Goal: Task Accomplishment & Management: Complete application form

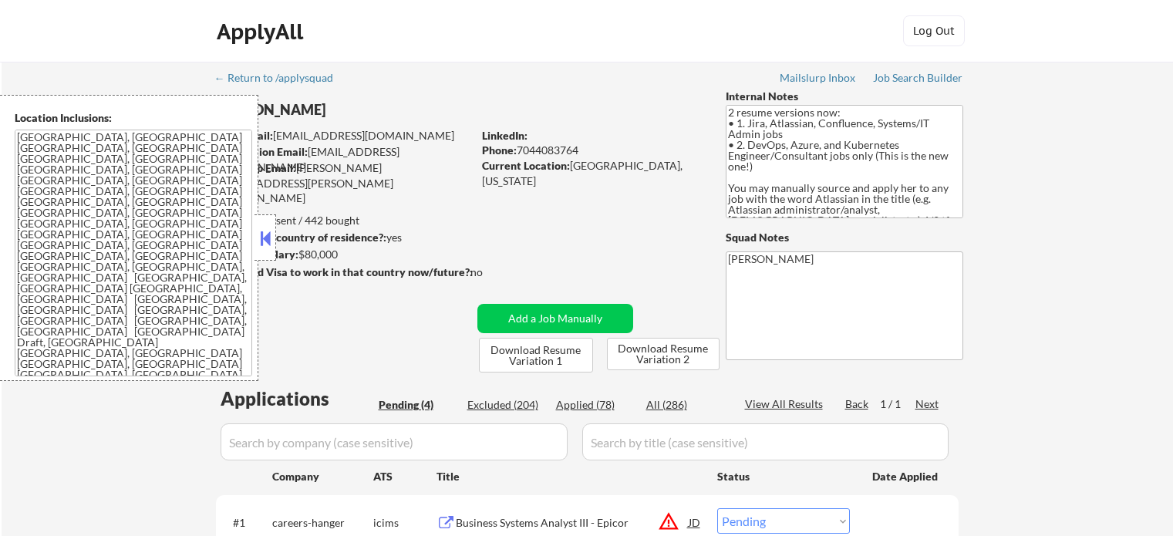
select select ""pending""
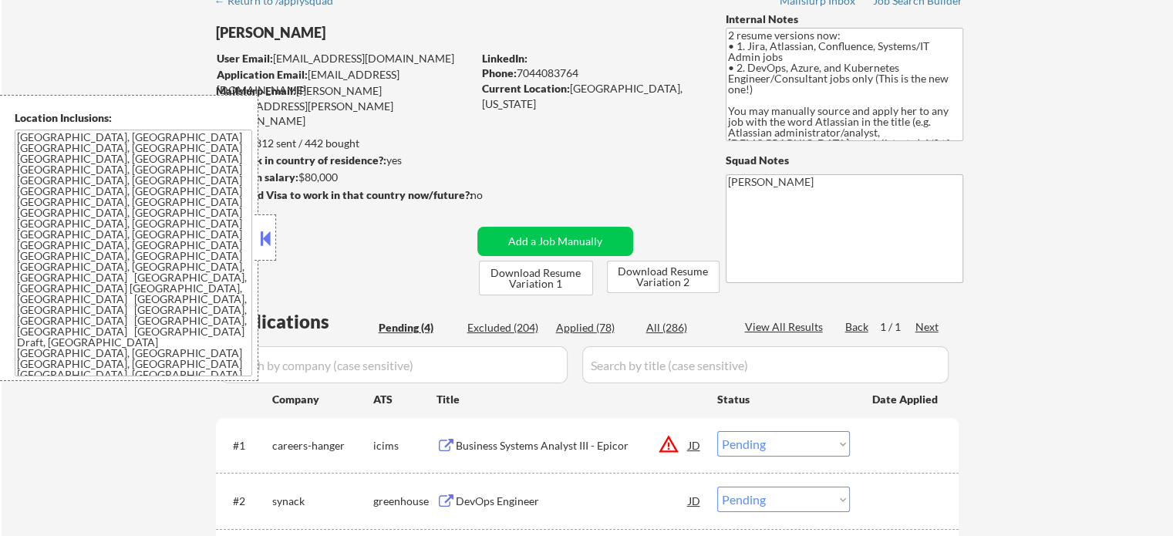
scroll to position [231, 0]
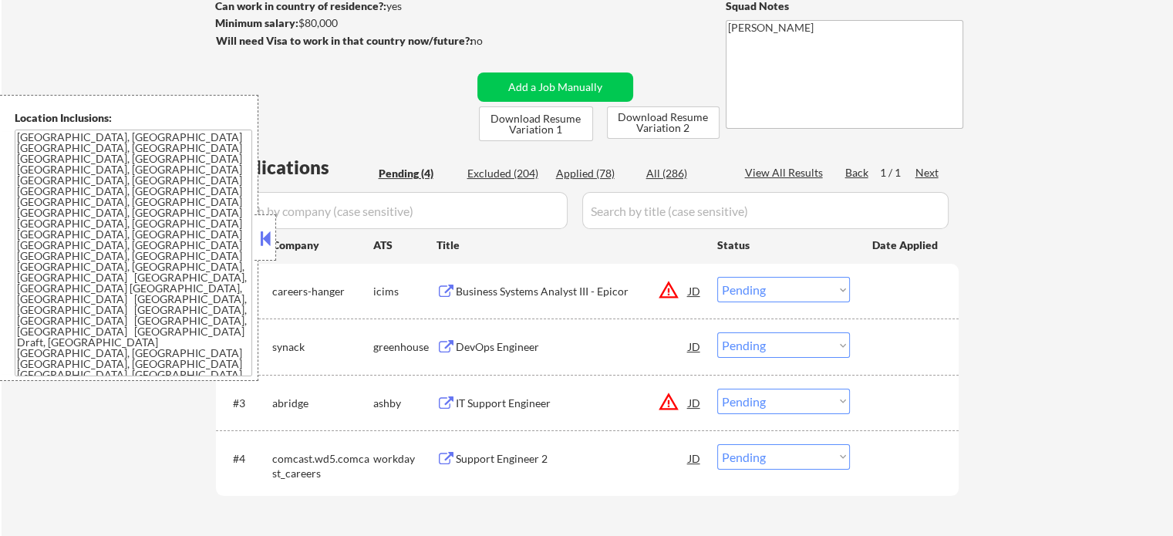
click at [481, 297] on div "Business Systems Analyst III - Epicor" at bounding box center [572, 291] width 233 height 15
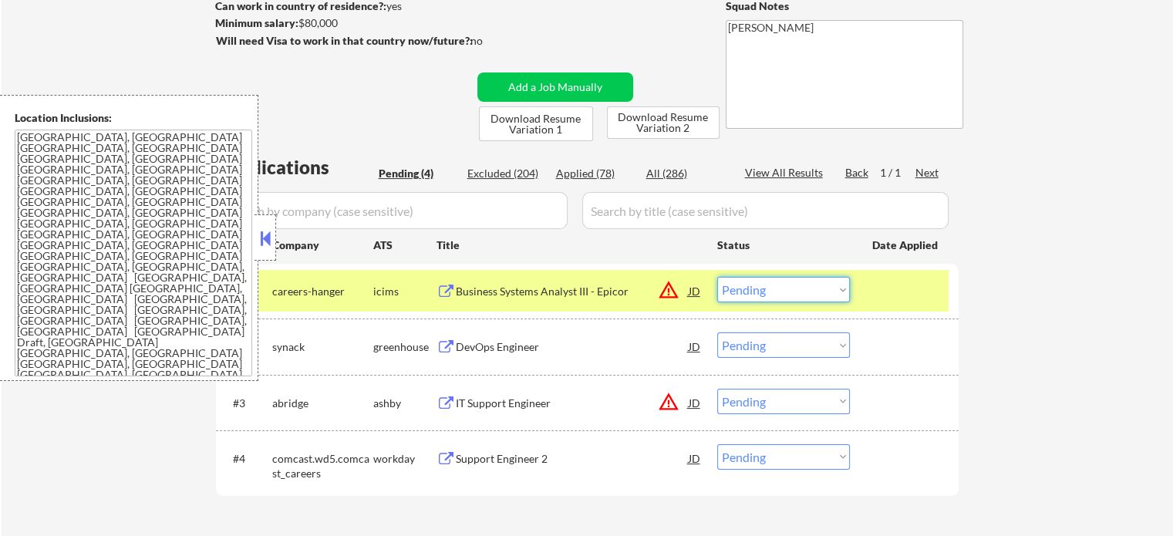
click at [797, 284] on select "Choose an option... Pending Applied Excluded (Questions) Excluded (Expired) Exc…" at bounding box center [783, 289] width 133 height 25
click at [717, 277] on select "Choose an option... Pending Applied Excluded (Questions) Excluded (Expired) Exc…" at bounding box center [783, 289] width 133 height 25
click at [907, 281] on div at bounding box center [906, 291] width 68 height 28
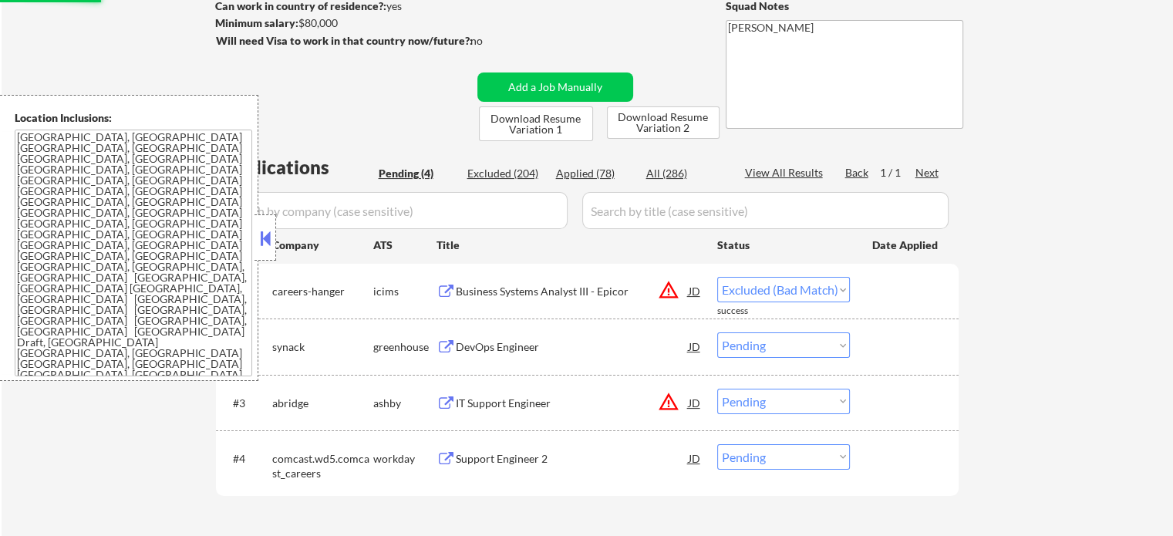
select select ""pending""
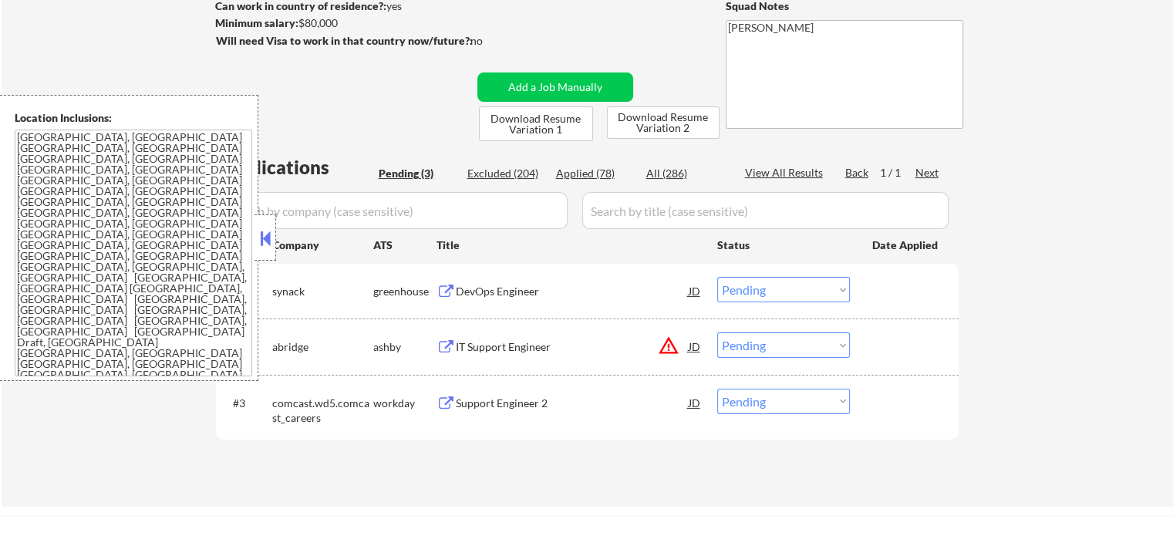
click at [519, 347] on div "IT Support Engineer" at bounding box center [572, 346] width 233 height 15
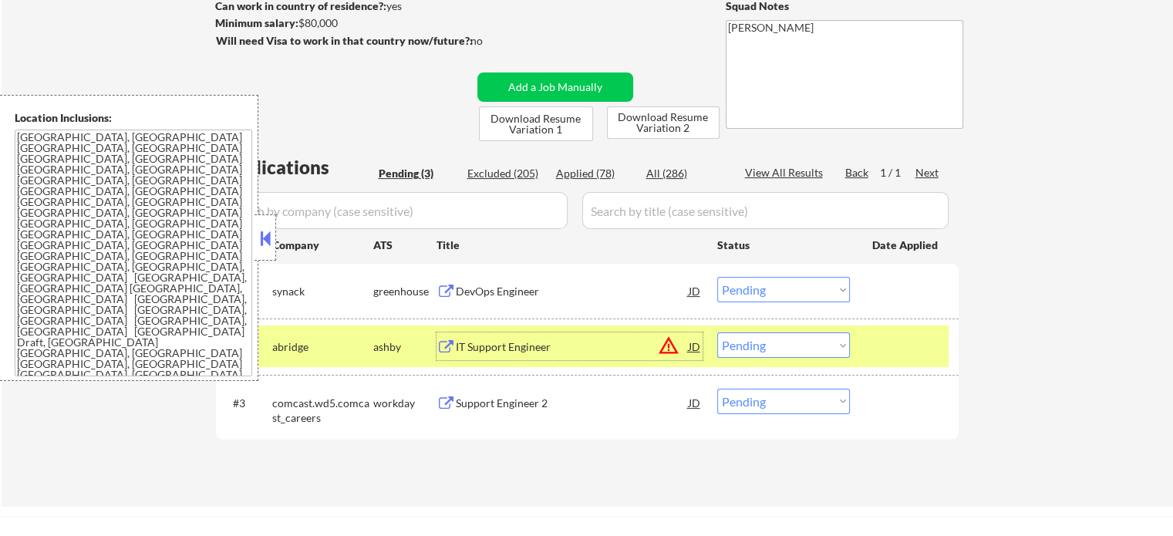
click at [830, 338] on select "Choose an option... Pending Applied Excluded (Questions) Excluded (Expired) Exc…" at bounding box center [783, 344] width 133 height 25
click at [717, 332] on select "Choose an option... Pending Applied Excluded (Questions) Excluded (Expired) Exc…" at bounding box center [783, 344] width 133 height 25
click at [901, 339] on div at bounding box center [906, 346] width 68 height 28
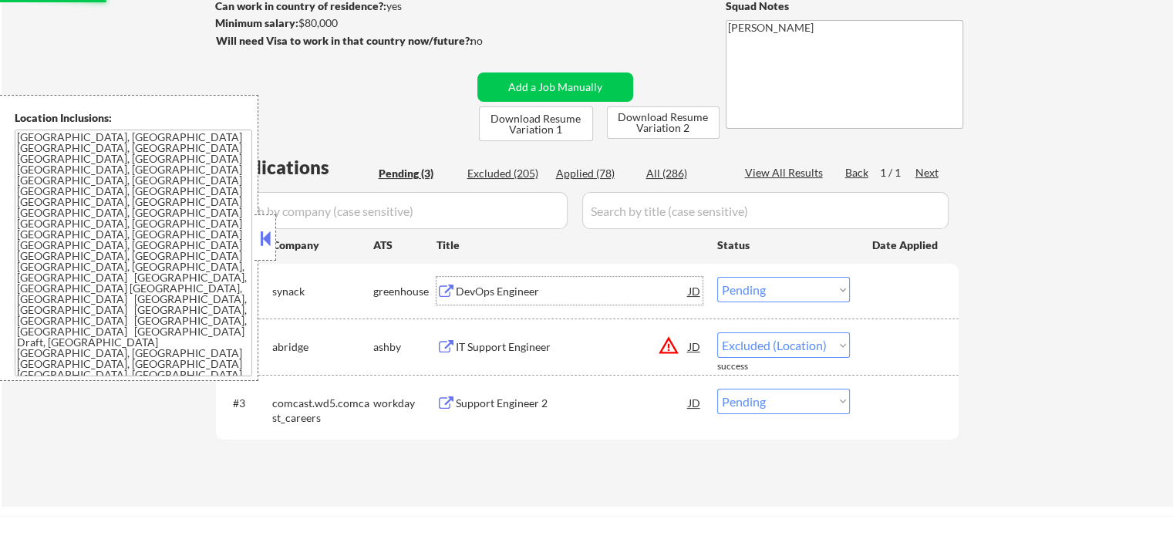
click at [523, 292] on div "DevOps Engineer" at bounding box center [572, 291] width 233 height 15
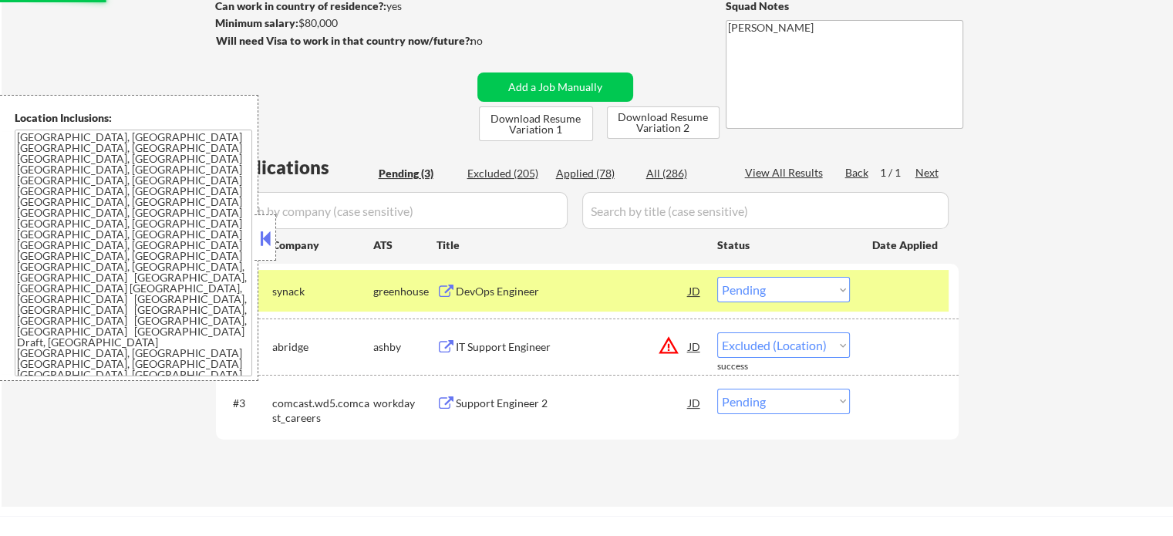
select select ""pending""
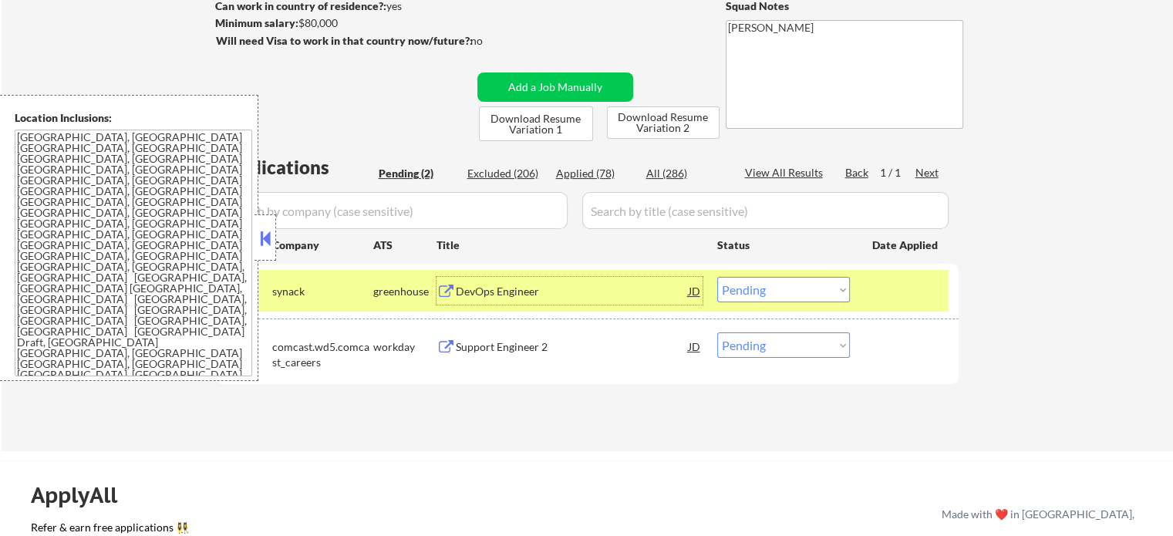
click at [804, 285] on select "Choose an option... Pending Applied Excluded (Questions) Excluded (Expired) Exc…" at bounding box center [783, 289] width 133 height 25
click at [717, 277] on select "Choose an option... Pending Applied Excluded (Questions) Excluded (Expired) Exc…" at bounding box center [783, 289] width 133 height 25
click at [879, 293] on div at bounding box center [906, 291] width 68 height 28
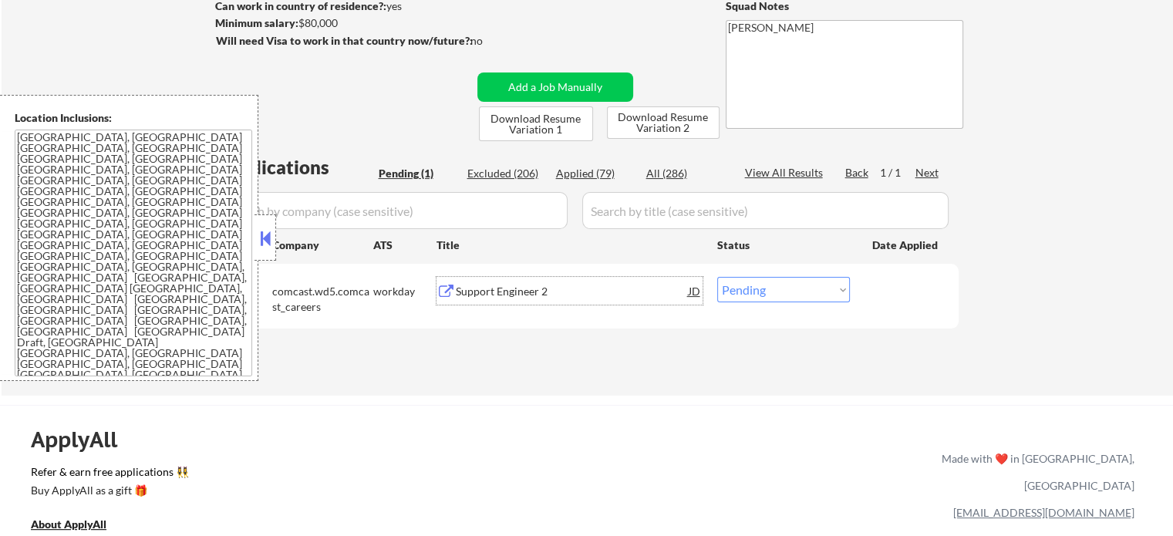
click at [547, 286] on div "Support Engineer 2" at bounding box center [572, 291] width 233 height 15
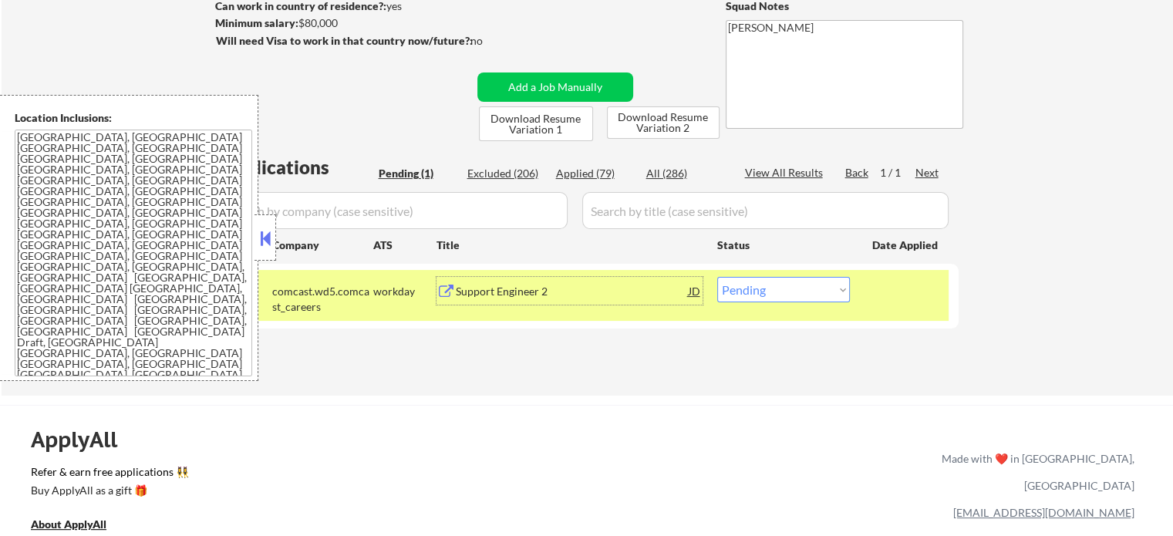
click at [736, 282] on select "Choose an option... Pending Applied Excluded (Questions) Excluded (Expired) Exc…" at bounding box center [783, 289] width 133 height 25
select select ""applied""
click at [717, 277] on select "Choose an option... Pending Applied Excluded (Questions) Excluded (Expired) Exc…" at bounding box center [783, 289] width 133 height 25
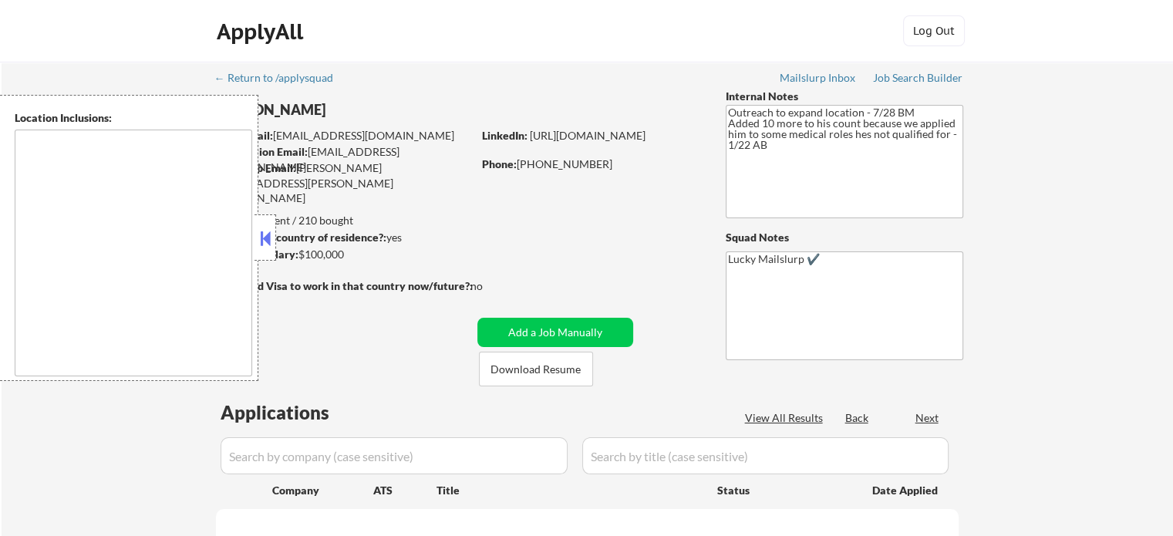
type textarea "[GEOGRAPHIC_DATA], [GEOGRAPHIC_DATA] [GEOGRAPHIC_DATA], [GEOGRAPHIC_DATA] [GEOG…"
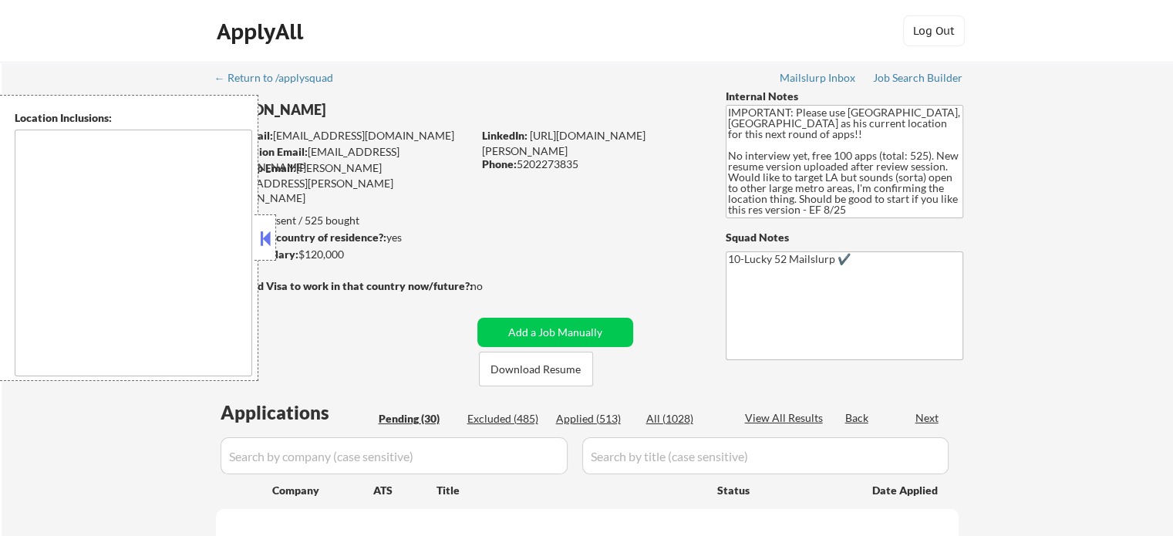
type textarea "Los Angeles, CA Glendale, CA Burbank, CA Pasadena, CA Inglewood, CA Santa Monic…"
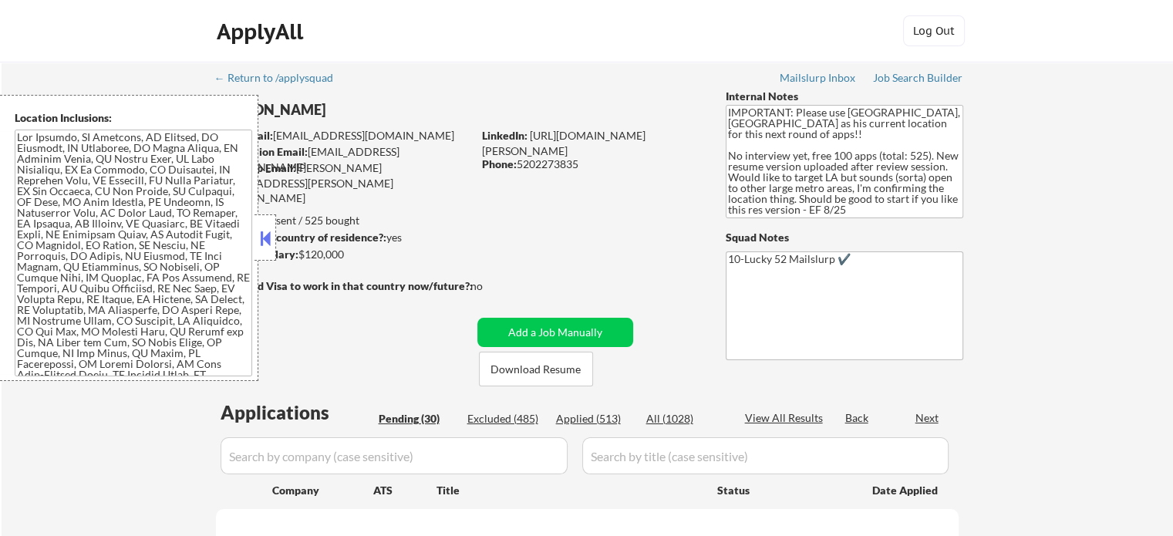
select select ""pending""
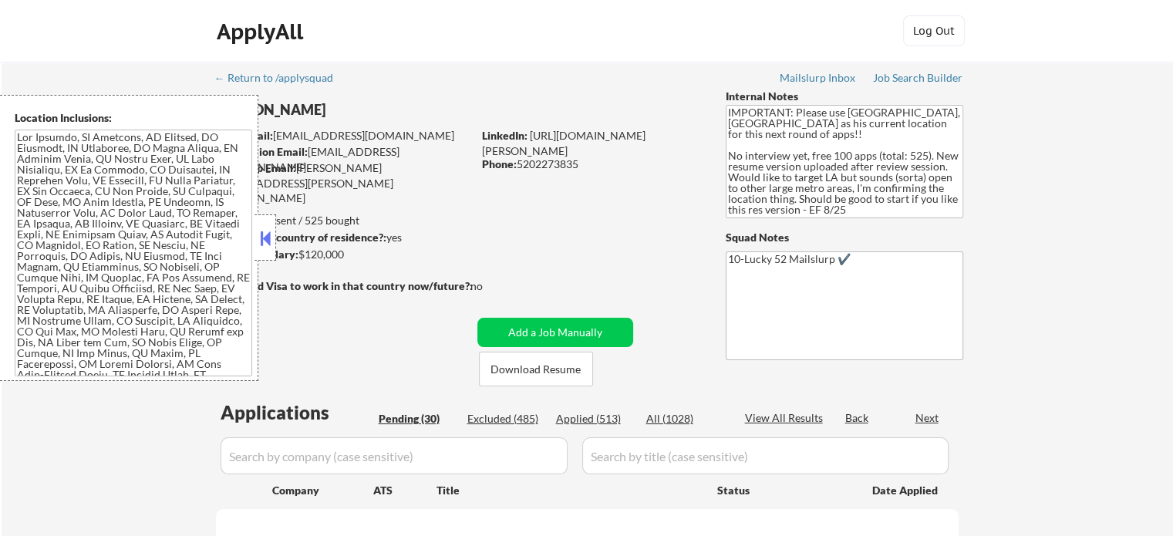
select select ""pending""
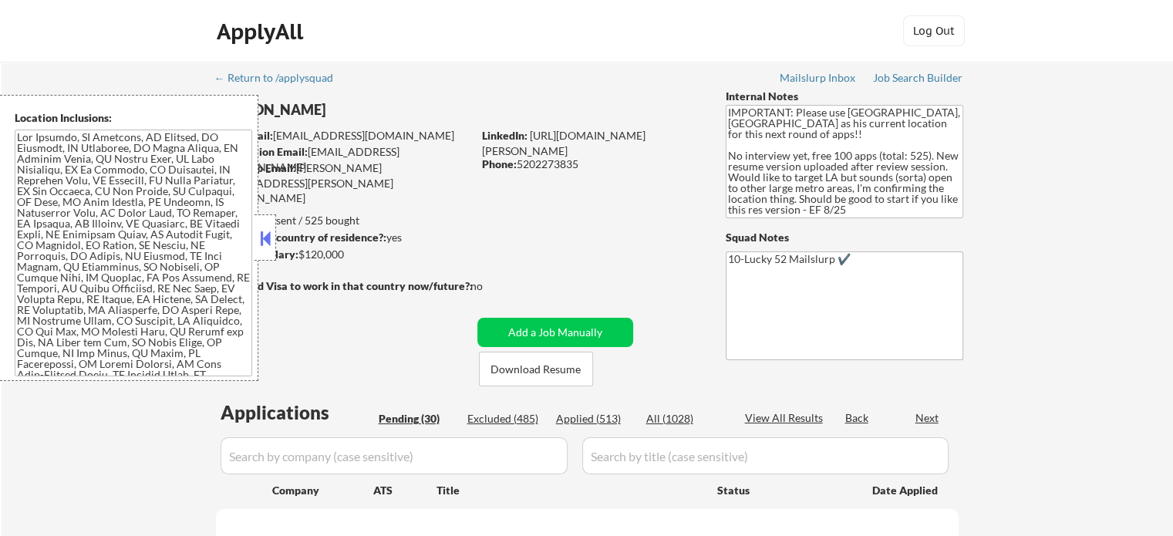
select select ""pending""
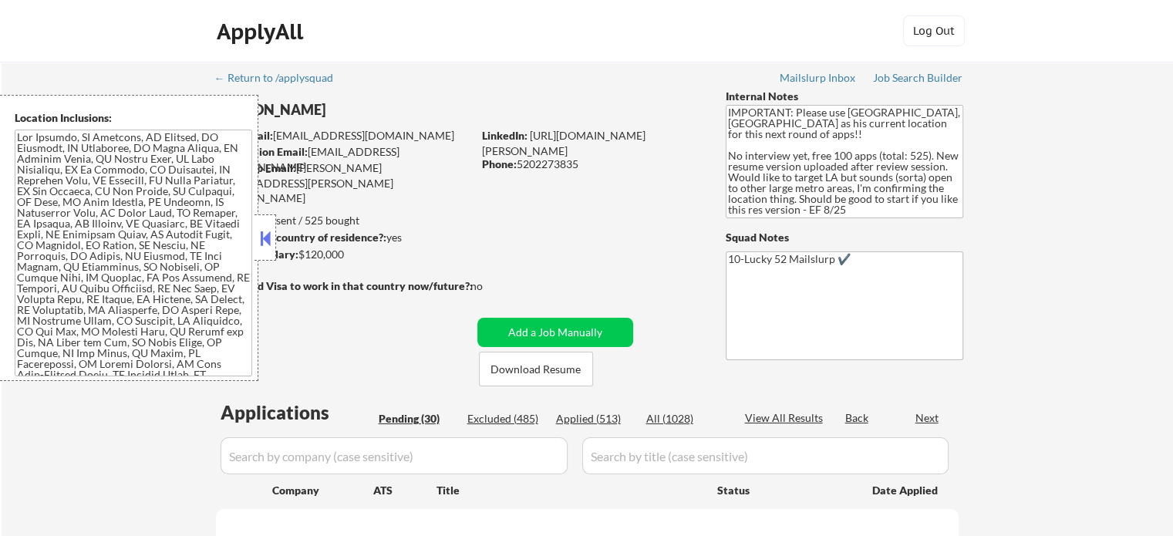
select select ""pending""
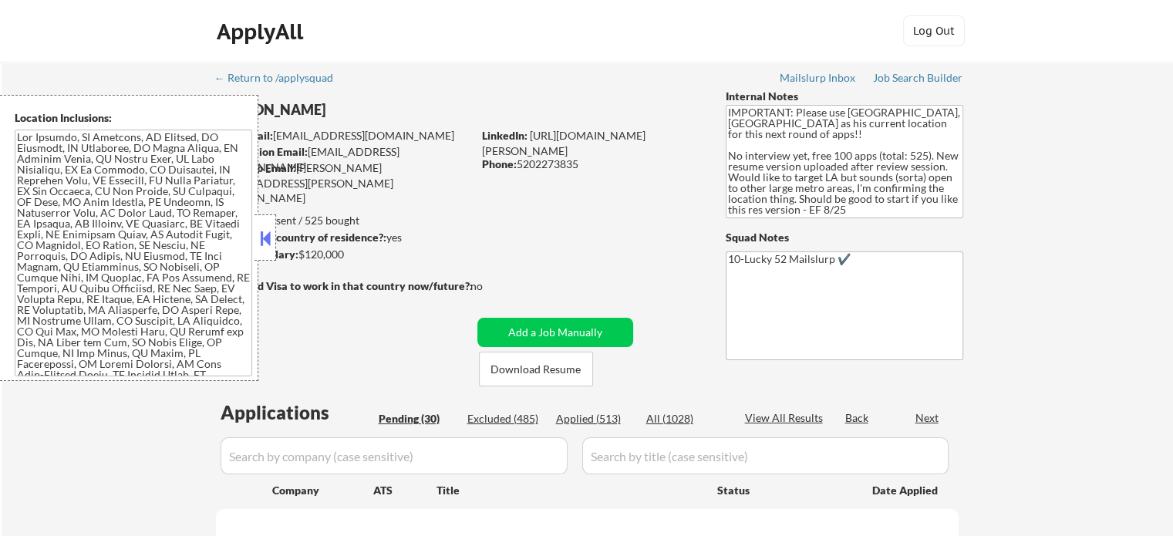
select select ""pending""
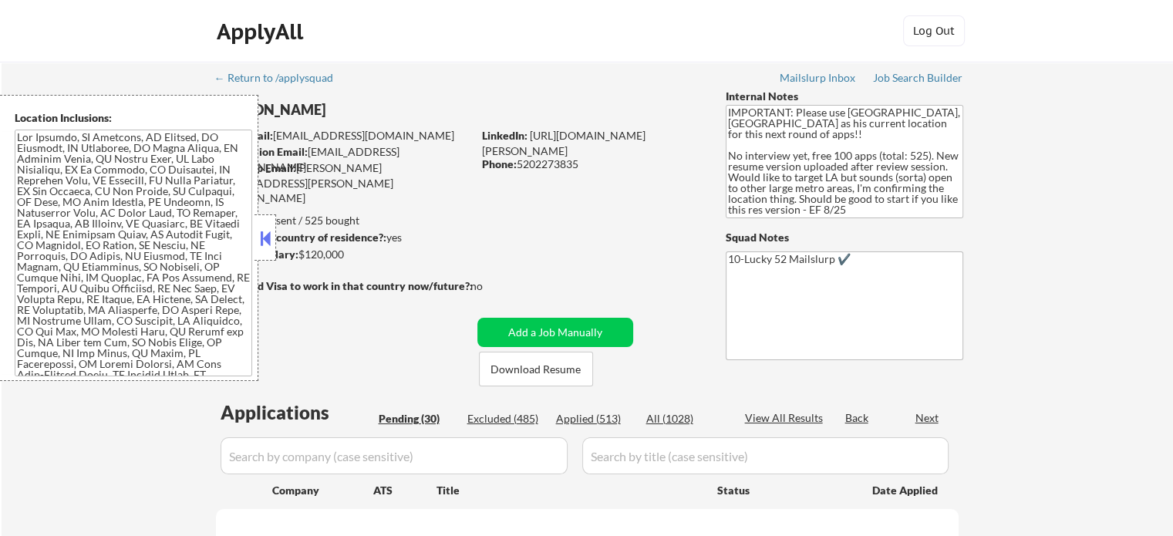
select select ""pending""
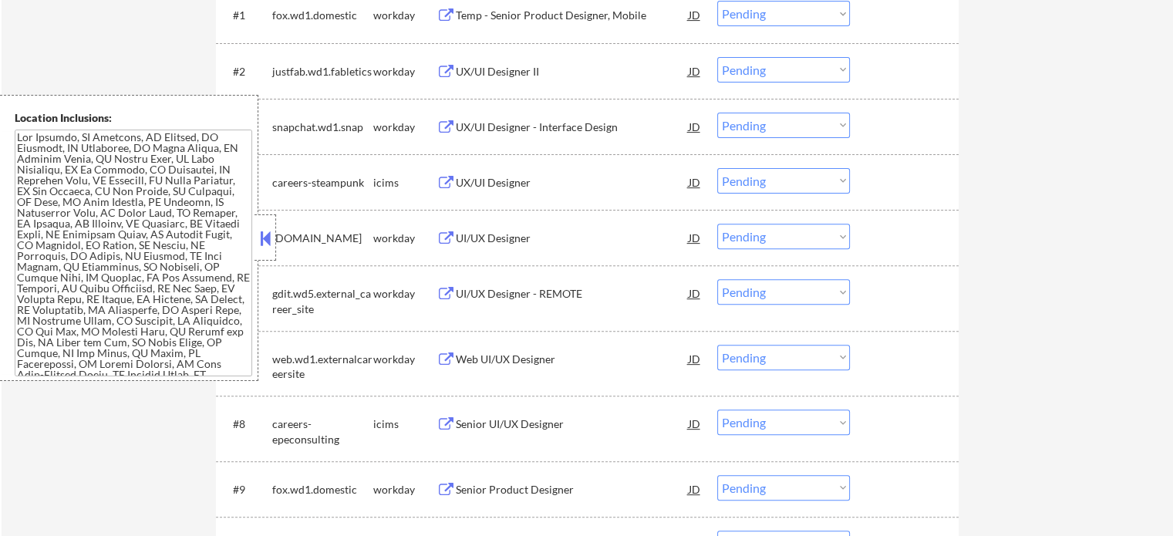
scroll to position [367, 0]
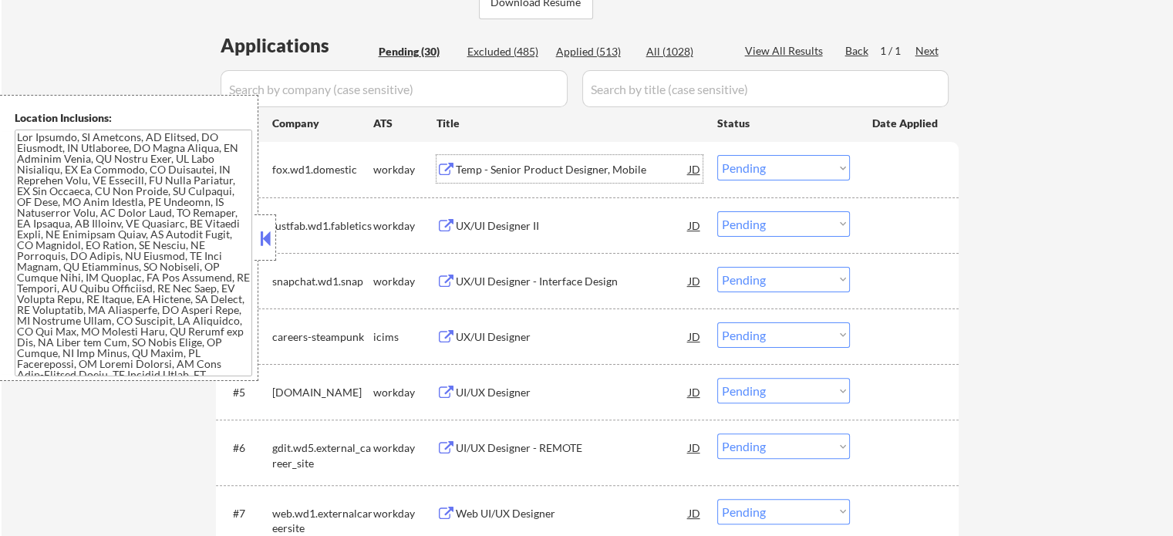
click at [536, 174] on div "Temp - Senior Product Designer, Mobile" at bounding box center [572, 169] width 233 height 15
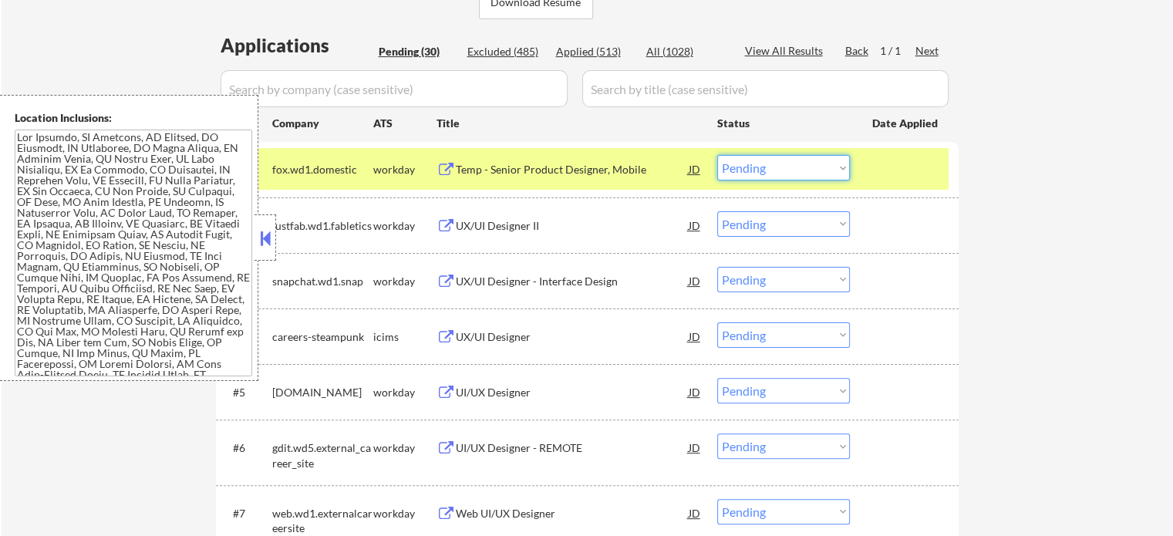
click at [762, 174] on select "Choose an option... Pending Applied Excluded (Questions) Excluded (Expired) Exc…" at bounding box center [783, 167] width 133 height 25
click at [717, 155] on select "Choose an option... Pending Applied Excluded (Questions) Excluded (Expired) Exc…" at bounding box center [783, 167] width 133 height 25
click at [906, 168] on div at bounding box center [906, 169] width 68 height 28
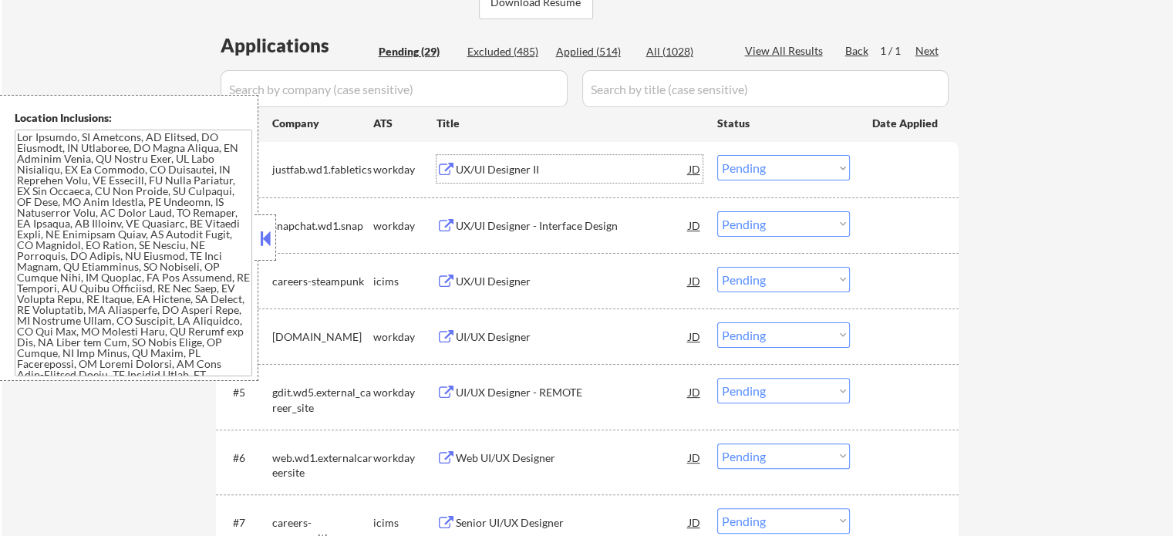
click at [531, 171] on div "UX/UI Designer II" at bounding box center [572, 169] width 233 height 15
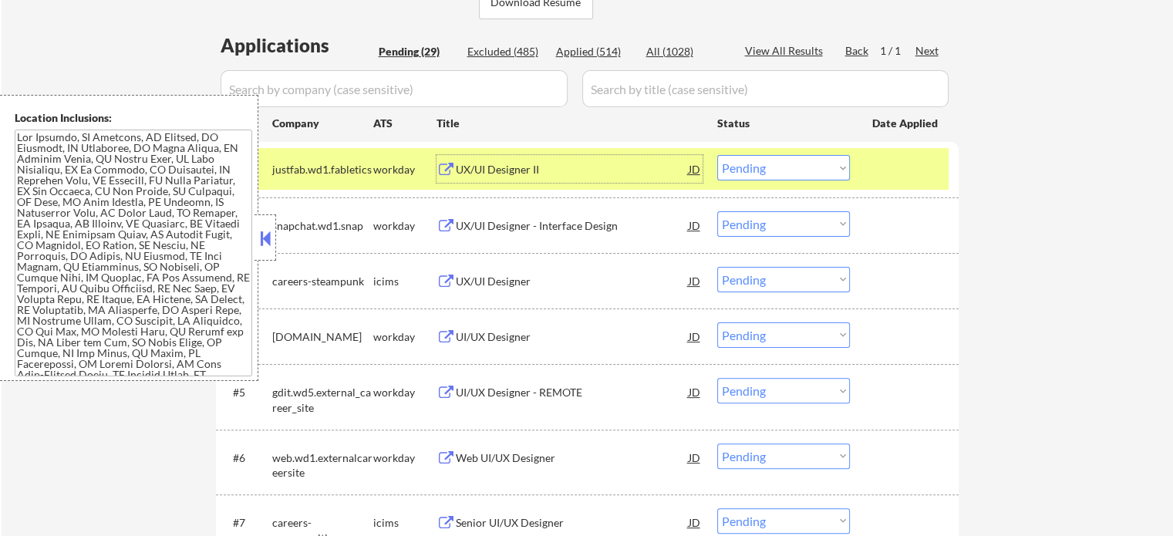
click at [766, 175] on select "Choose an option... Pending Applied Excluded (Questions) Excluded (Expired) Exc…" at bounding box center [783, 167] width 133 height 25
click at [717, 155] on select "Choose an option... Pending Applied Excluded (Questions) Excluded (Expired) Exc…" at bounding box center [783, 167] width 133 height 25
click at [880, 164] on div at bounding box center [906, 169] width 68 height 28
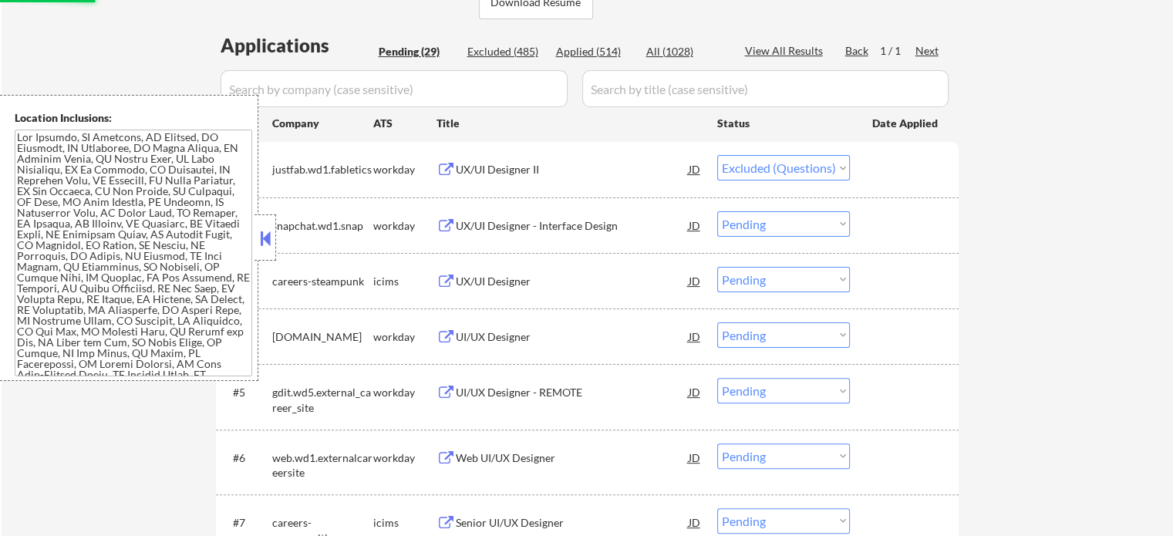
click at [552, 233] on div "UX/UI Designer - Interface Design" at bounding box center [572, 225] width 233 height 28
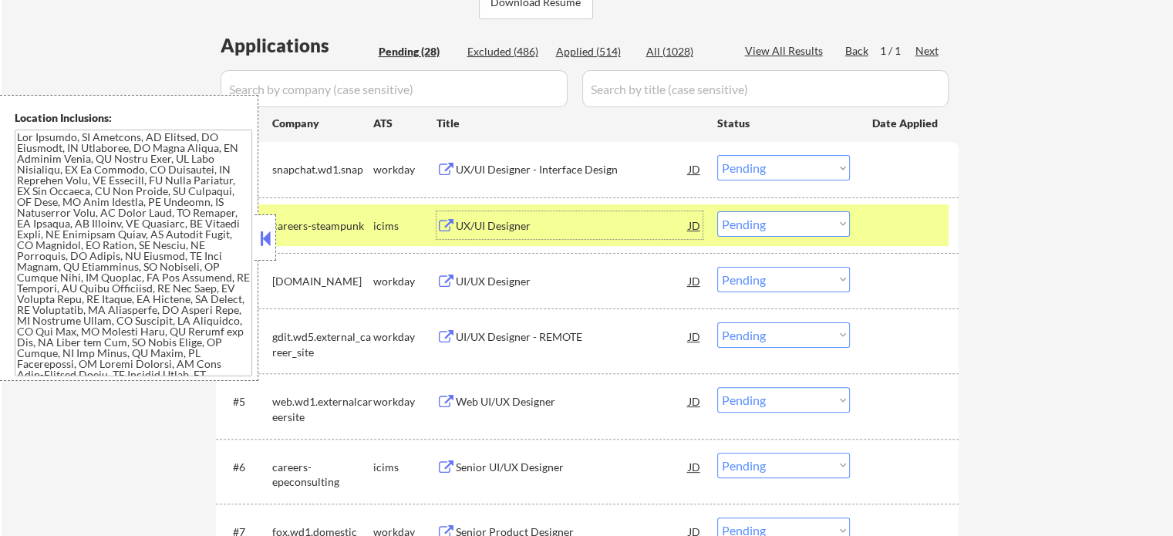
click at [893, 226] on div at bounding box center [906, 225] width 68 height 28
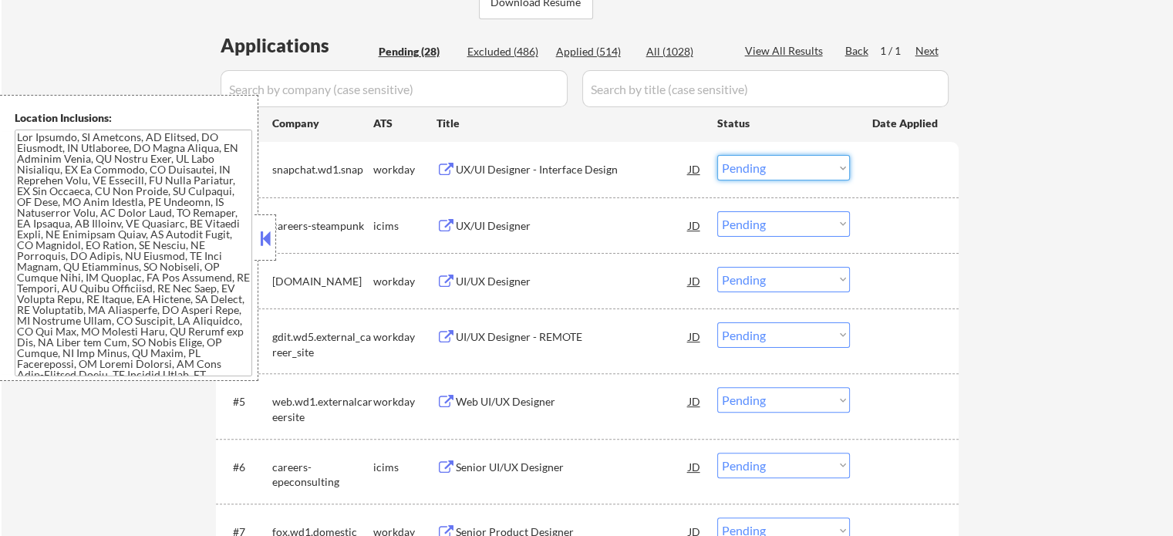
click at [790, 168] on select "Choose an option... Pending Applied Excluded (Questions) Excluded (Expired) Exc…" at bounding box center [783, 167] width 133 height 25
click at [717, 155] on select "Choose an option... Pending Applied Excluded (Questions) Excluded (Expired) Exc…" at bounding box center [783, 167] width 133 height 25
select select ""pending""
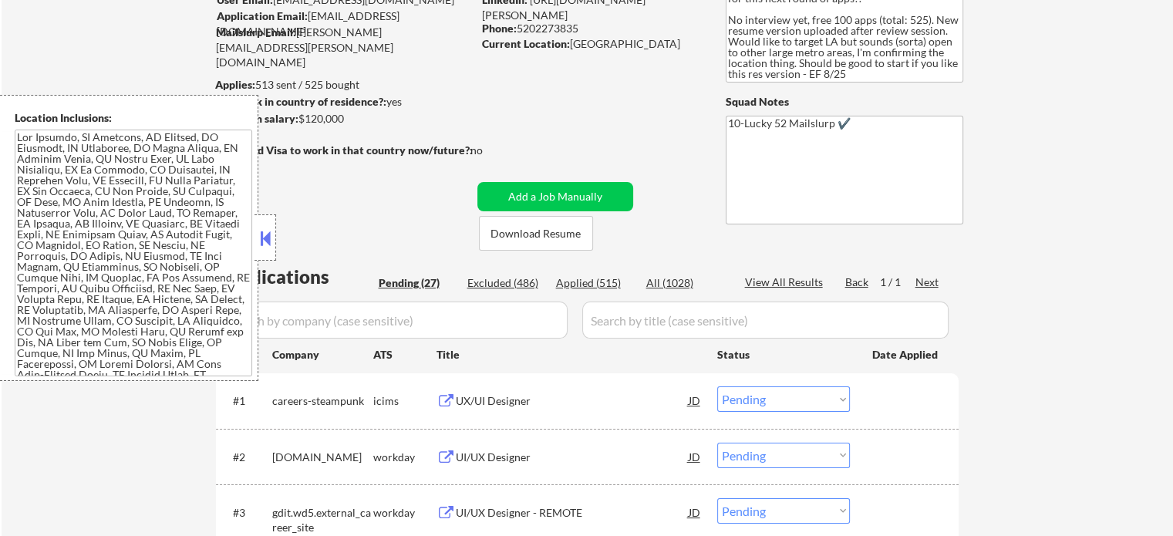
scroll to position [290, 0]
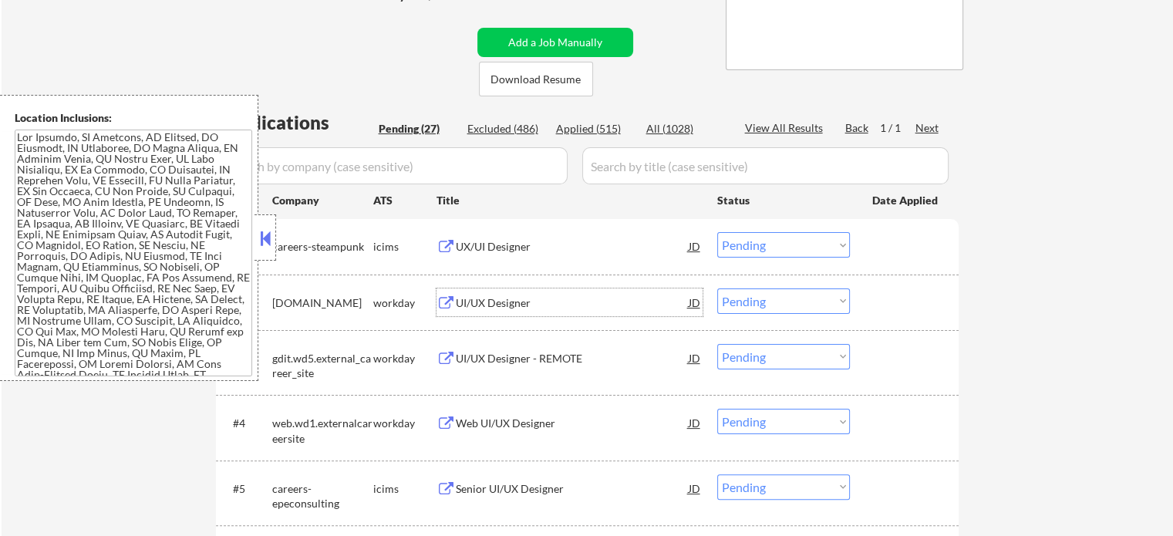
click at [473, 302] on div "UI/UX Designer" at bounding box center [572, 302] width 233 height 15
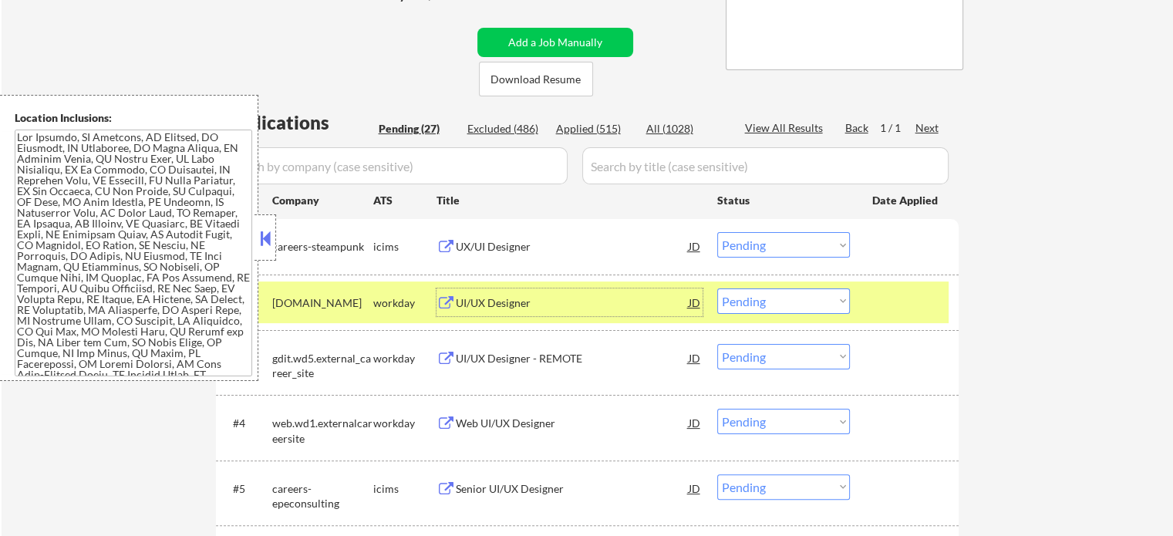
click at [759, 295] on select "Choose an option... Pending Applied Excluded (Questions) Excluded (Expired) Exc…" at bounding box center [783, 301] width 133 height 25
click at [717, 289] on select "Choose an option... Pending Applied Excluded (Questions) Excluded (Expired) Exc…" at bounding box center [783, 301] width 133 height 25
click at [886, 300] on div at bounding box center [906, 303] width 68 height 28
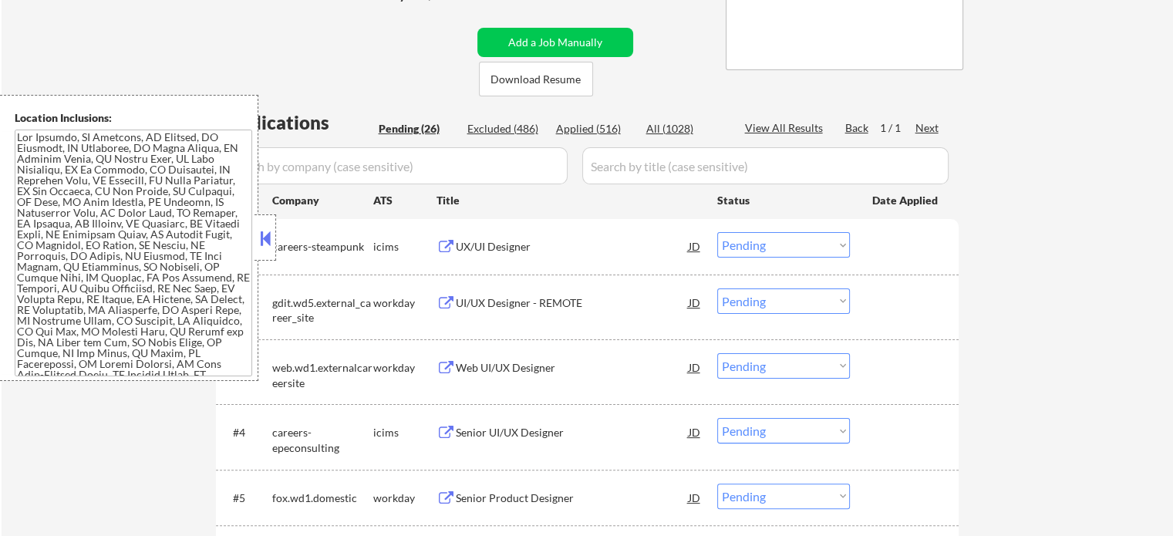
click at [546, 301] on div "UI/UX Designer - REMOTE" at bounding box center [572, 302] width 233 height 15
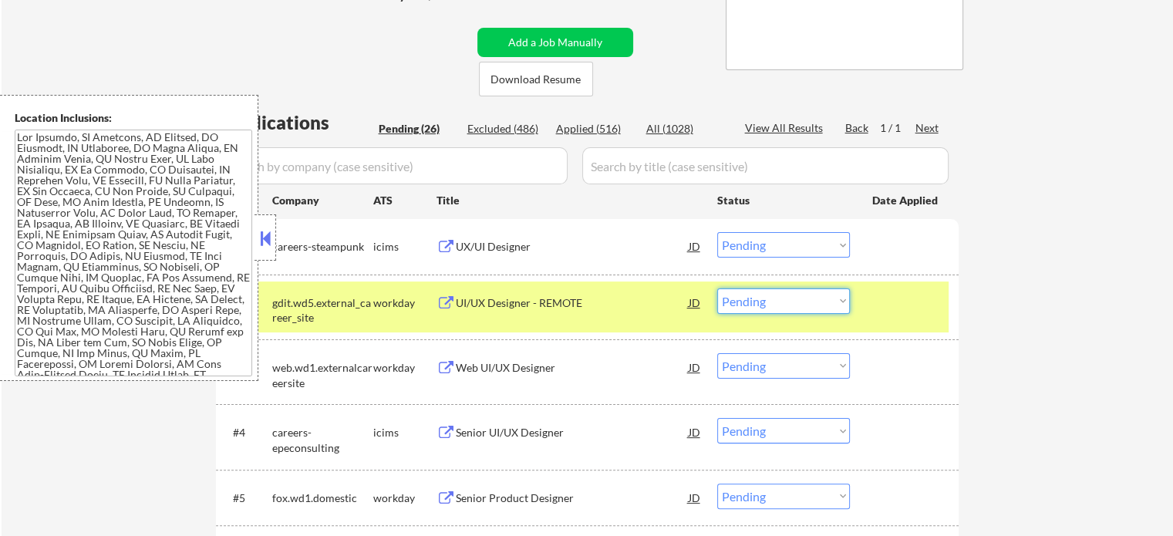
click at [766, 294] on select "Choose an option... Pending Applied Excluded (Questions) Excluded (Expired) Exc…" at bounding box center [783, 301] width 133 height 25
click at [717, 289] on select "Choose an option... Pending Applied Excluded (Questions) Excluded (Expired) Exc…" at bounding box center [783, 301] width 133 height 25
click at [887, 305] on div at bounding box center [906, 303] width 68 height 28
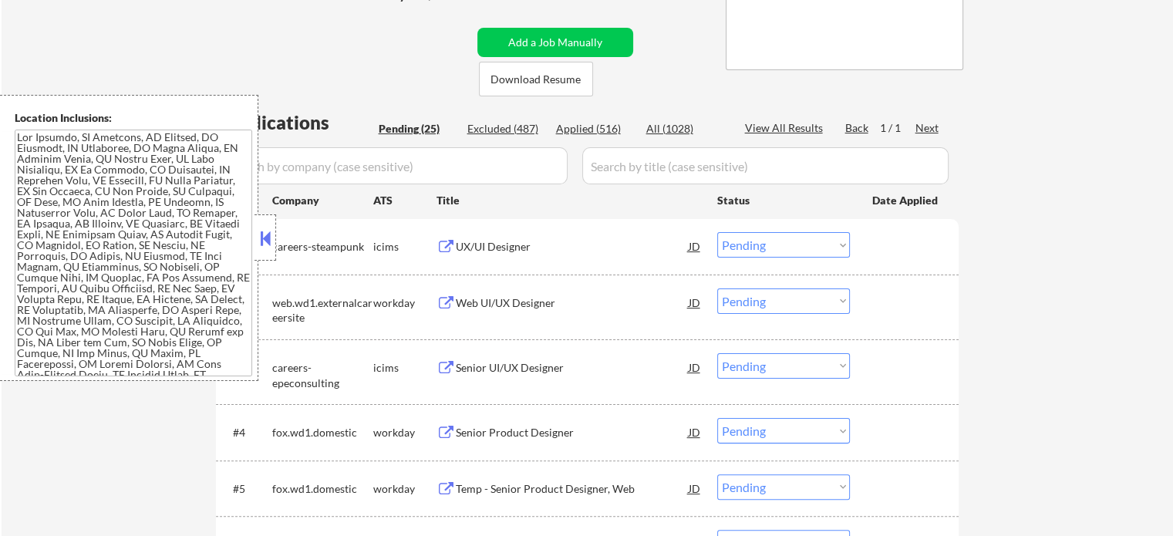
click at [512, 299] on div "Web UI/UX Designer" at bounding box center [572, 302] width 233 height 15
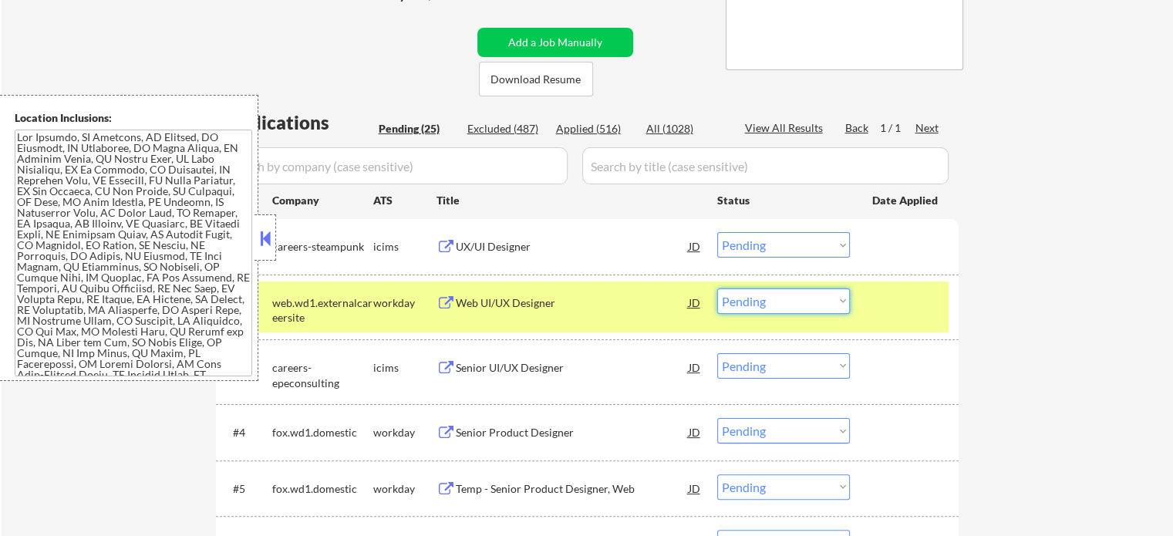
click at [753, 303] on select "Choose an option... Pending Applied Excluded (Questions) Excluded (Expired) Exc…" at bounding box center [783, 301] width 133 height 25
click at [717, 289] on select "Choose an option... Pending Applied Excluded (Questions) Excluded (Expired) Exc…" at bounding box center [783, 301] width 133 height 25
click at [918, 307] on div at bounding box center [906, 303] width 68 height 28
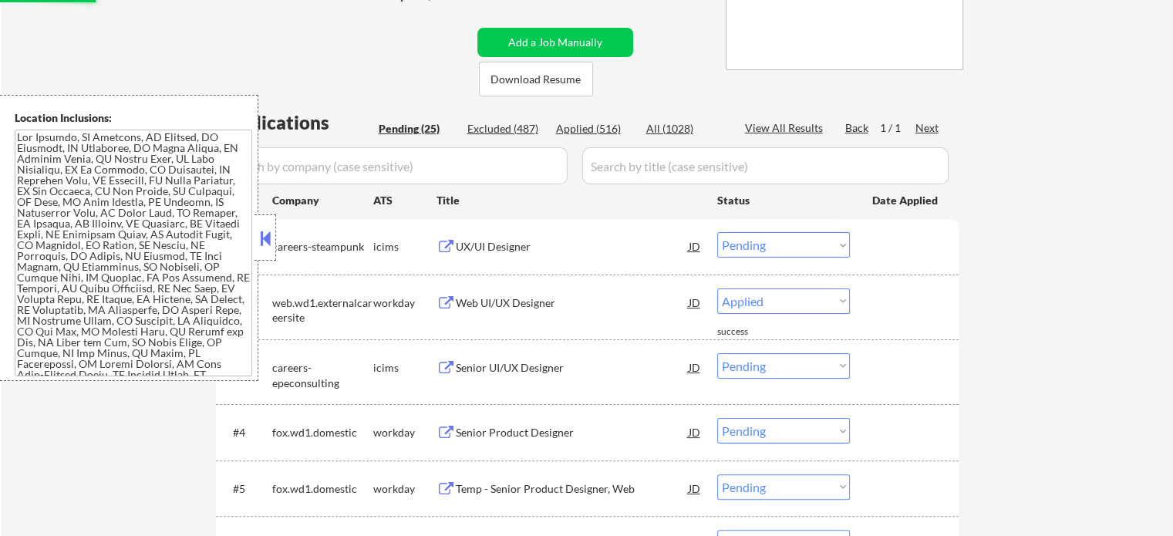
select select ""pending""
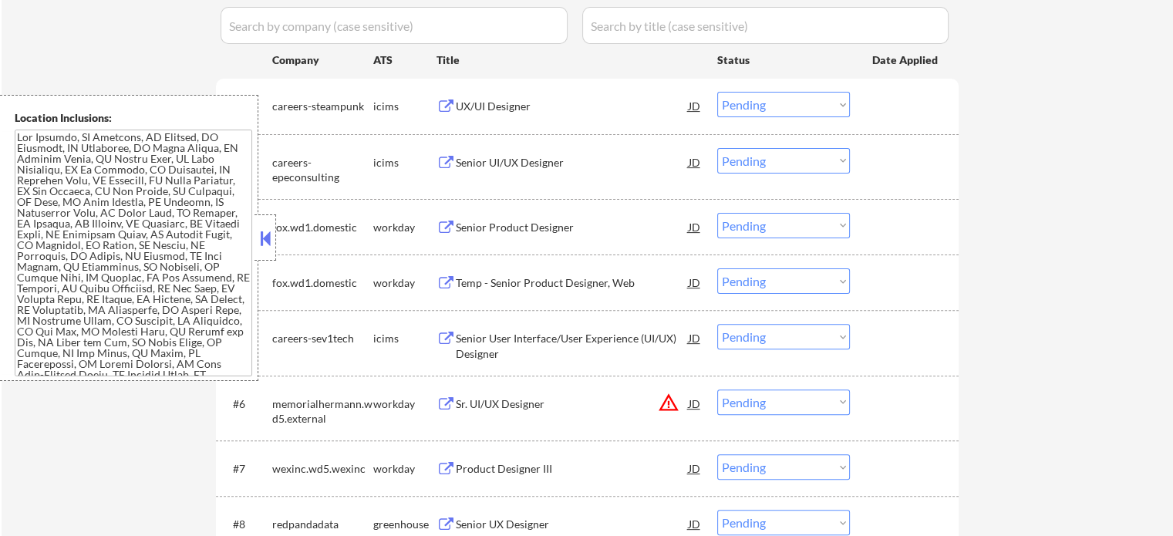
scroll to position [444, 0]
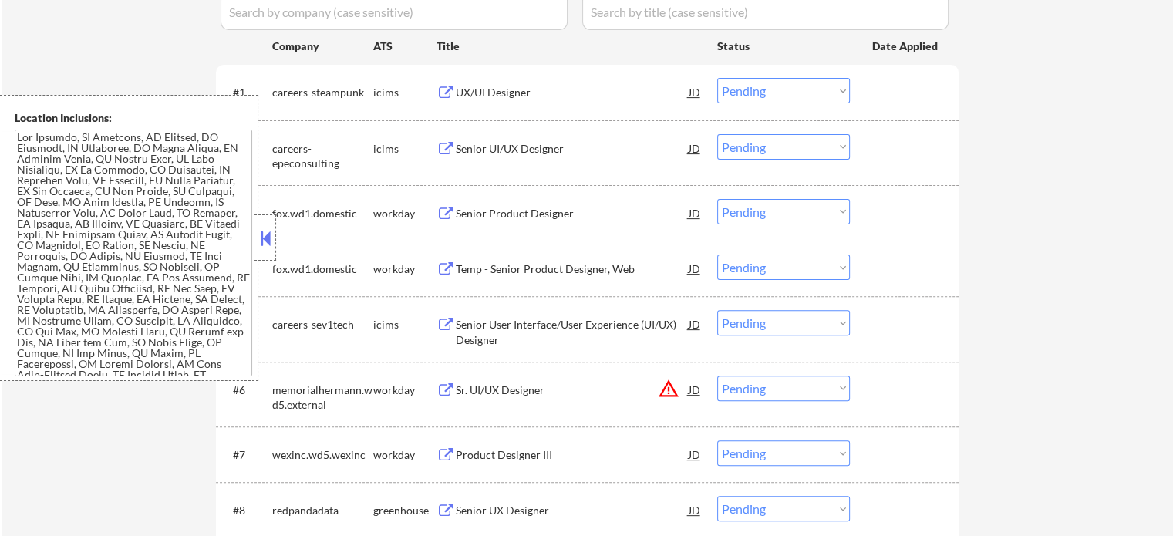
click at [534, 215] on div "Senior Product Designer" at bounding box center [572, 213] width 233 height 15
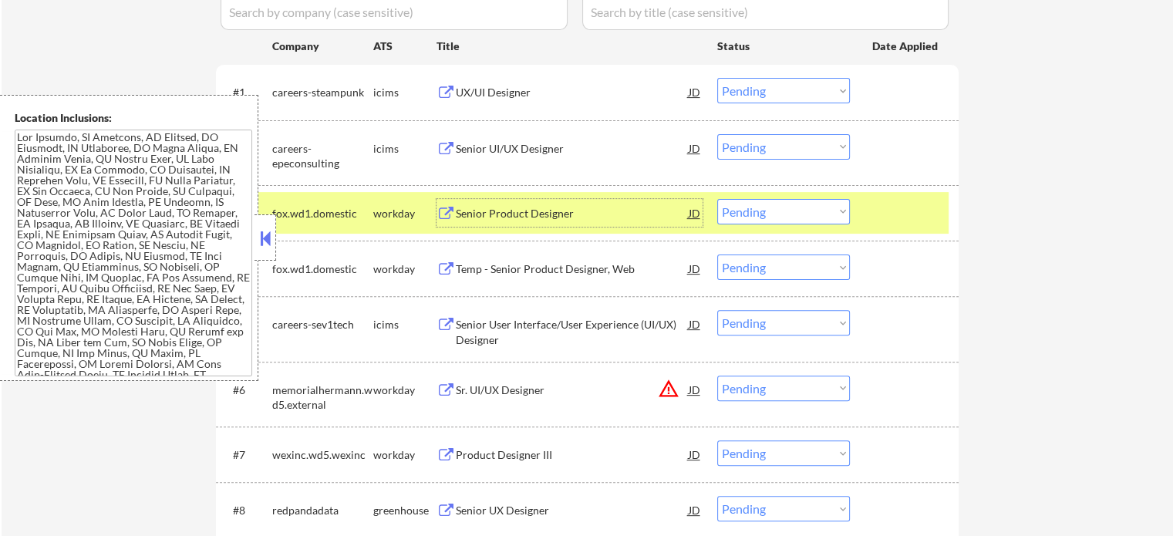
click at [892, 207] on div at bounding box center [906, 213] width 68 height 28
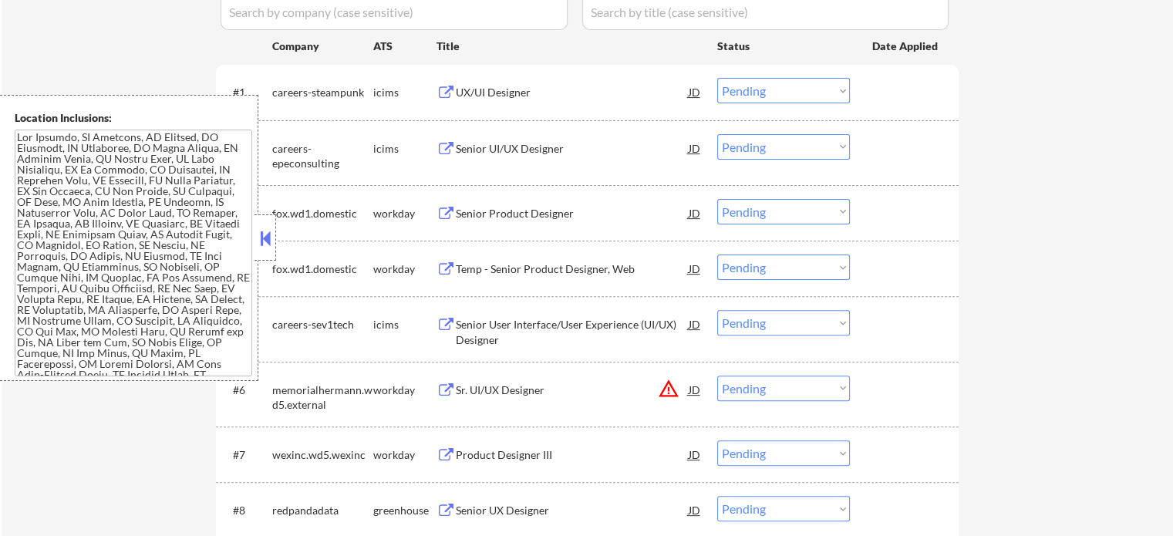
click at [517, 208] on div "Senior Product Designer" at bounding box center [572, 213] width 233 height 15
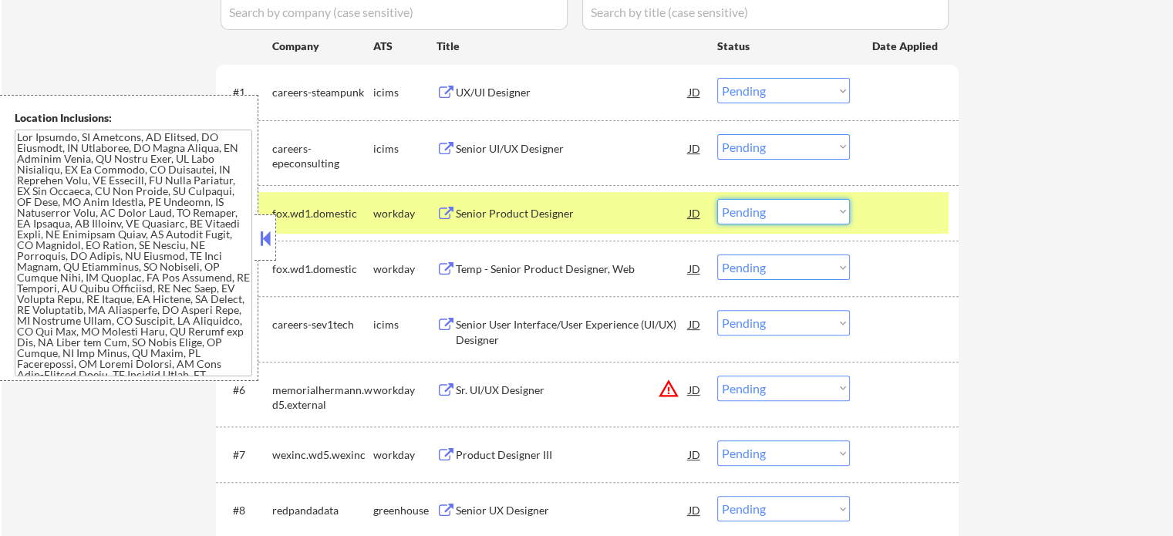
click at [753, 212] on select "Choose an option... Pending Applied Excluded (Questions) Excluded (Expired) Exc…" at bounding box center [783, 211] width 133 height 25
click at [717, 199] on select "Choose an option... Pending Applied Excluded (Questions) Excluded (Expired) Exc…" at bounding box center [783, 211] width 133 height 25
click at [884, 215] on div at bounding box center [906, 213] width 68 height 28
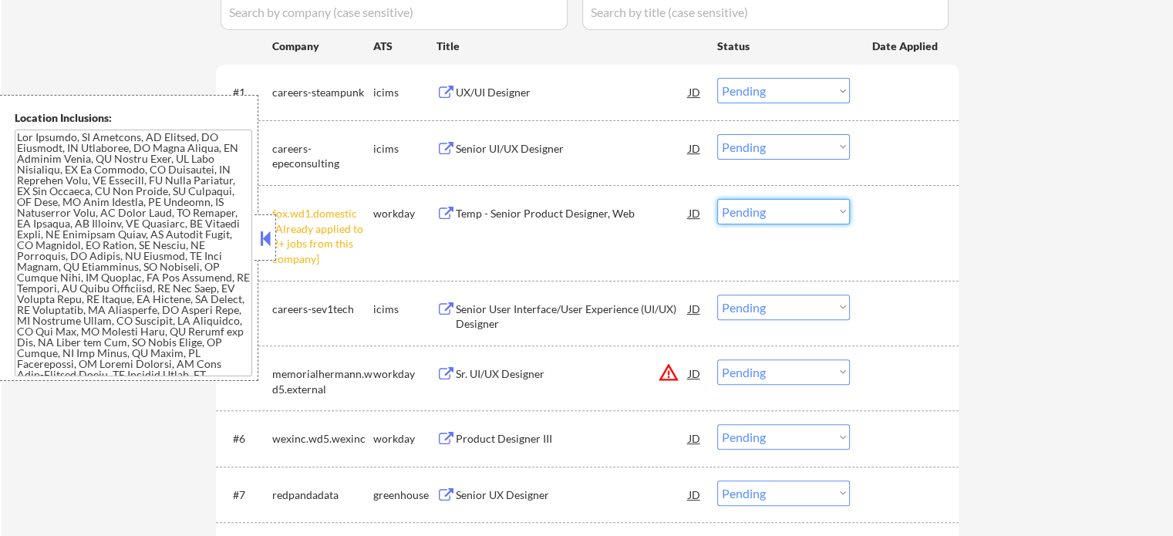
click at [793, 212] on select "Choose an option... Pending Applied Excluded (Questions) Excluded (Expired) Exc…" at bounding box center [783, 211] width 133 height 25
click at [717, 199] on select "Choose an option... Pending Applied Excluded (Questions) Excluded (Expired) Exc…" at bounding box center [783, 211] width 133 height 25
select select ""pending""
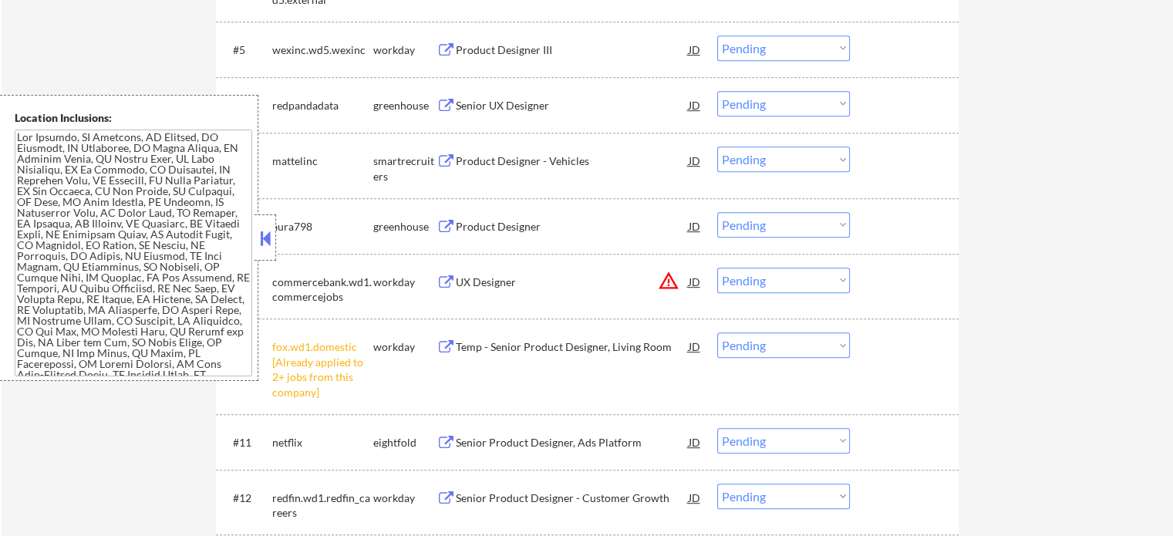
scroll to position [830, 0]
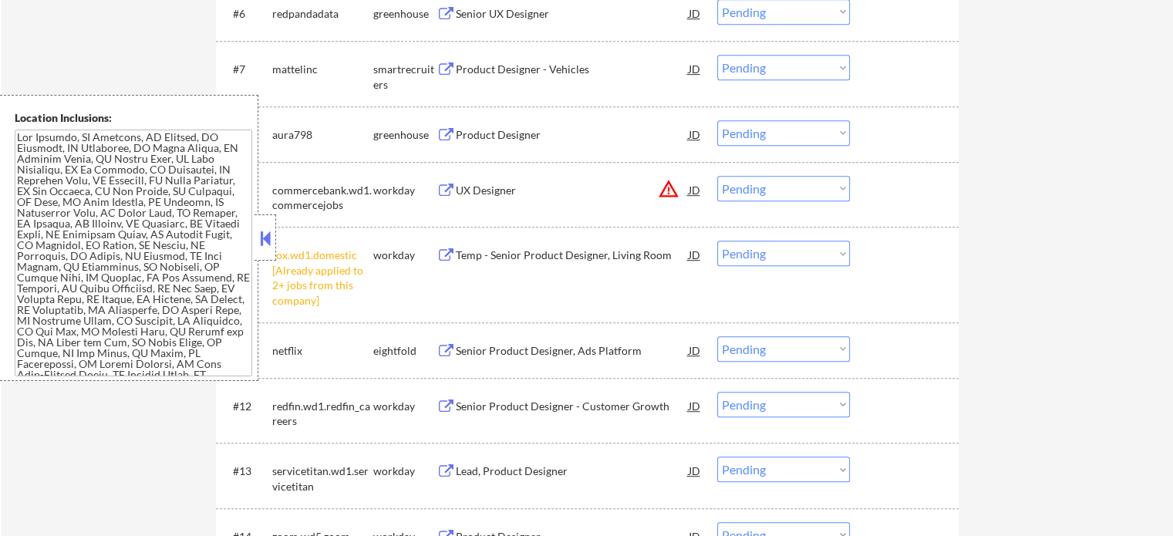
click at [785, 259] on select "Choose an option... Pending Applied Excluded (Questions) Excluded (Expired) Exc…" at bounding box center [783, 253] width 133 height 25
click at [717, 241] on select "Choose an option... Pending Applied Excluded (Questions) Excluded (Expired) Exc…" at bounding box center [783, 253] width 133 height 25
select select ""pending""
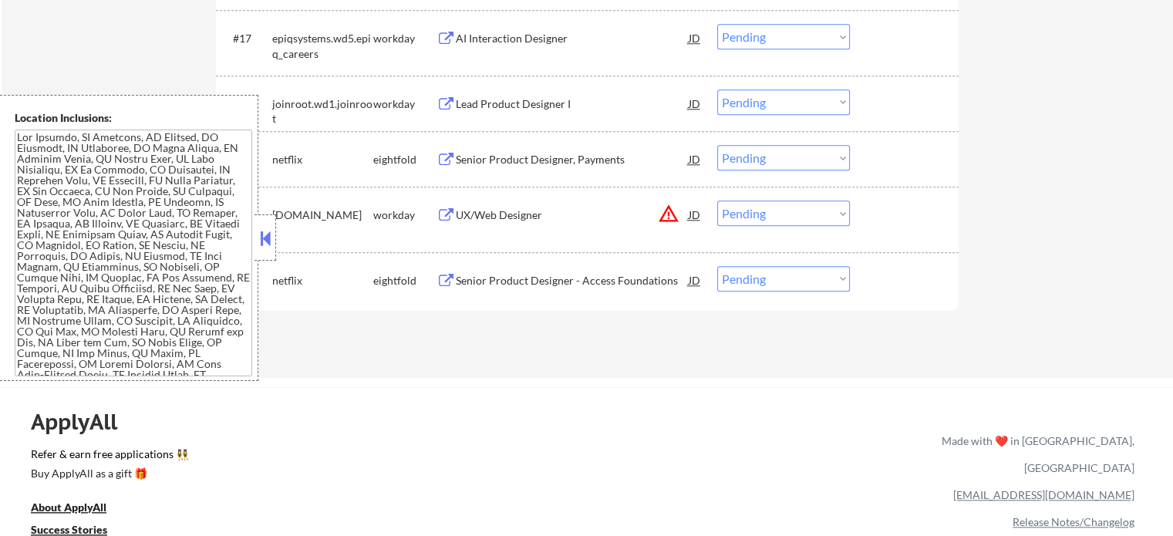
scroll to position [1370, 0]
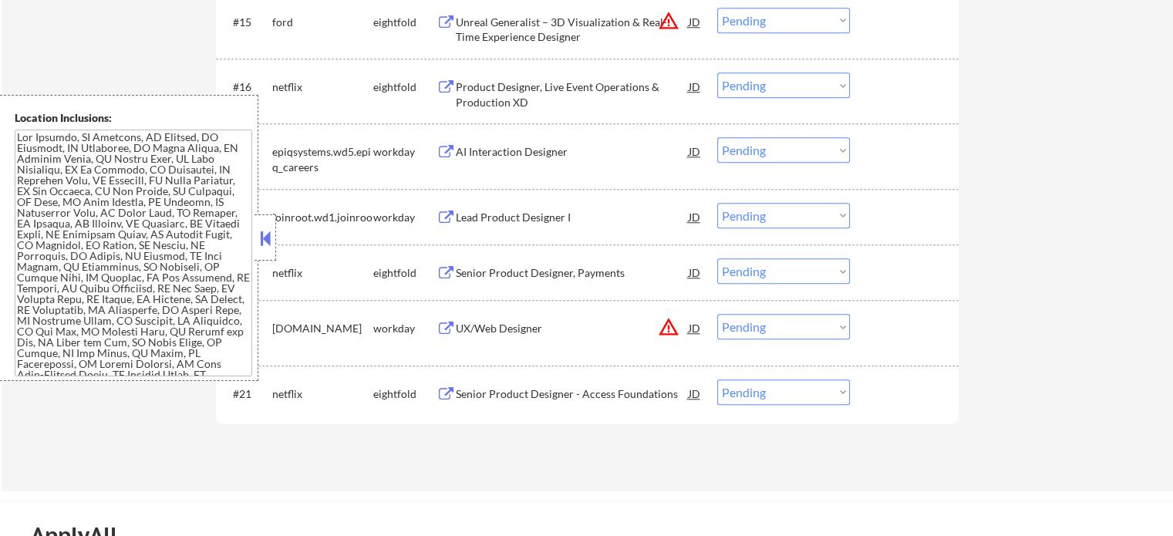
click at [514, 322] on div "UX/Web Designer" at bounding box center [572, 328] width 233 height 15
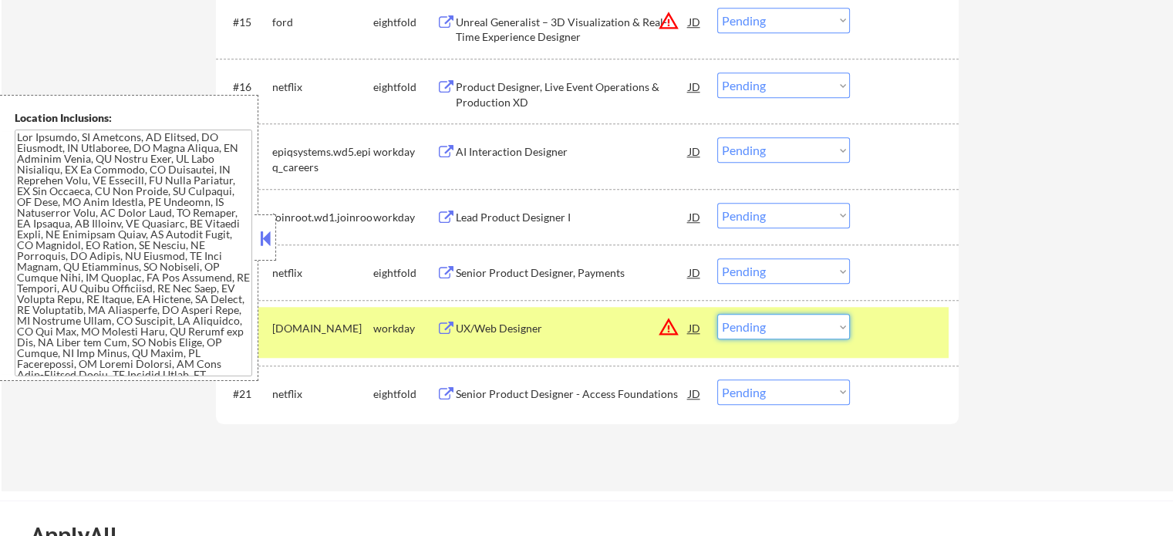
click at [771, 327] on select "Choose an option... Pending Applied Excluded (Questions) Excluded (Expired) Exc…" at bounding box center [783, 326] width 133 height 25
click at [717, 314] on select "Choose an option... Pending Applied Excluded (Questions) Excluded (Expired) Exc…" at bounding box center [783, 326] width 133 height 25
click at [870, 342] on div "#20 pluralsight.wd1.careers workday UX/Web Designer JD warning_amber Choose an …" at bounding box center [585, 332] width 728 height 51
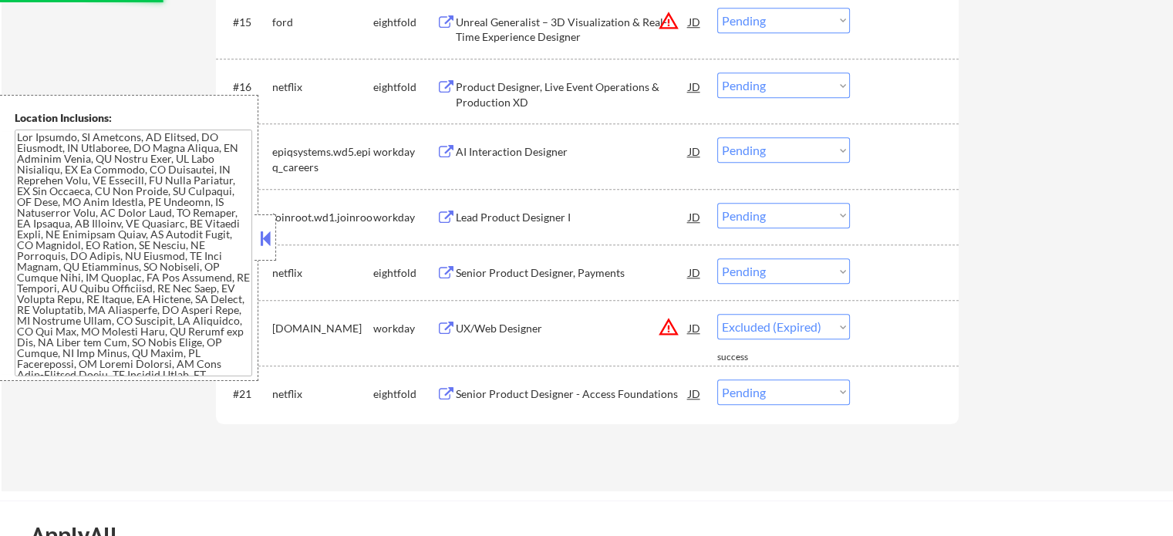
select select ""pending""
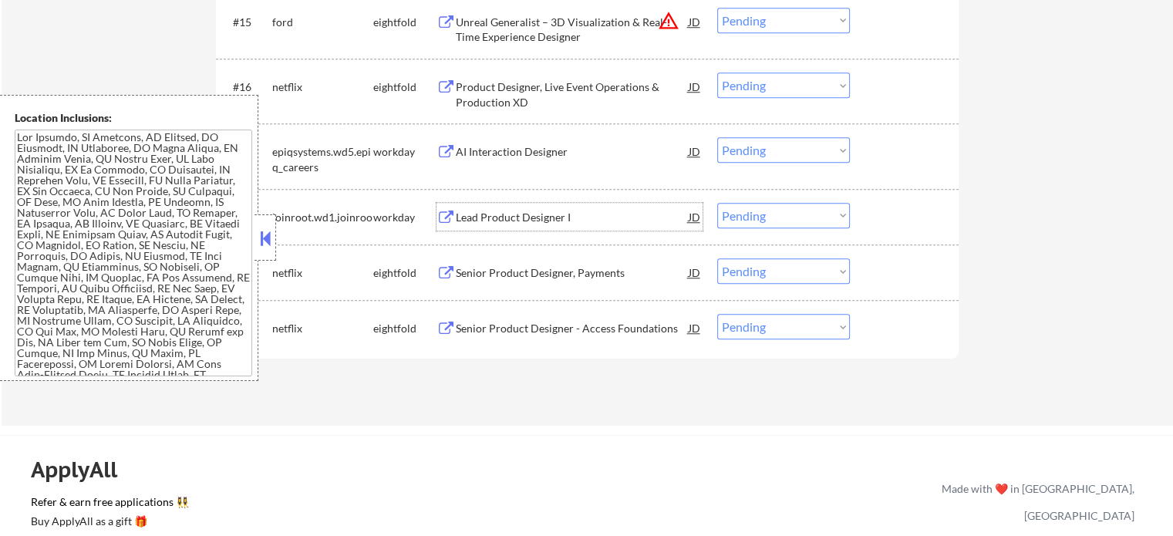
click at [500, 216] on div "Lead Product Designer I" at bounding box center [572, 217] width 233 height 15
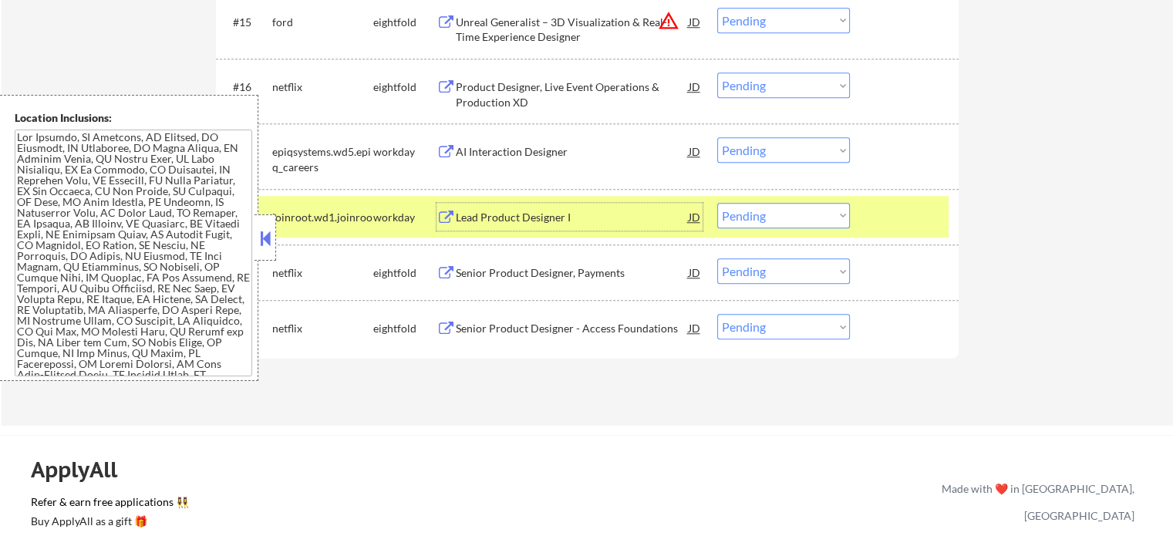
click at [902, 221] on div at bounding box center [906, 217] width 68 height 28
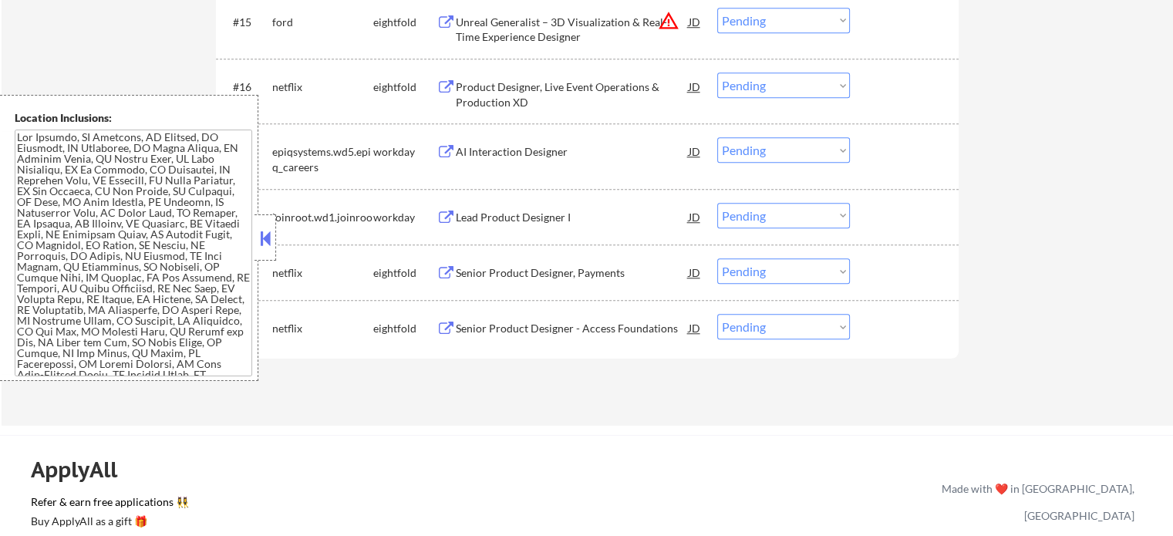
click at [497, 221] on div "Lead Product Designer I" at bounding box center [572, 217] width 233 height 15
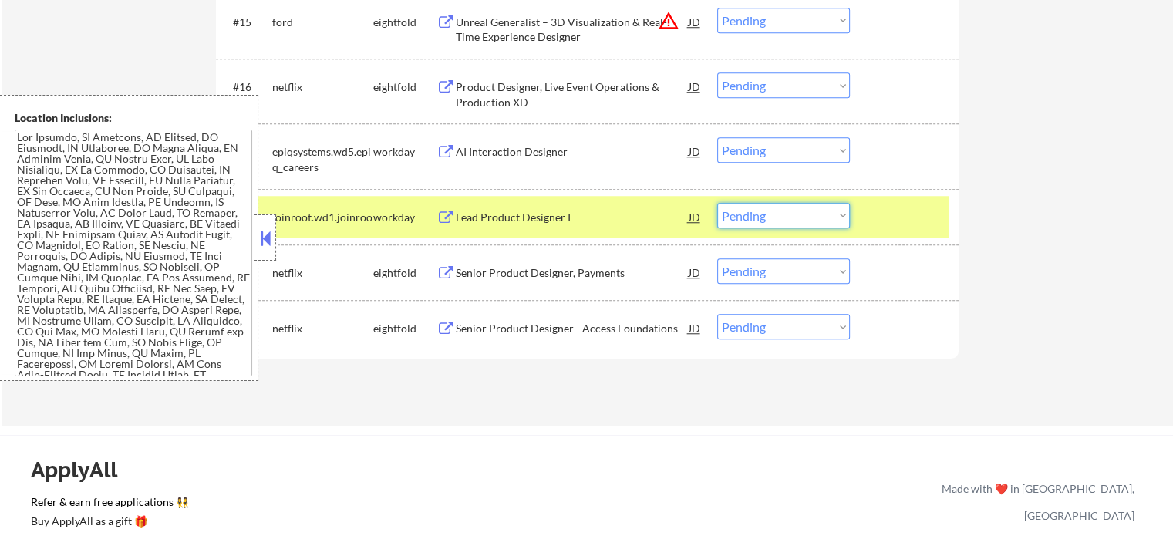
click at [737, 218] on select "Choose an option... Pending Applied Excluded (Questions) Excluded (Expired) Exc…" at bounding box center [783, 215] width 133 height 25
click at [717, 203] on select "Choose an option... Pending Applied Excluded (Questions) Excluded (Expired) Exc…" at bounding box center [783, 215] width 133 height 25
click at [868, 218] on div "#18 joinroot.wd1.joinroot workday Lead Product Designer I JD warning_amber Choo…" at bounding box center [585, 217] width 728 height 42
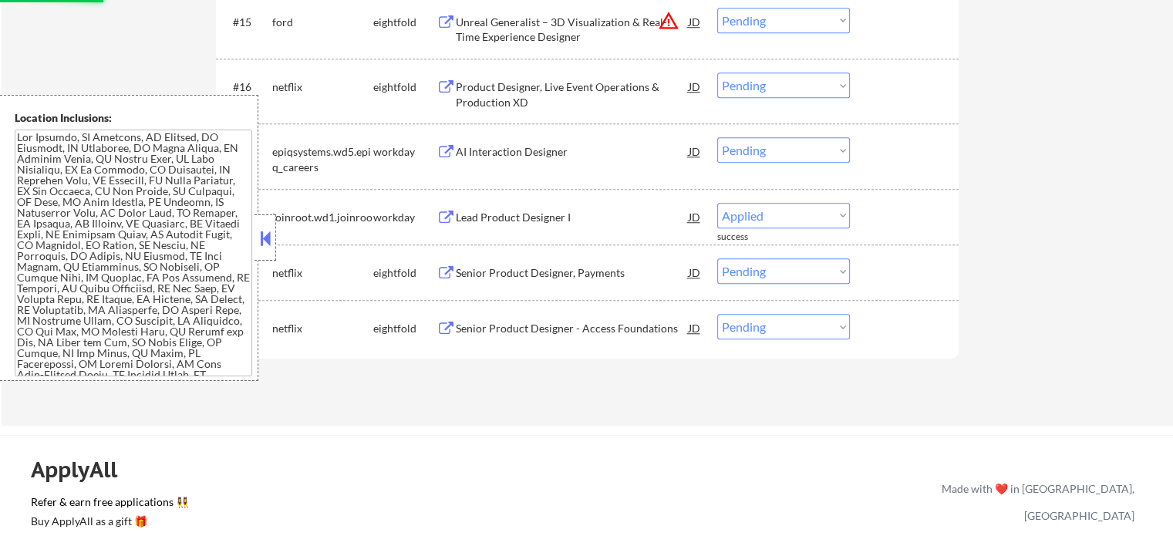
select select ""pending""
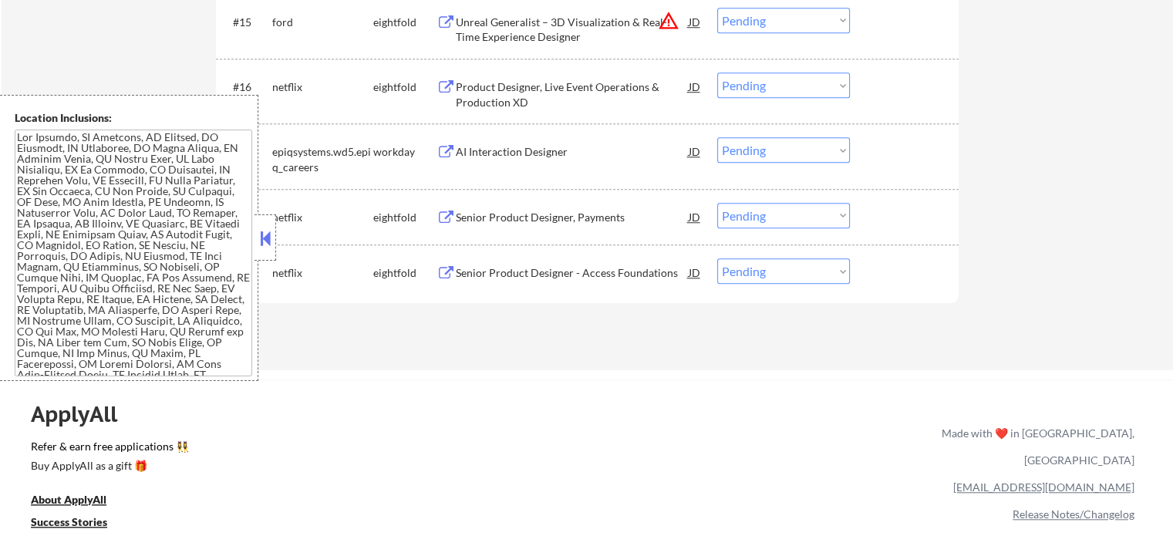
click at [478, 159] on div "AI Interaction Designer" at bounding box center [572, 151] width 233 height 15
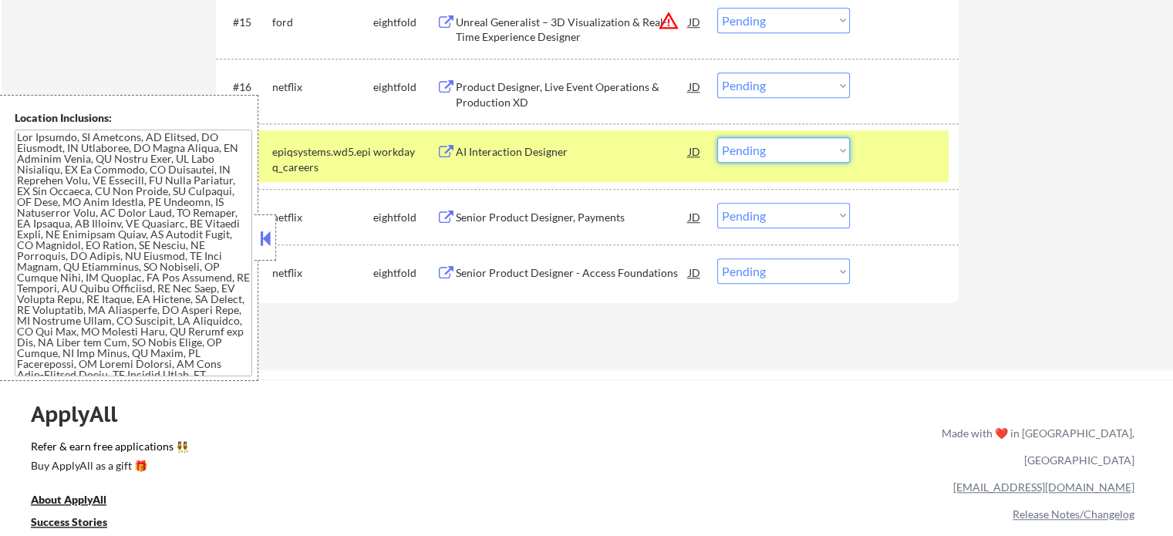
click at [788, 150] on select "Choose an option... Pending Applied Excluded (Questions) Excluded (Expired) Exc…" at bounding box center [783, 149] width 133 height 25
click at [717, 137] on select "Choose an option... Pending Applied Excluded (Questions) Excluded (Expired) Exc…" at bounding box center [783, 149] width 133 height 25
click at [870, 160] on div "#17 epiqsystems.wd5.epiq_careers workday AI Interaction Designer JD warning_amb…" at bounding box center [585, 155] width 728 height 51
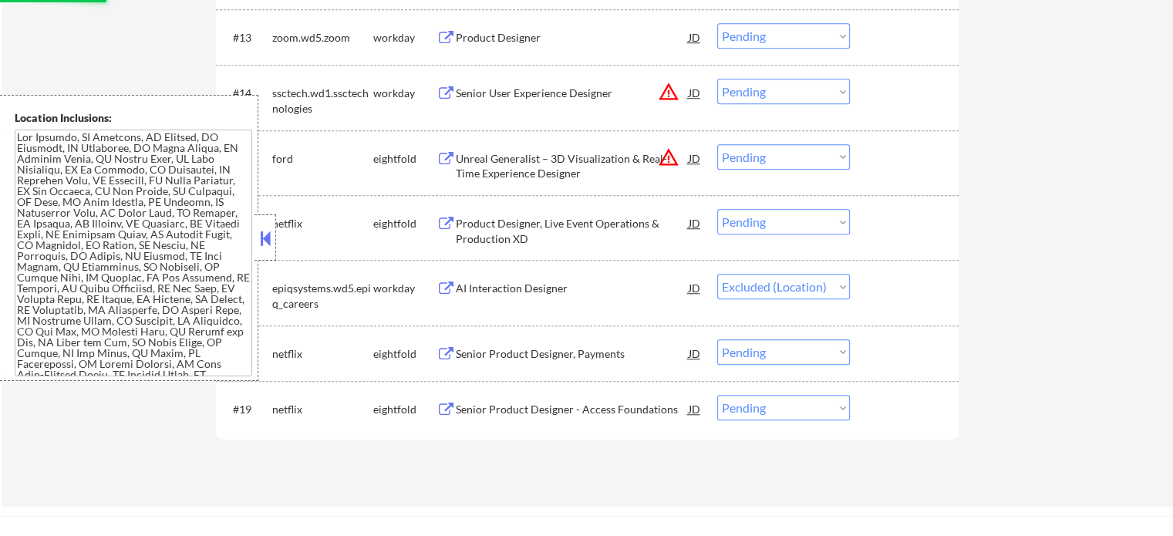
scroll to position [1216, 0]
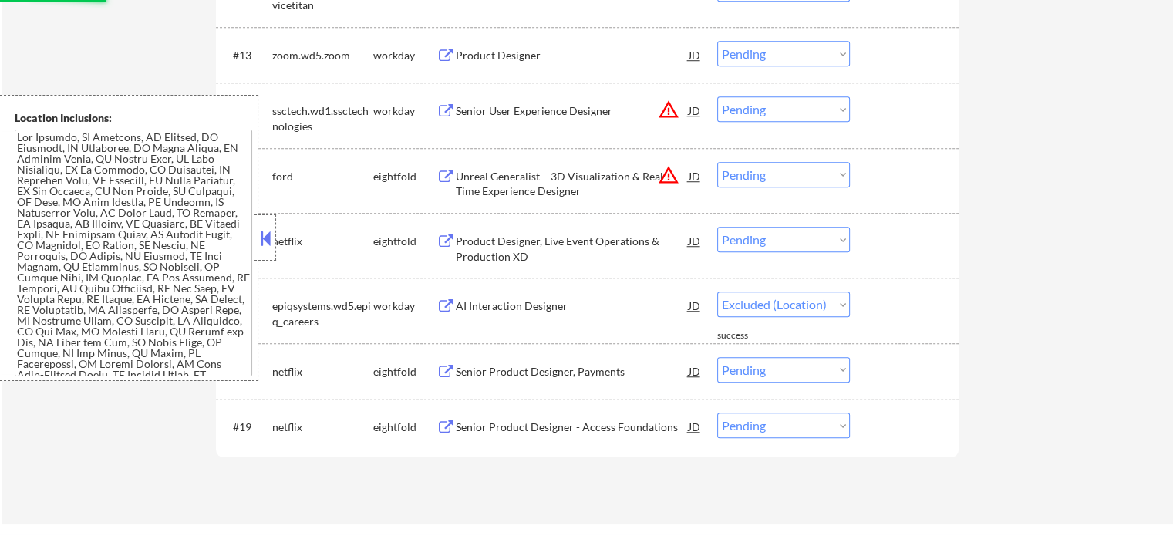
select select ""pending""
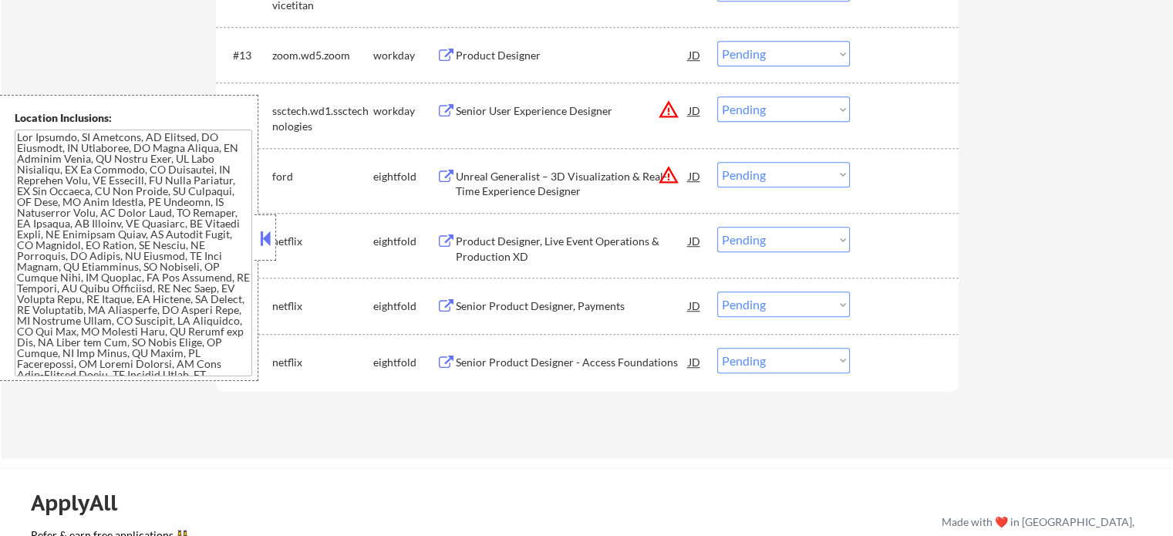
scroll to position [1139, 0]
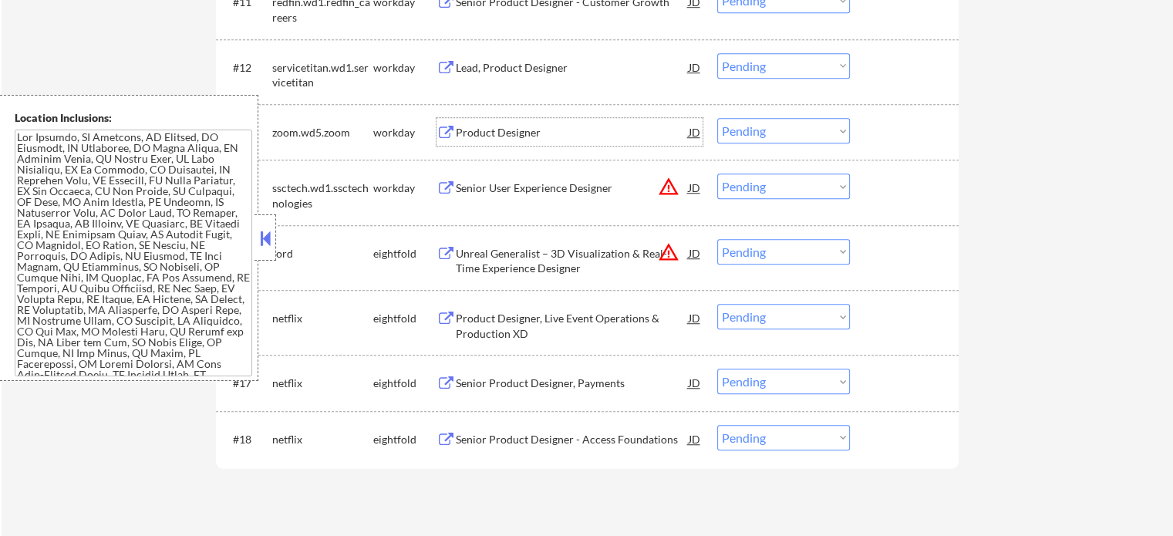
click at [503, 130] on div "Product Designer" at bounding box center [572, 132] width 233 height 15
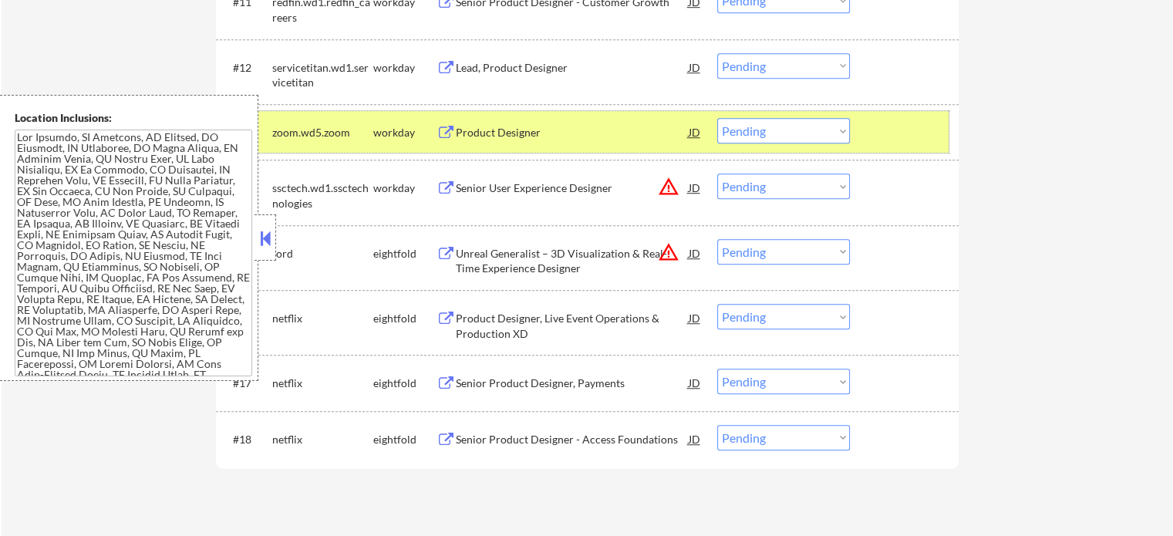
click at [916, 123] on div at bounding box center [906, 132] width 68 height 28
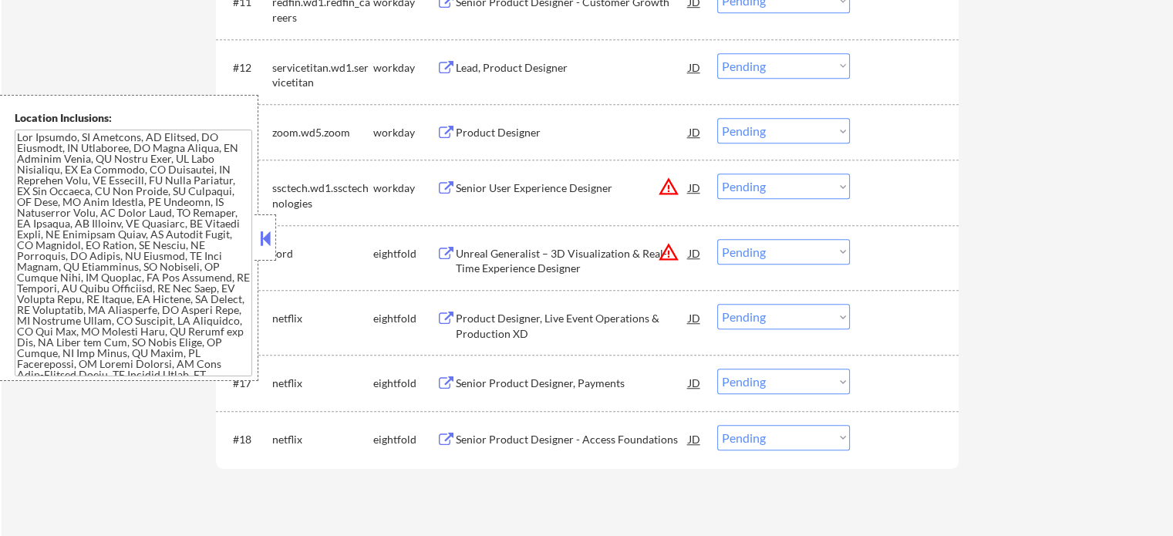
click at [508, 132] on div "Product Designer" at bounding box center [572, 132] width 233 height 15
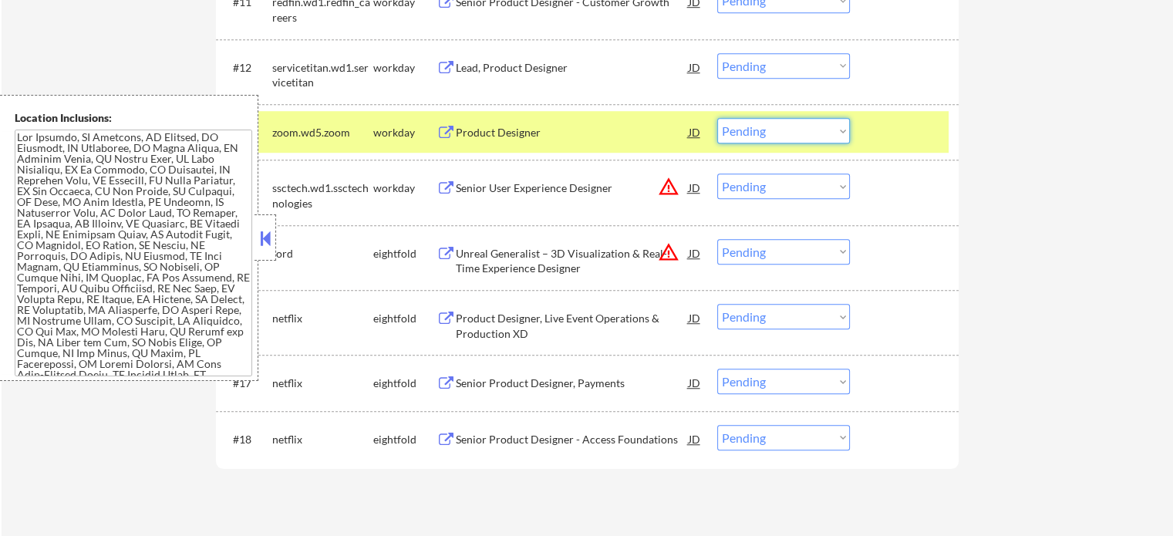
click at [747, 130] on select "Choose an option... Pending Applied Excluded (Questions) Excluded (Expired) Exc…" at bounding box center [783, 130] width 133 height 25
click at [717, 118] on select "Choose an option... Pending Applied Excluded (Questions) Excluded (Expired) Exc…" at bounding box center [783, 130] width 133 height 25
click at [861, 134] on div "#13 zoom.wd5.zoom workday Product Designer JD warning_amber Choose an option...…" at bounding box center [585, 132] width 728 height 42
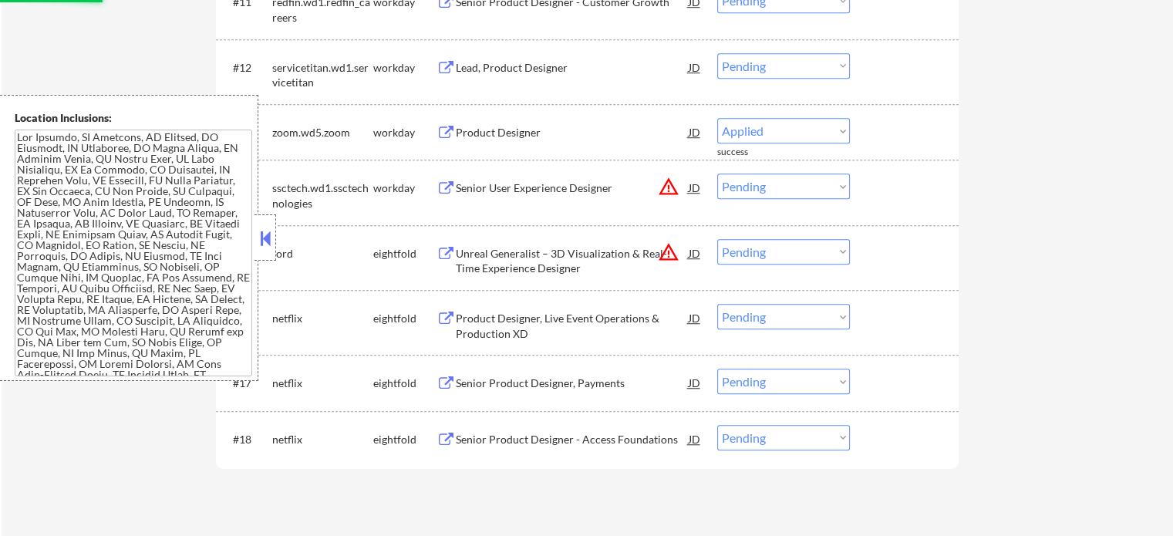
select select ""pending""
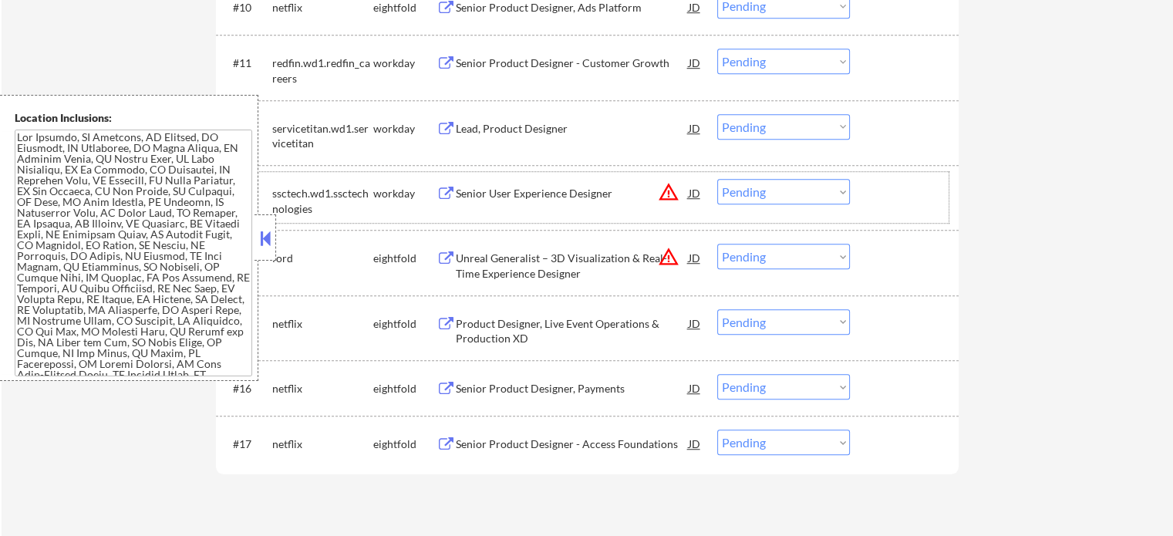
scroll to position [1080, 0]
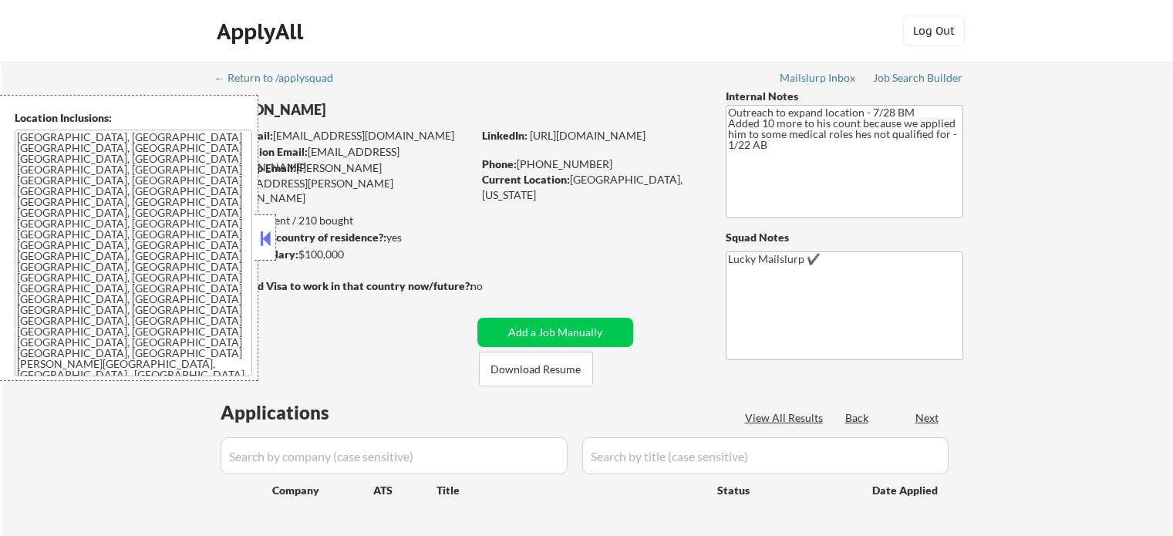
scroll to position [231, 0]
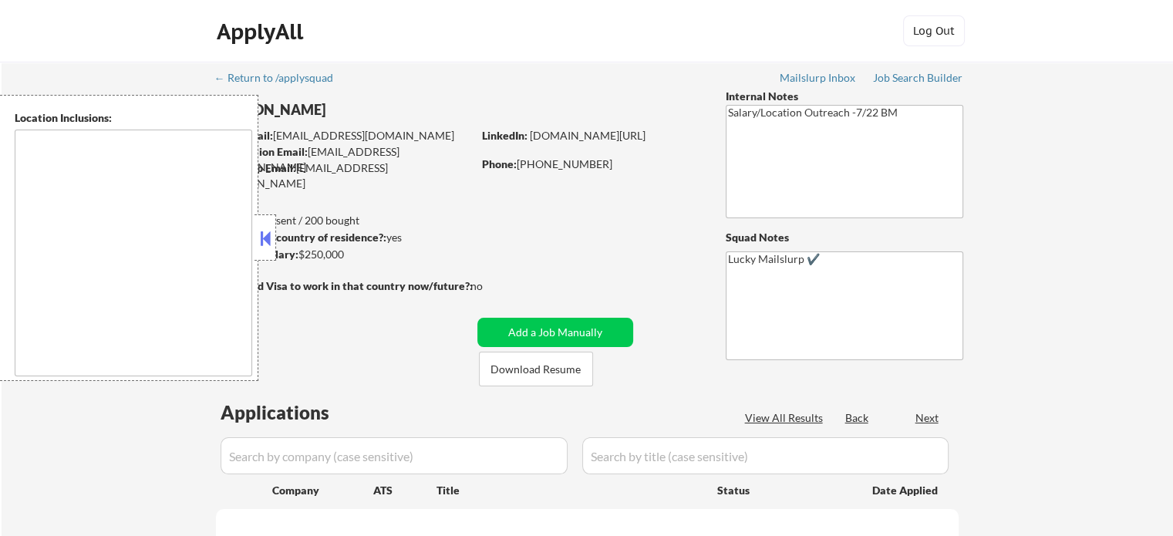
type textarea "[GEOGRAPHIC_DATA], [GEOGRAPHIC_DATA] [GEOGRAPHIC_DATA], [GEOGRAPHIC_DATA] [GEOG…"
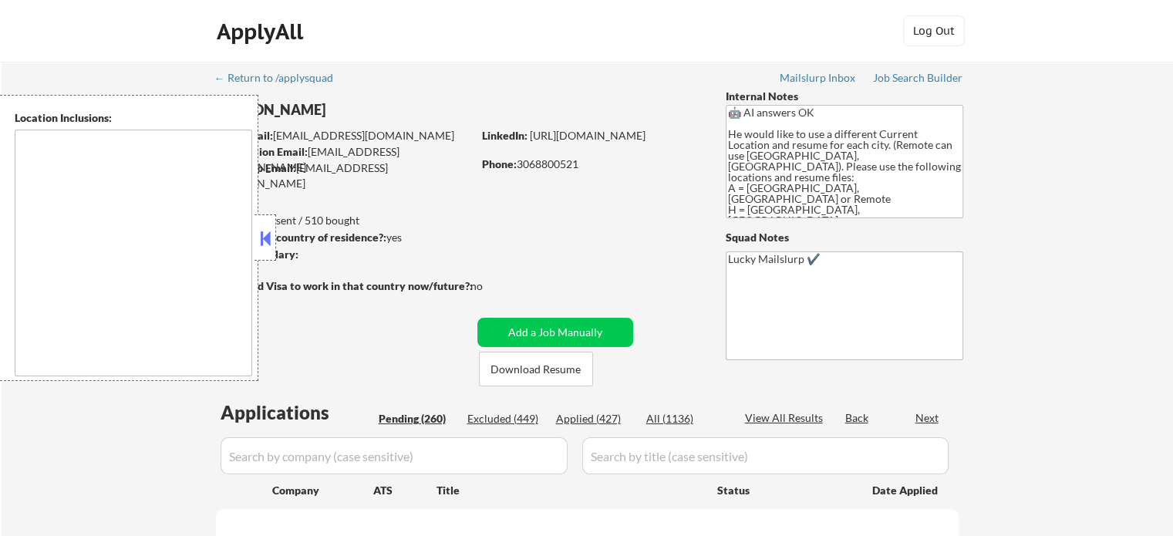
type textarea "[GEOGRAPHIC_DATA], [GEOGRAPHIC_DATA] [GEOGRAPHIC_DATA], [GEOGRAPHIC_DATA] [GEOG…"
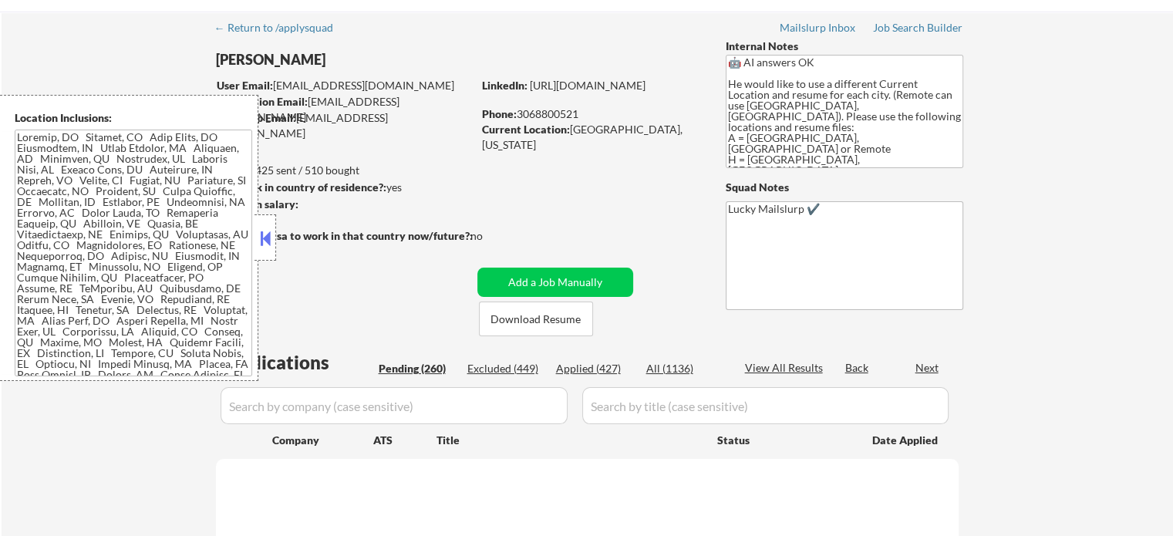
scroll to position [77, 0]
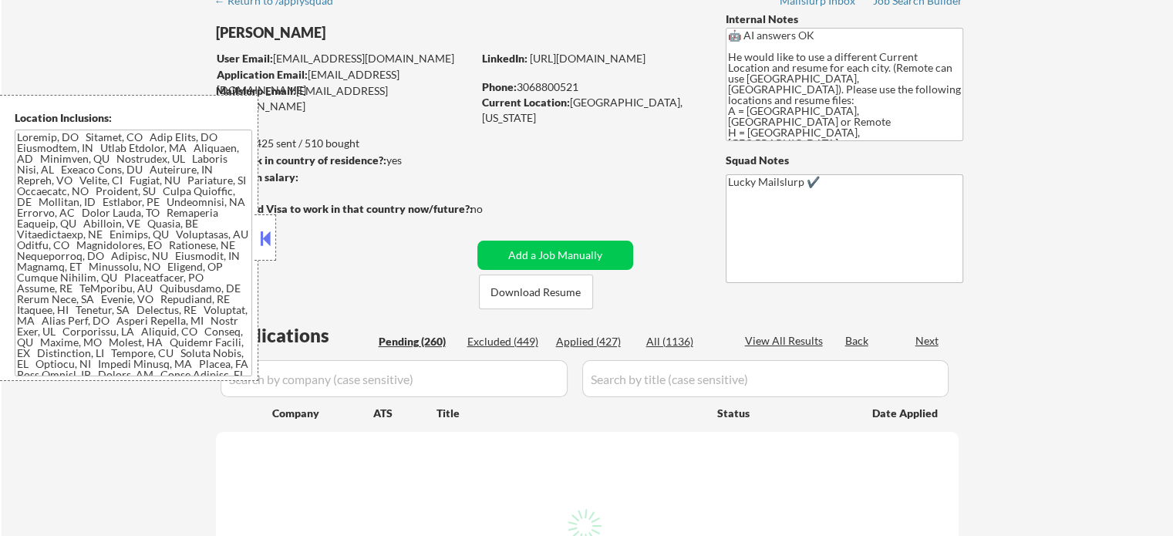
select select ""pending""
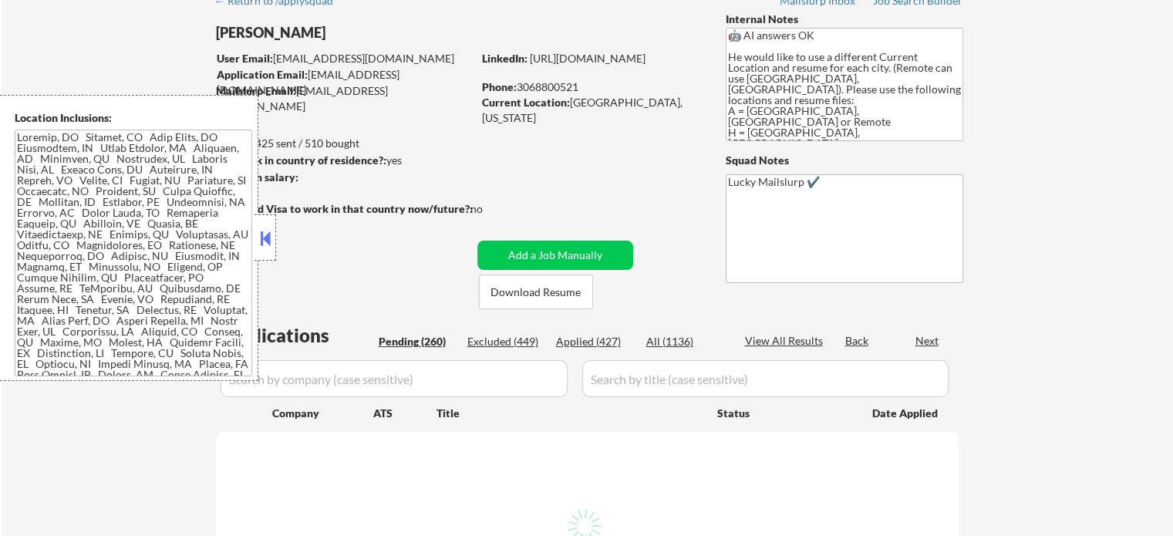
select select ""pending""
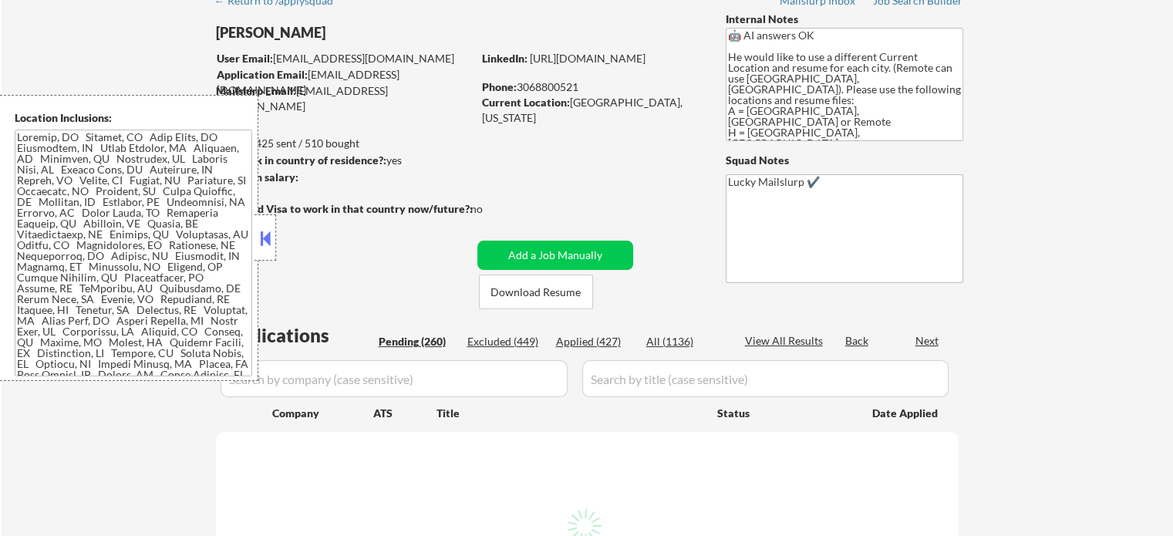
select select ""pending""
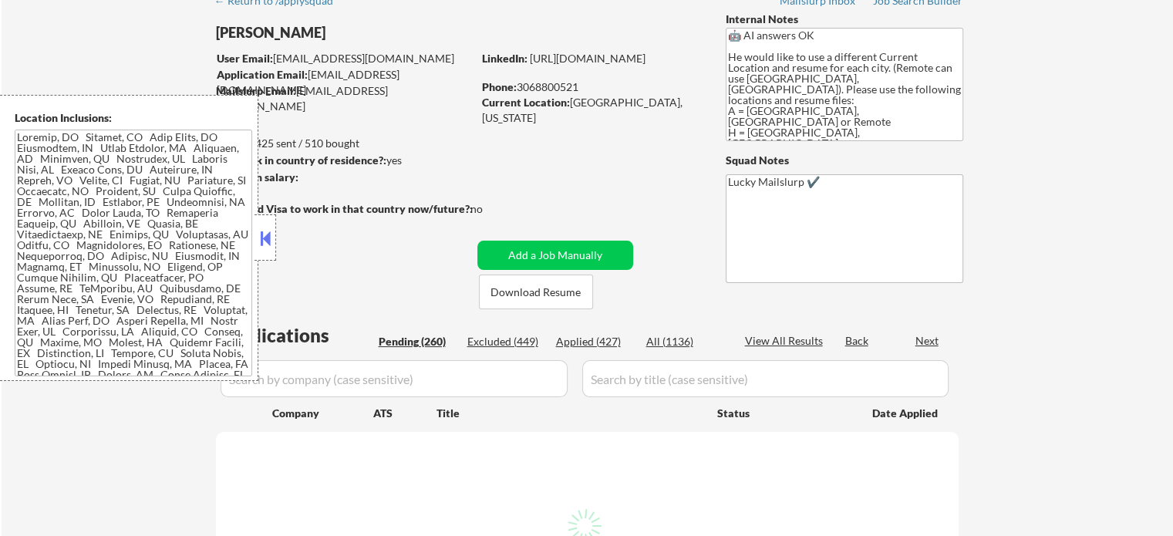
select select ""pending""
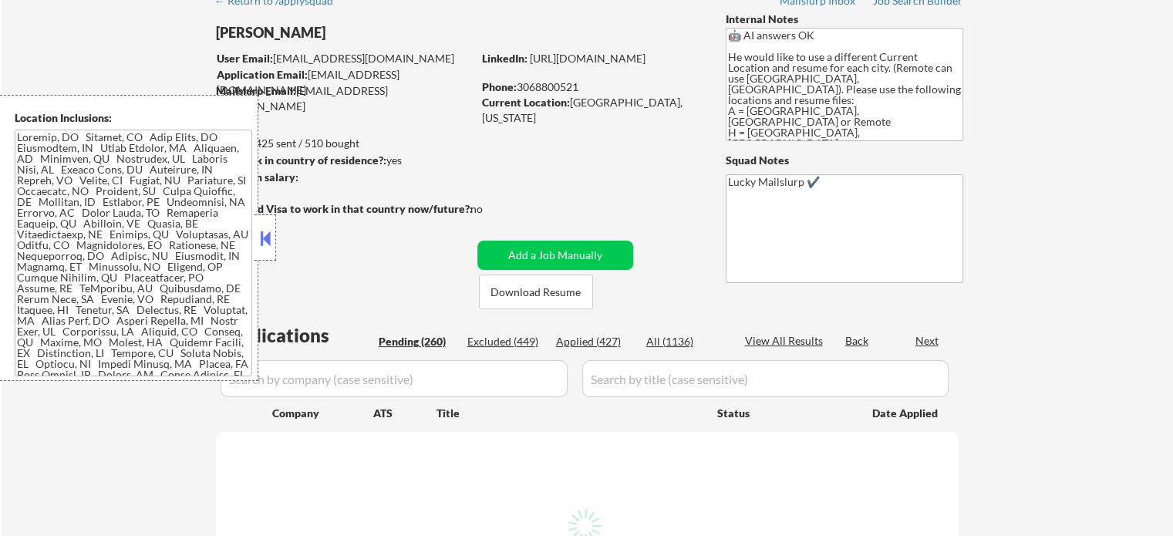
select select ""pending""
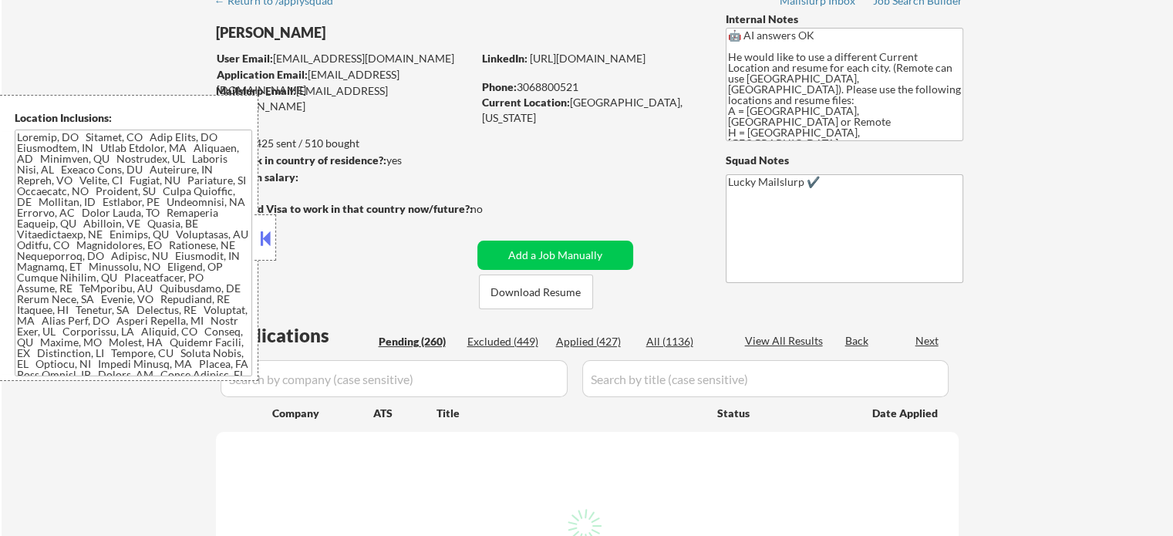
select select ""pending""
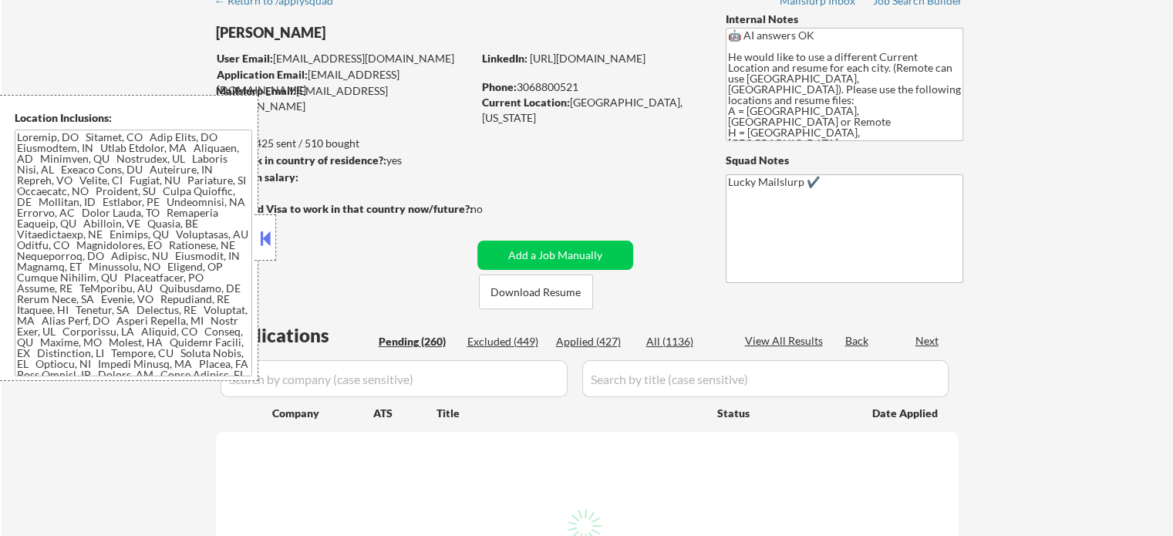
select select ""pending""
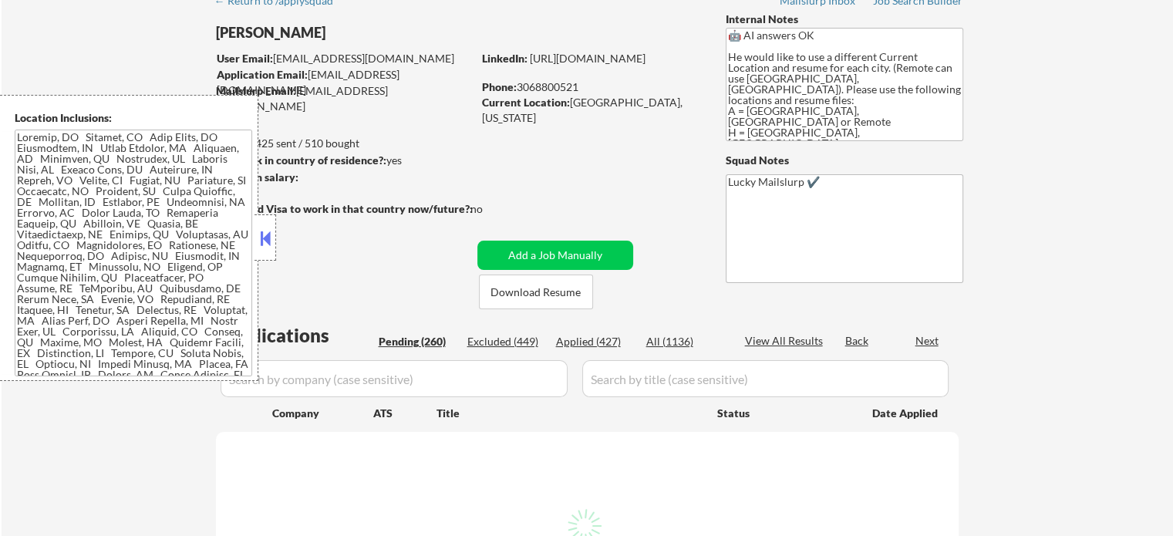
select select ""pending""
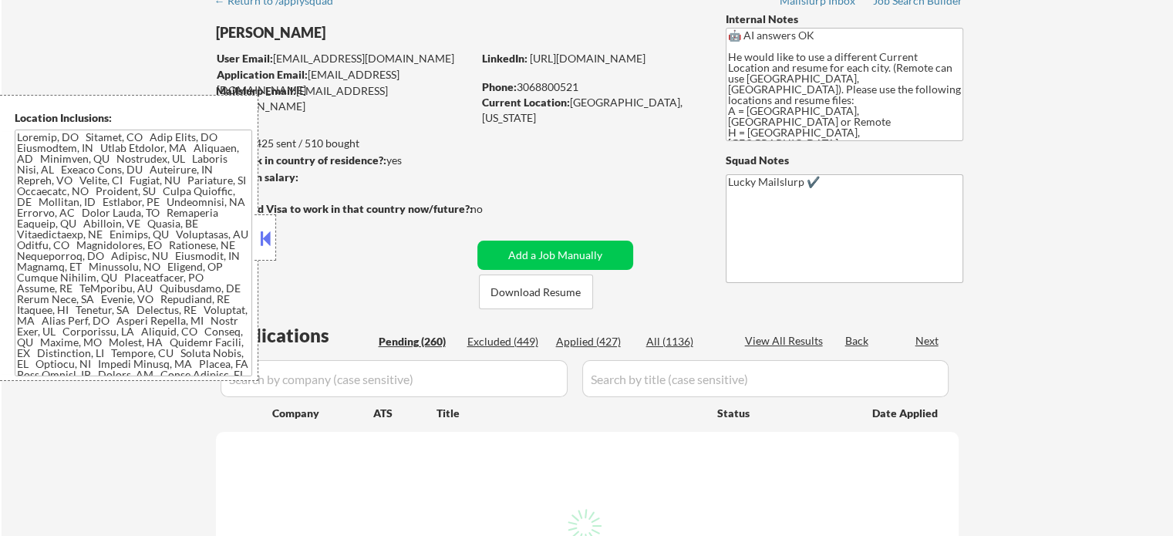
select select ""pending""
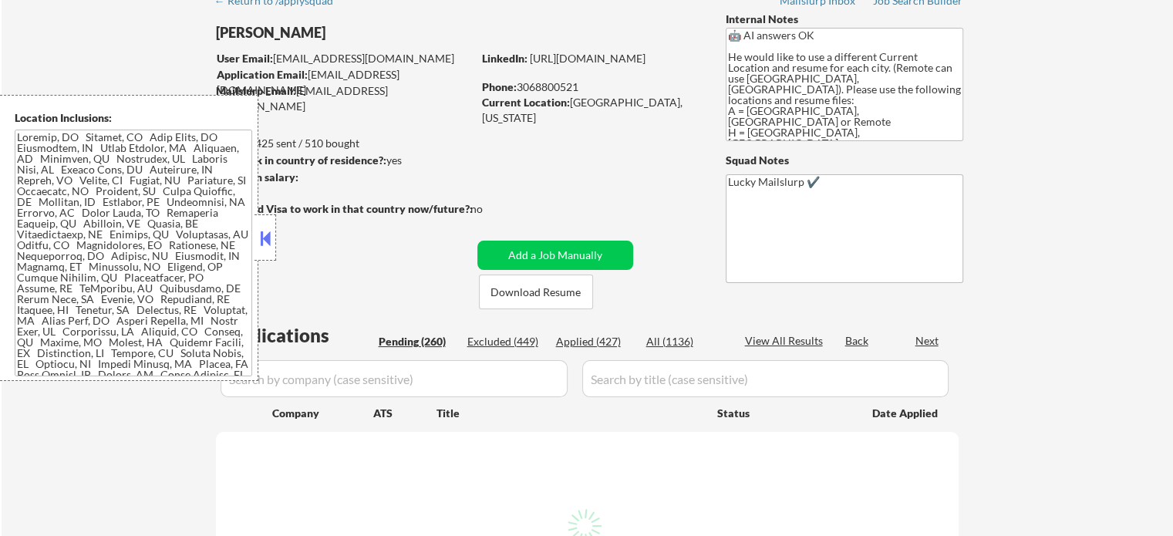
select select ""pending""
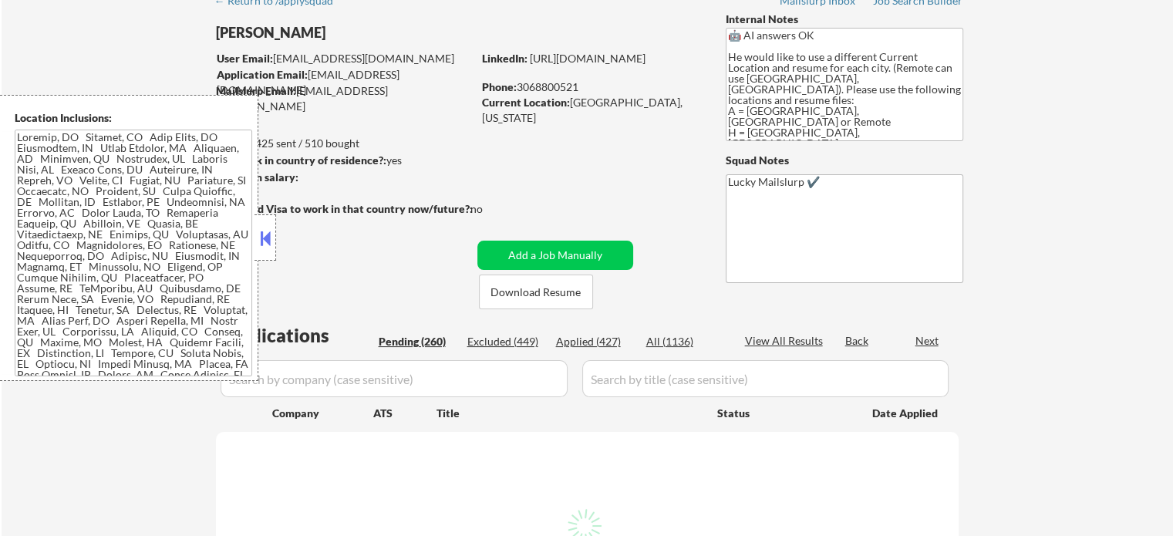
select select ""pending""
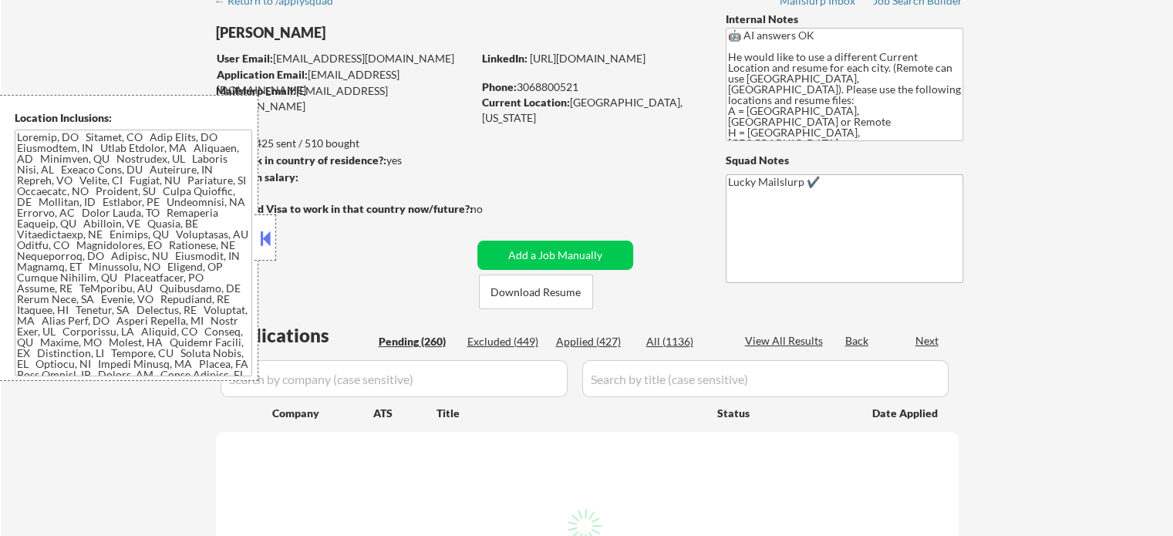
select select ""pending""
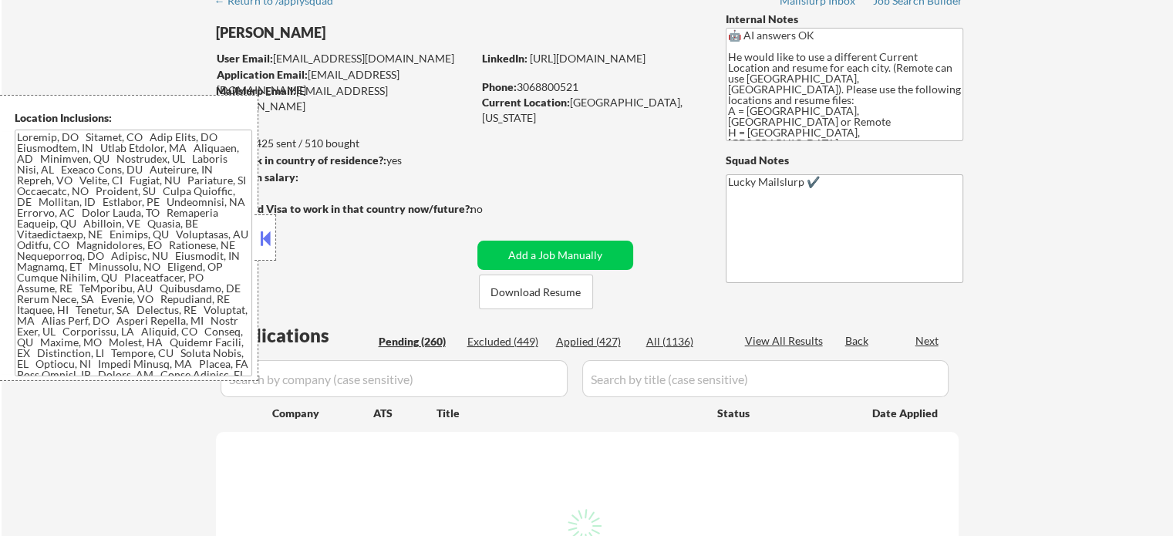
select select ""pending""
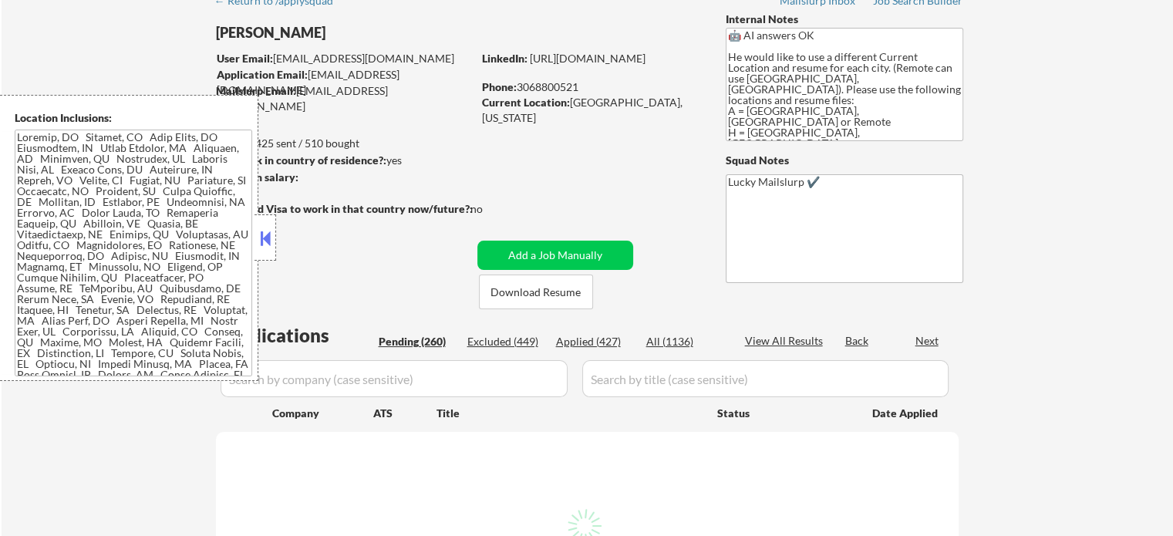
select select ""pending""
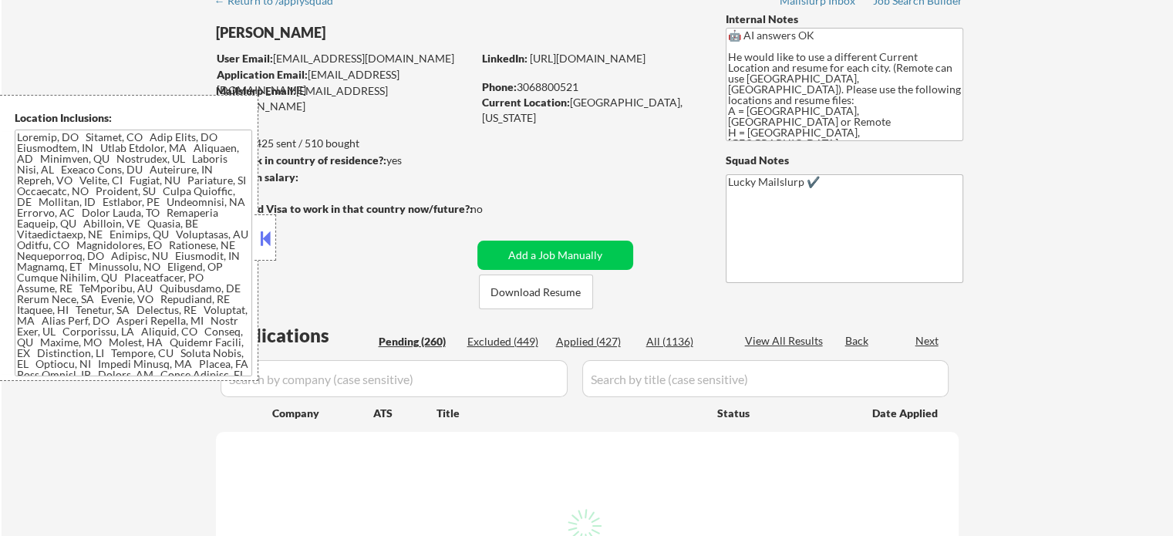
select select ""pending""
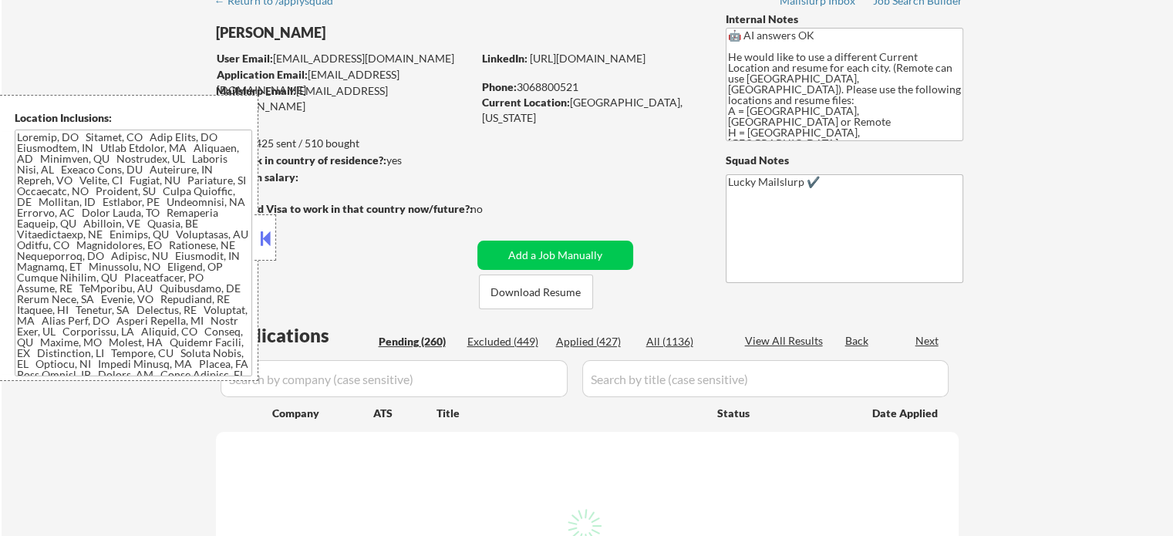
select select ""pending""
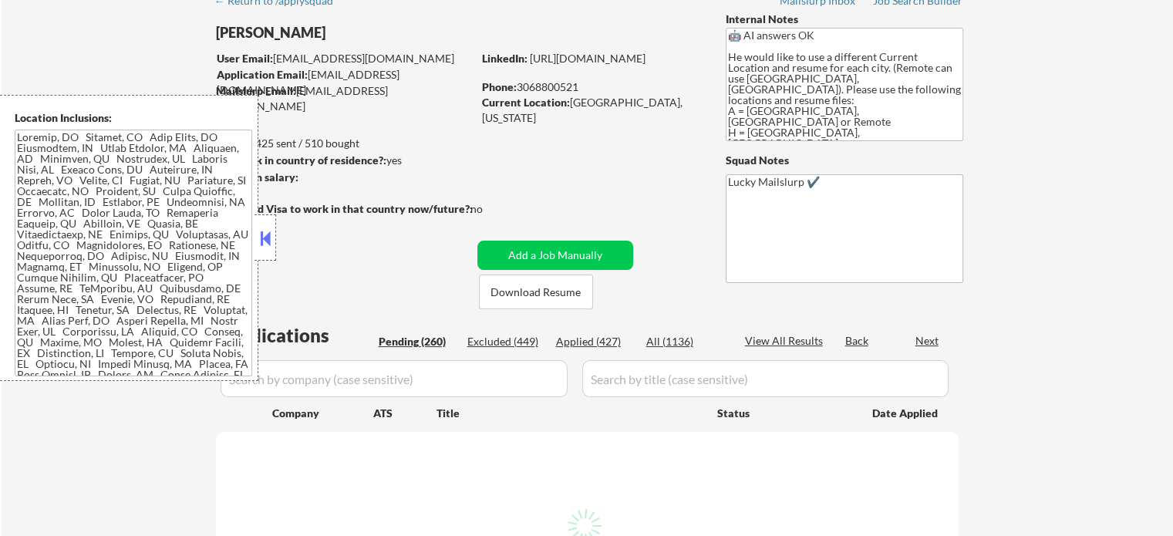
select select ""pending""
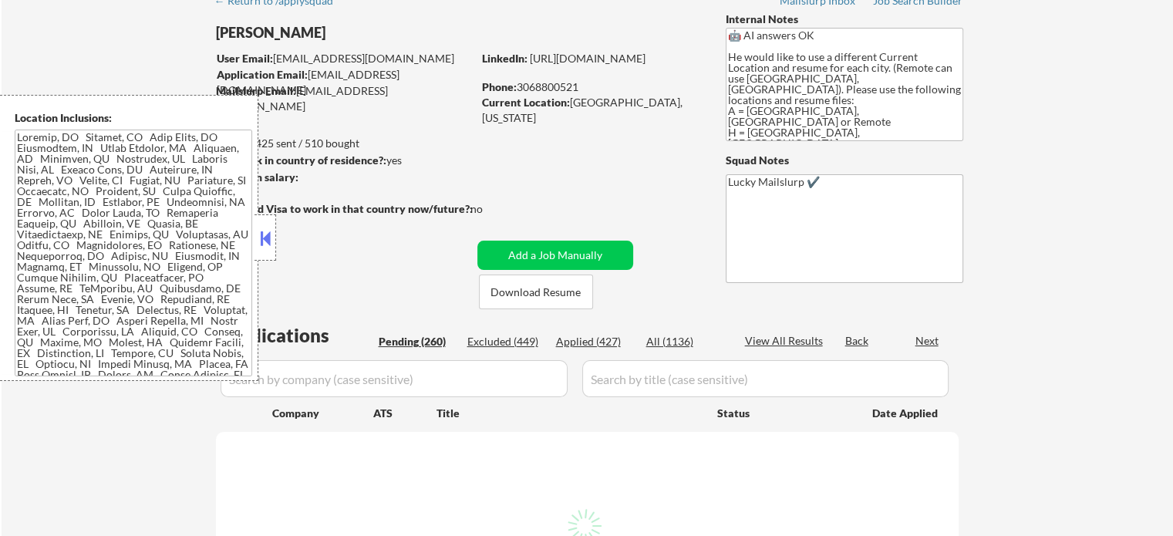
select select ""pending""
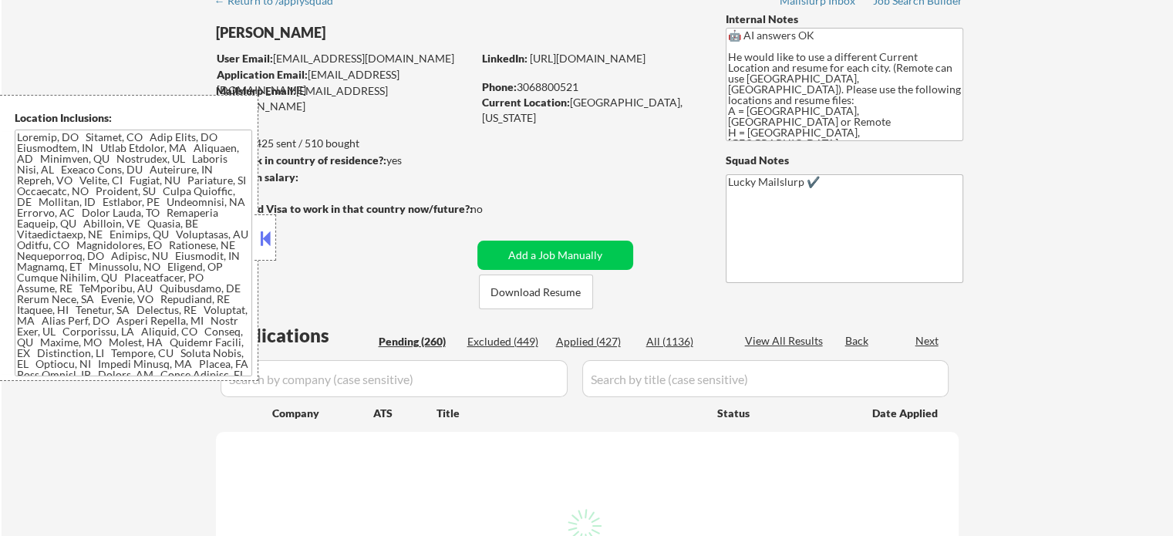
select select ""pending""
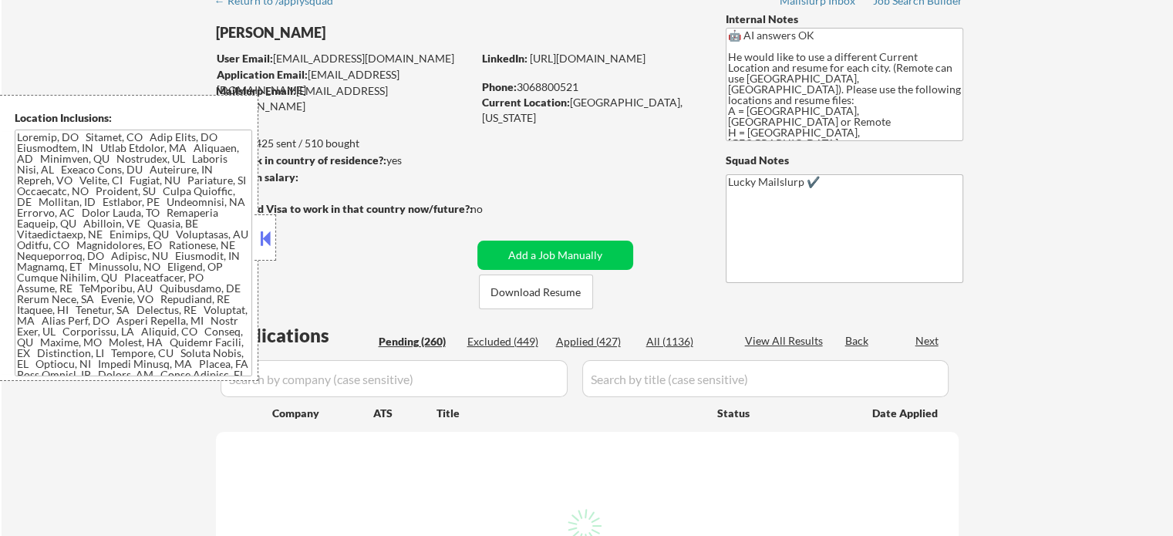
select select ""pending""
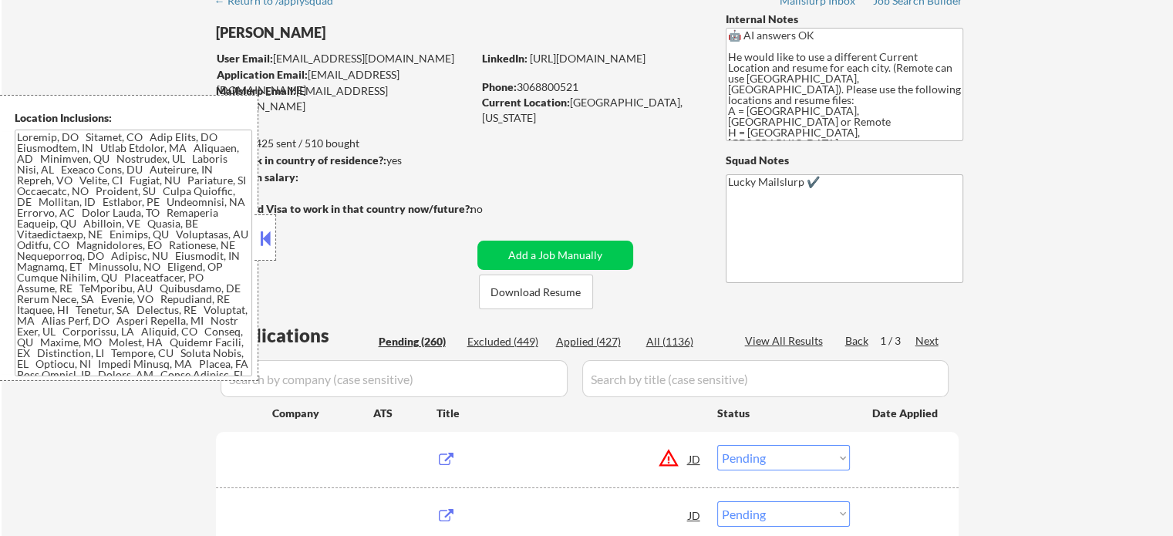
click at [272, 241] on button at bounding box center [265, 238] width 17 height 23
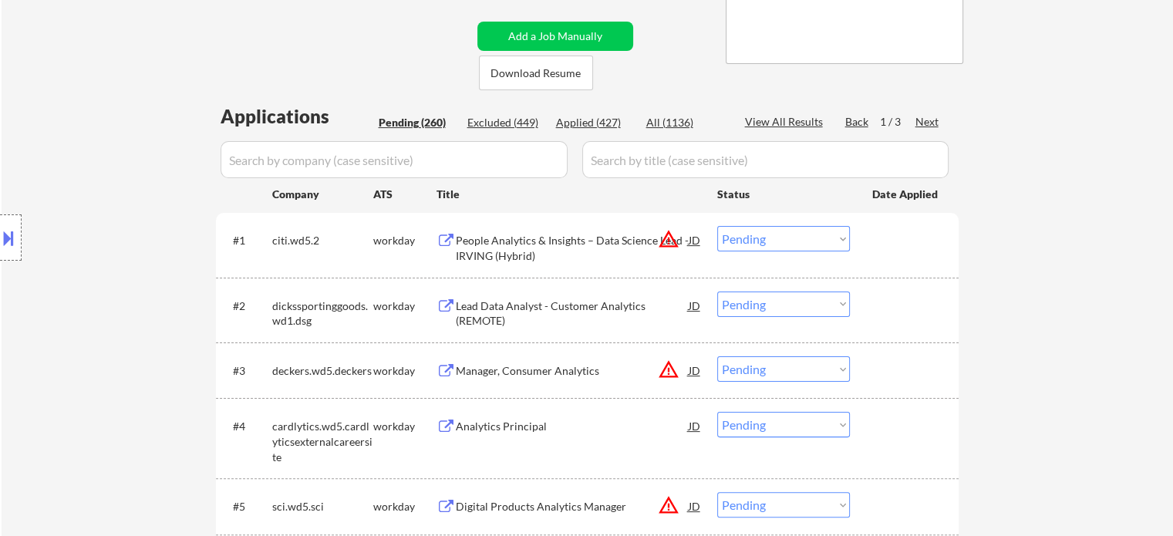
scroll to position [0, 0]
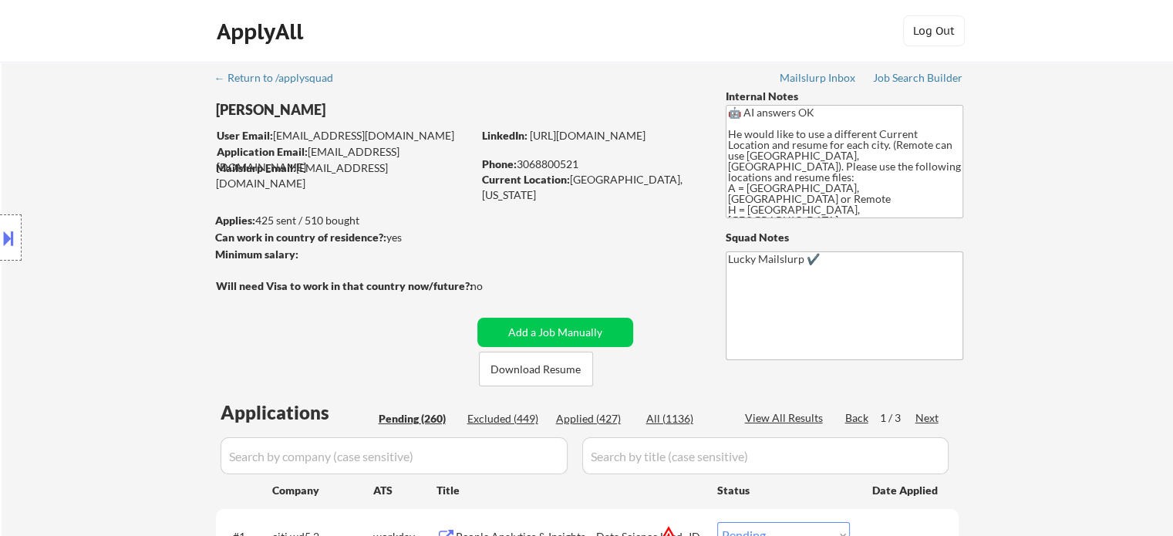
click at [799, 417] on div "View All Results" at bounding box center [786, 417] width 83 height 15
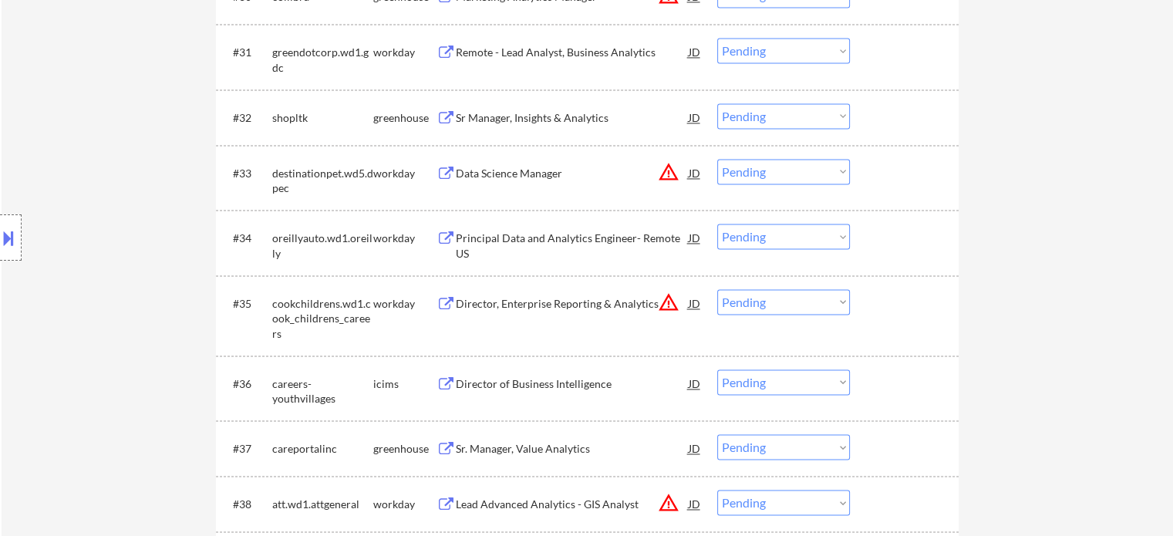
select select ""pending""
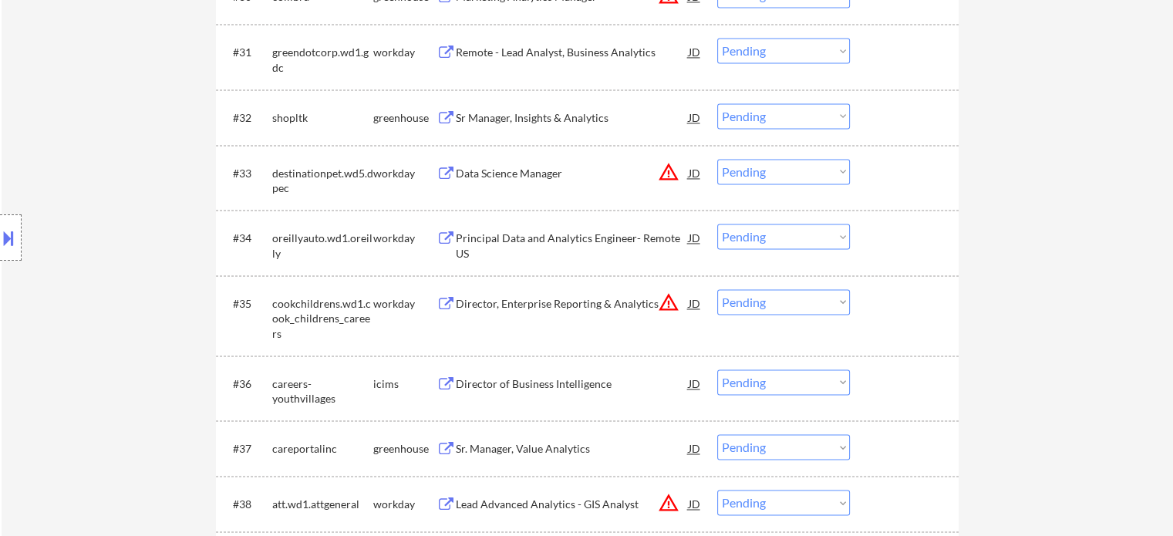
select select ""pending""
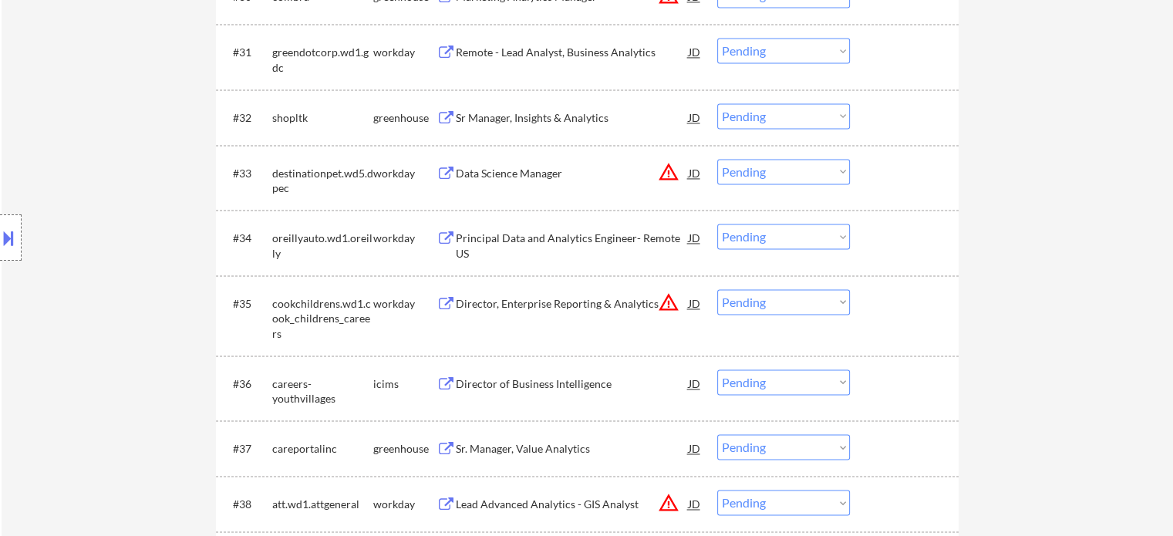
select select ""pending""
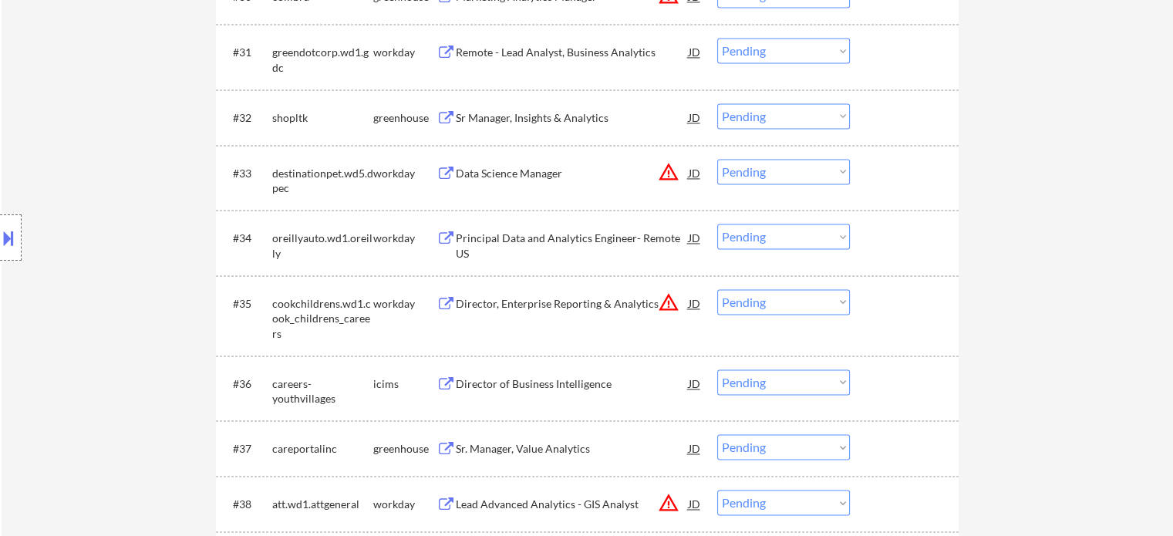
select select ""pending""
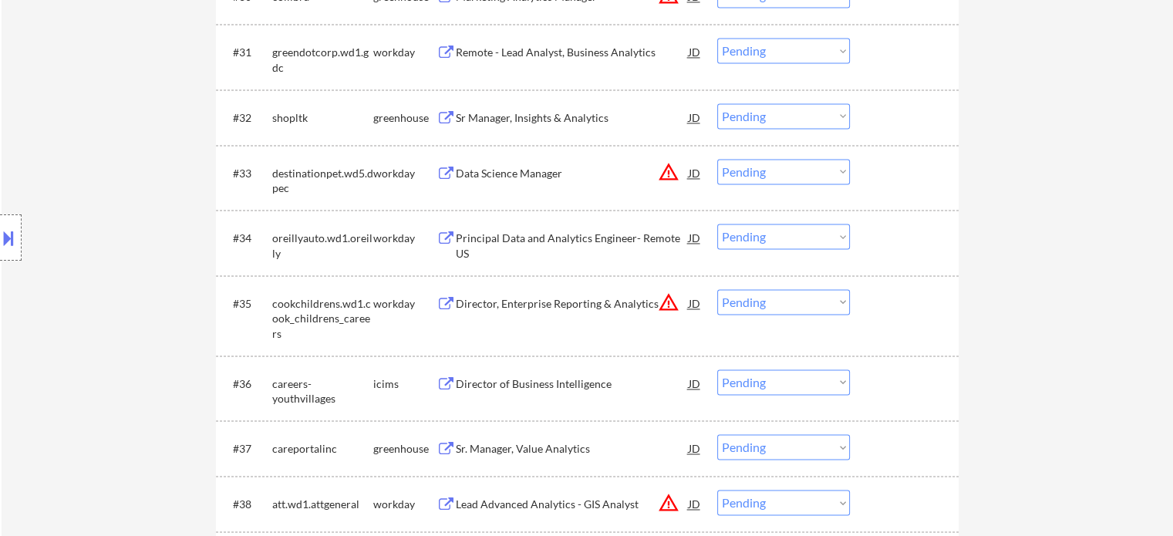
select select ""pending""
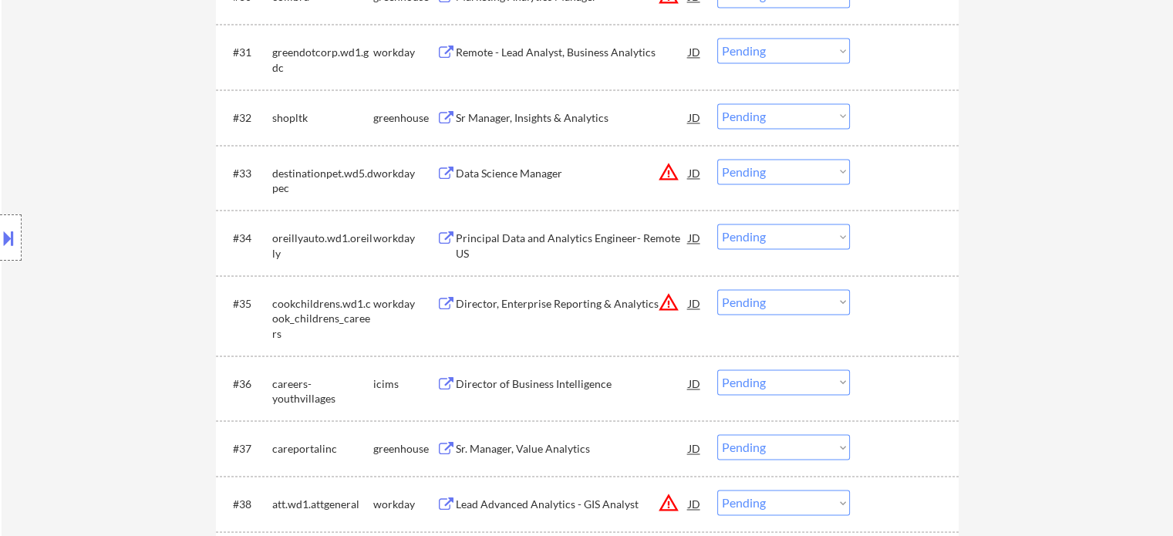
select select ""pending""
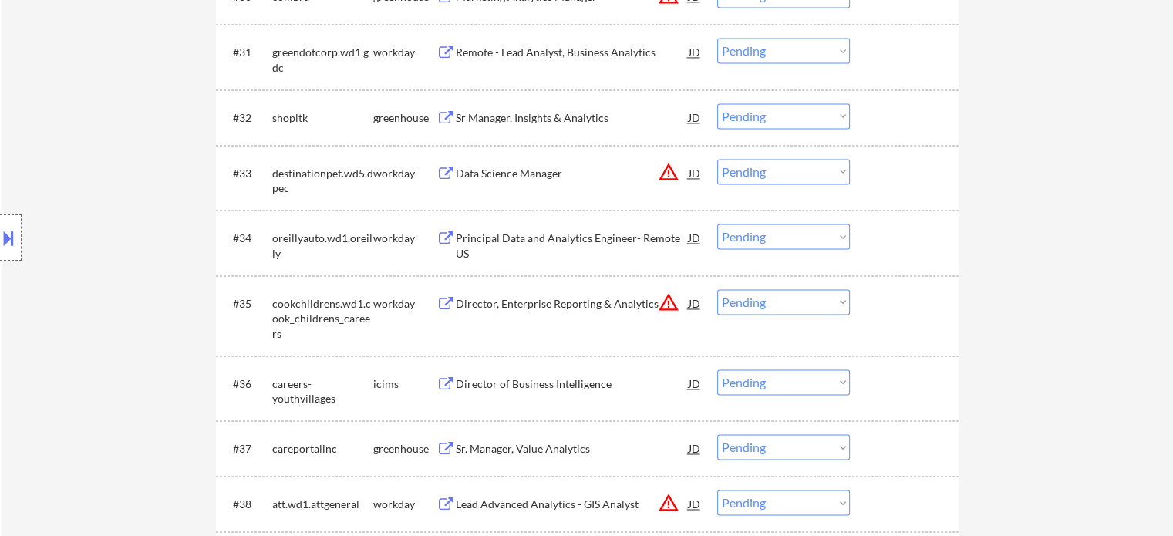
select select ""pending""
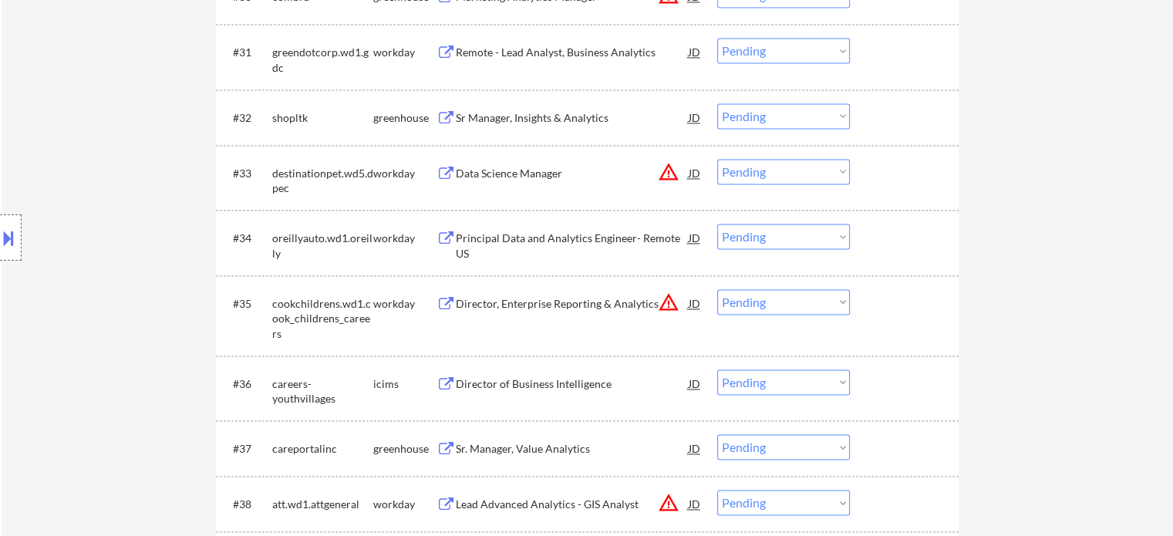
select select ""pending""
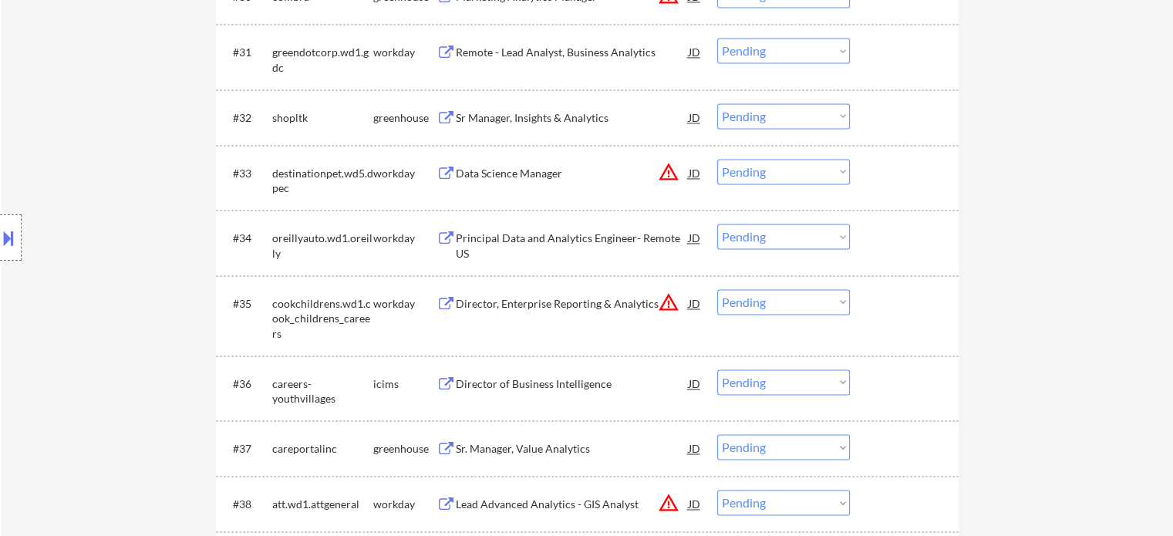
select select ""pending""
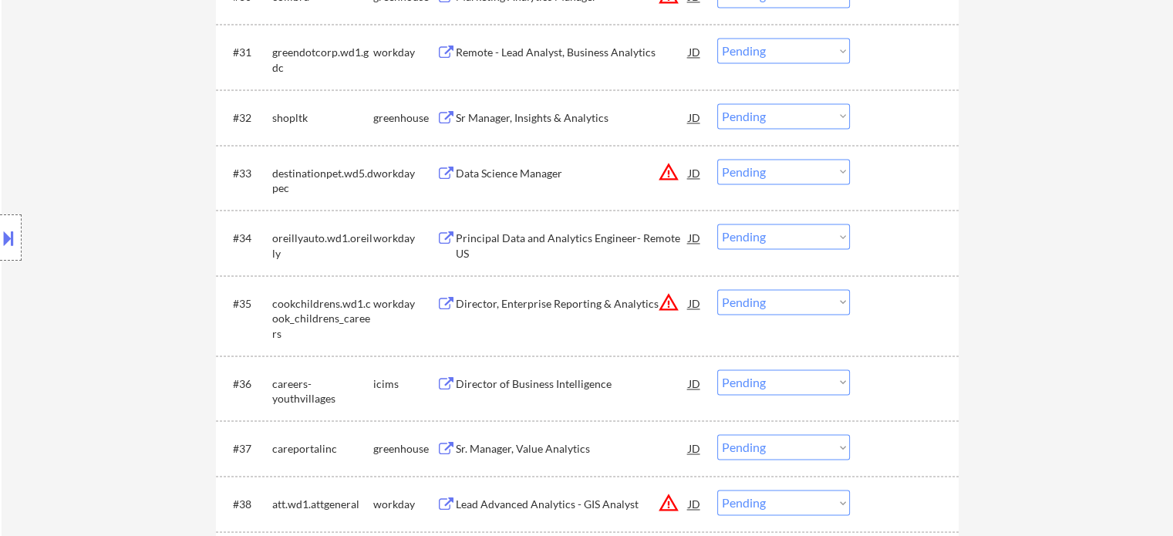
select select ""pending""
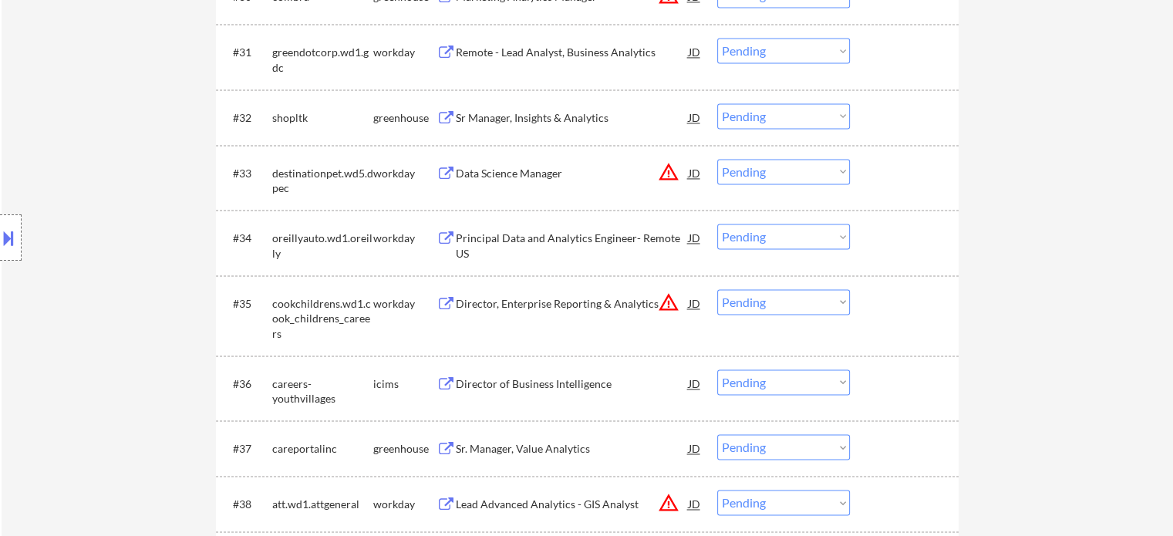
select select ""pending""
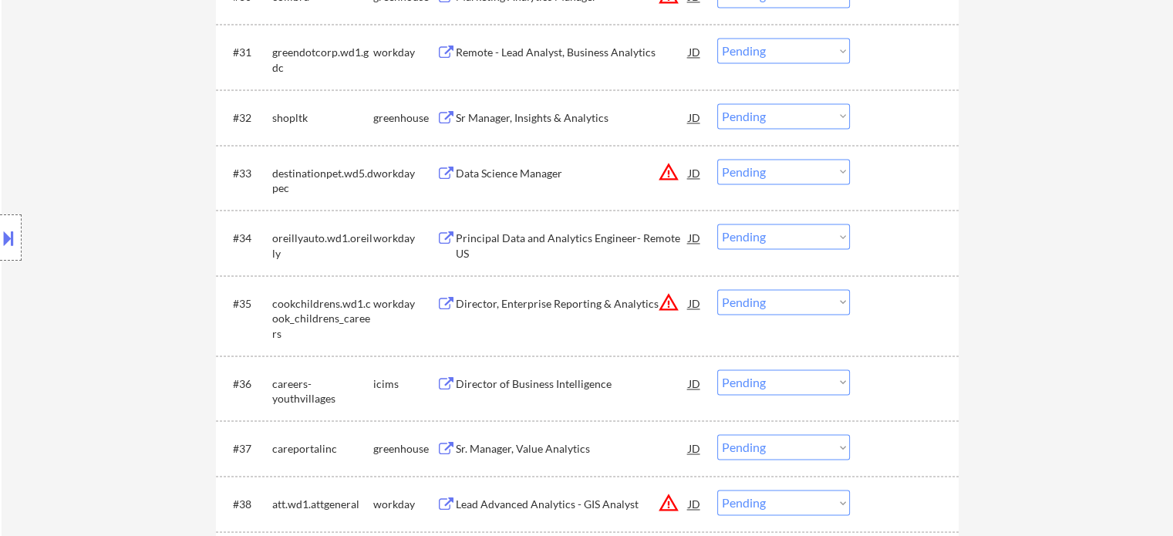
select select ""pending""
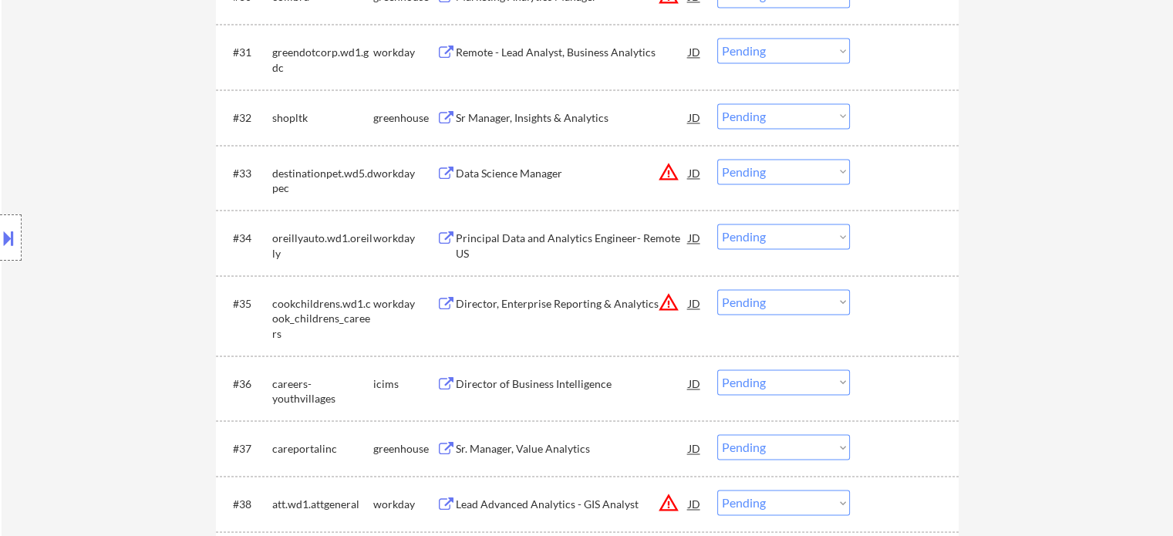
select select ""pending""
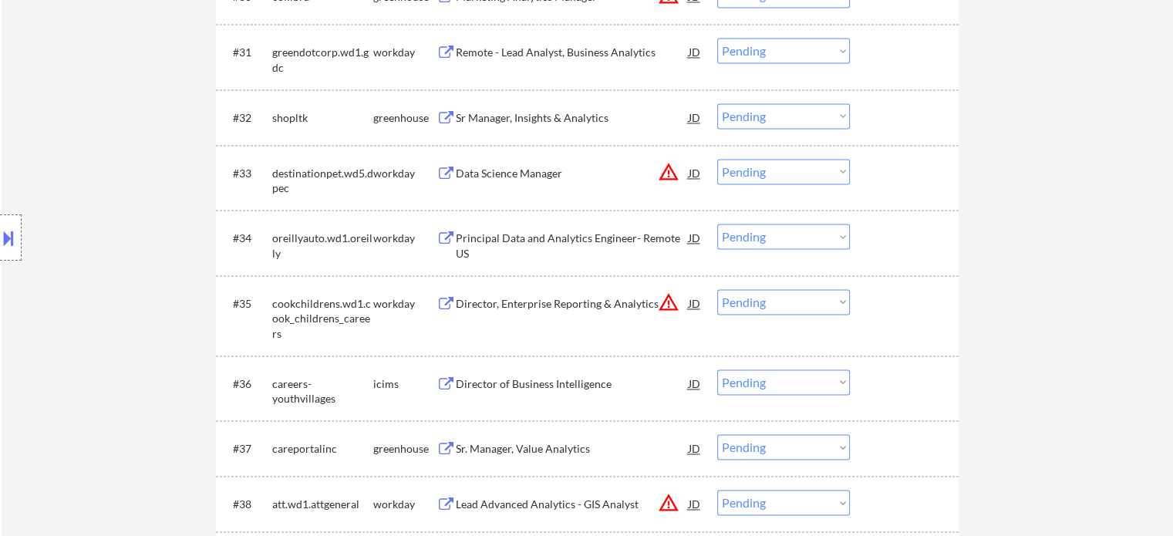
select select ""pending""
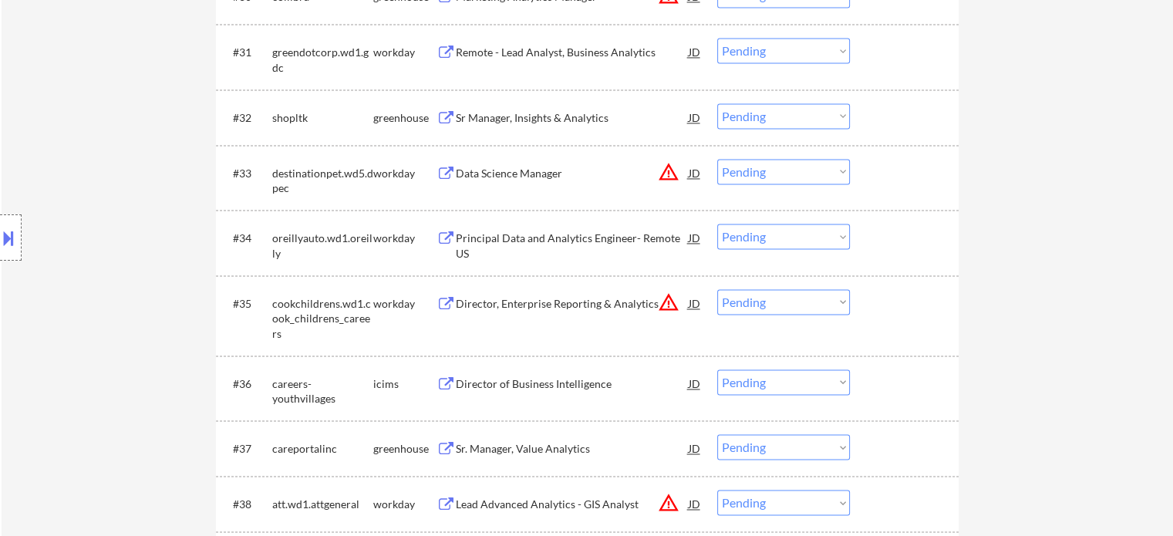
select select ""pending""
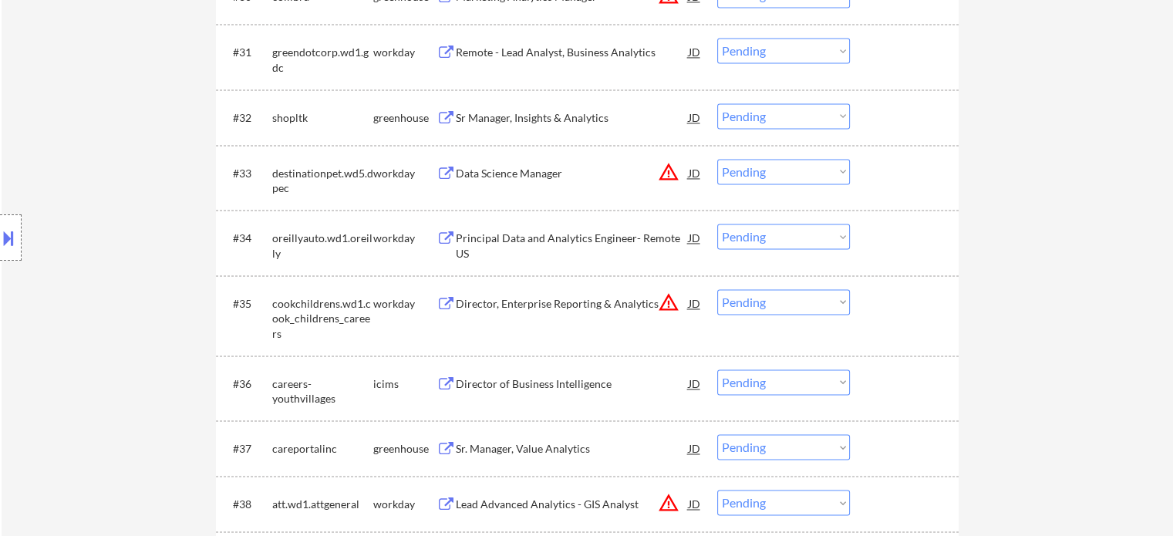
select select ""pending""
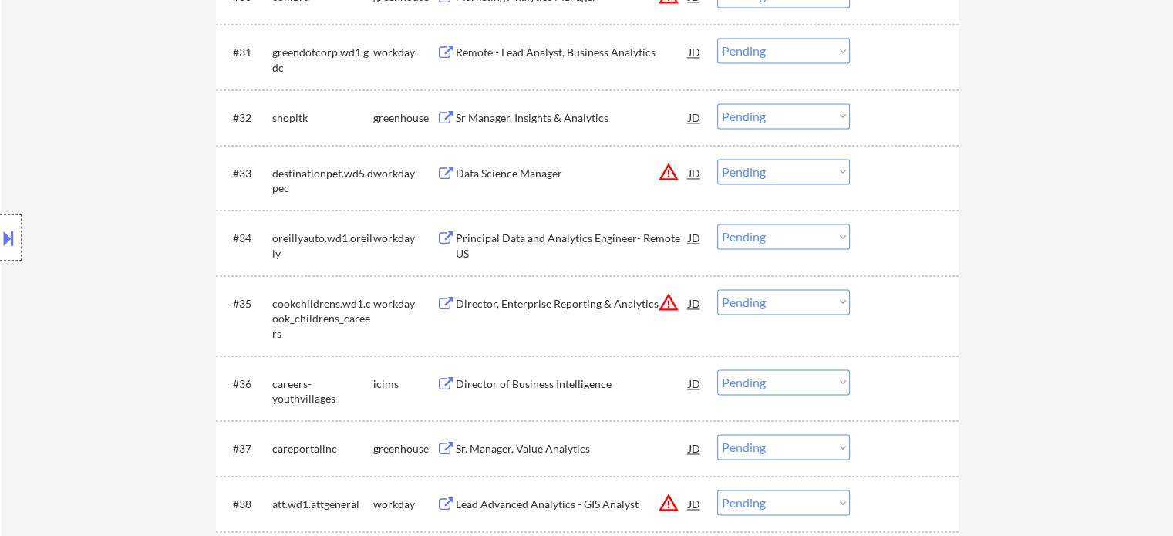
select select ""pending""
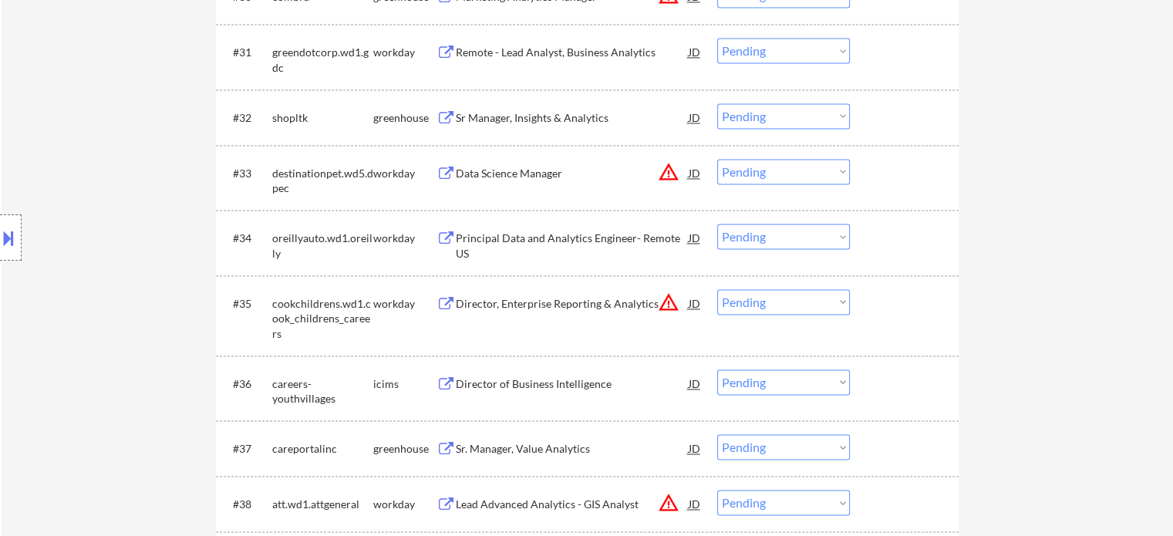
select select ""pending""
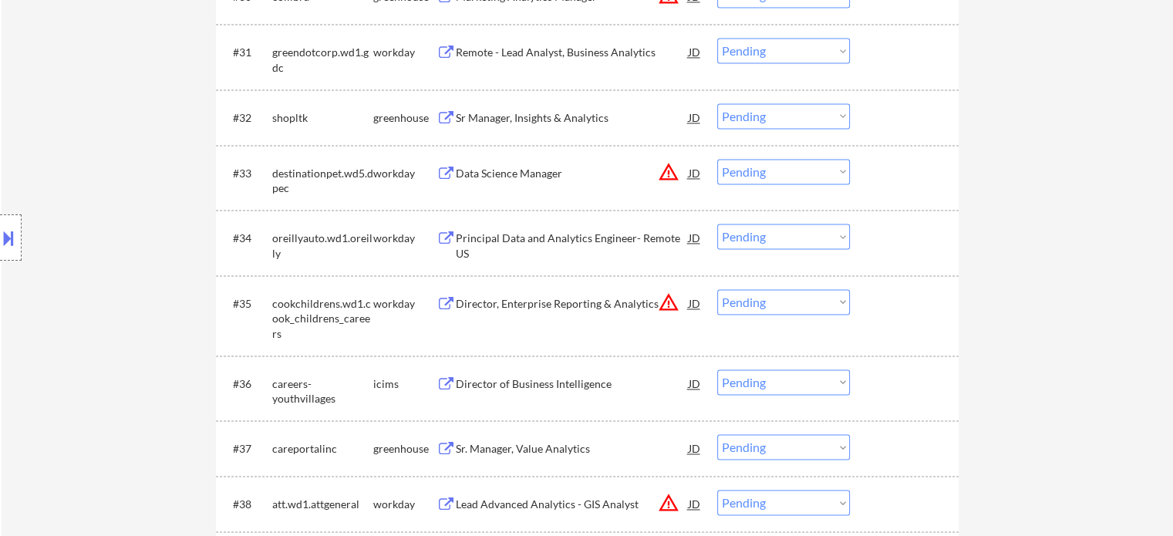
select select ""pending""
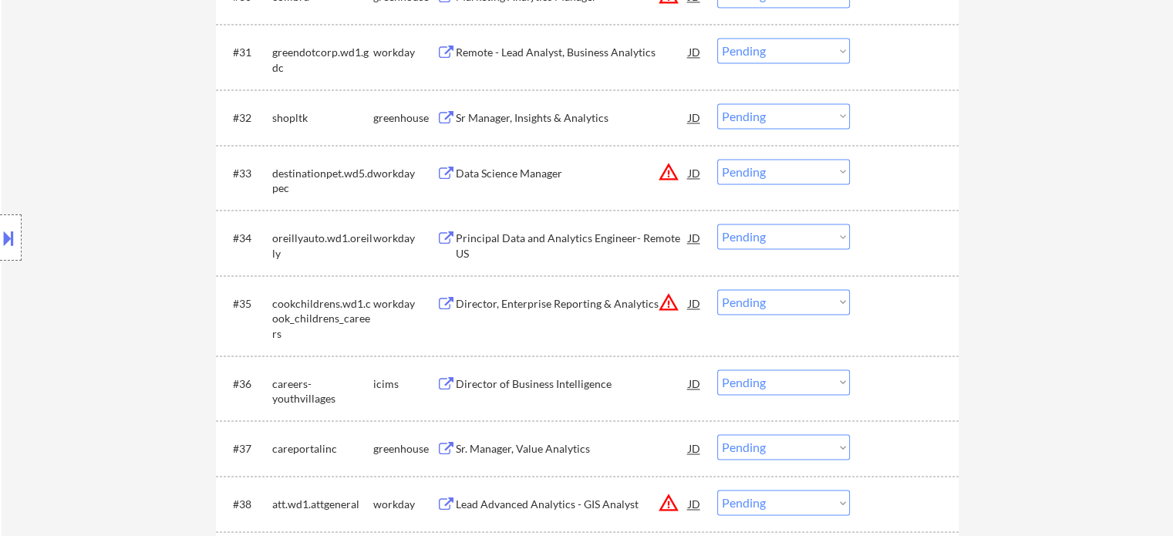
select select ""pending""
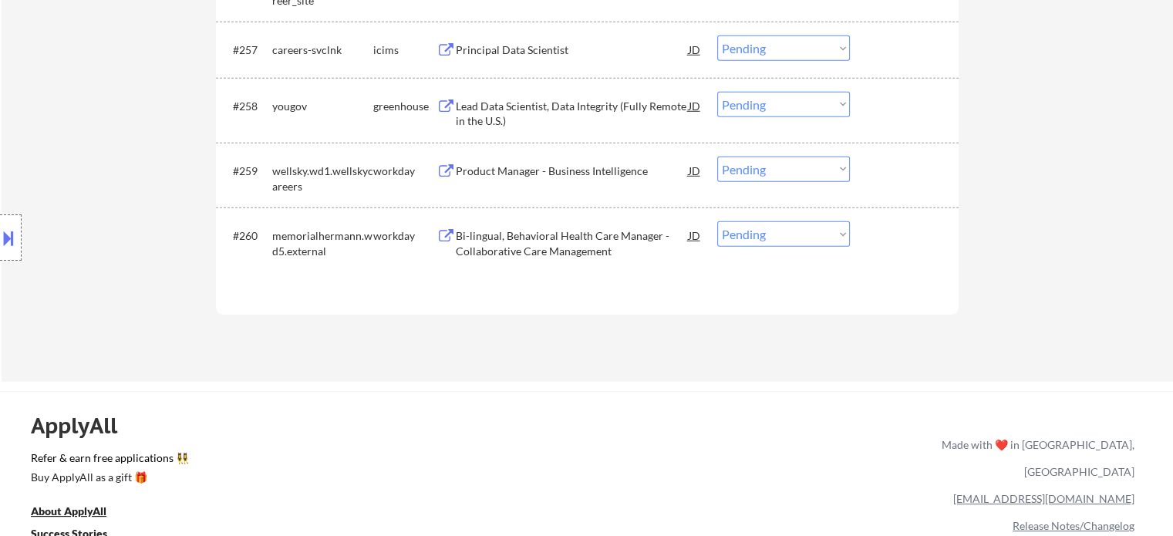
scroll to position [16165, 0]
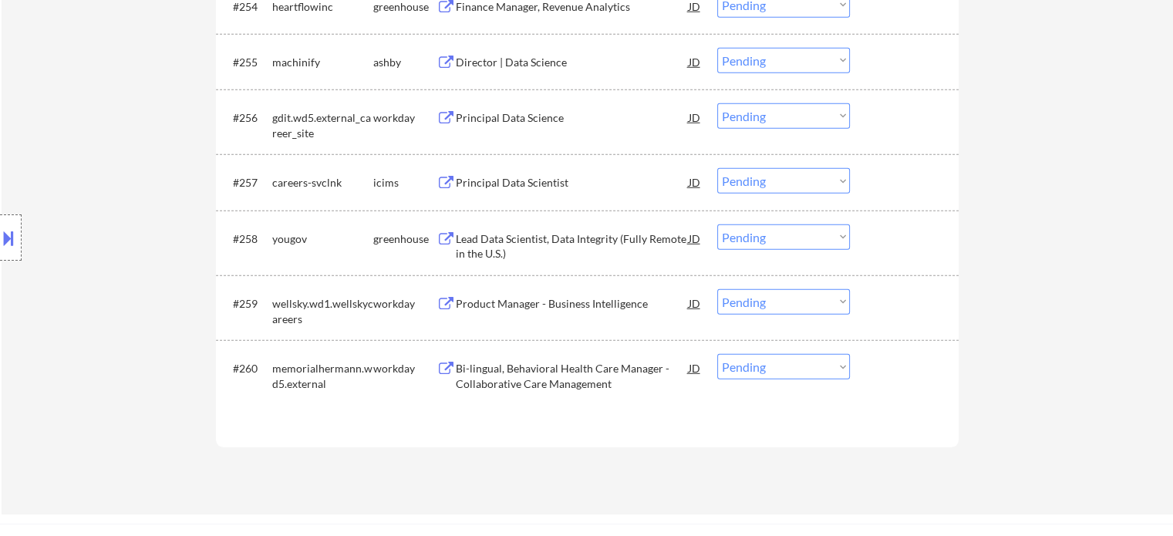
click at [501, 241] on div "Lead Data Scientist, Data Integrity (Fully Remote in the U.S.)" at bounding box center [572, 246] width 233 height 30
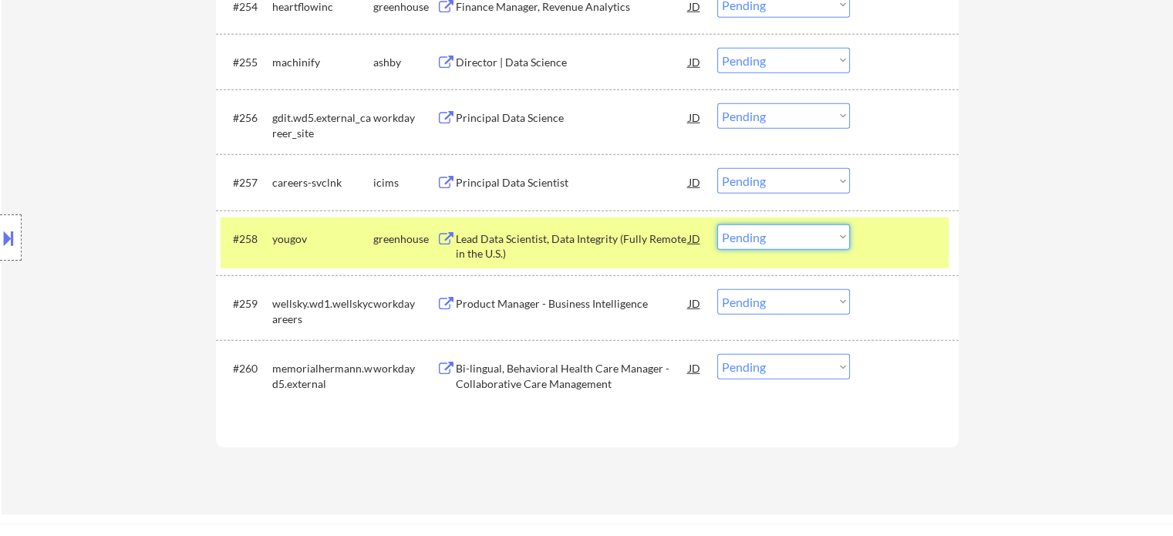
click at [753, 237] on select "Choose an option... Pending Applied Excluded (Questions) Excluded (Expired) Exc…" at bounding box center [783, 236] width 133 height 25
click at [717, 226] on select "Choose an option... Pending Applied Excluded (Questions) Excluded (Expired) Exc…" at bounding box center [783, 236] width 133 height 25
click at [886, 246] on div at bounding box center [906, 238] width 68 height 28
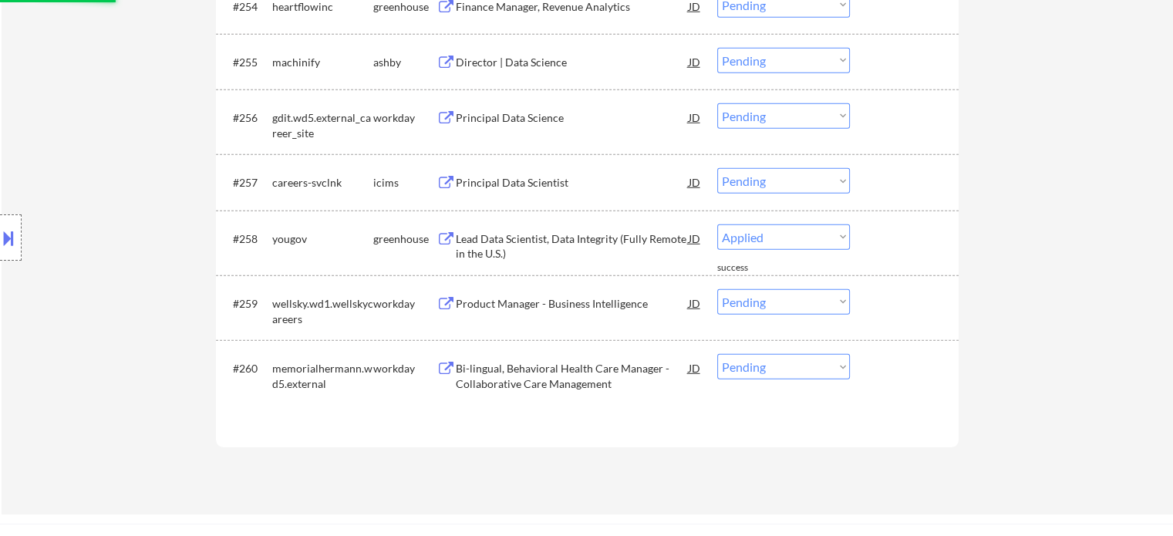
click at [515, 72] on div "Director | Data Science" at bounding box center [572, 62] width 233 height 28
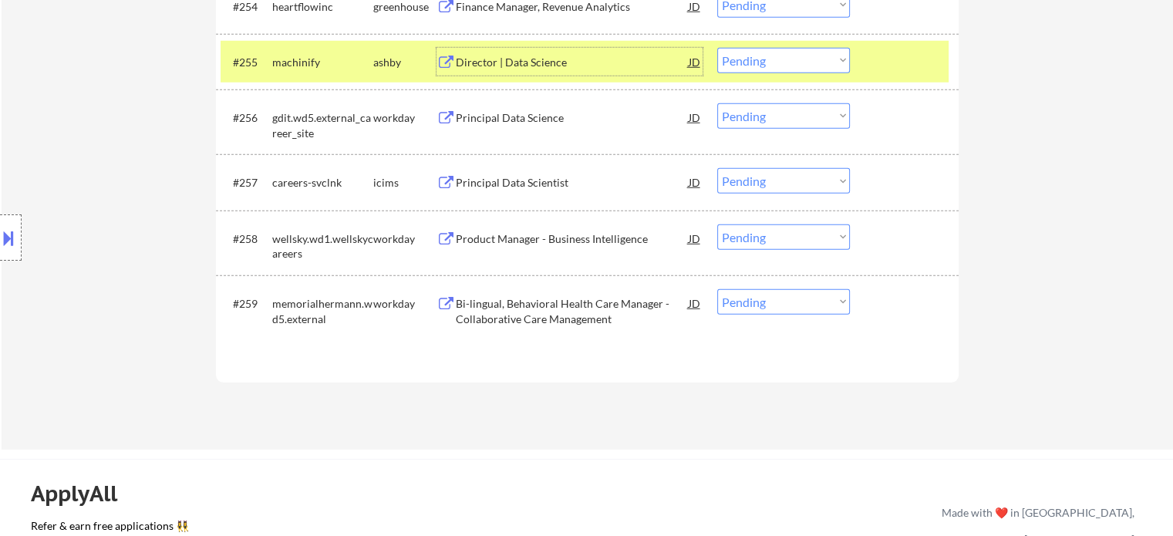
click at [761, 60] on select "Choose an option... Pending Applied Excluded (Questions) Excluded (Expired) Exc…" at bounding box center [783, 60] width 133 height 25
click at [717, 49] on select "Choose an option... Pending Applied Excluded (Questions) Excluded (Expired) Exc…" at bounding box center [783, 60] width 133 height 25
click at [893, 70] on div at bounding box center [906, 62] width 68 height 28
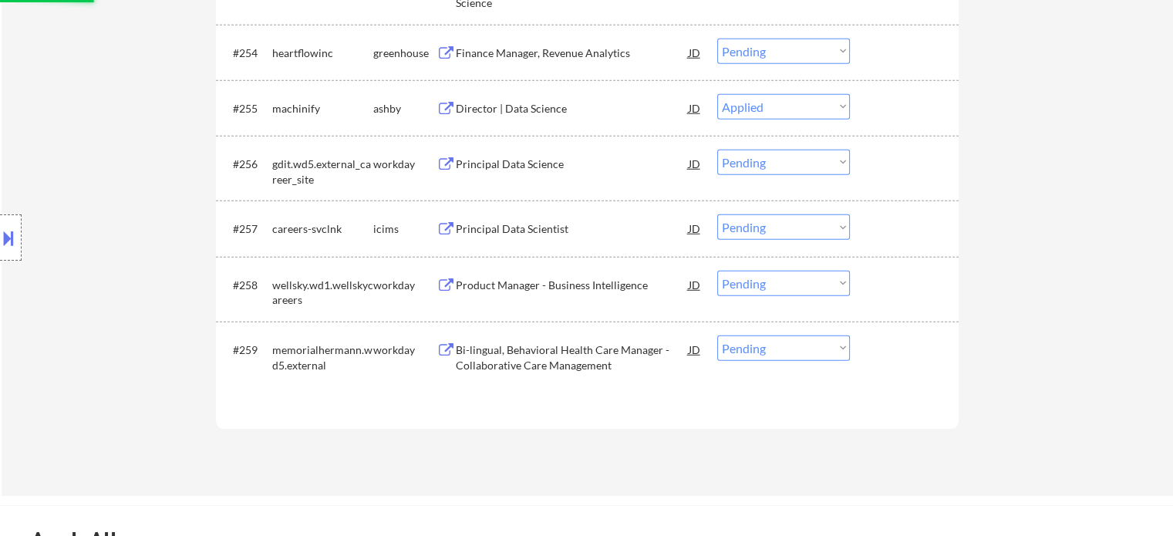
scroll to position [16088, 0]
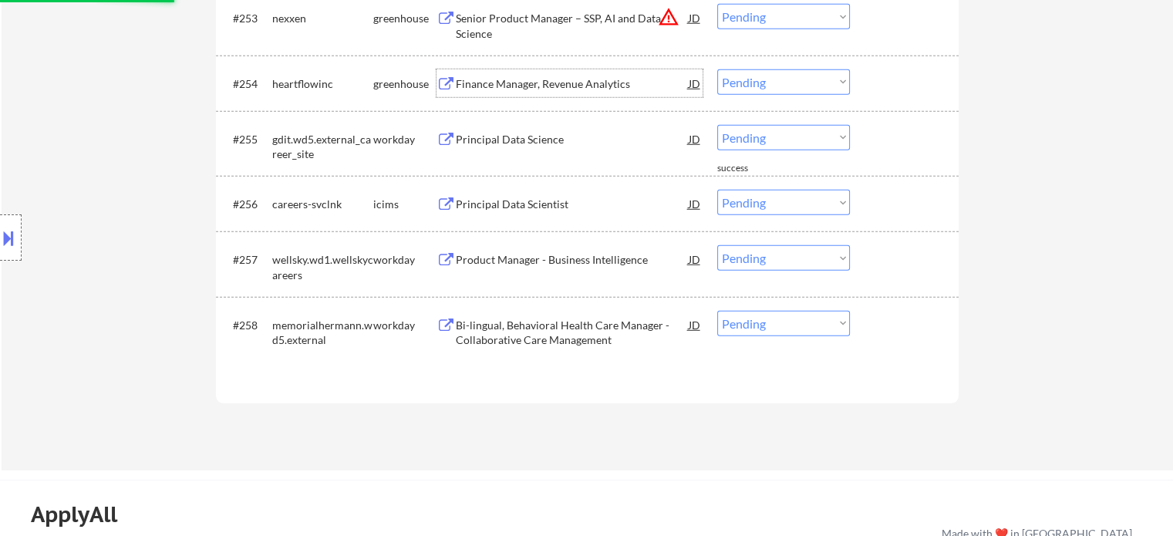
click at [518, 88] on div "Finance Manager, Revenue Analytics" at bounding box center [572, 83] width 233 height 15
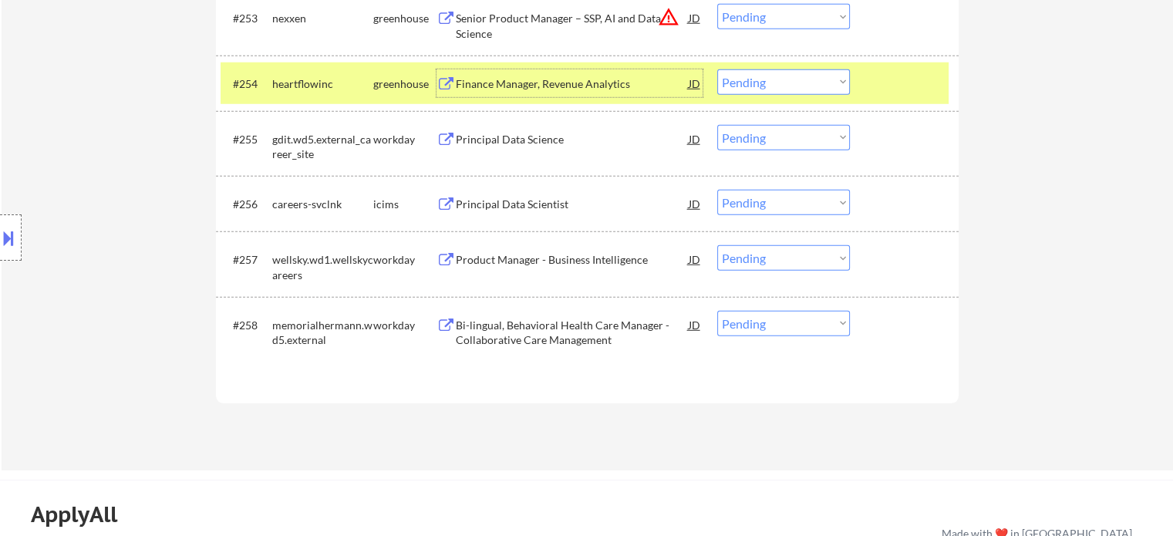
click at [734, 79] on select "Choose an option... Pending Applied Excluded (Questions) Excluded (Expired) Exc…" at bounding box center [783, 81] width 133 height 25
click at [717, 71] on select "Choose an option... Pending Applied Excluded (Questions) Excluded (Expired) Exc…" at bounding box center [783, 81] width 133 height 25
click at [886, 95] on div at bounding box center [906, 83] width 68 height 28
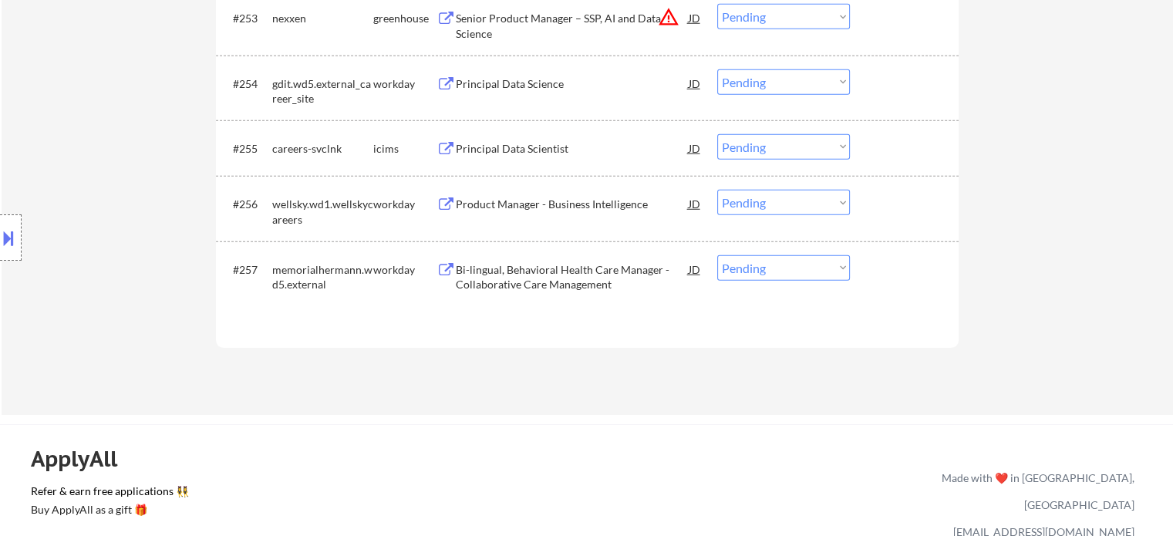
click at [531, 24] on div "Senior Product Manager – SSP, AI and Data Science" at bounding box center [572, 26] width 233 height 30
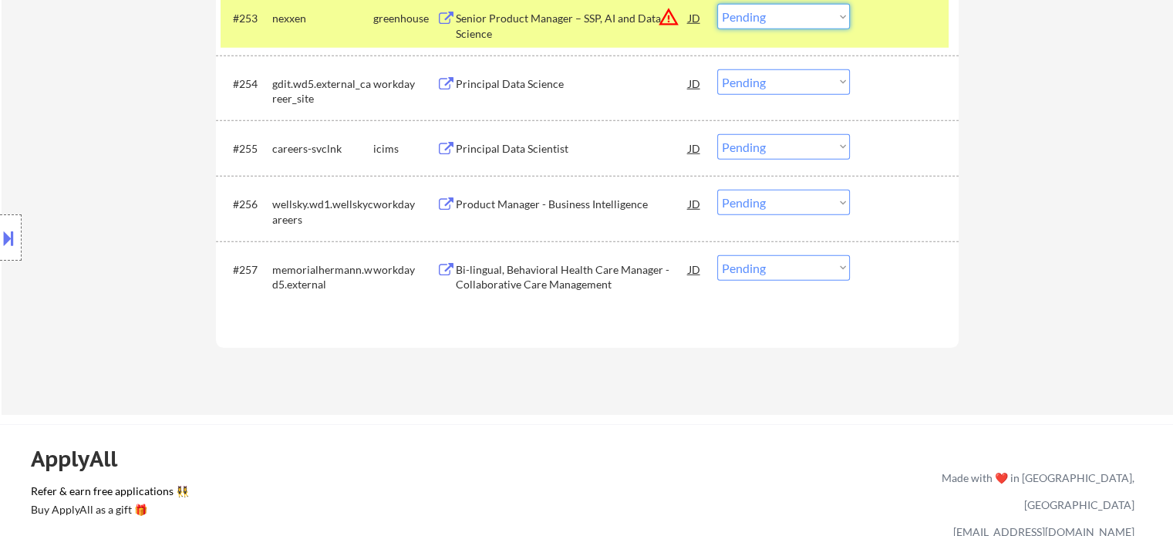
click at [762, 11] on select "Choose an option... Pending Applied Excluded (Questions) Excluded (Expired) Exc…" at bounding box center [783, 16] width 133 height 25
click at [717, 5] on select "Choose an option... Pending Applied Excluded (Questions) Excluded (Expired) Exc…" at bounding box center [783, 16] width 133 height 25
click at [889, 35] on div "#253 nexxen greenhouse Senior Product Manager – SSP, AI and Data Science JD war…" at bounding box center [585, 22] width 728 height 51
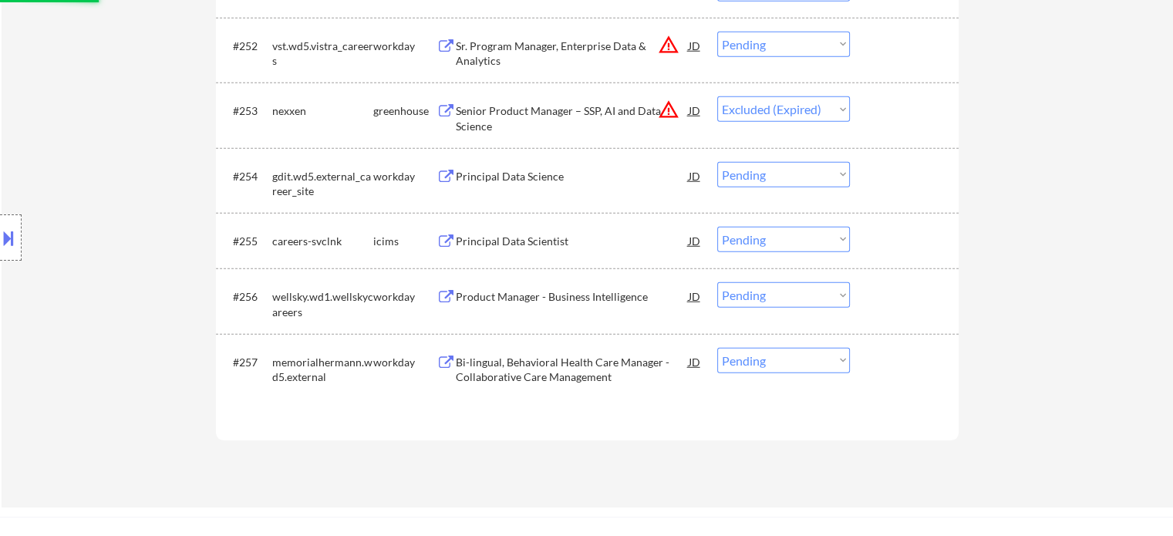
scroll to position [15934, 0]
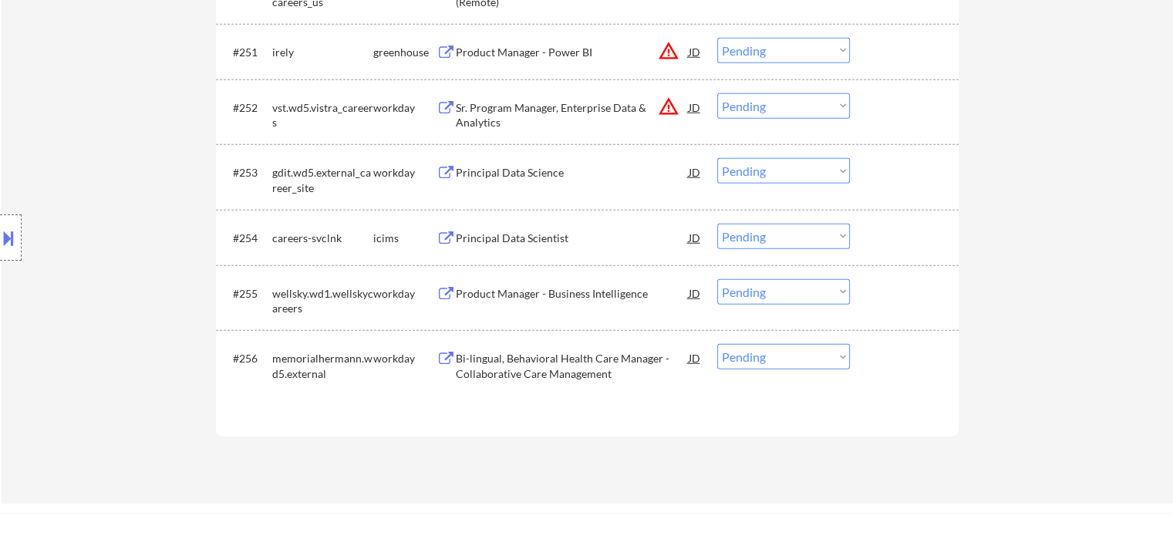
click at [518, 55] on div "Product Manager - Power BI" at bounding box center [572, 52] width 233 height 15
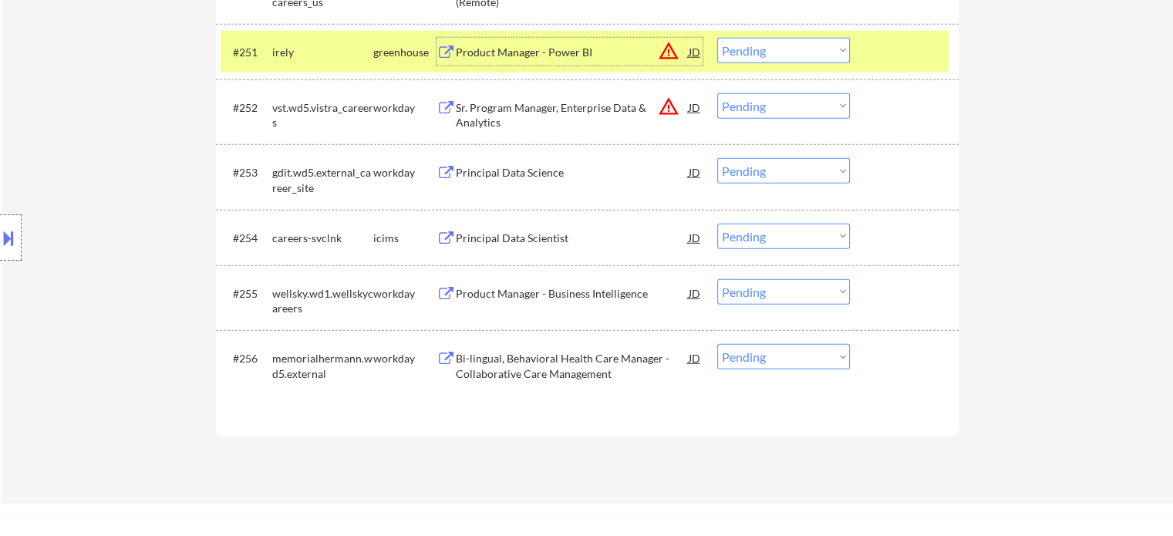
click at [754, 57] on select "Choose an option... Pending Applied Excluded (Questions) Excluded (Expired) Exc…" at bounding box center [783, 50] width 133 height 25
click at [717, 39] on select "Choose an option... Pending Applied Excluded (Questions) Excluded (Expired) Exc…" at bounding box center [783, 50] width 133 height 25
click at [898, 51] on div at bounding box center [906, 52] width 68 height 28
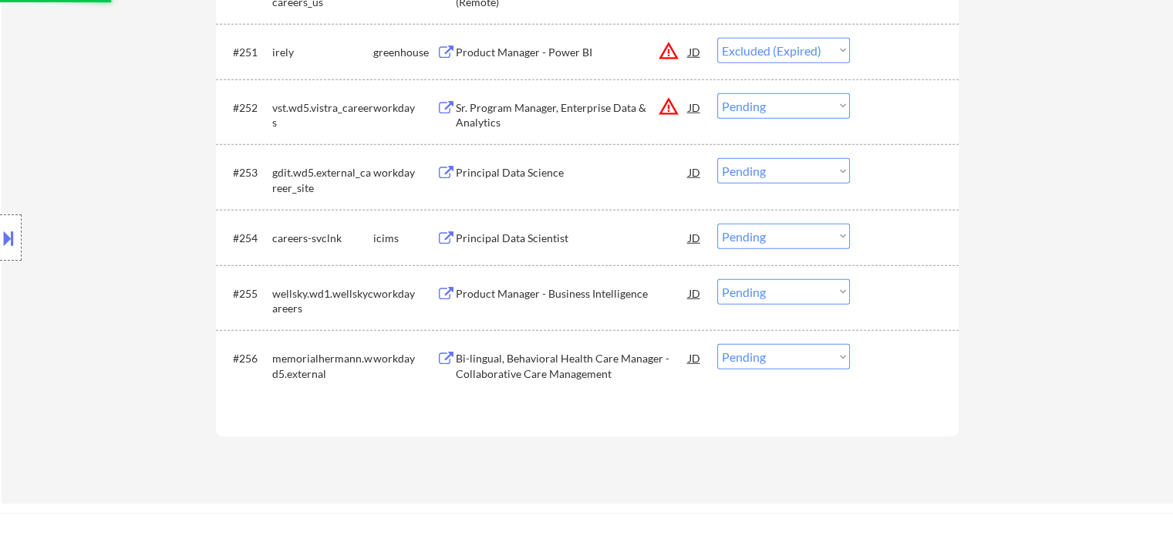
scroll to position [15780, 0]
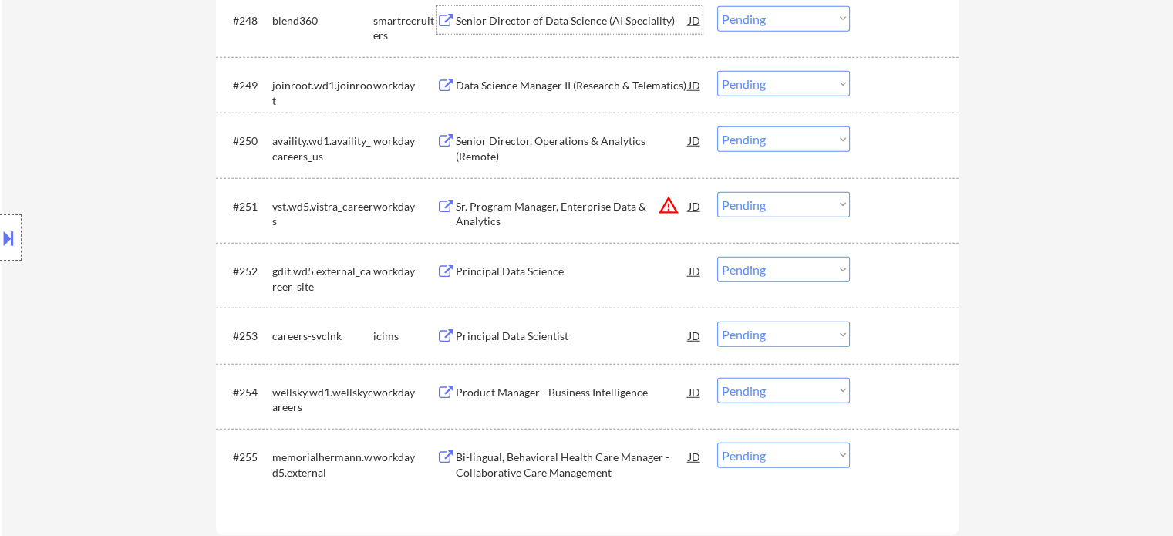
click at [503, 27] on div "Senior Director of Data Science (AI Speciality)" at bounding box center [572, 20] width 233 height 15
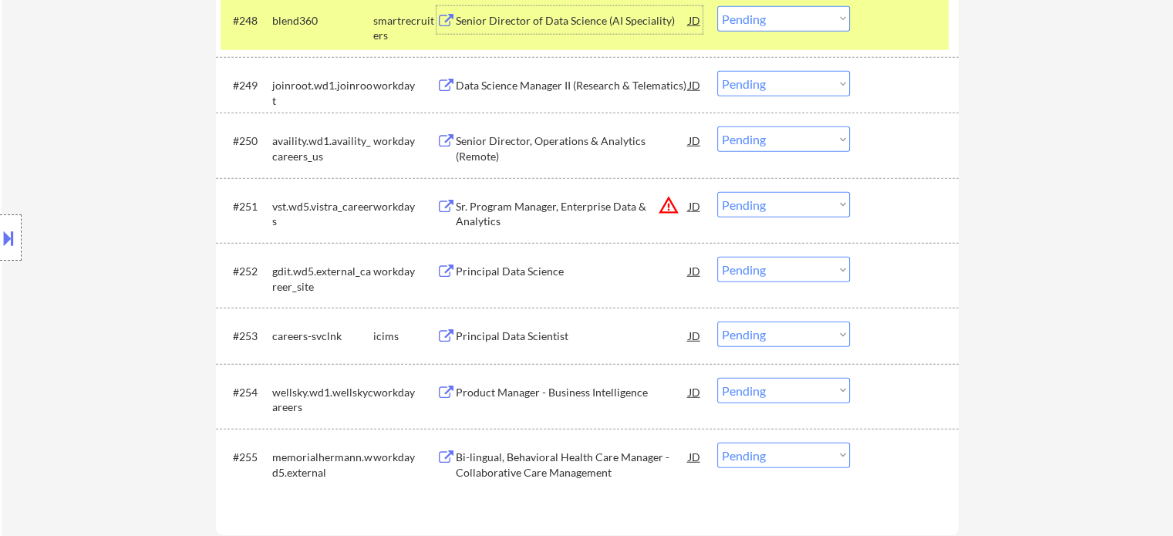
click at [774, 21] on select "Choose an option... Pending Applied Excluded (Questions) Excluded (Expired) Exc…" at bounding box center [783, 18] width 133 height 25
click at [717, 8] on select "Choose an option... Pending Applied Excluded (Questions) Excluded (Expired) Exc…" at bounding box center [783, 18] width 133 height 25
click at [882, 30] on div at bounding box center [906, 20] width 68 height 28
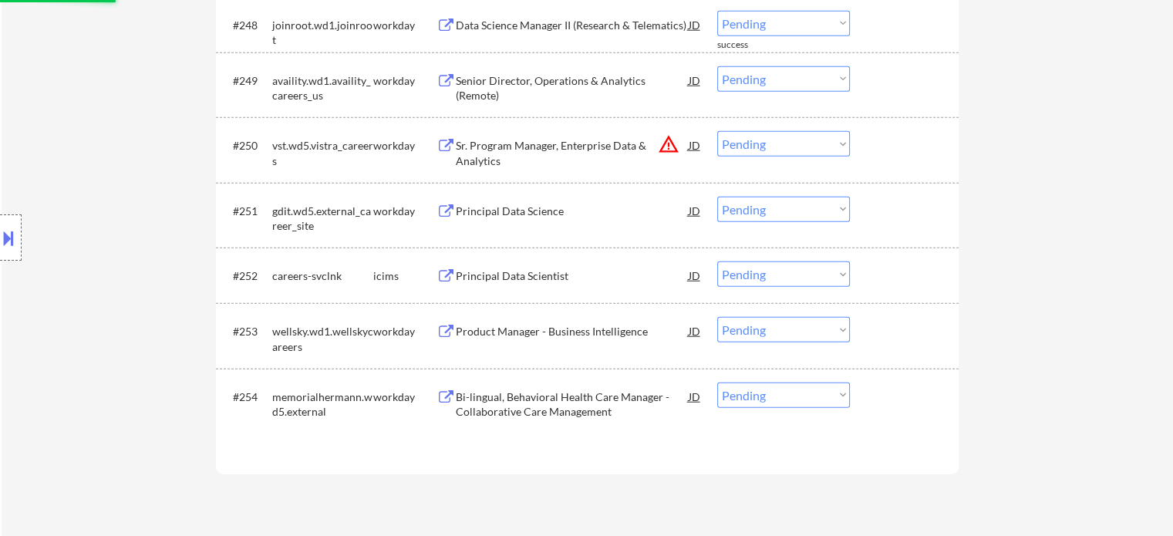
scroll to position [15625, 0]
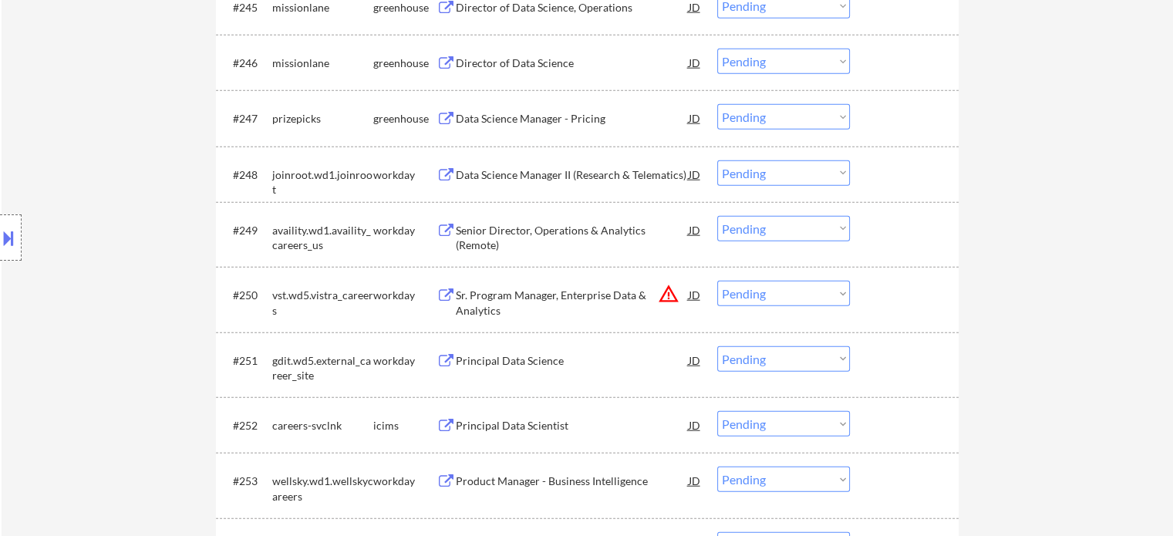
click at [545, 123] on div "Data Science Manager - Pricing" at bounding box center [572, 118] width 233 height 15
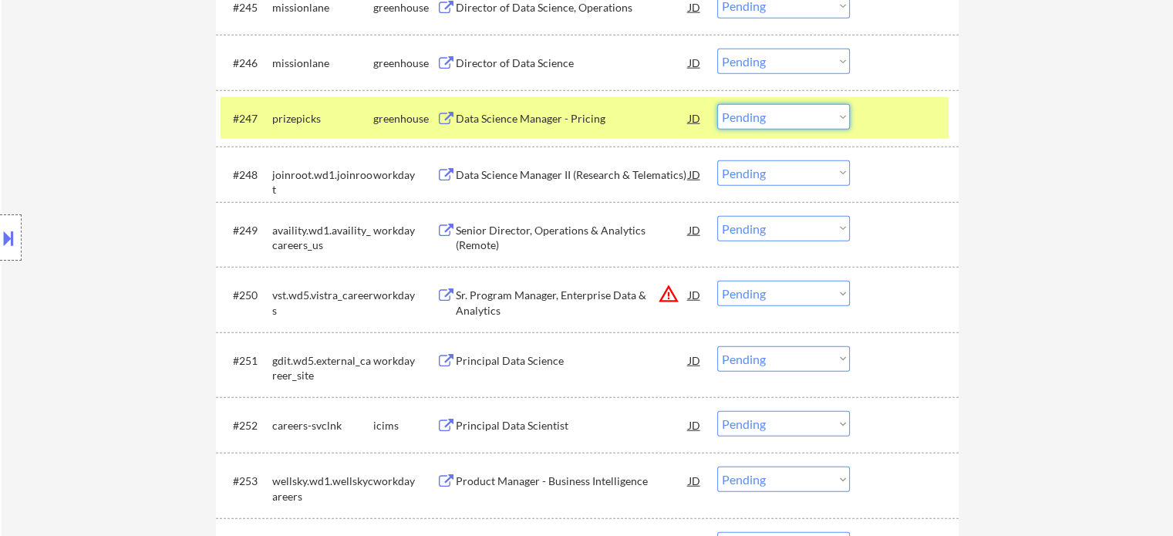
click at [754, 118] on select "Choose an option... Pending Applied Excluded (Questions) Excluded (Expired) Exc…" at bounding box center [783, 116] width 133 height 25
click at [717, 106] on select "Choose an option... Pending Applied Excluded (Questions) Excluded (Expired) Exc…" at bounding box center [783, 116] width 133 height 25
click at [870, 122] on div "#247 prizepicks greenhouse Data Science Manager - Pricing JD Choose an option..…" at bounding box center [585, 118] width 728 height 42
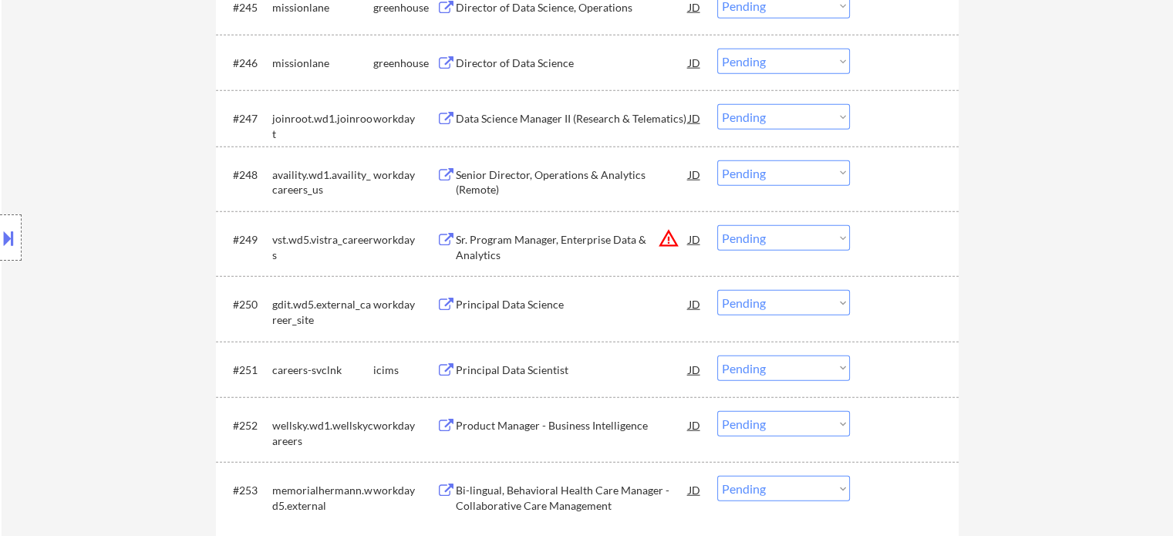
click at [481, 69] on div "Director of Data Science" at bounding box center [572, 63] width 233 height 15
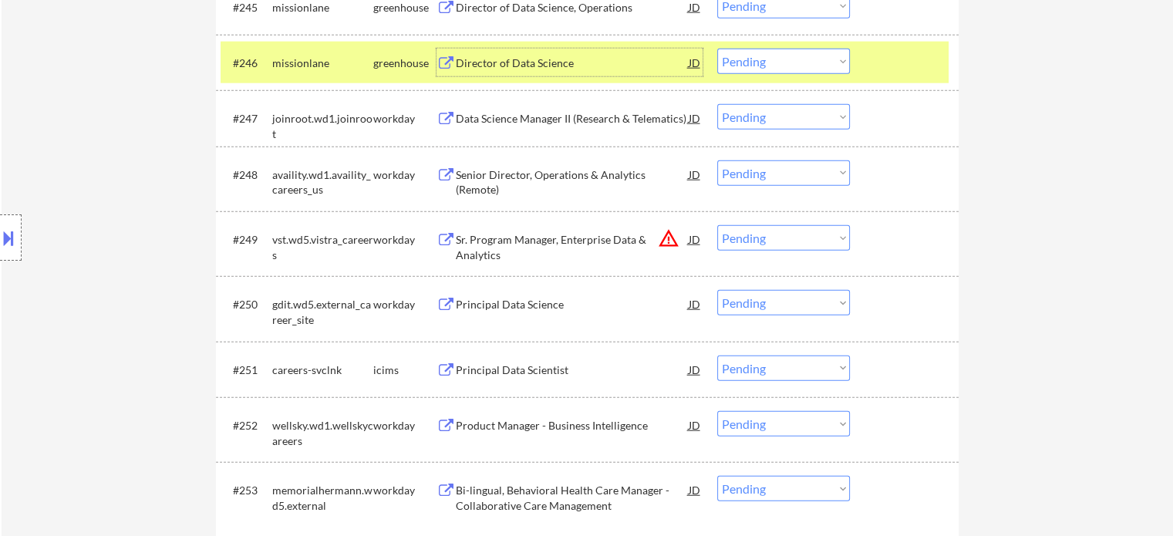
click at [873, 62] on div at bounding box center [906, 63] width 68 height 28
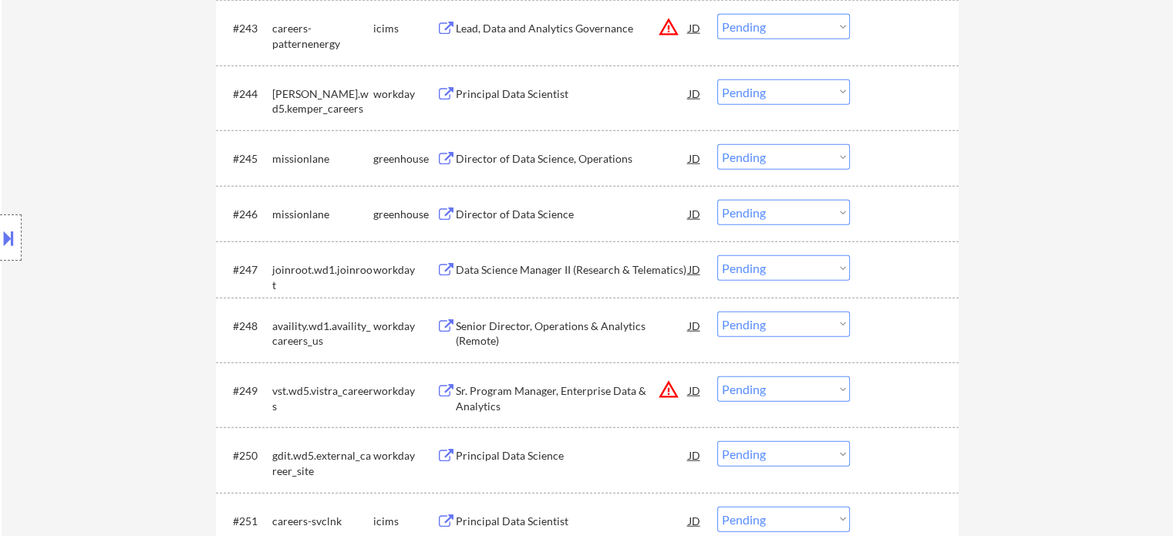
scroll to position [15471, 0]
click at [515, 166] on div "Director of Data Science, Operations" at bounding box center [572, 161] width 233 height 15
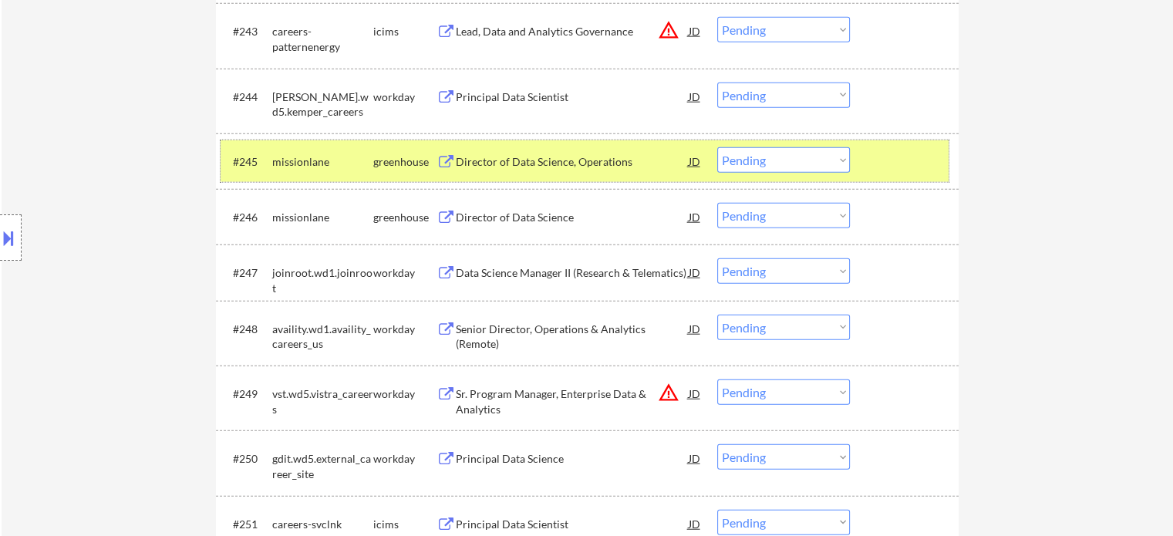
click at [926, 163] on div at bounding box center [906, 161] width 68 height 28
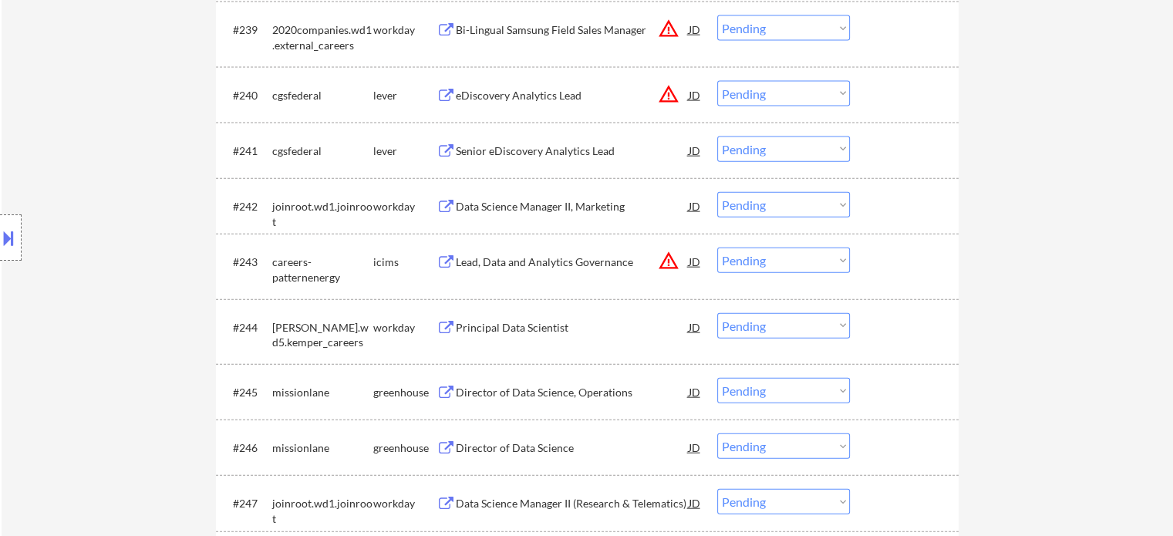
scroll to position [15240, 0]
click at [489, 154] on div "Senior eDiscovery Analytics Lead" at bounding box center [572, 151] width 233 height 15
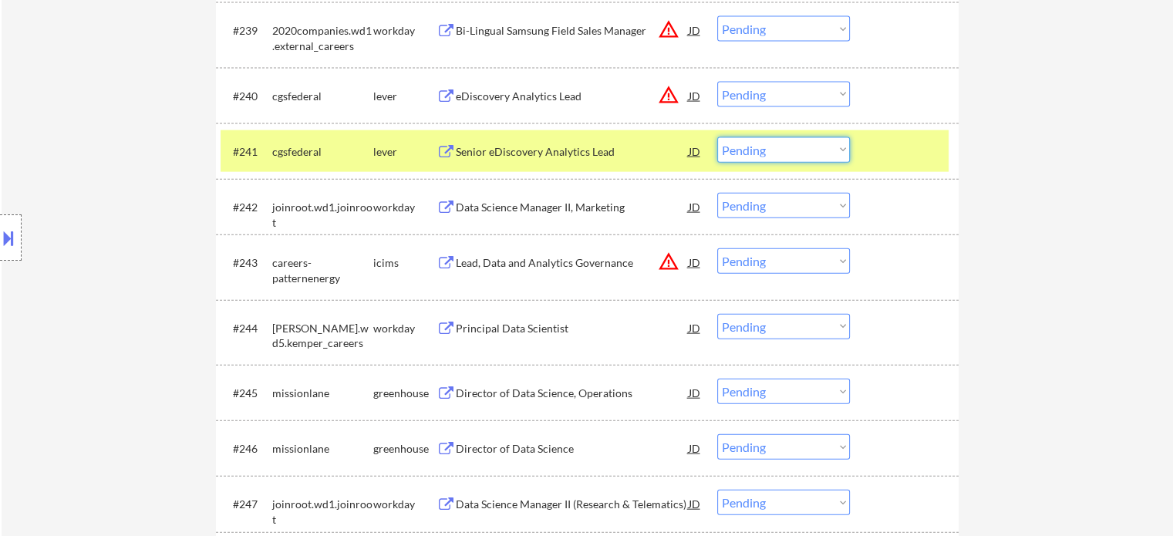
click at [781, 150] on select "Choose an option... Pending Applied Excluded (Questions) Excluded (Expired) Exc…" at bounding box center [783, 149] width 133 height 25
click at [717, 139] on select "Choose an option... Pending Applied Excluded (Questions) Excluded (Expired) Exc…" at bounding box center [783, 149] width 133 height 25
click at [915, 152] on div at bounding box center [906, 151] width 68 height 28
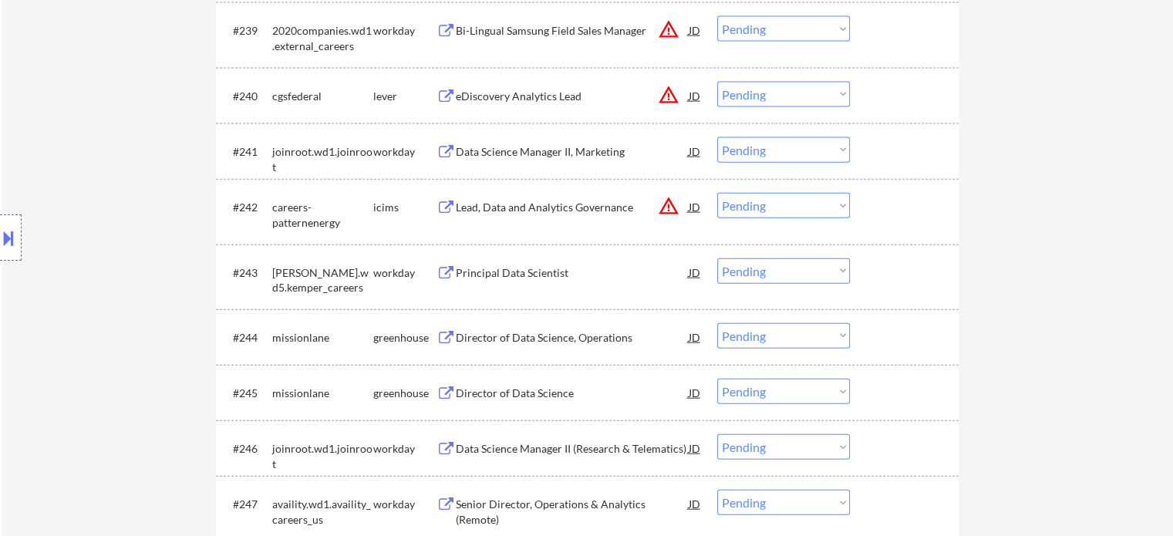
click at [534, 90] on div "eDiscovery Analytics Lead" at bounding box center [572, 96] width 233 height 15
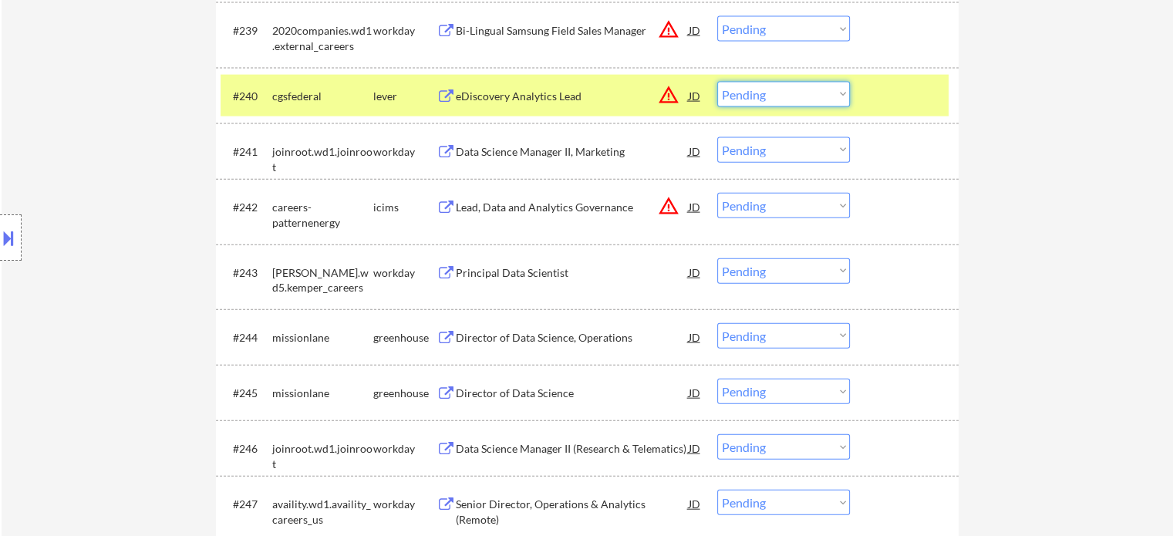
click at [774, 99] on select "Choose an option... Pending Applied Excluded (Questions) Excluded (Expired) Exc…" at bounding box center [783, 94] width 133 height 25
click at [717, 83] on select "Choose an option... Pending Applied Excluded (Questions) Excluded (Expired) Exc…" at bounding box center [783, 94] width 133 height 25
click at [891, 101] on div at bounding box center [906, 96] width 68 height 28
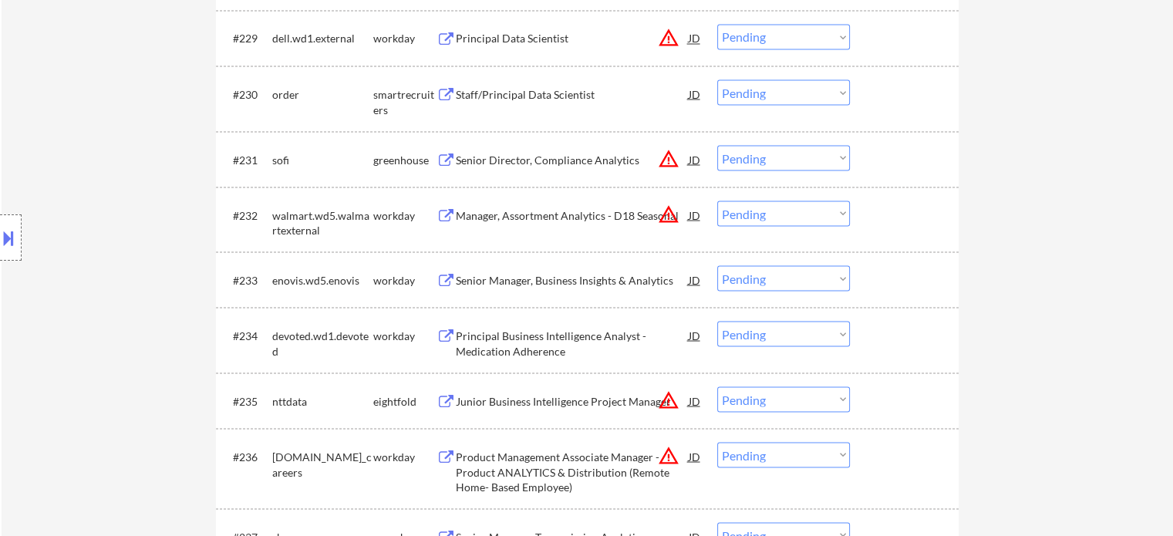
scroll to position [14546, 0]
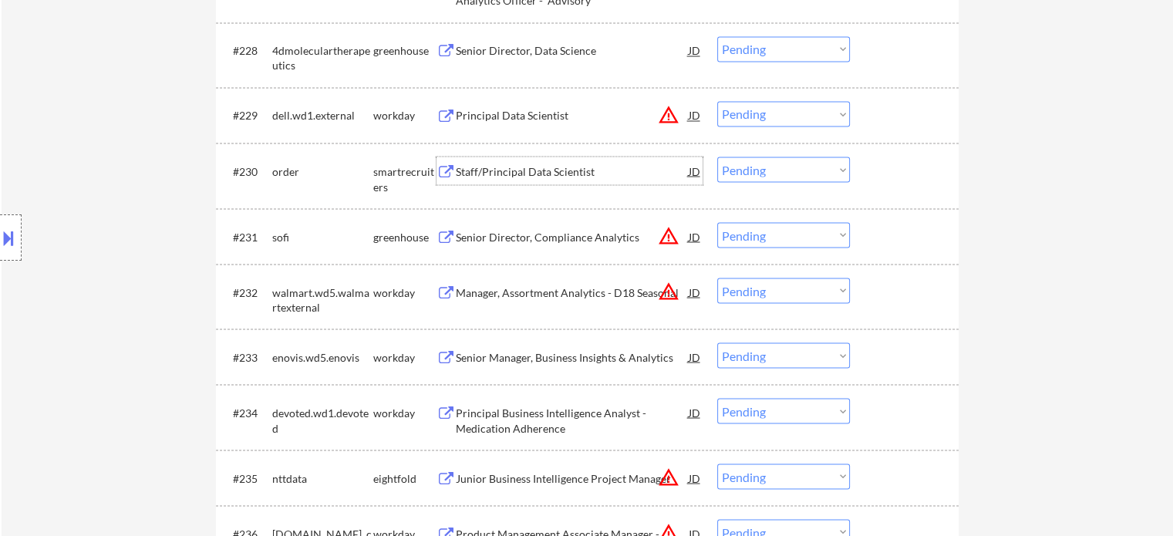
click at [565, 166] on div "Staff/Principal Data Scientist" at bounding box center [572, 171] width 233 height 15
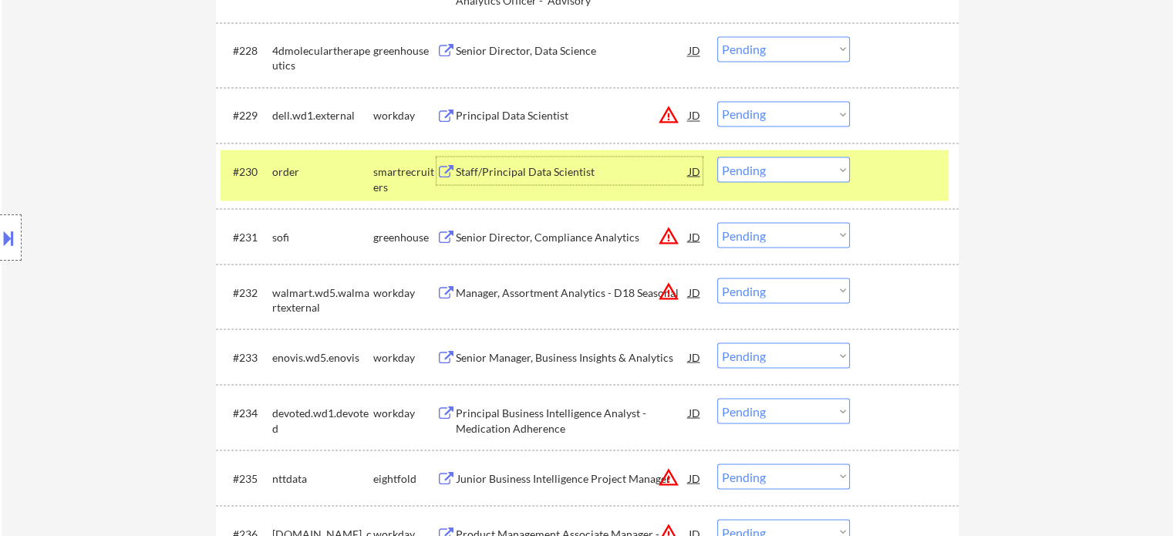
click at [789, 171] on select "Choose an option... Pending Applied Excluded (Questions) Excluded (Expired) Exc…" at bounding box center [783, 169] width 133 height 25
click at [717, 158] on select "Choose an option... Pending Applied Excluded (Questions) Excluded (Expired) Exc…" at bounding box center [783, 169] width 133 height 25
click at [896, 167] on div at bounding box center [906, 171] width 68 height 28
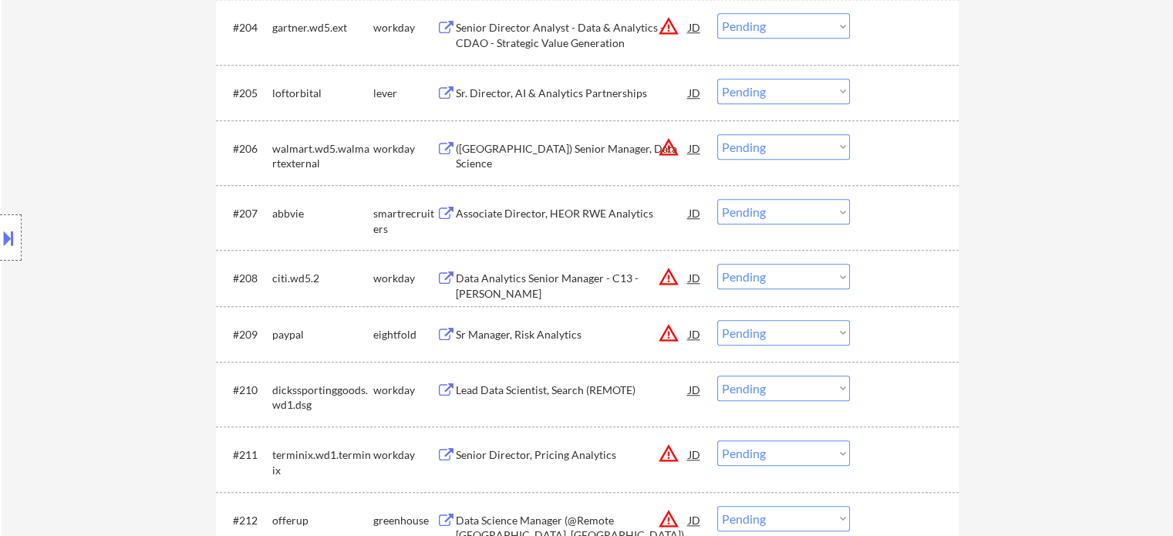
scroll to position [13080, 0]
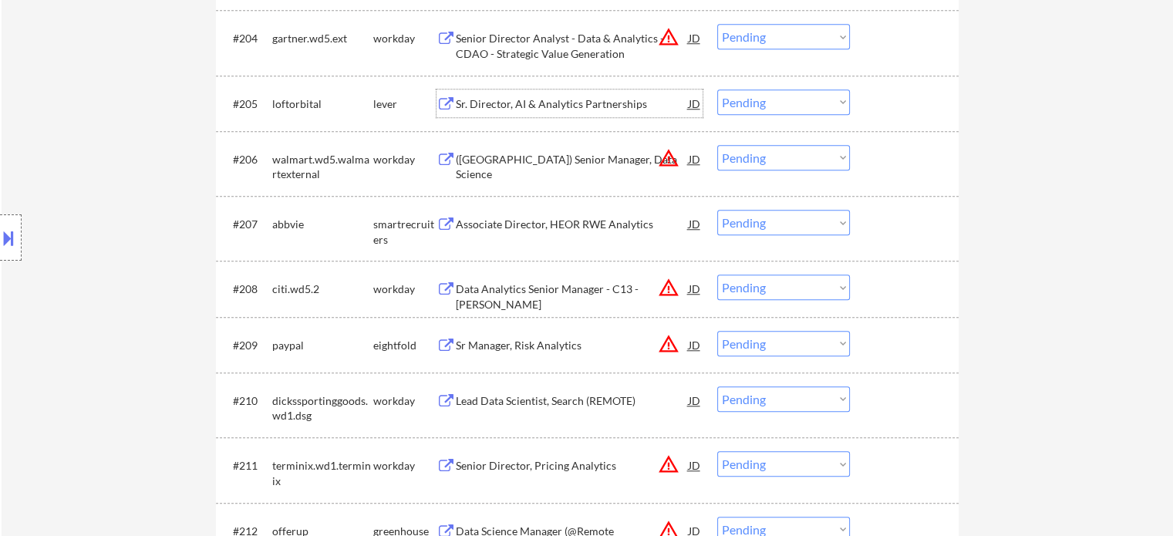
click at [514, 113] on div "Sr. Director, AI & Analytics Partnerships" at bounding box center [572, 103] width 233 height 28
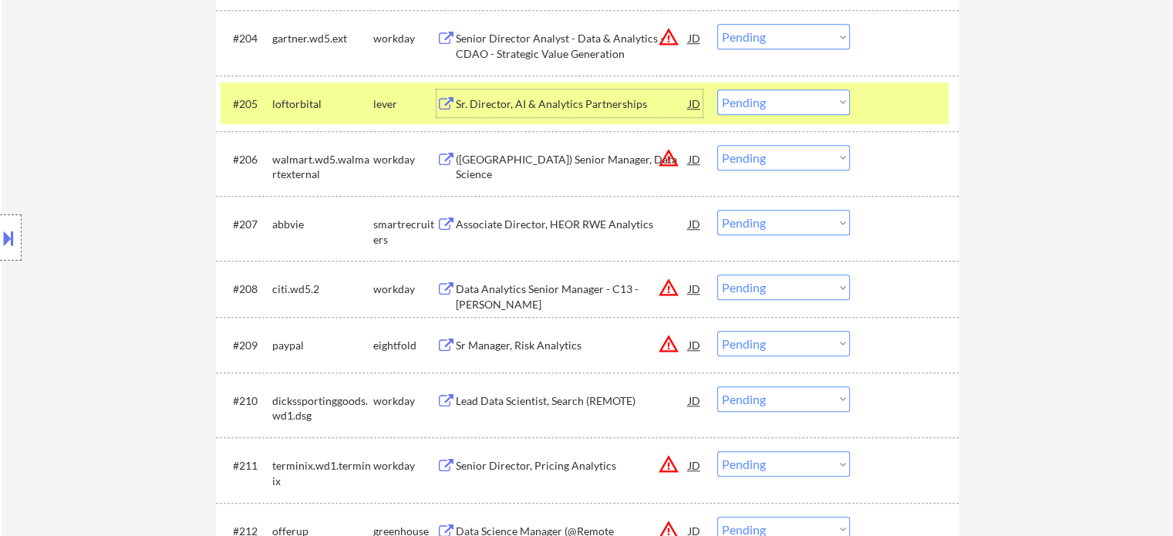
click at [798, 104] on select "Choose an option... Pending Applied Excluded (Questions) Excluded (Expired) Exc…" at bounding box center [783, 101] width 133 height 25
click at [717, 90] on select "Choose an option... Pending Applied Excluded (Questions) Excluded (Expired) Exc…" at bounding box center [783, 101] width 133 height 25
click at [872, 107] on div at bounding box center [906, 103] width 68 height 28
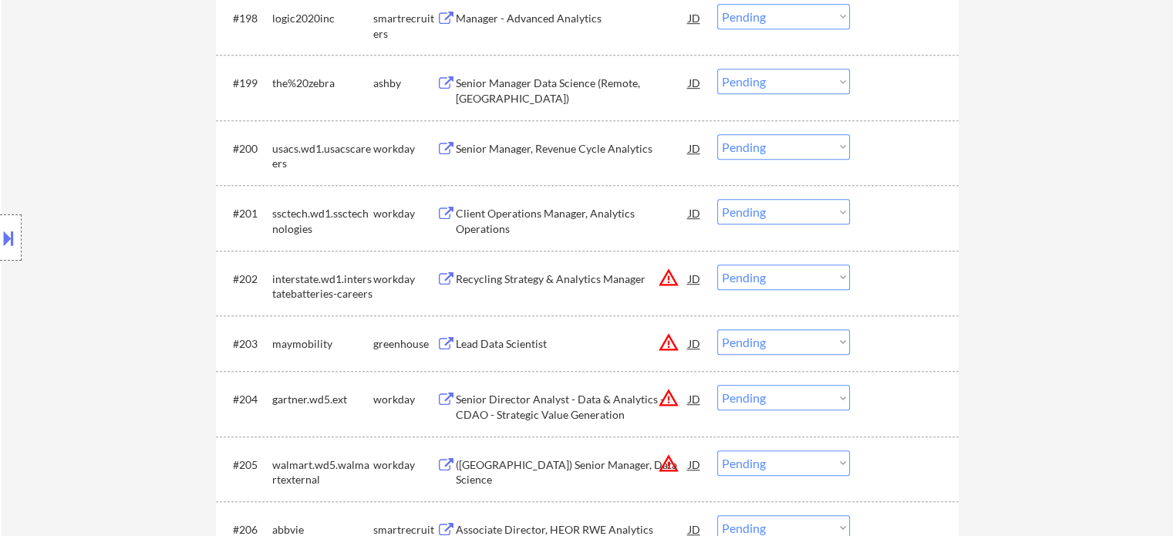
scroll to position [12694, 0]
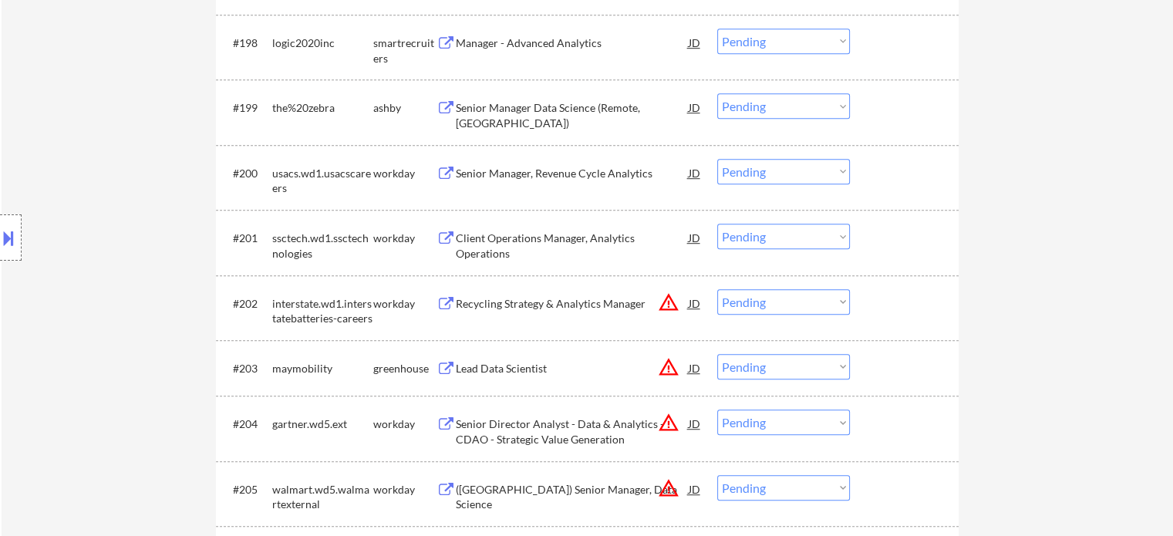
click at [575, 113] on div "Senior Manager Data Science (Remote, United States)" at bounding box center [572, 115] width 233 height 30
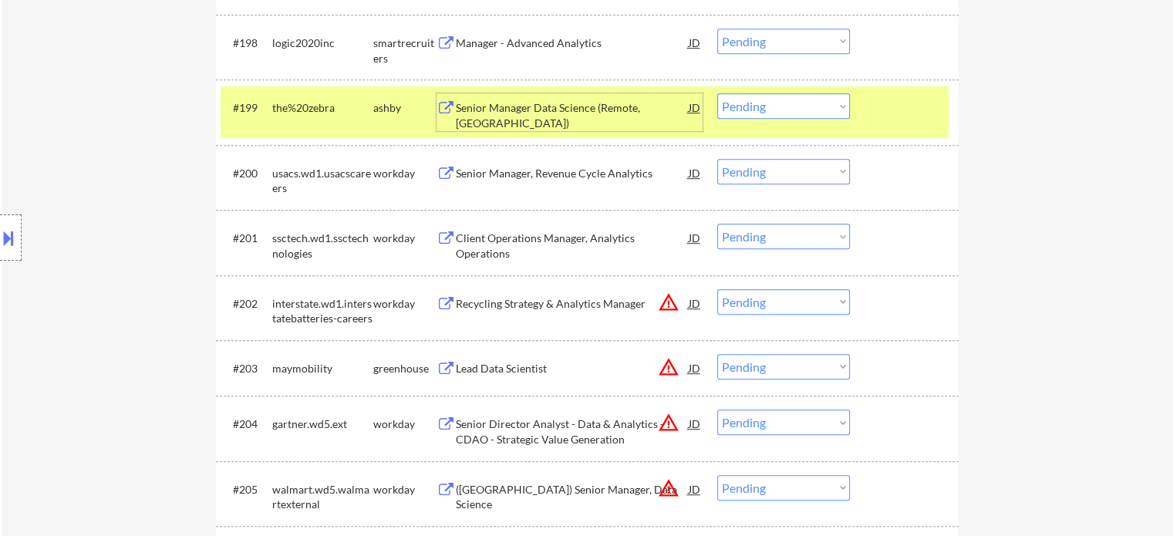
click at [771, 110] on select "Choose an option... Pending Applied Excluded (Questions) Excluded (Expired) Exc…" at bounding box center [783, 105] width 133 height 25
click at [717, 95] on select "Choose an option... Pending Applied Excluded (Questions) Excluded (Expired) Exc…" at bounding box center [783, 105] width 133 height 25
click at [891, 119] on div at bounding box center [906, 107] width 68 height 28
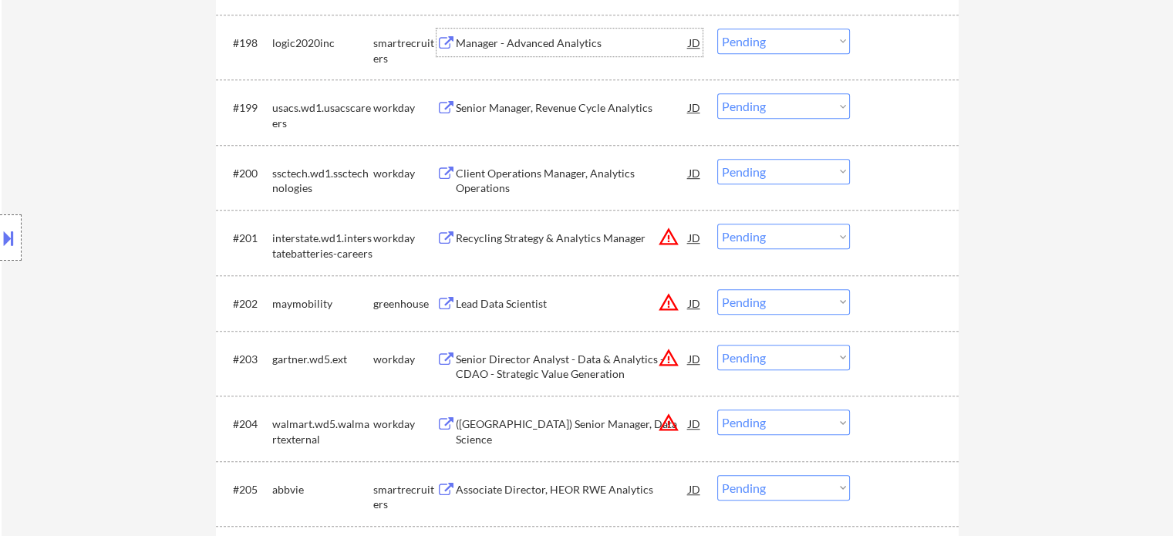
click at [512, 46] on div "Manager - Advanced Analytics" at bounding box center [572, 42] width 233 height 15
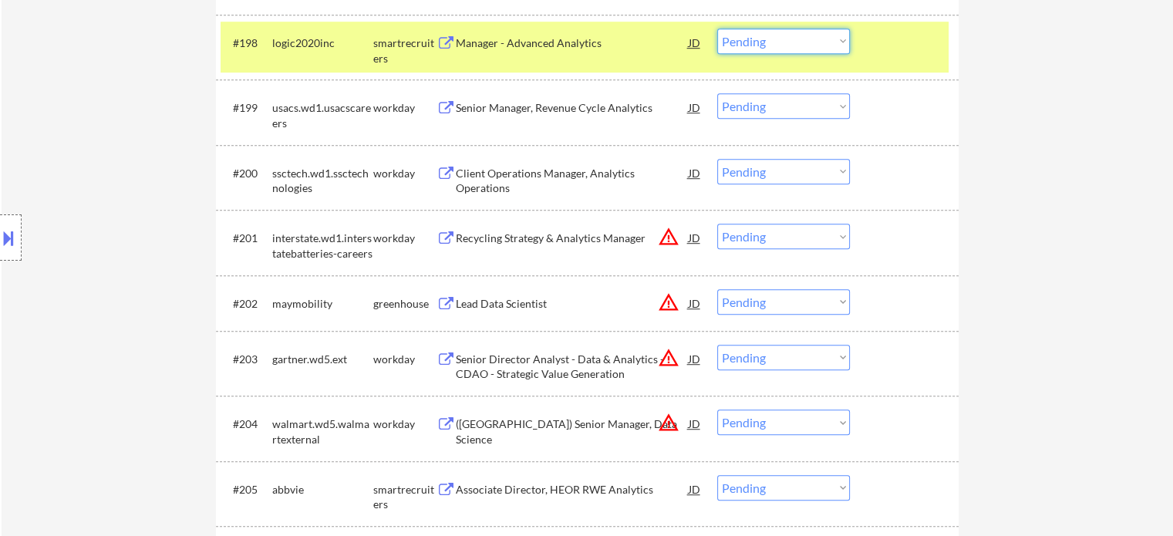
click at [811, 42] on select "Choose an option... Pending Applied Excluded (Questions) Excluded (Expired) Exc…" at bounding box center [783, 41] width 133 height 25
click at [717, 29] on select "Choose an option... Pending Applied Excluded (Questions) Excluded (Expired) Exc…" at bounding box center [783, 41] width 133 height 25
click at [892, 51] on div at bounding box center [906, 43] width 68 height 28
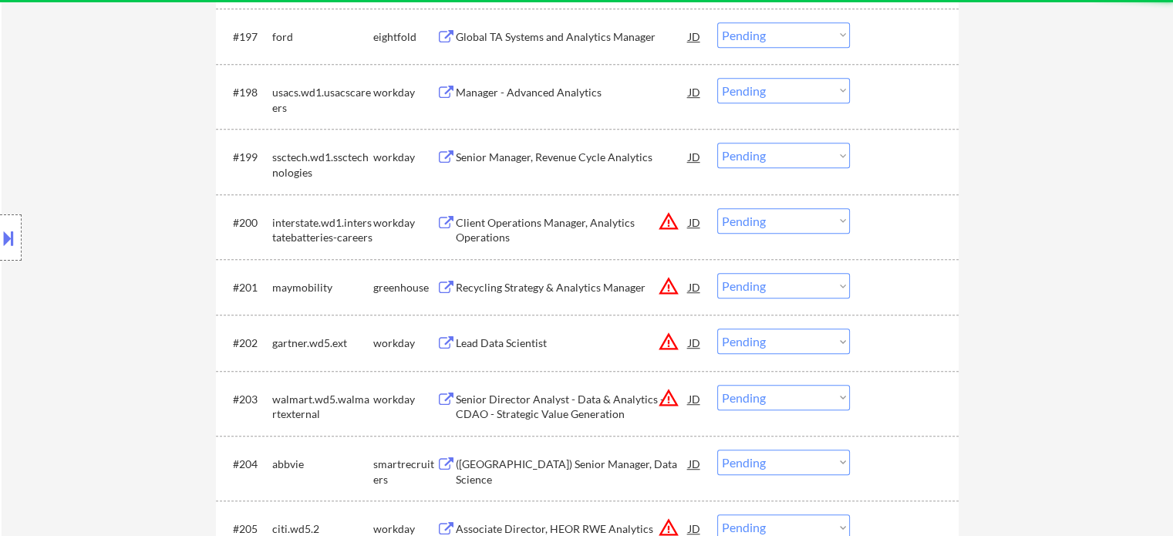
scroll to position [12540, 0]
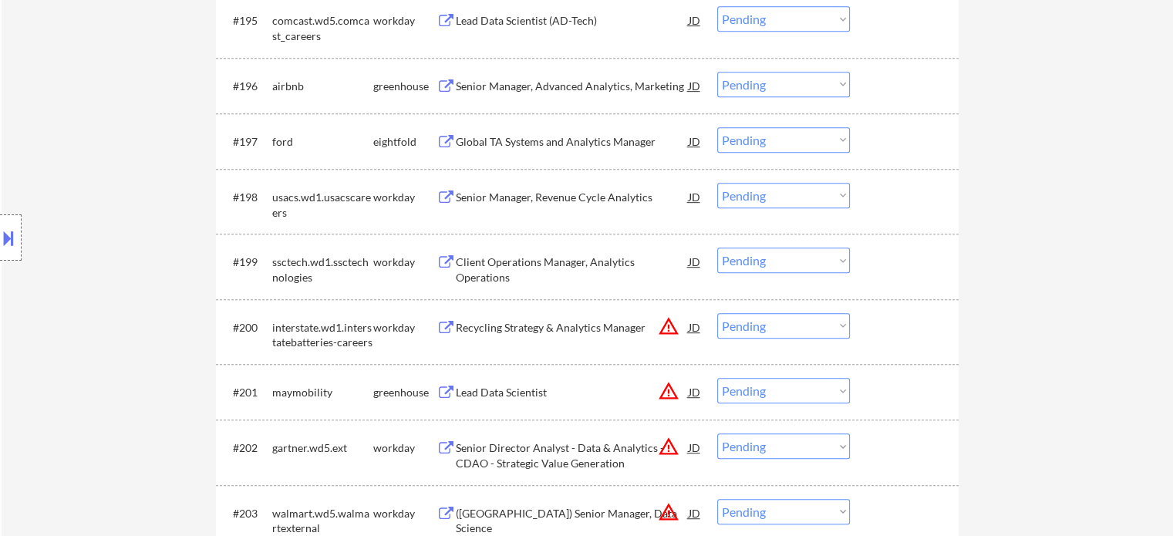
click at [514, 87] on div "Senior Manager, Advanced Analytics, Marketing" at bounding box center [572, 86] width 233 height 15
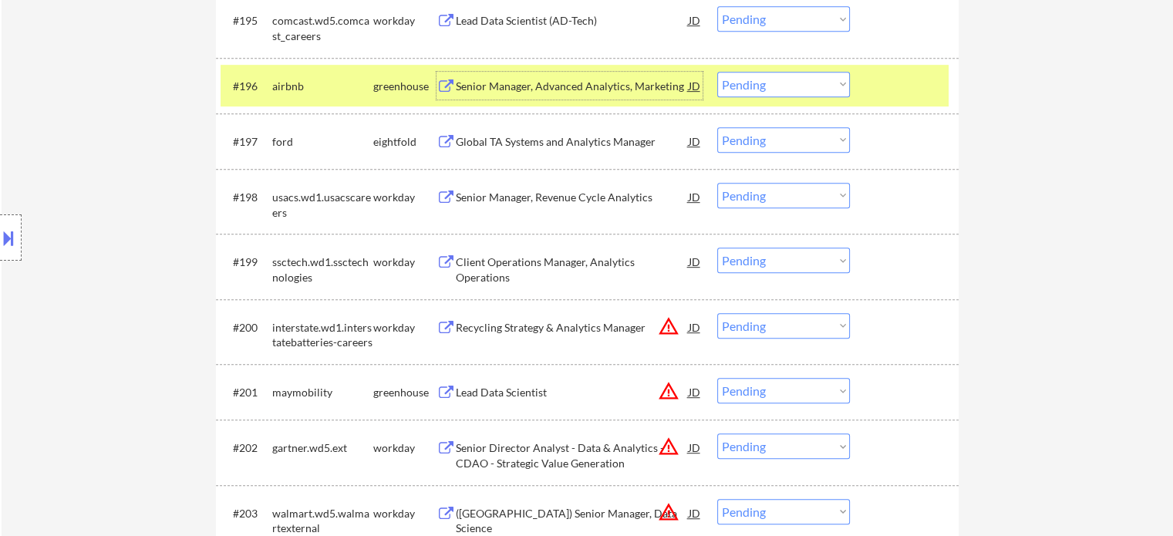
click at [923, 90] on div at bounding box center [906, 86] width 68 height 28
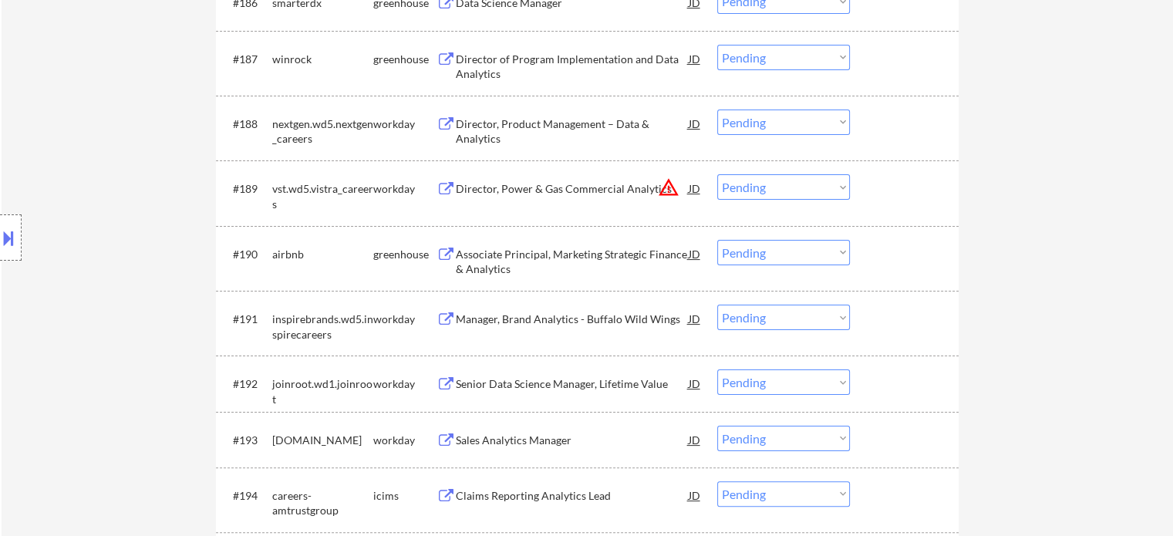
scroll to position [11846, 0]
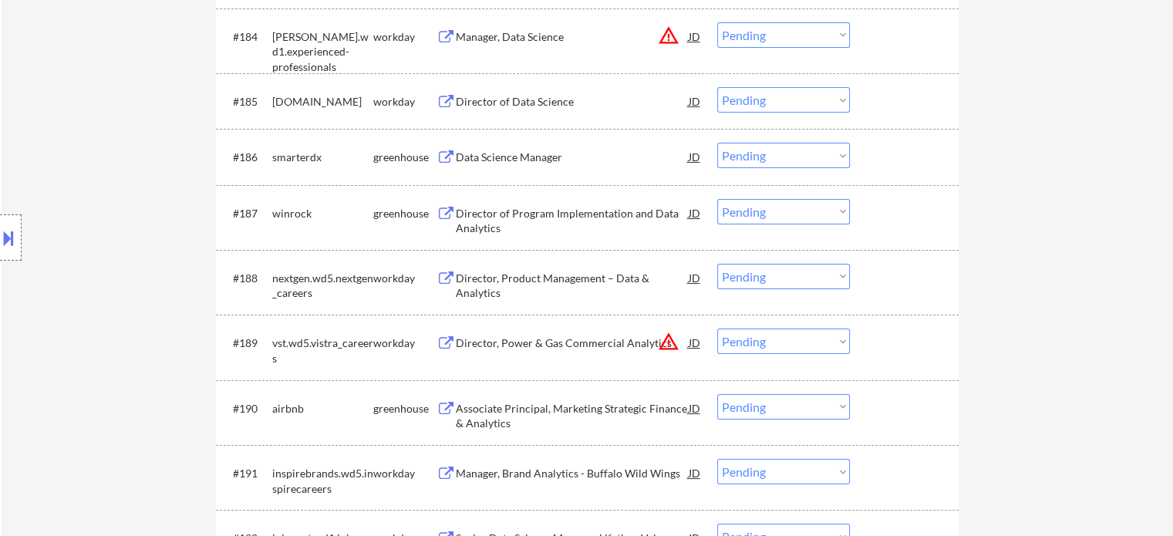
click at [497, 158] on div "Data Science Manager" at bounding box center [572, 157] width 233 height 15
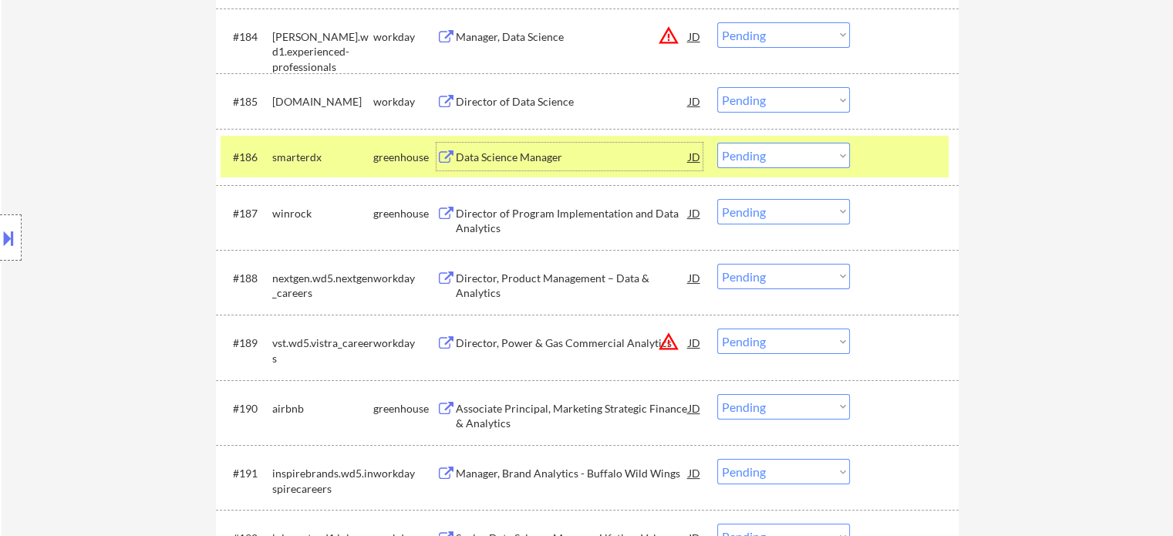
click at [753, 163] on select "Choose an option... Pending Applied Excluded (Questions) Excluded (Expired) Exc…" at bounding box center [783, 155] width 133 height 25
click at [717, 144] on select "Choose an option... Pending Applied Excluded (Questions) Excluded (Expired) Exc…" at bounding box center [783, 155] width 133 height 25
click at [916, 159] on div at bounding box center [906, 157] width 68 height 28
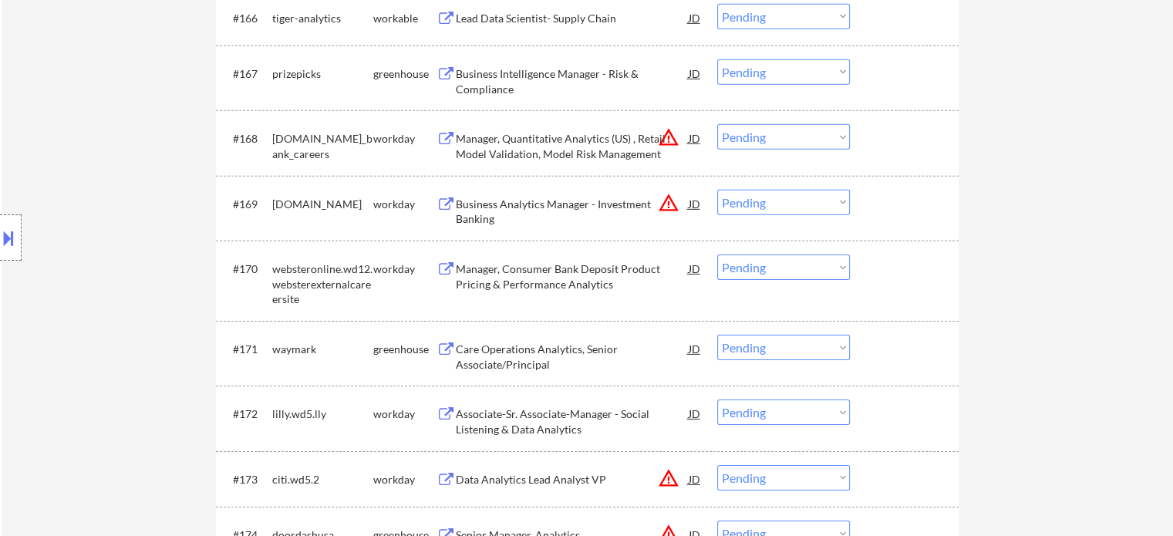
scroll to position [10689, 0]
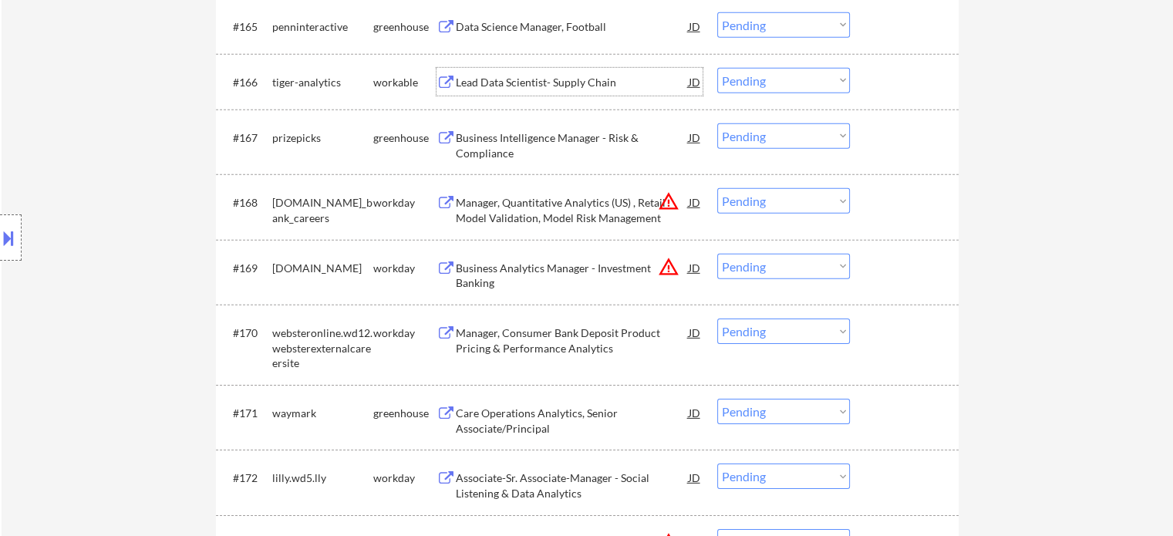
click at [508, 86] on div "Lead Data Scientist- Supply Chain" at bounding box center [572, 82] width 233 height 15
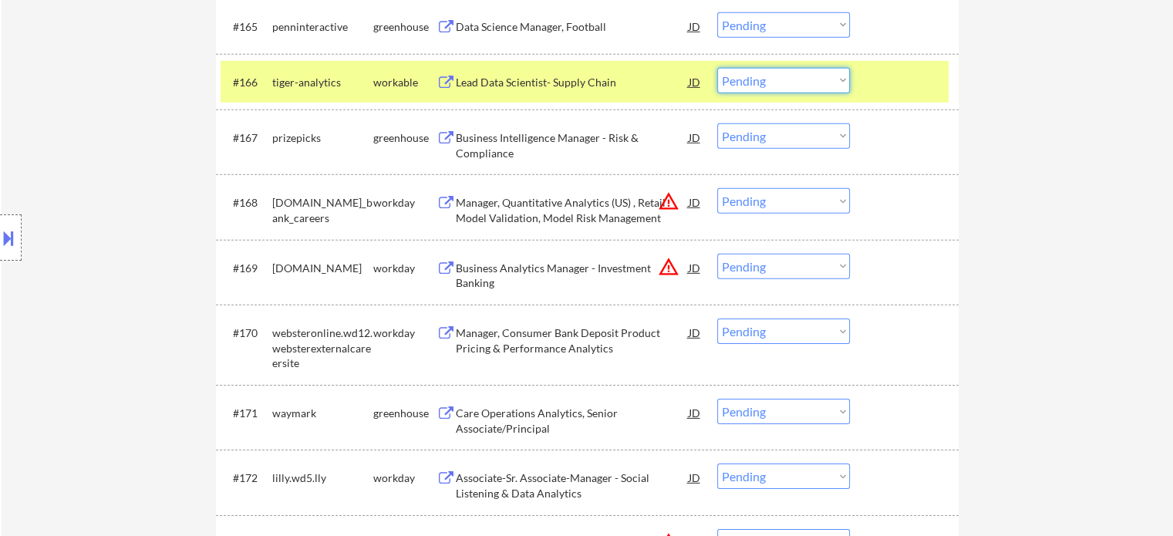
click at [790, 78] on select "Choose an option... Pending Applied Excluded (Questions) Excluded (Expired) Exc…" at bounding box center [783, 80] width 133 height 25
click at [717, 69] on select "Choose an option... Pending Applied Excluded (Questions) Excluded (Expired) Exc…" at bounding box center [783, 80] width 133 height 25
click at [898, 86] on div at bounding box center [906, 82] width 68 height 28
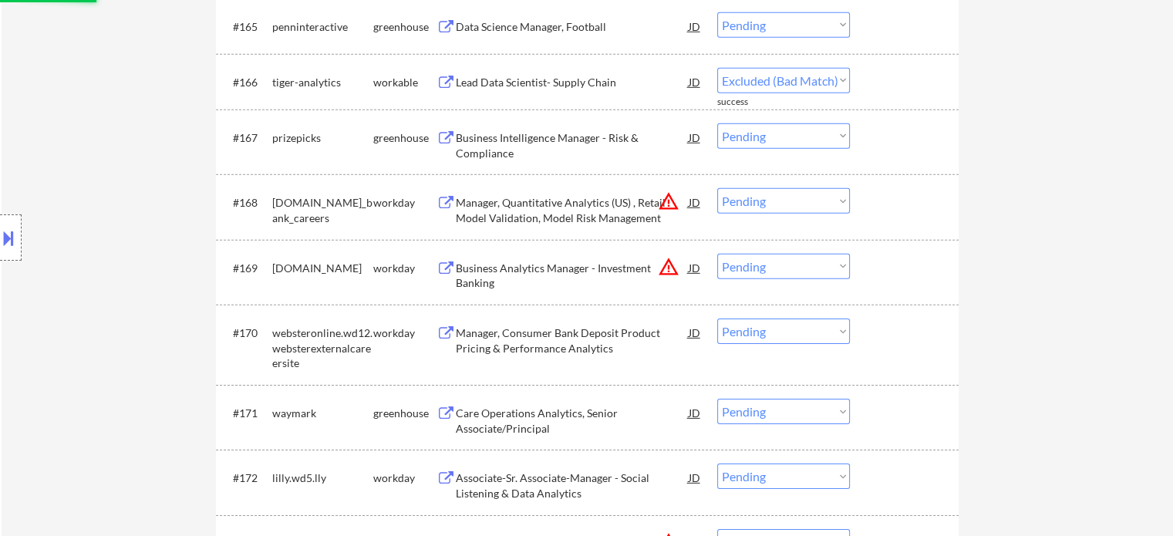
click at [532, 31] on div "Data Science Manager, Football" at bounding box center [572, 26] width 233 height 15
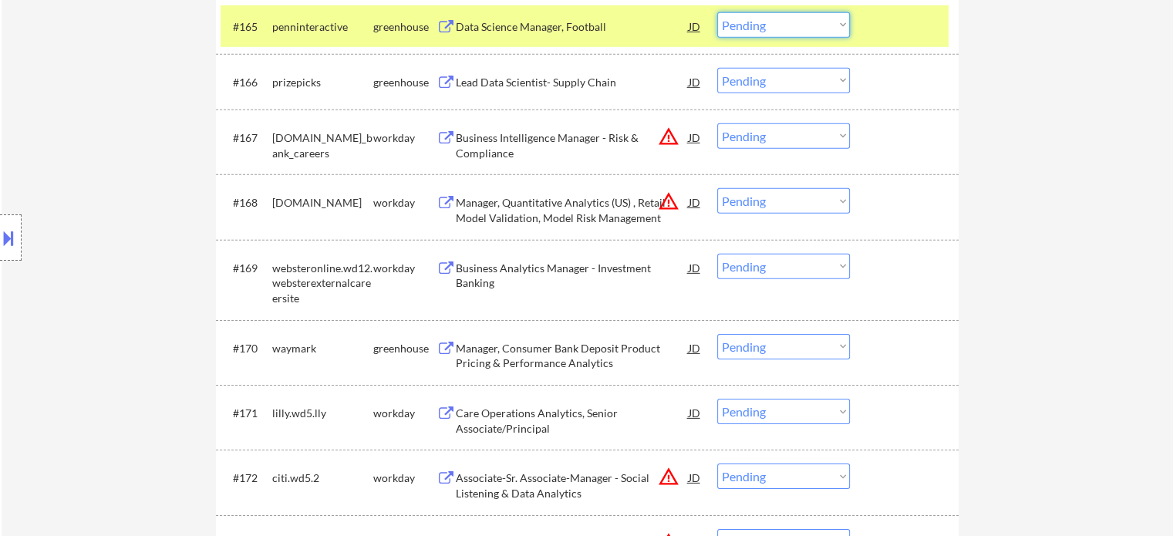
click at [814, 21] on select "Choose an option... Pending Applied Excluded (Questions) Excluded (Expired) Exc…" at bounding box center [783, 24] width 133 height 25
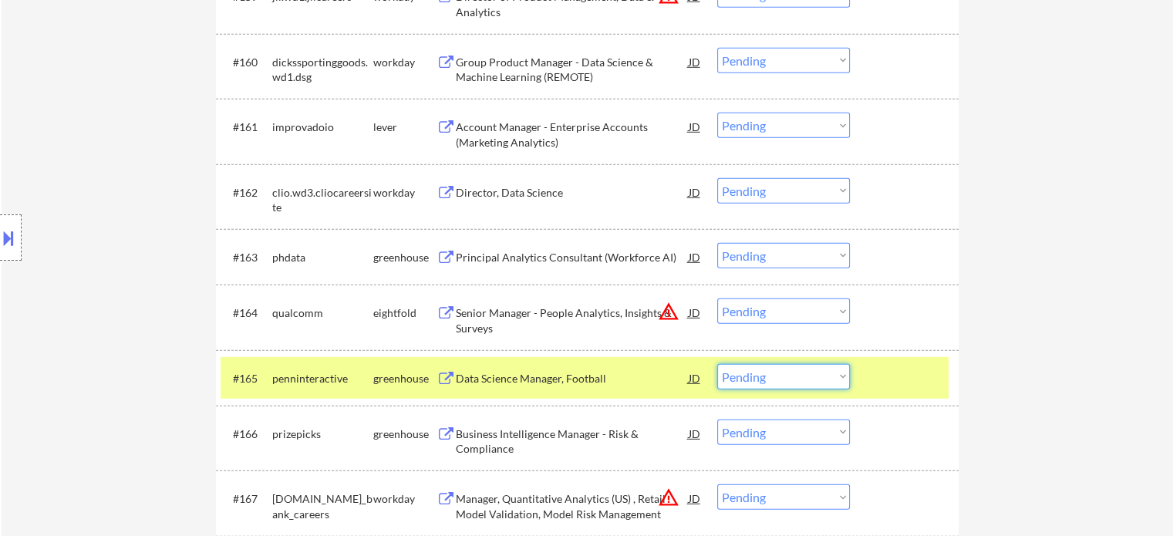
scroll to position [10451, 0]
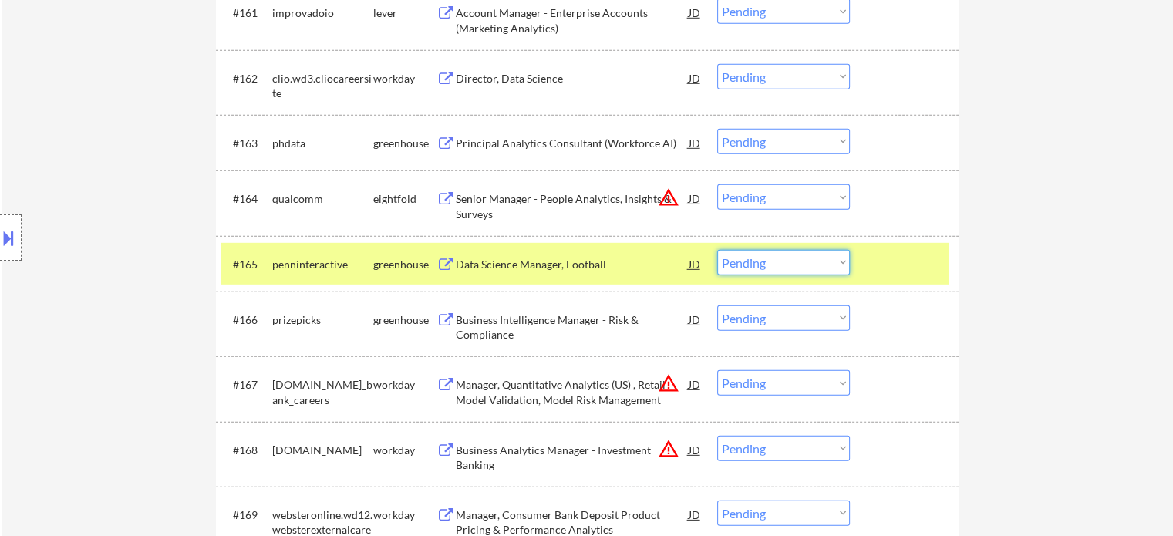
click at [558, 323] on div "Business Intelligence Manager - Risk & Compliance" at bounding box center [572, 327] width 233 height 30
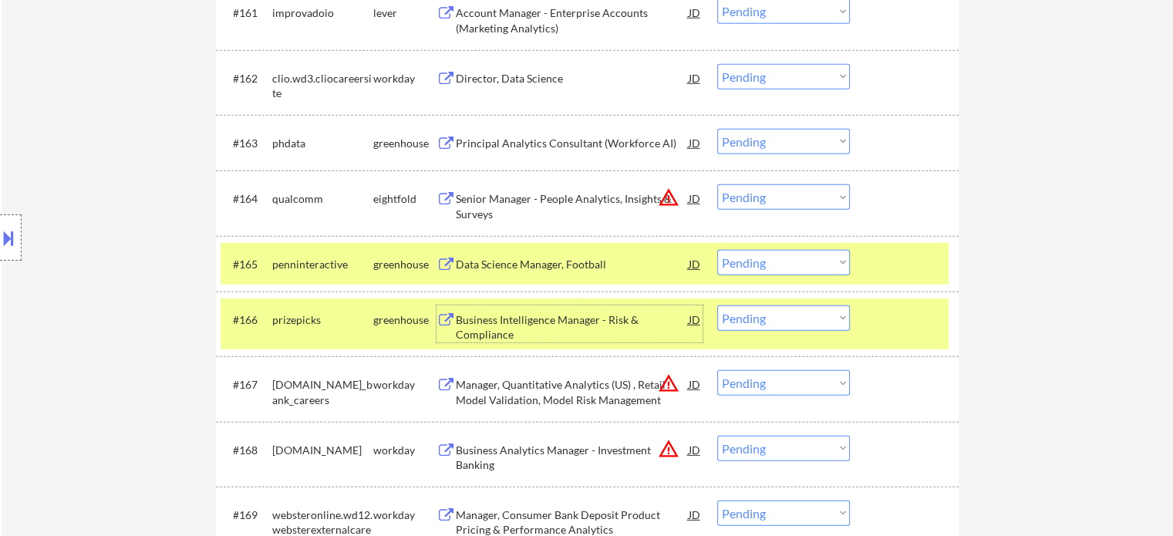
click at [921, 326] on div at bounding box center [906, 319] width 68 height 28
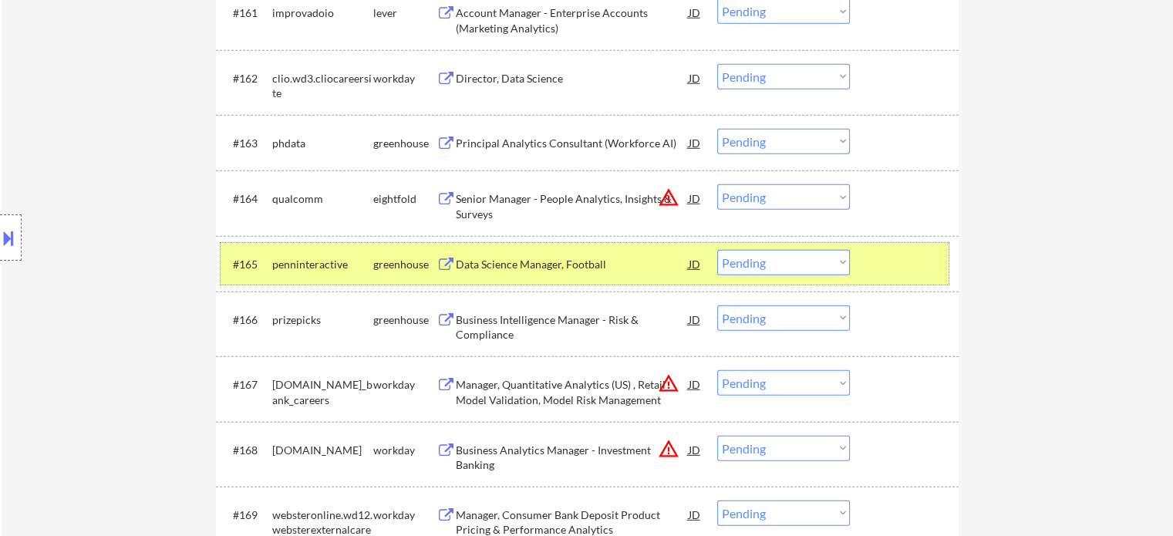
click at [899, 251] on div at bounding box center [906, 264] width 68 height 28
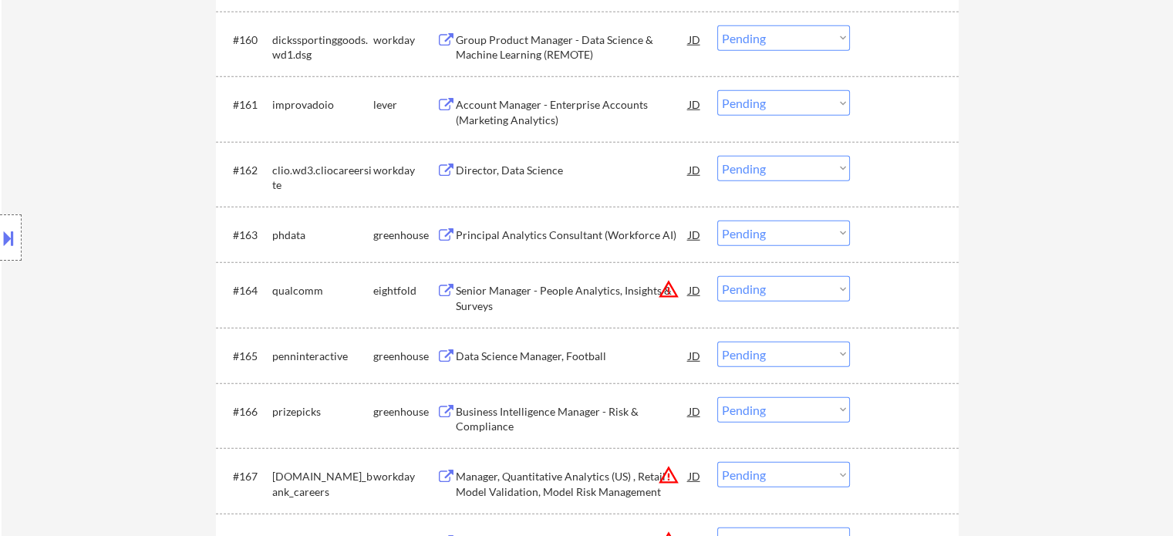
scroll to position [10220, 0]
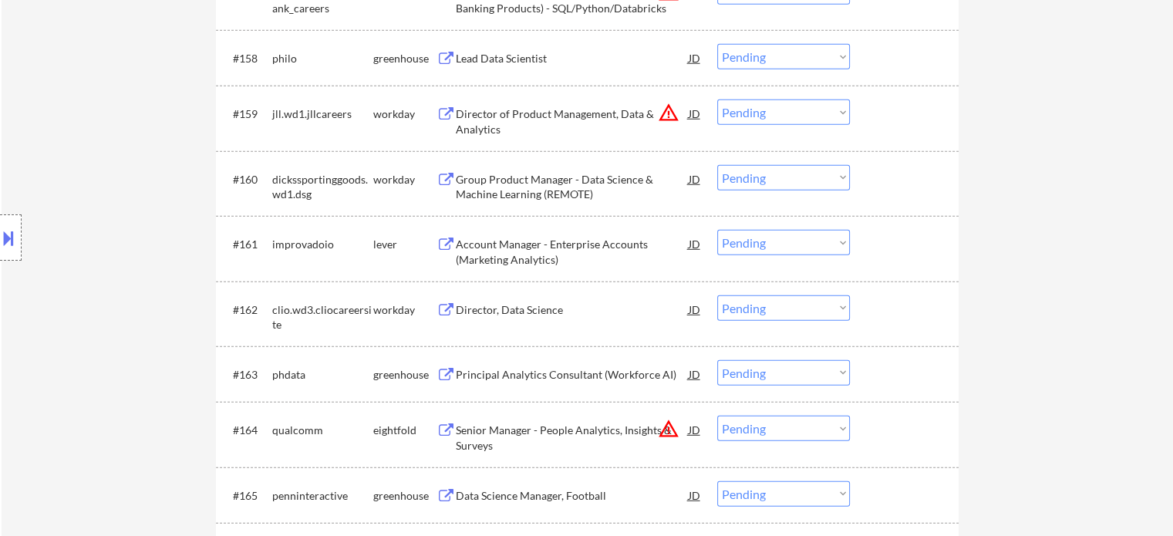
click at [504, 258] on div "Account Manager - Enterprise Accounts (Marketing Analytics)" at bounding box center [572, 252] width 233 height 30
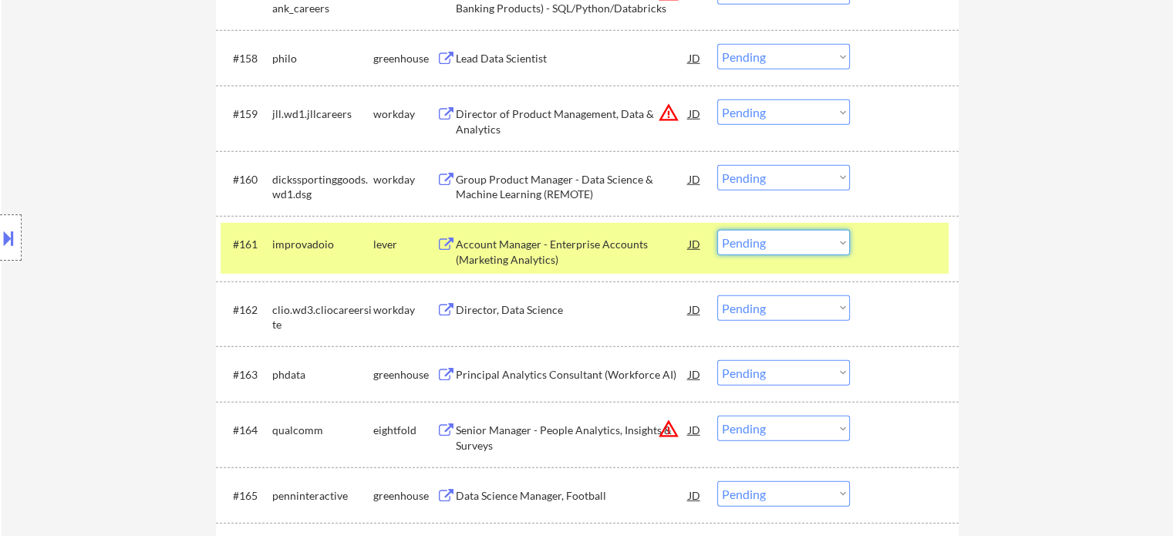
click at [775, 241] on select "Choose an option... Pending Applied Excluded (Questions) Excluded (Expired) Exc…" at bounding box center [783, 242] width 133 height 25
click at [717, 231] on select "Choose an option... Pending Applied Excluded (Questions) Excluded (Expired) Exc…" at bounding box center [783, 242] width 133 height 25
click at [901, 246] on div at bounding box center [906, 244] width 68 height 28
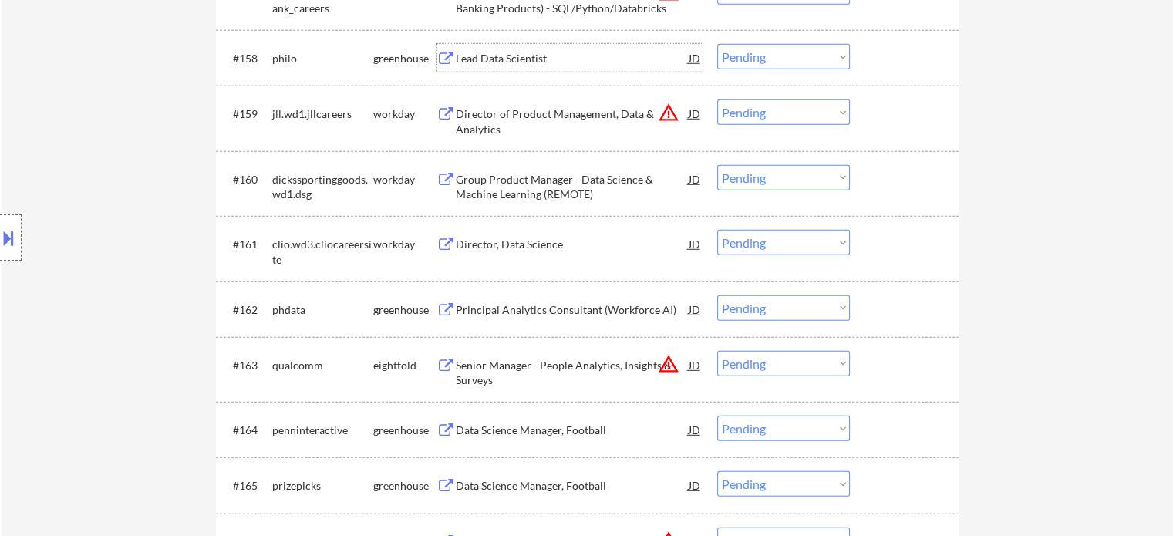
click at [515, 59] on div "Lead Data Scientist" at bounding box center [572, 58] width 233 height 15
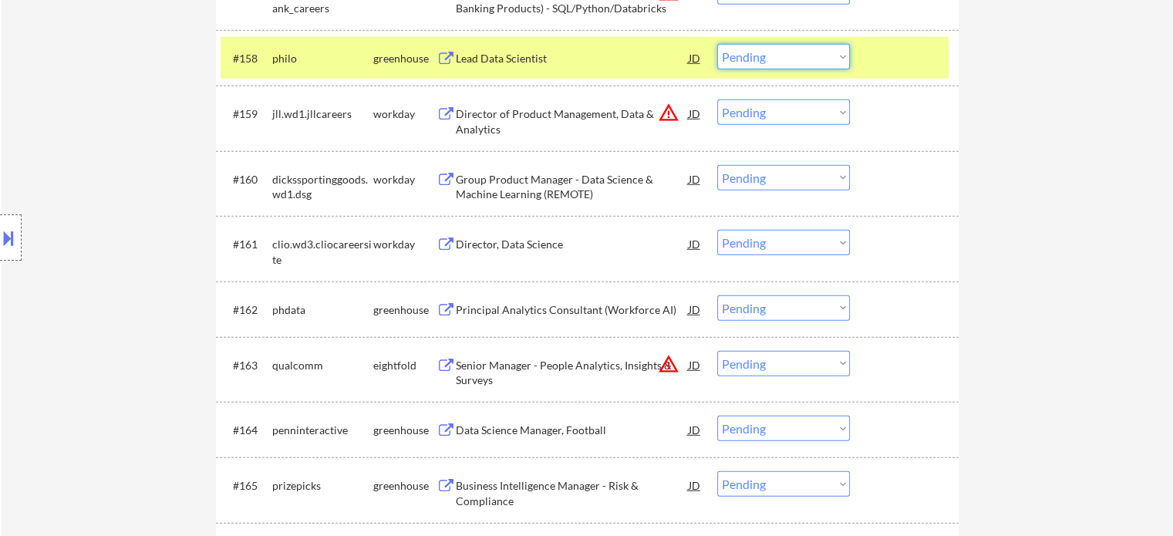
click at [774, 59] on select "Choose an option... Pending Applied Excluded (Questions) Excluded (Expired) Exc…" at bounding box center [783, 56] width 133 height 25
click at [717, 45] on select "Choose an option... Pending Applied Excluded (Questions) Excluded (Expired) Exc…" at bounding box center [783, 56] width 133 height 25
click at [886, 65] on div at bounding box center [906, 58] width 68 height 28
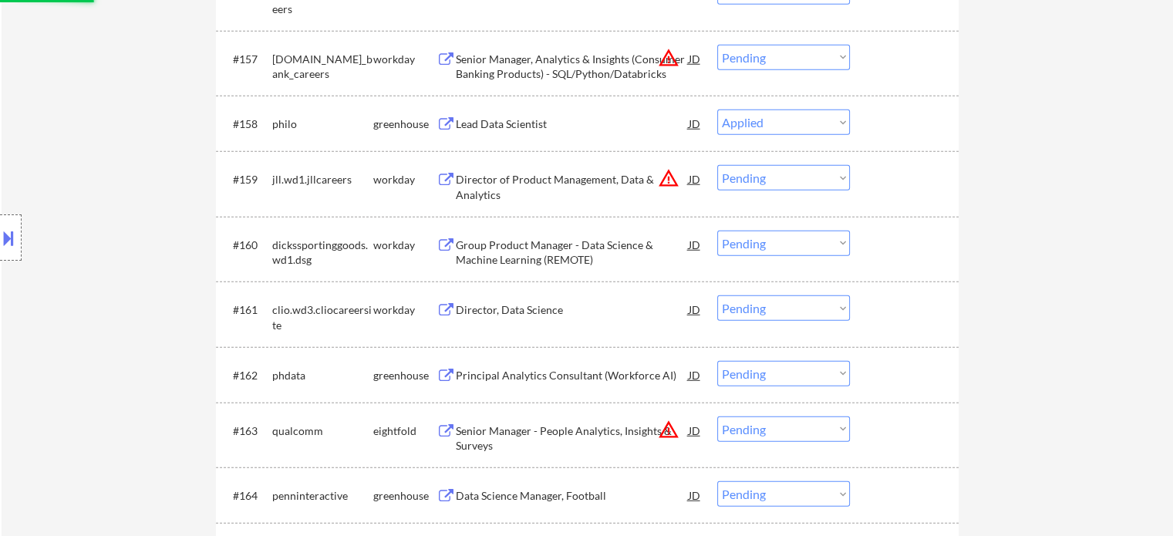
scroll to position [10065, 0]
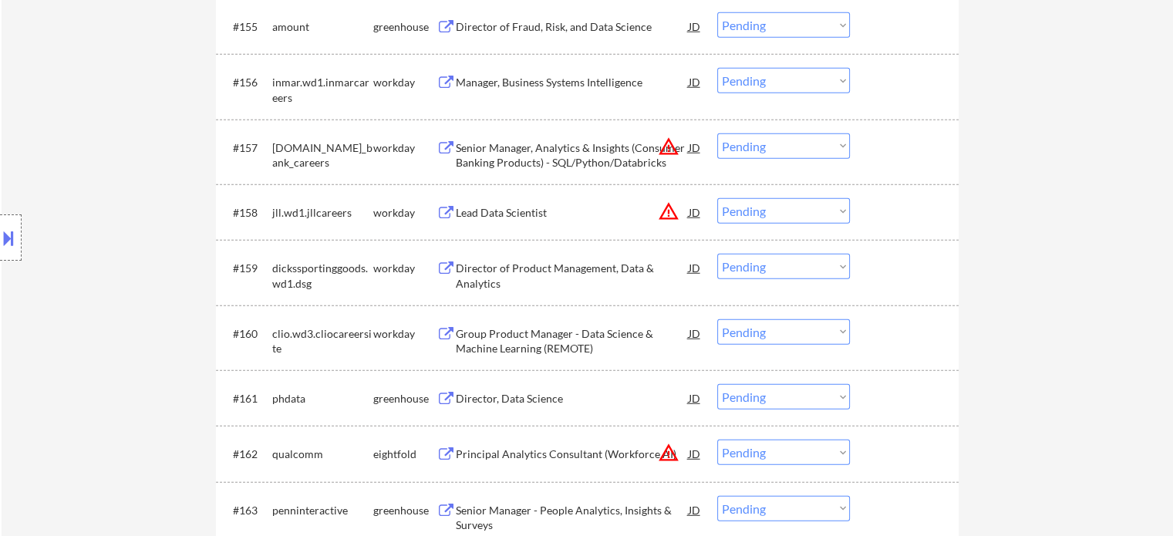
click at [506, 32] on div "Director of Fraud, Risk, and Data Science" at bounding box center [572, 26] width 233 height 15
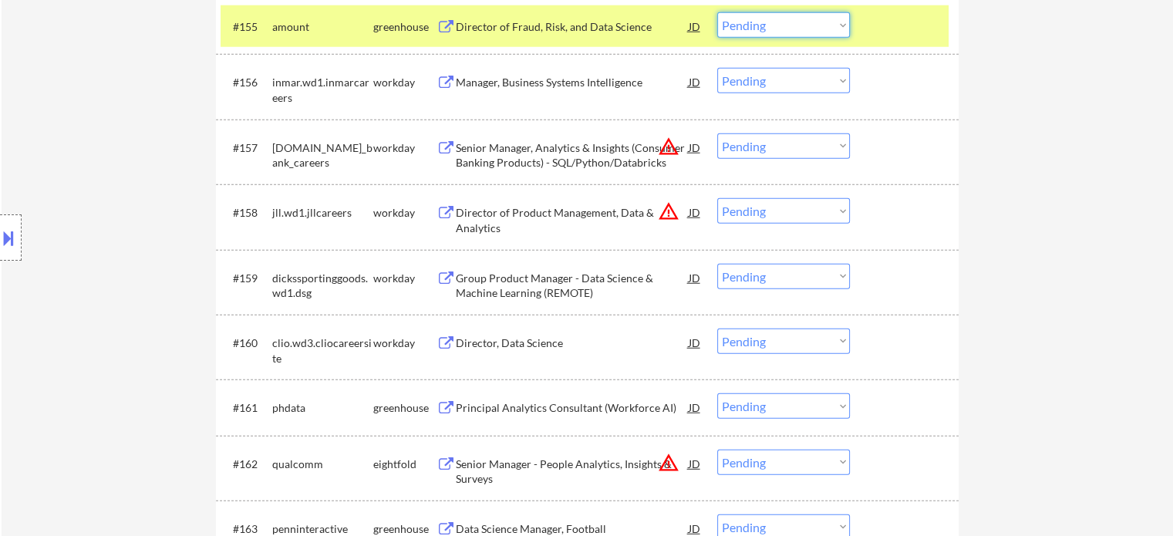
click at [774, 29] on select "Choose an option... Pending Applied Excluded (Questions) Excluded (Expired) Exc…" at bounding box center [783, 24] width 133 height 25
click at [717, 13] on select "Choose an option... Pending Applied Excluded (Questions) Excluded (Expired) Exc…" at bounding box center [783, 24] width 133 height 25
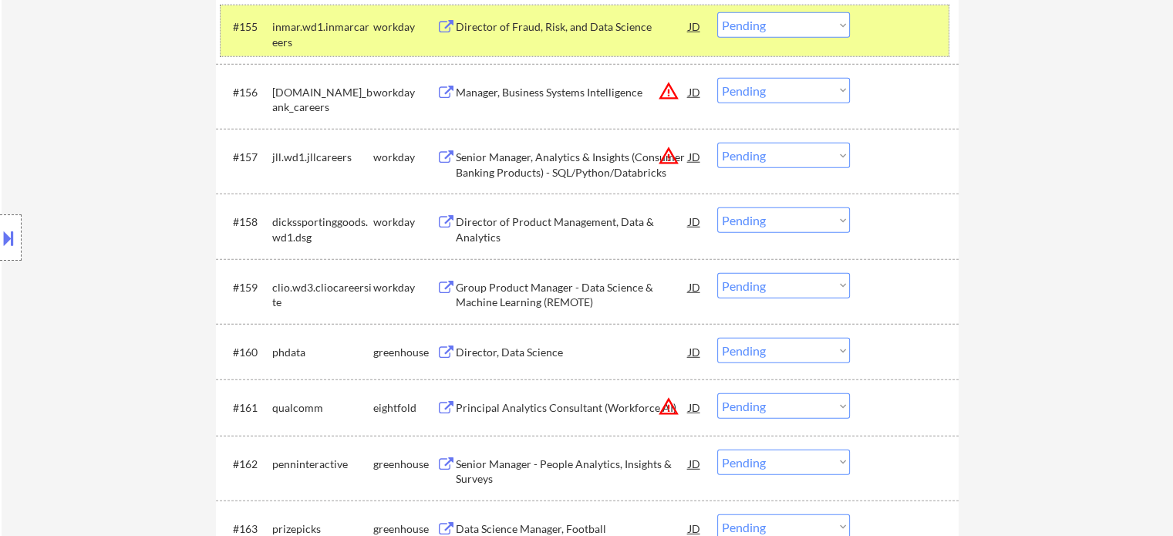
click at [898, 42] on div "#155 inmar.wd1.inmarcareers workday Director of Fraud, Risk, and Data Science J…" at bounding box center [585, 30] width 728 height 51
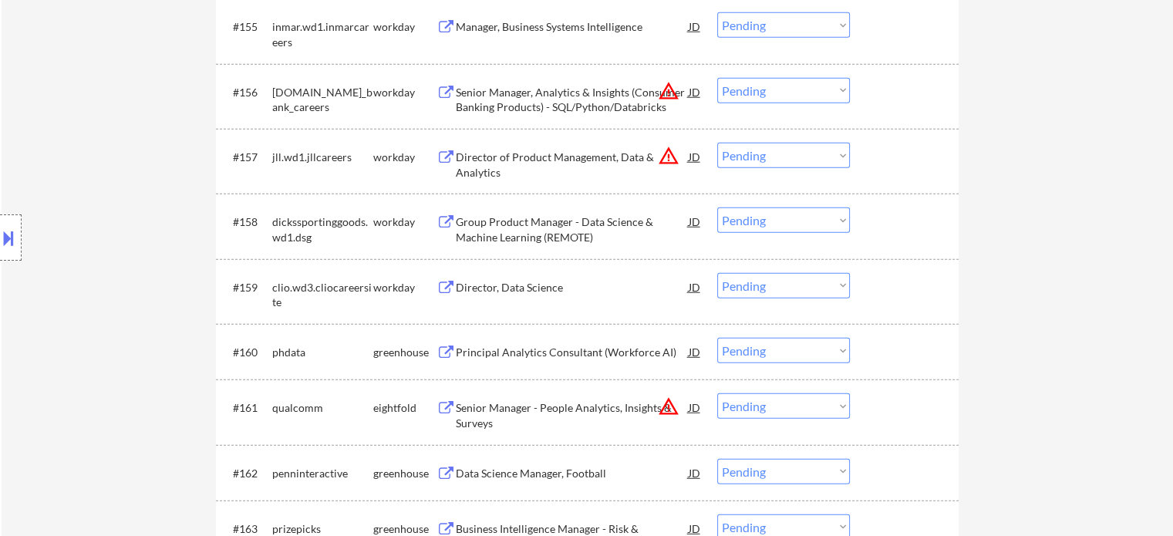
scroll to position [9911, 0]
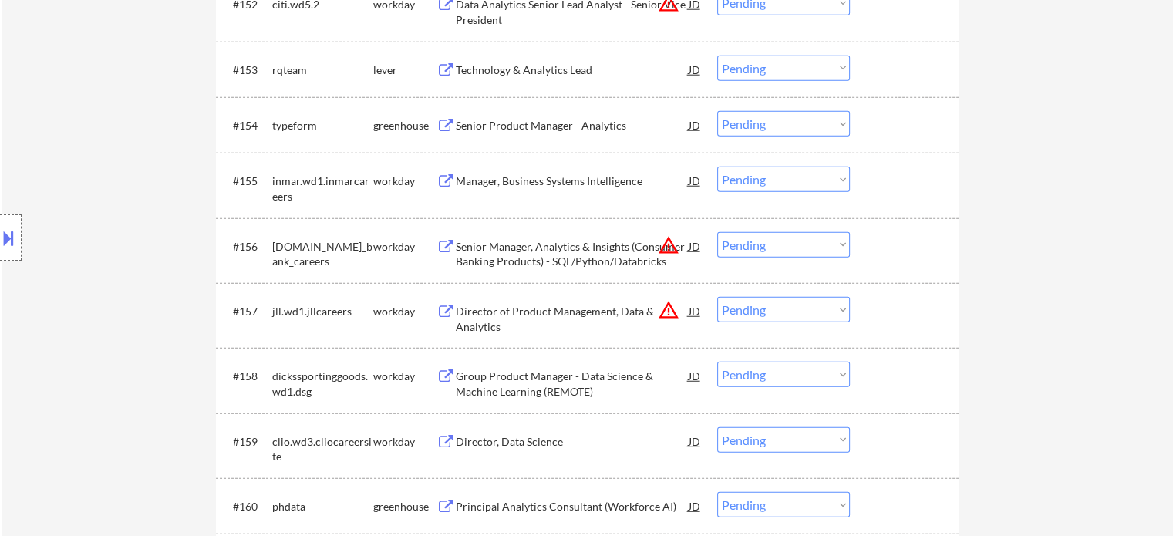
click at [537, 124] on div "Senior Product Manager - Analytics" at bounding box center [572, 125] width 233 height 15
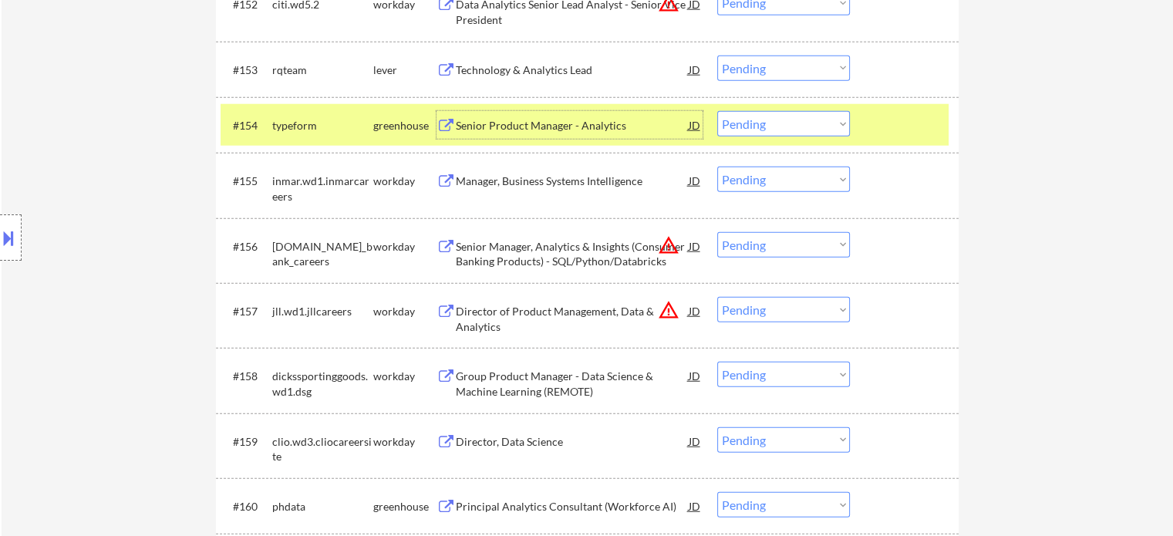
click at [815, 120] on select "Choose an option... Pending Applied Excluded (Questions) Excluded (Expired) Exc…" at bounding box center [783, 123] width 133 height 25
click at [717, 112] on select "Choose an option... Pending Applied Excluded (Questions) Excluded (Expired) Exc…" at bounding box center [783, 123] width 133 height 25
click at [878, 126] on div at bounding box center [906, 125] width 68 height 28
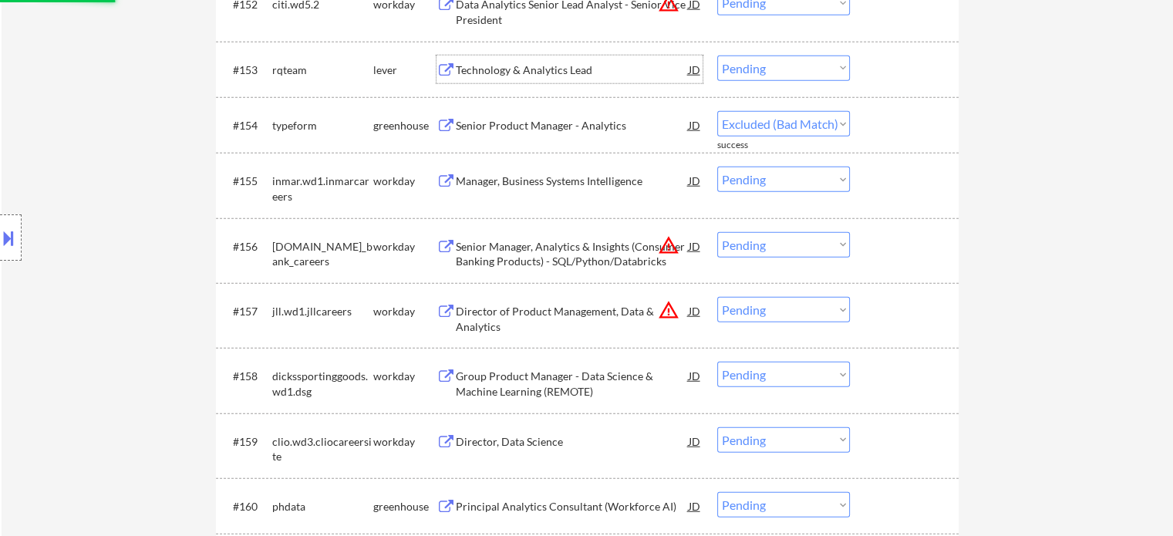
click at [560, 67] on div "Technology & Analytics Lead" at bounding box center [572, 69] width 233 height 15
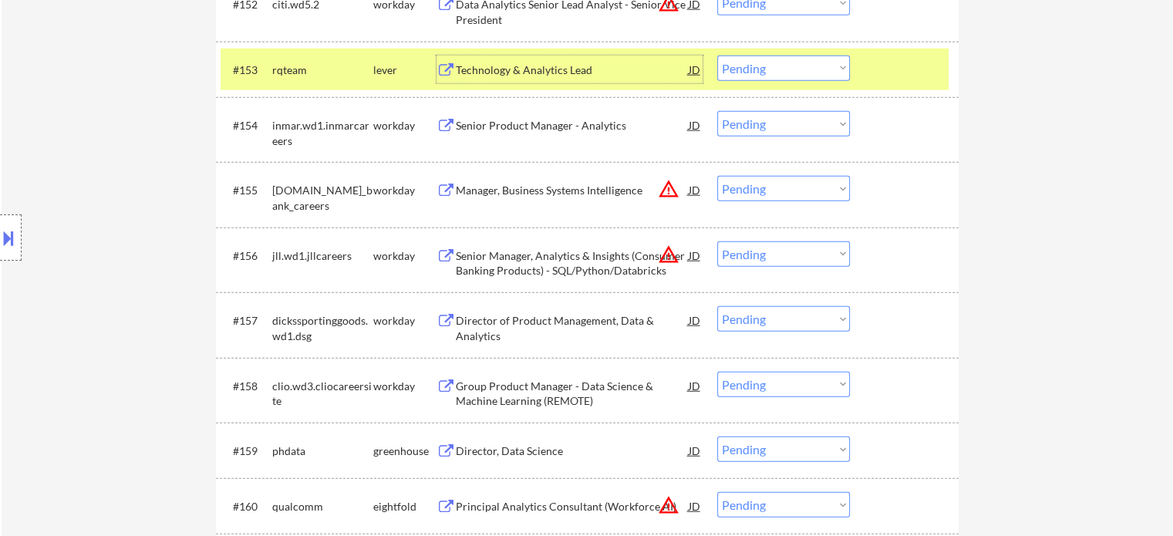
click at [808, 67] on select "Choose an option... Pending Applied Excluded (Questions) Excluded (Expired) Exc…" at bounding box center [783, 68] width 133 height 25
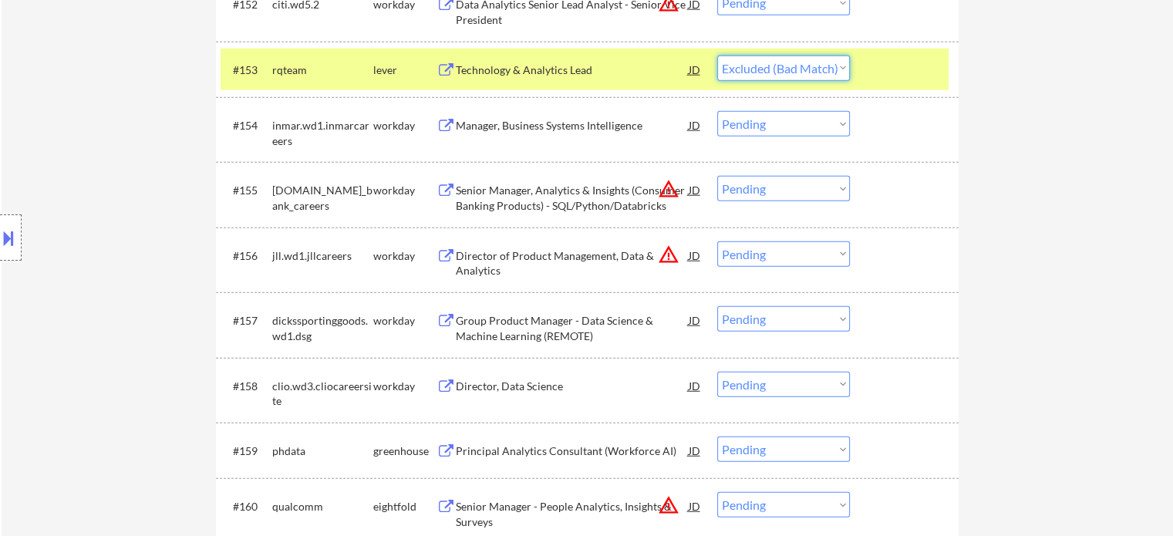
click at [717, 56] on select "Choose an option... Pending Applied Excluded (Questions) Excluded (Expired) Exc…" at bounding box center [783, 68] width 133 height 25
click at [911, 66] on div at bounding box center [906, 70] width 68 height 28
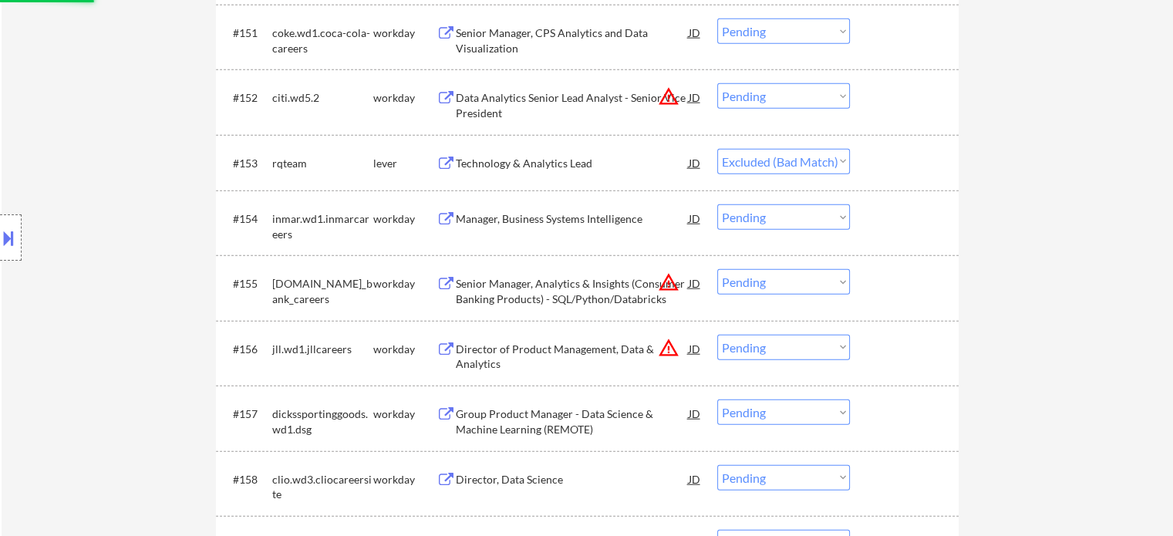
scroll to position [9757, 0]
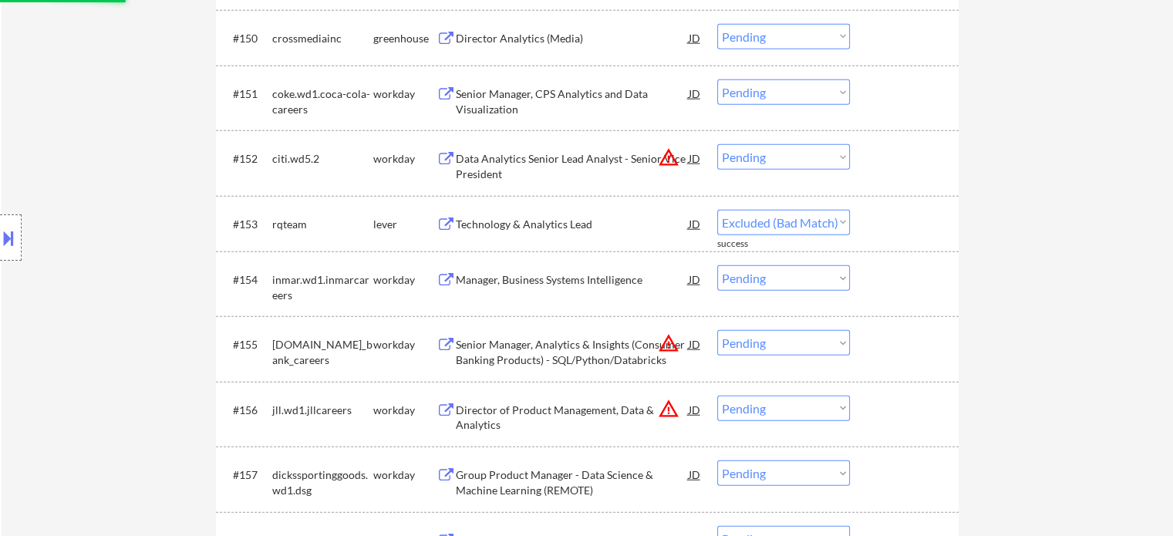
click at [515, 32] on div "Director Analytics (Media)" at bounding box center [572, 38] width 233 height 15
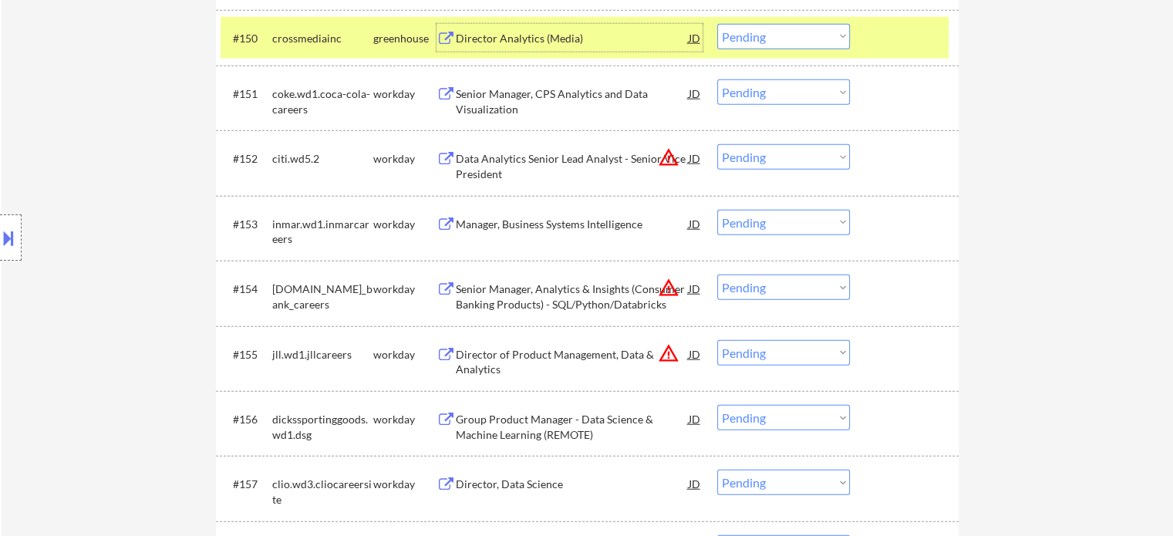
click at [756, 38] on select "Choose an option... Pending Applied Excluded (Questions) Excluded (Expired) Exc…" at bounding box center [783, 36] width 133 height 25
click at [717, 25] on select "Choose an option... Pending Applied Excluded (Questions) Excluded (Expired) Exc…" at bounding box center [783, 36] width 133 height 25
click at [914, 37] on div at bounding box center [906, 38] width 68 height 28
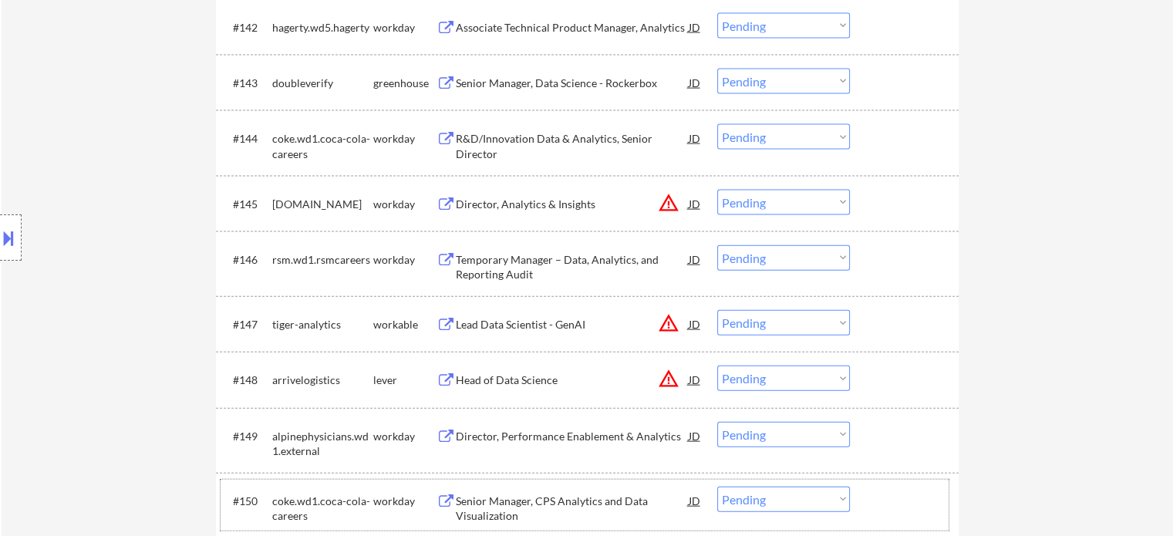
scroll to position [9140, 0]
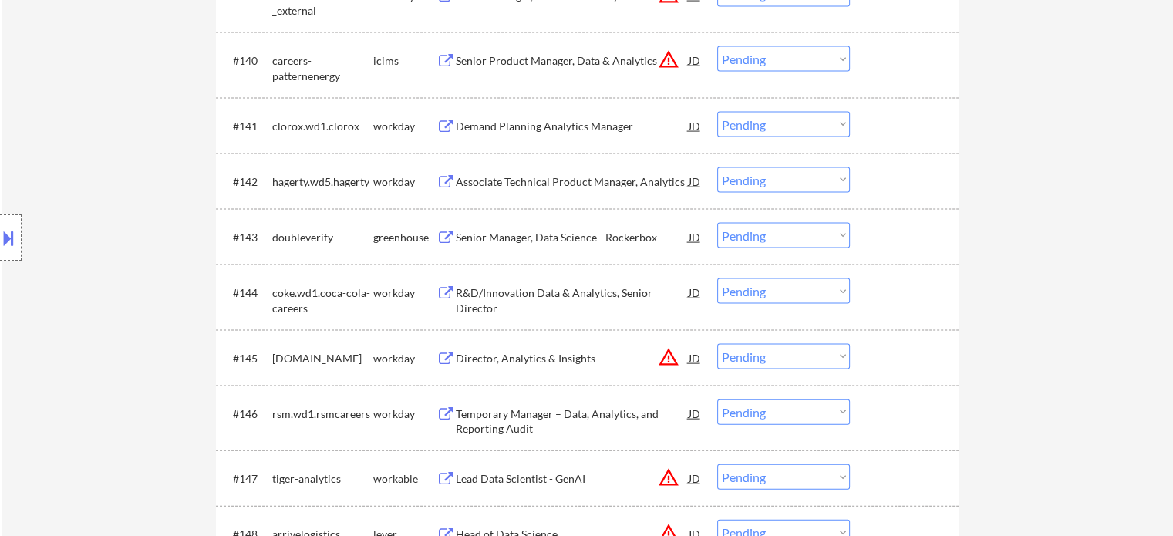
click at [535, 236] on div "Senior Manager, Data Science - Rockerbox" at bounding box center [572, 237] width 233 height 15
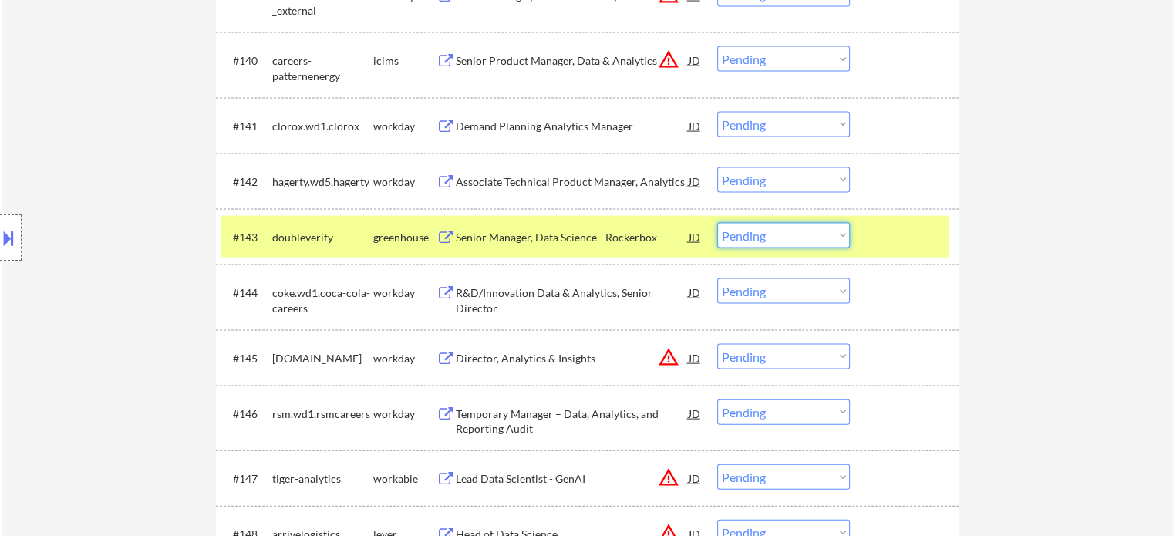
click at [752, 240] on select "Choose an option... Pending Applied Excluded (Questions) Excluded (Expired) Exc…" at bounding box center [783, 235] width 133 height 25
click at [717, 224] on select "Choose an option... Pending Applied Excluded (Questions) Excluded (Expired) Exc…" at bounding box center [783, 235] width 133 height 25
click at [893, 232] on div at bounding box center [906, 237] width 68 height 28
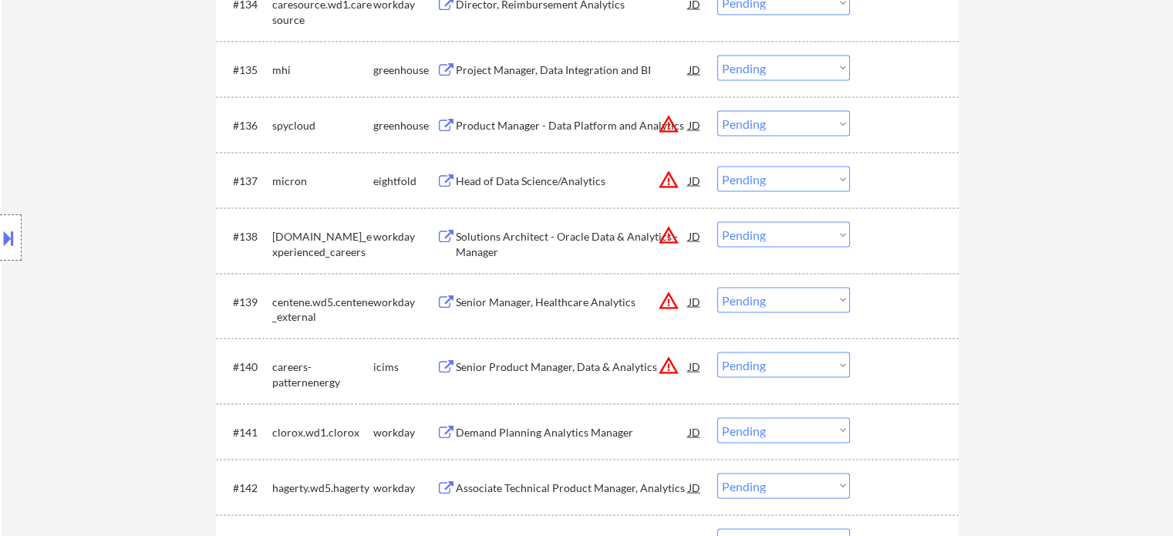
scroll to position [8831, 0]
click at [528, 79] on div "Project Manager, Data Integration and BI" at bounding box center [572, 72] width 233 height 15
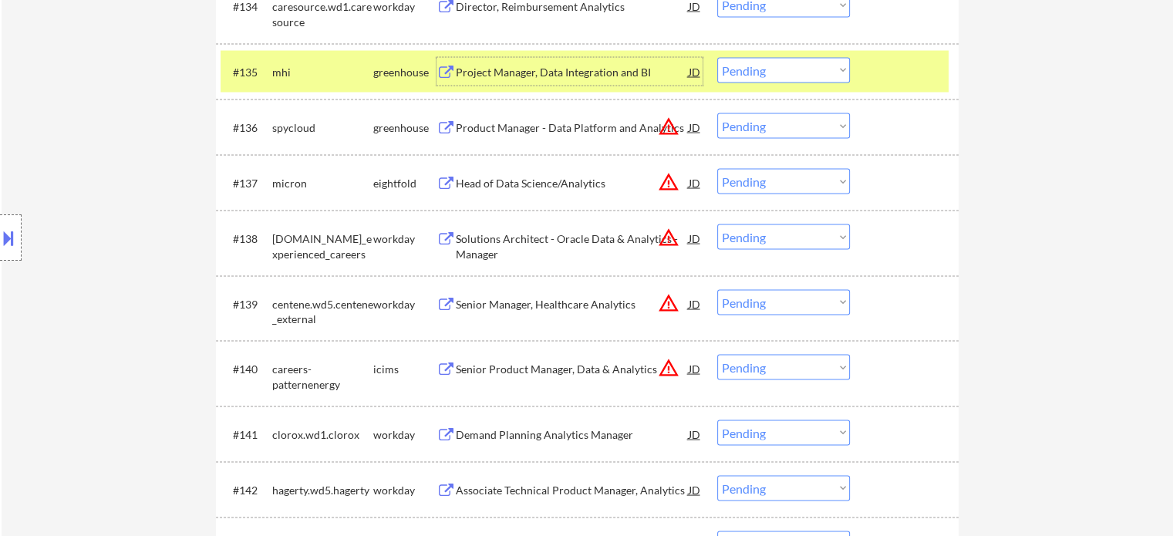
click at [737, 70] on select "Choose an option... Pending Applied Excluded (Questions) Excluded (Expired) Exc…" at bounding box center [783, 70] width 133 height 25
click at [717, 59] on select "Choose an option... Pending Applied Excluded (Questions) Excluded (Expired) Exc…" at bounding box center [783, 70] width 133 height 25
click at [898, 82] on div at bounding box center [906, 72] width 68 height 28
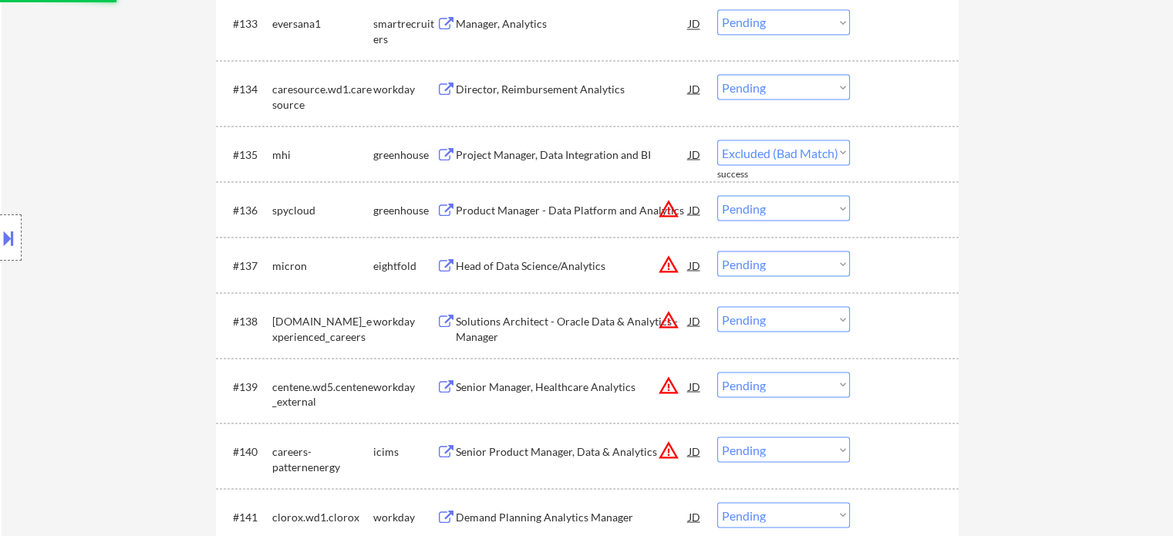
scroll to position [8600, 0]
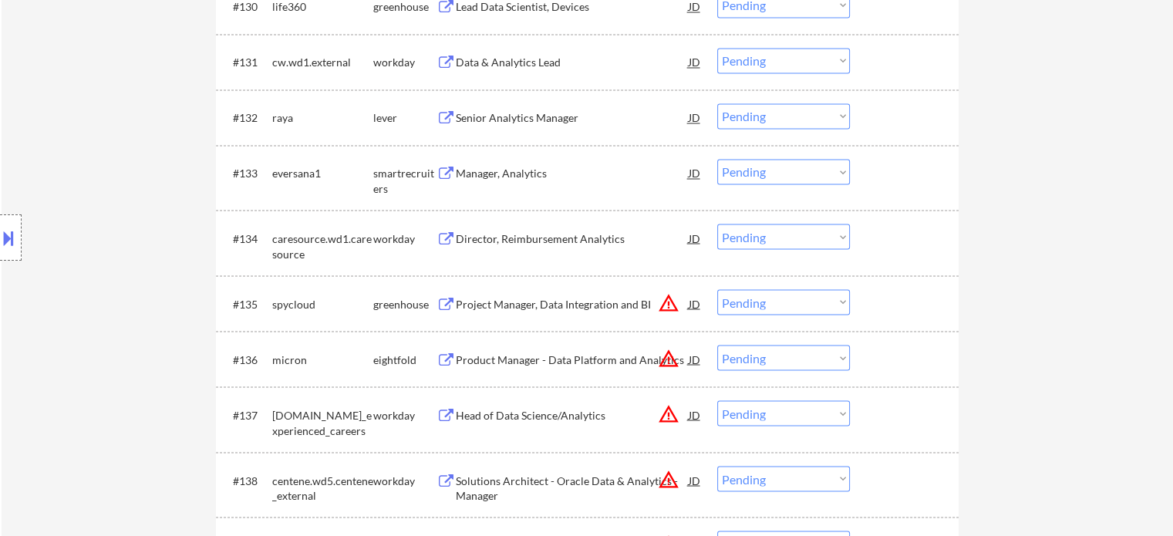
click at [500, 173] on div "Manager, Analytics" at bounding box center [572, 173] width 233 height 15
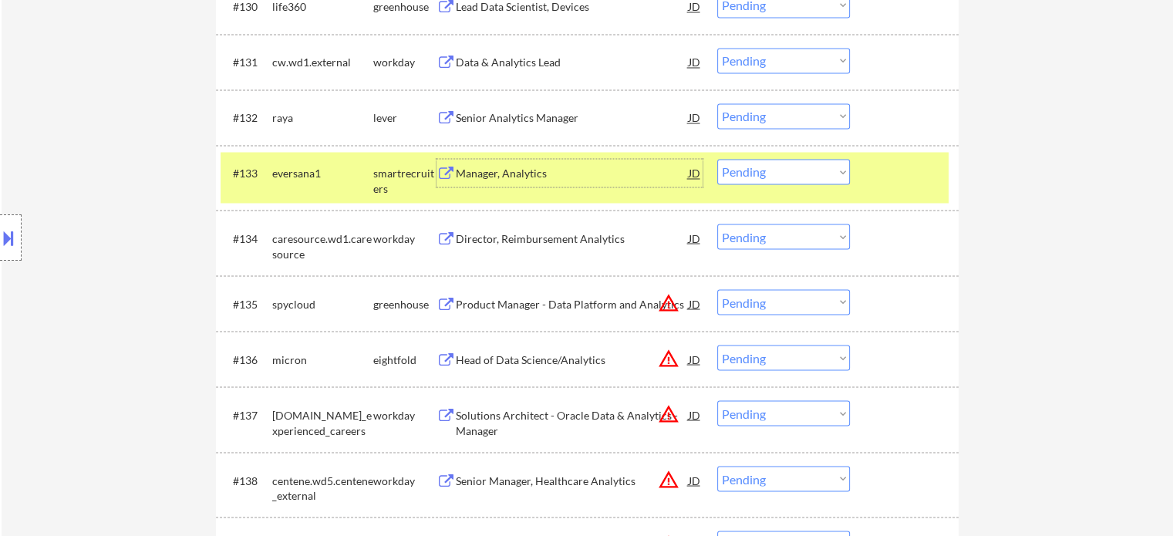
click at [778, 175] on select "Choose an option... Pending Applied Excluded (Questions) Excluded (Expired) Exc…" at bounding box center [783, 171] width 133 height 25
click at [717, 160] on select "Choose an option... Pending Applied Excluded (Questions) Excluded (Expired) Exc…" at bounding box center [783, 171] width 133 height 25
click at [902, 183] on div at bounding box center [906, 173] width 68 height 28
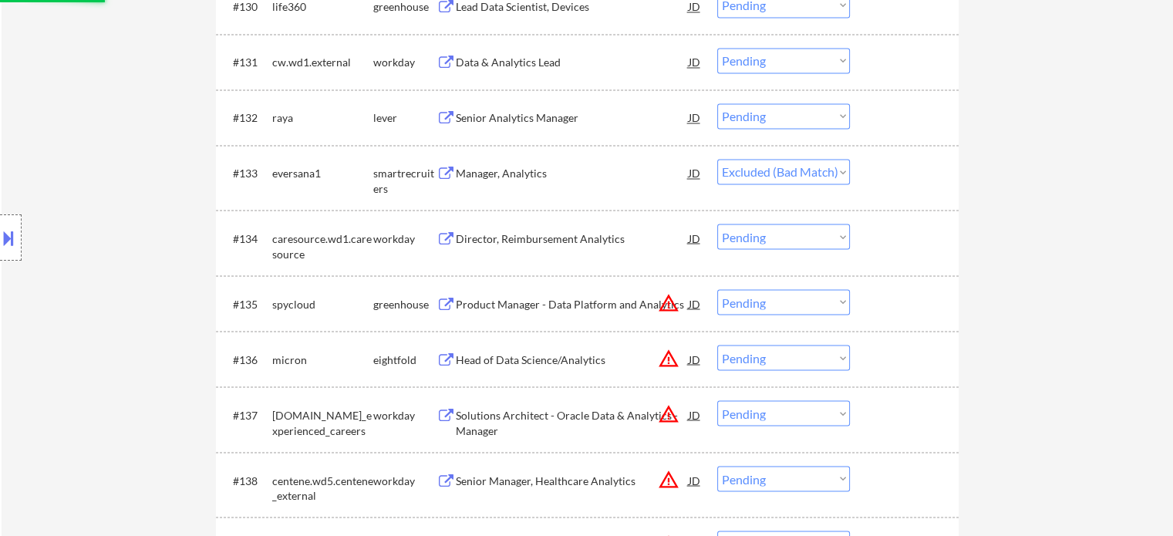
click at [515, 121] on div "Senior Analytics Manager" at bounding box center [572, 117] width 233 height 15
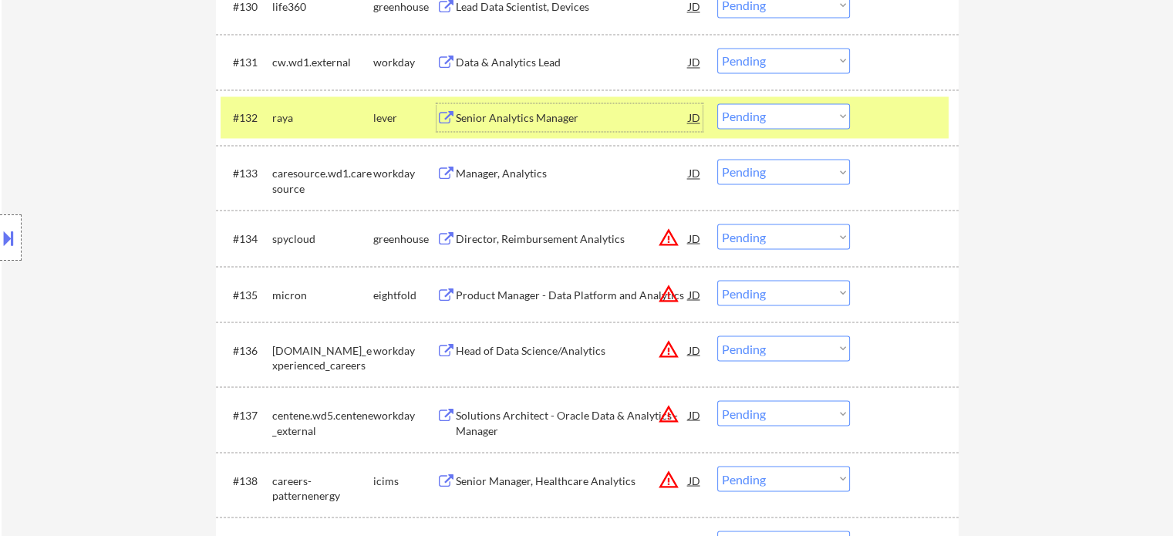
click at [753, 109] on select "Choose an option... Pending Applied Excluded (Questions) Excluded (Expired) Exc…" at bounding box center [783, 115] width 133 height 25
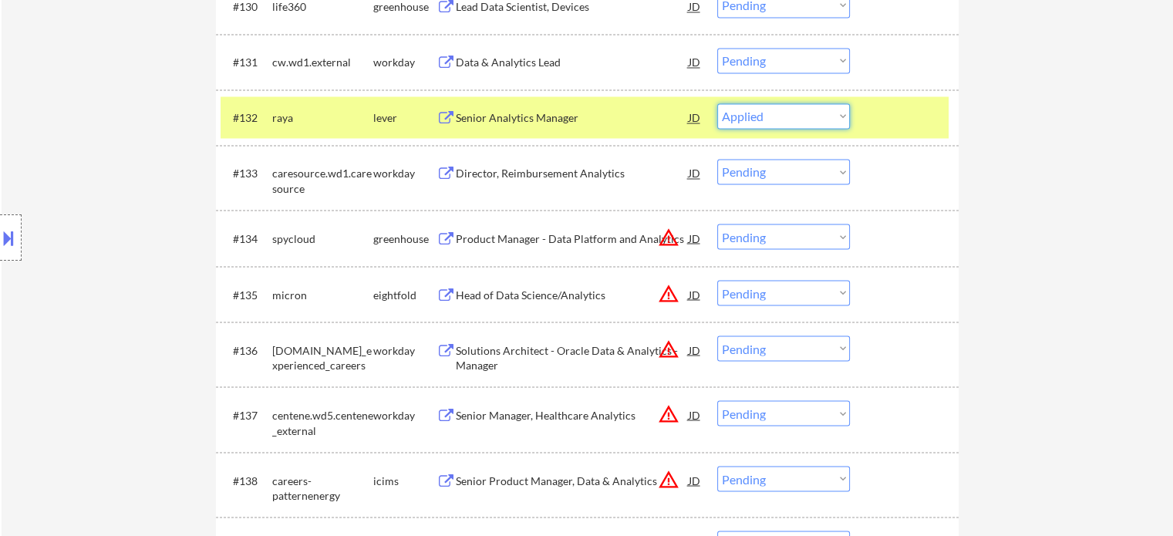
click at [717, 104] on select "Choose an option... Pending Applied Excluded (Questions) Excluded (Expired) Exc…" at bounding box center [783, 115] width 133 height 25
click at [887, 126] on div at bounding box center [906, 117] width 68 height 28
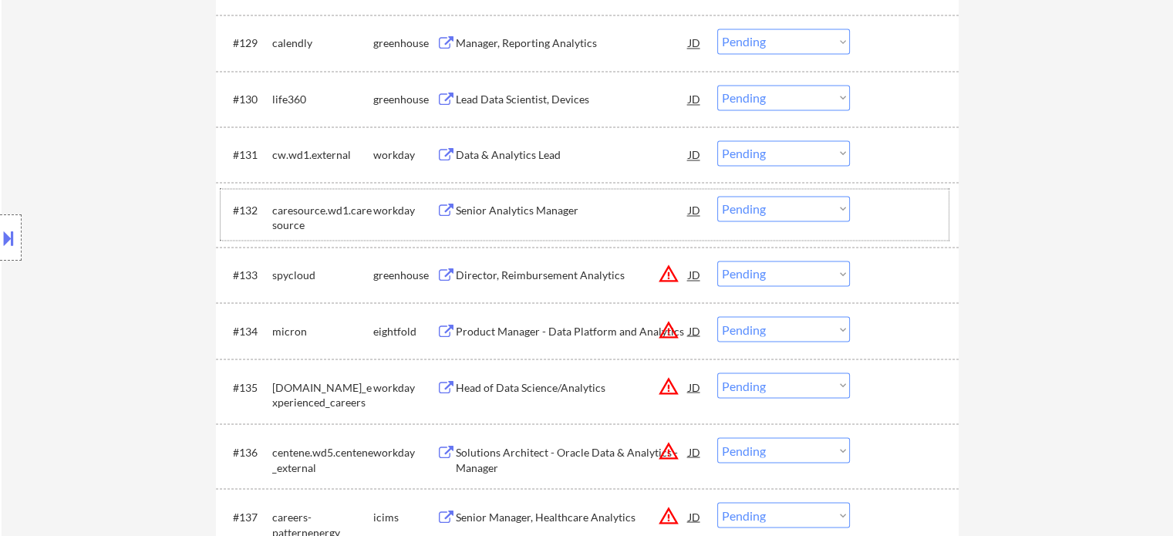
scroll to position [8445, 0]
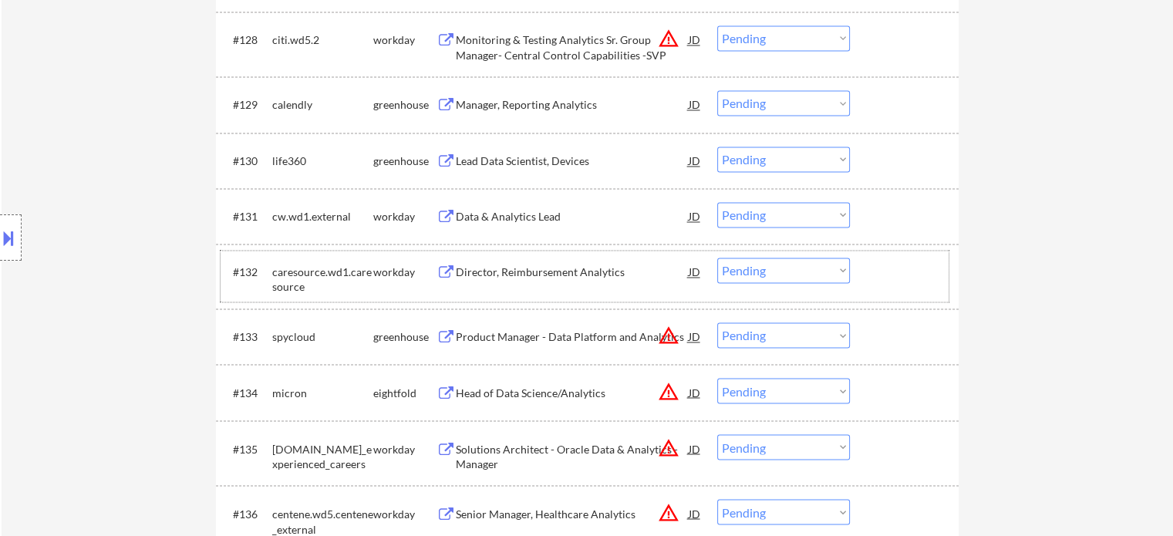
click at [531, 162] on div "Lead Data Scientist, Devices" at bounding box center [572, 161] width 233 height 15
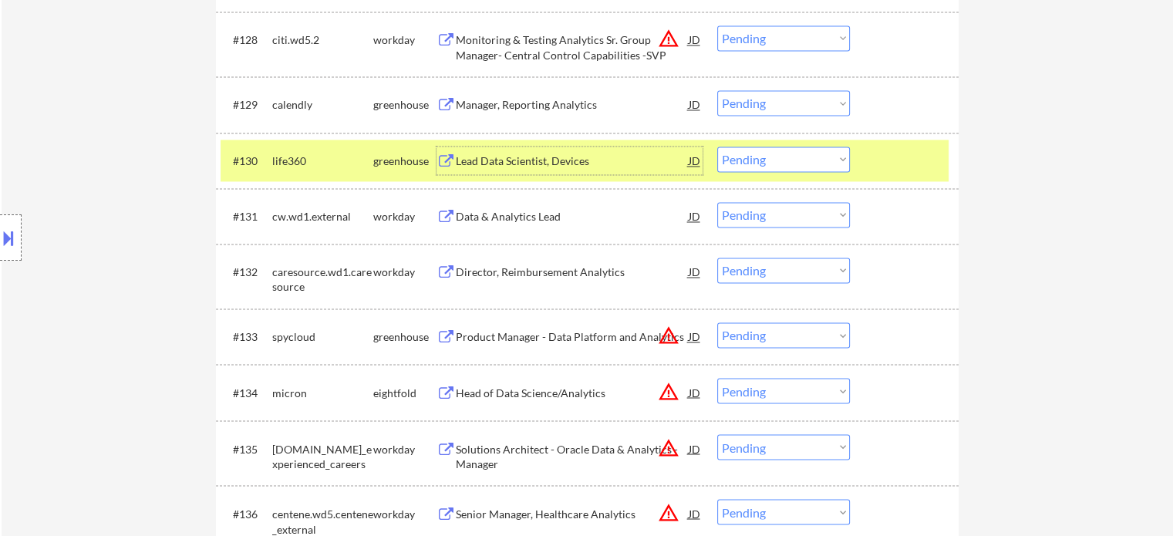
click at [795, 160] on select "Choose an option... Pending Applied Excluded (Questions) Excluded (Expired) Exc…" at bounding box center [783, 159] width 133 height 25
click at [717, 147] on select "Choose an option... Pending Applied Excluded (Questions) Excluded (Expired) Exc…" at bounding box center [783, 159] width 133 height 25
click at [889, 160] on div at bounding box center [906, 161] width 68 height 28
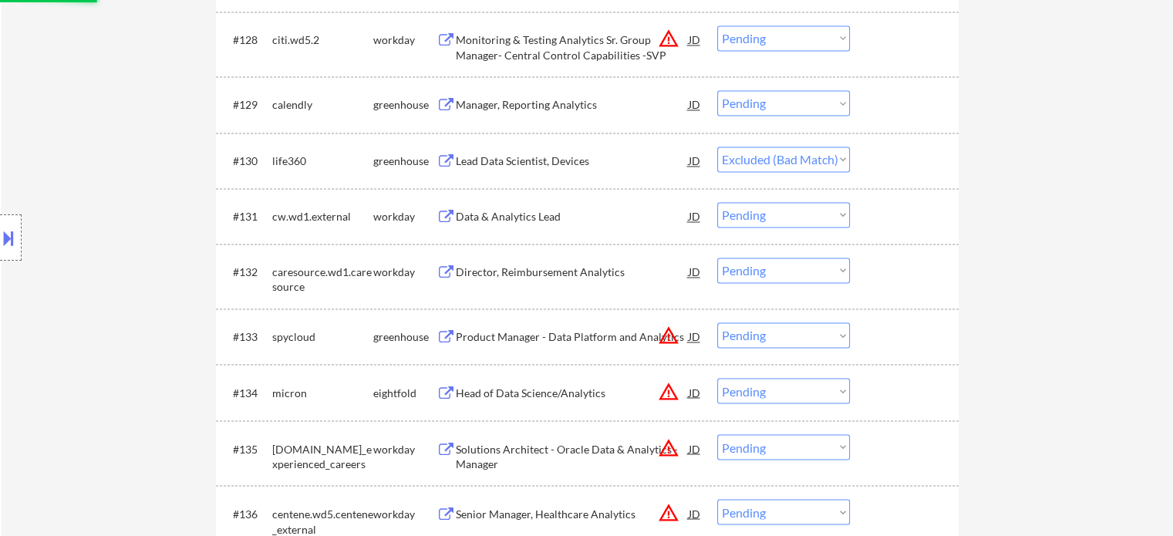
click at [516, 104] on div "Manager, Reporting Analytics" at bounding box center [572, 104] width 233 height 15
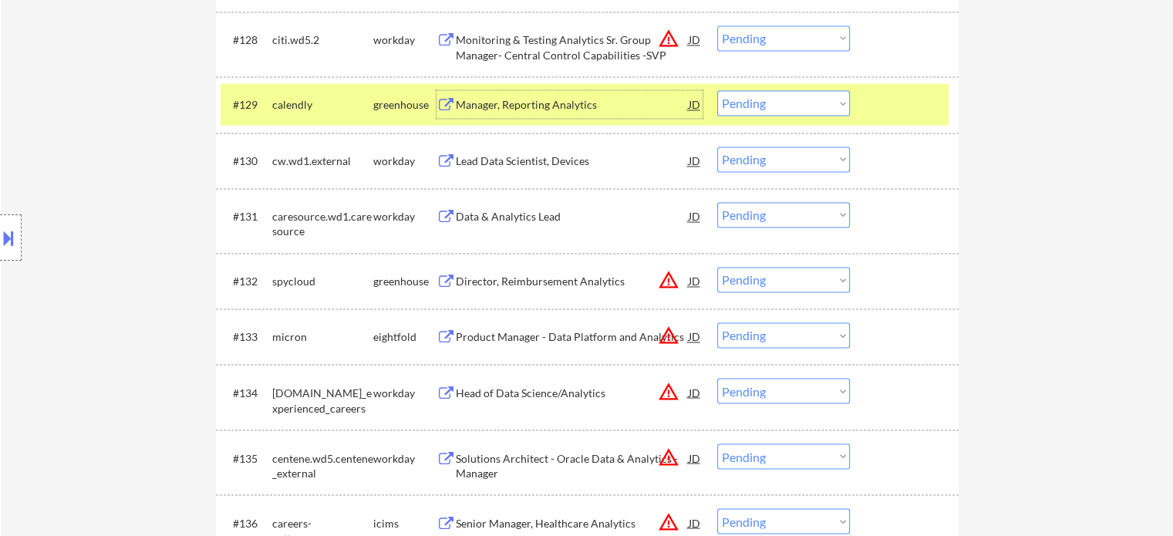
click at [765, 103] on select "Choose an option... Pending Applied Excluded (Questions) Excluded (Expired) Exc…" at bounding box center [783, 102] width 133 height 25
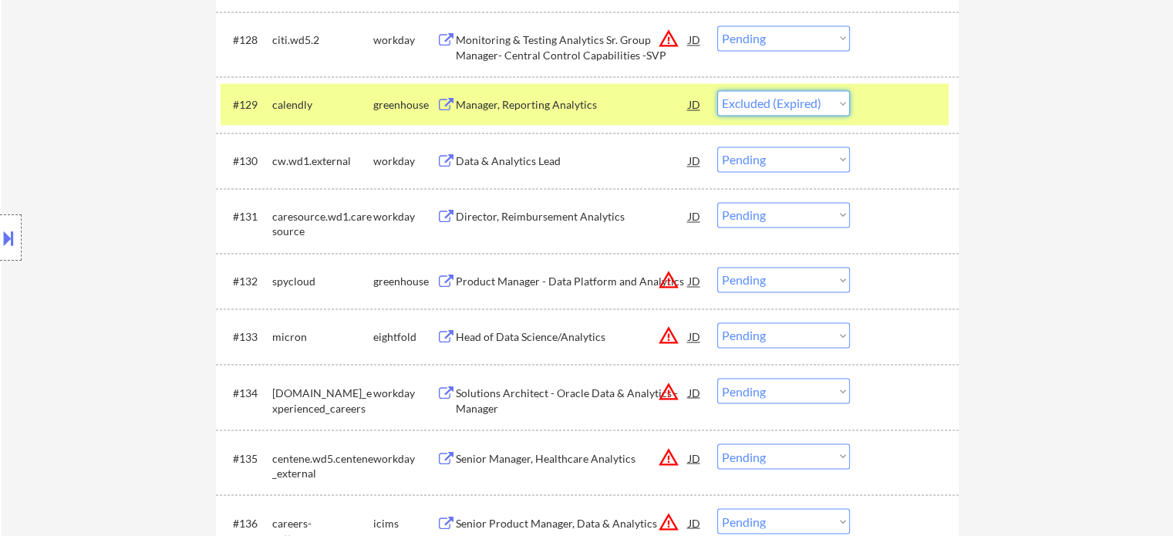
click at [717, 91] on select "Choose an option... Pending Applied Excluded (Questions) Excluded (Expired) Exc…" at bounding box center [783, 102] width 133 height 25
click at [899, 104] on div at bounding box center [906, 104] width 68 height 28
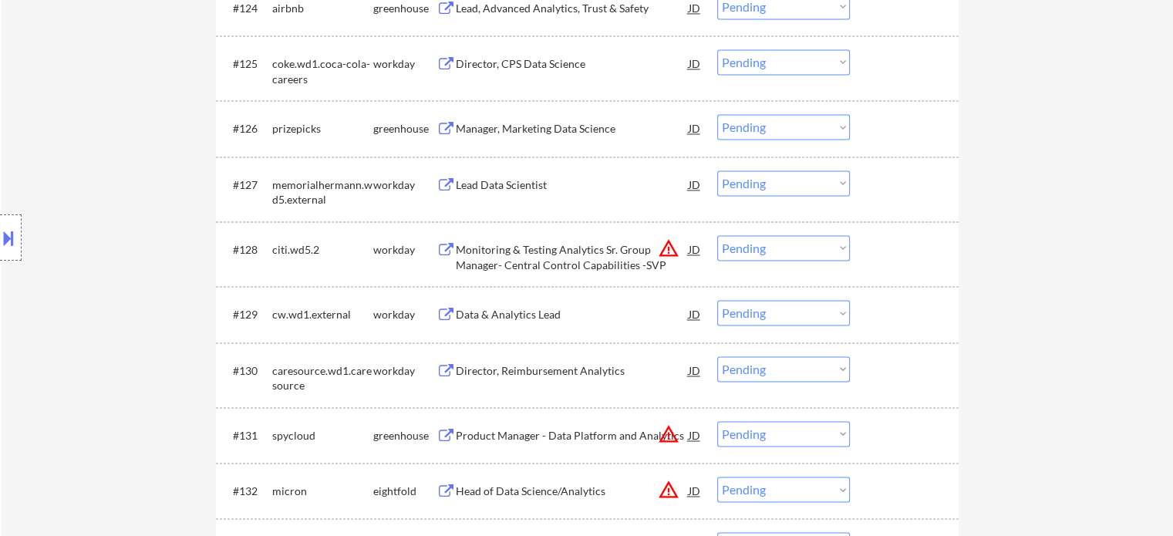
scroll to position [8214, 0]
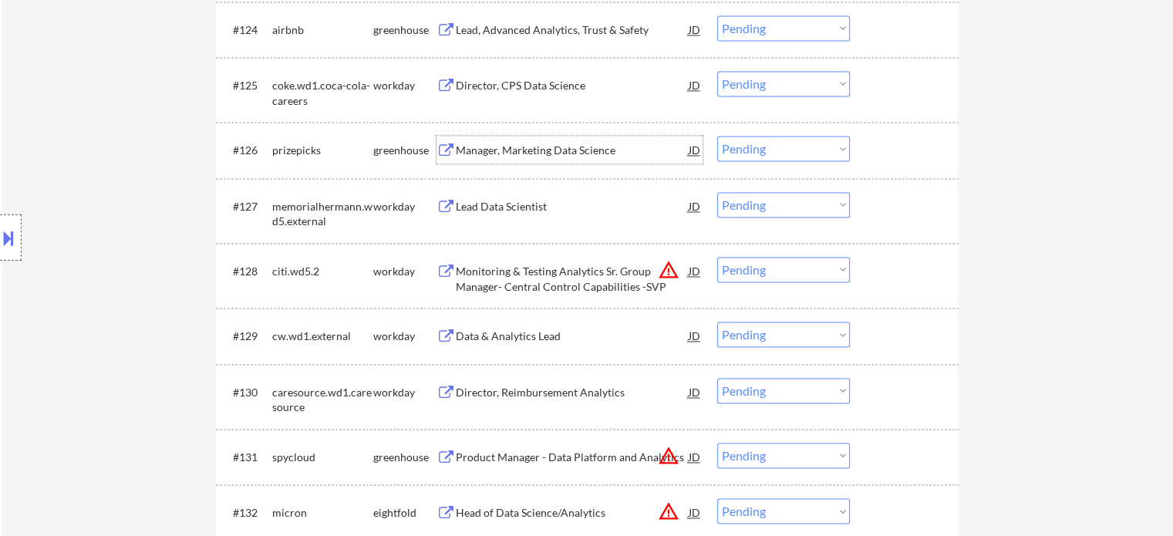
click at [506, 150] on div "Manager, Marketing Data Science" at bounding box center [572, 150] width 233 height 15
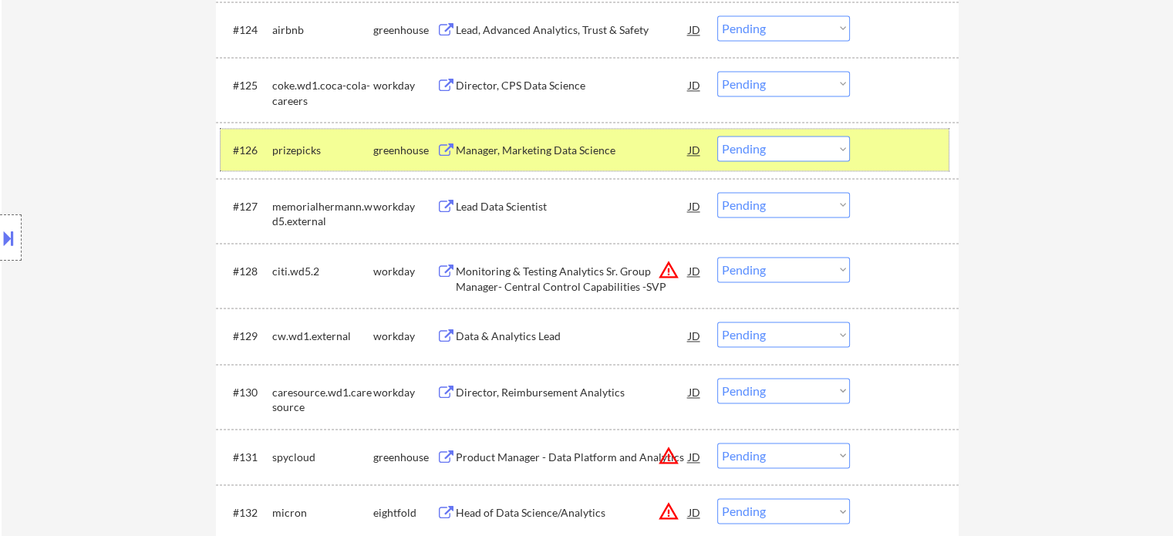
click at [875, 153] on div at bounding box center [906, 150] width 68 height 28
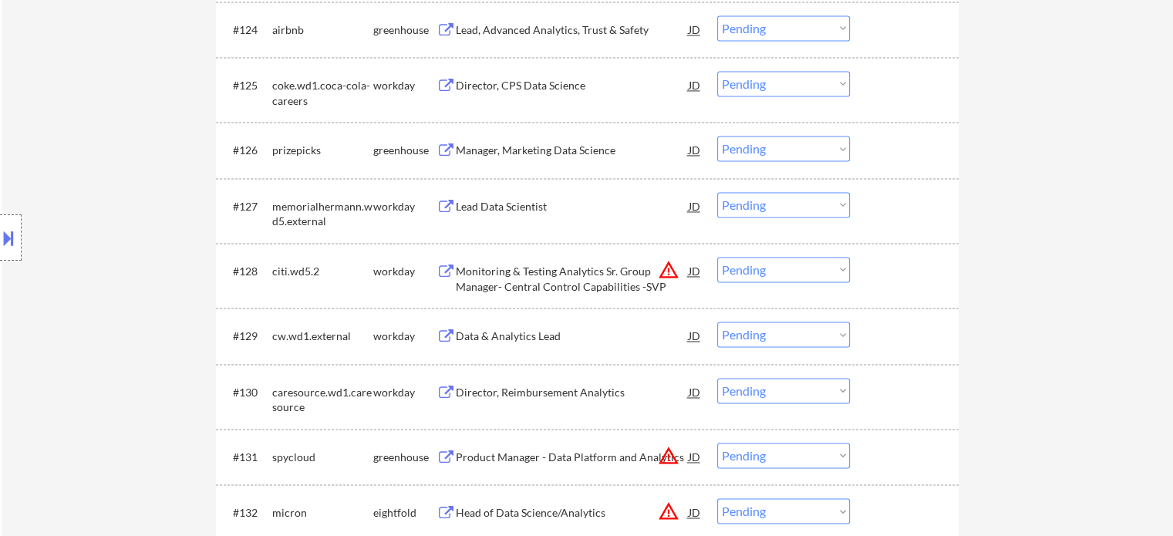
click at [549, 35] on div "Lead, Advanced Analytics, Trust & Safety" at bounding box center [572, 29] width 233 height 15
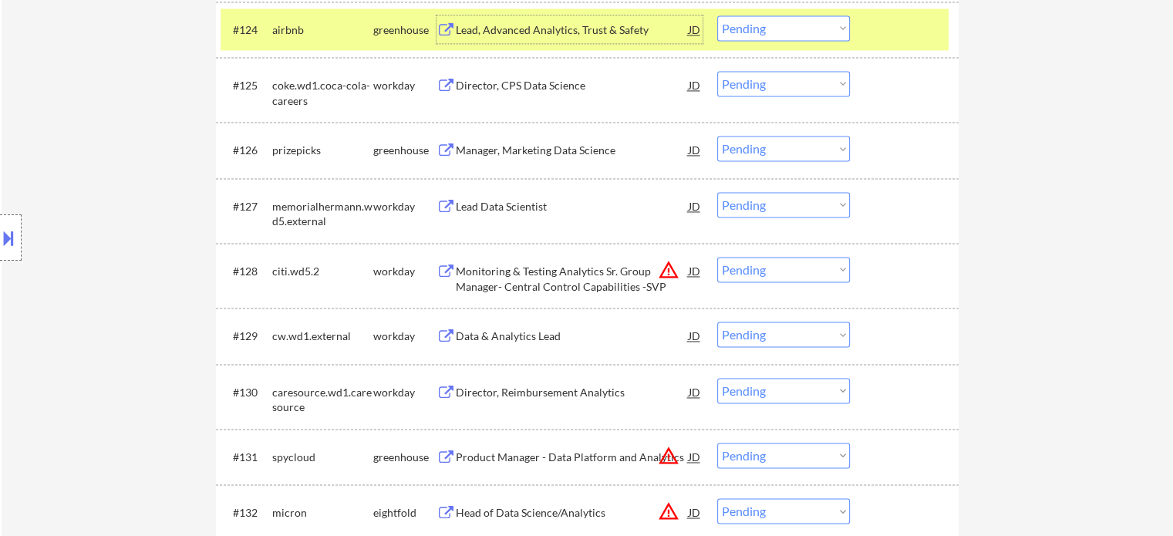
click at [873, 36] on div at bounding box center [906, 29] width 68 height 28
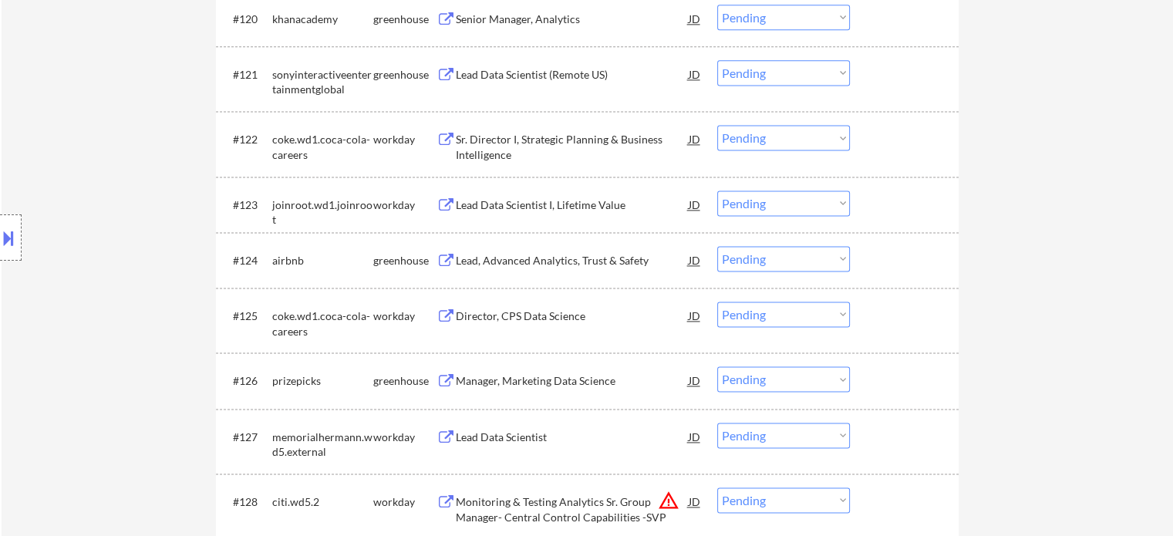
scroll to position [7905, 0]
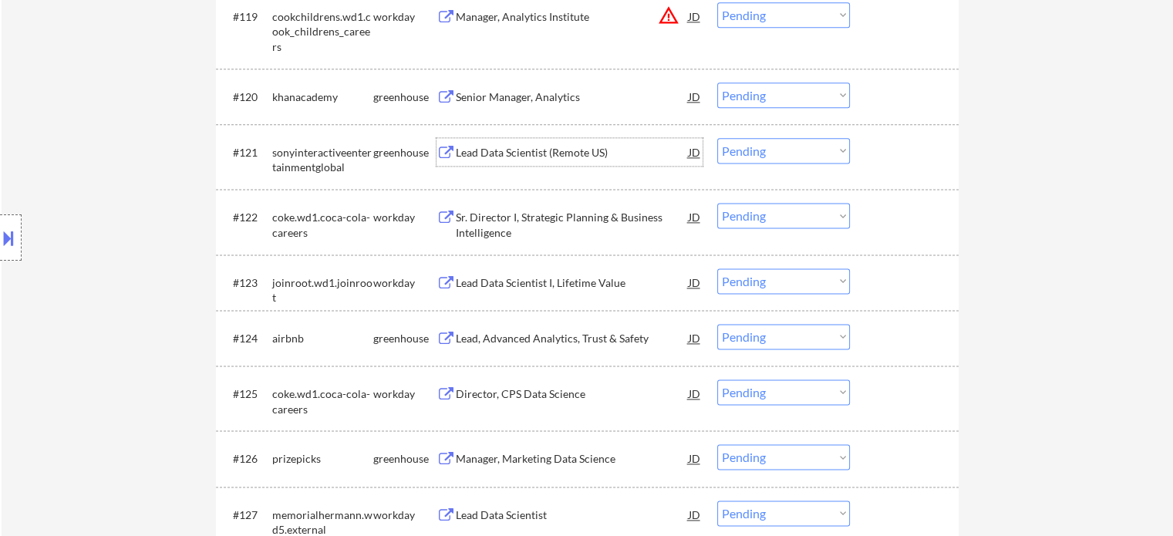
click at [528, 156] on div "Lead Data Scientist (Remote US)" at bounding box center [572, 152] width 233 height 15
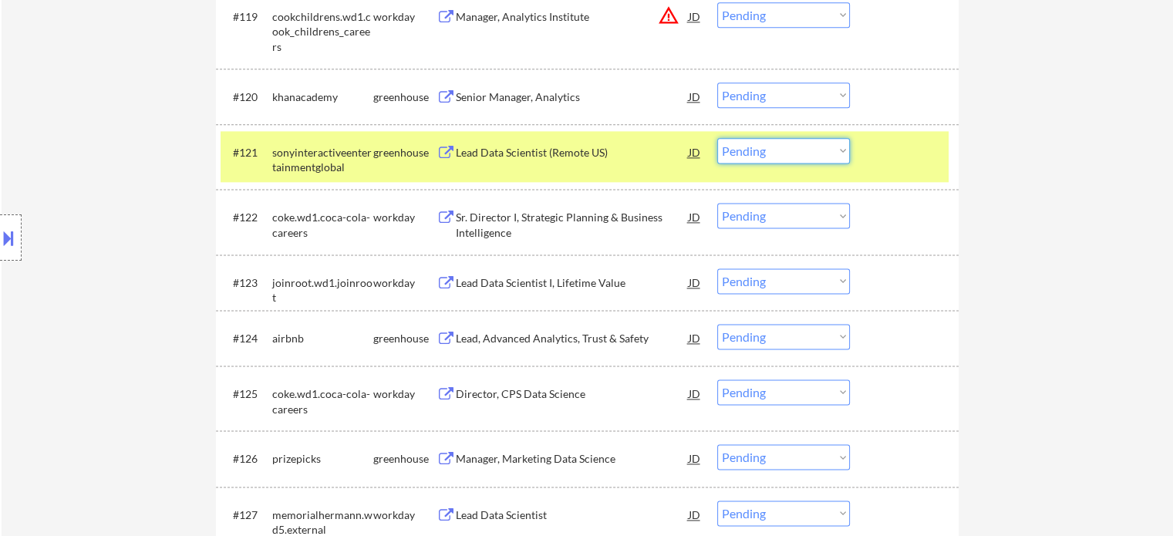
click at [739, 156] on select "Choose an option... Pending Applied Excluded (Questions) Excluded (Expired) Exc…" at bounding box center [783, 150] width 133 height 25
click at [717, 138] on select "Choose an option... Pending Applied Excluded (Questions) Excluded (Expired) Exc…" at bounding box center [783, 150] width 133 height 25
click at [893, 164] on div at bounding box center [906, 152] width 68 height 28
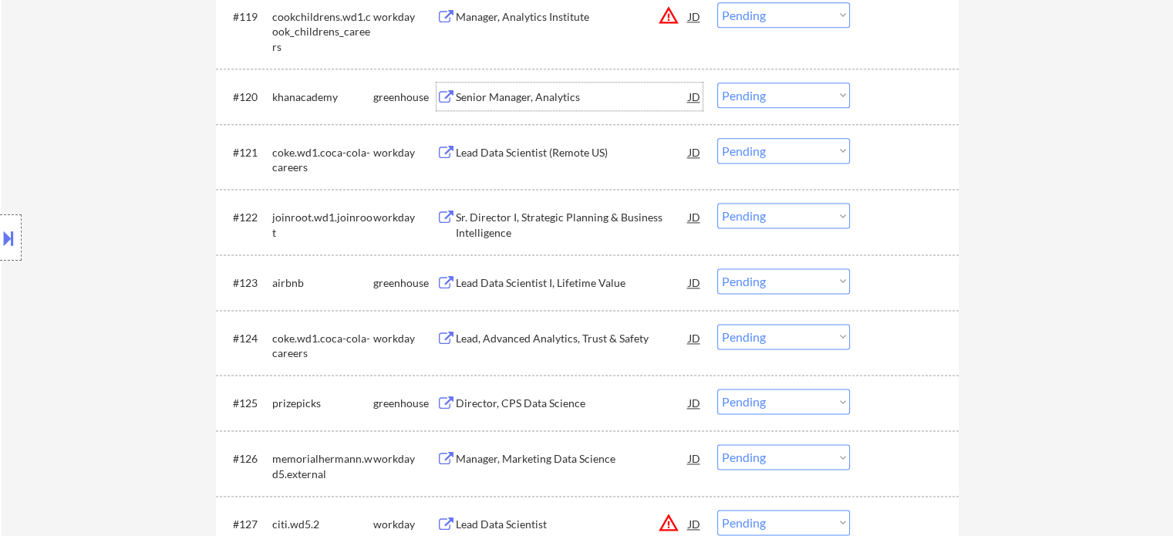
click at [516, 95] on div "Senior Manager, Analytics" at bounding box center [572, 96] width 233 height 15
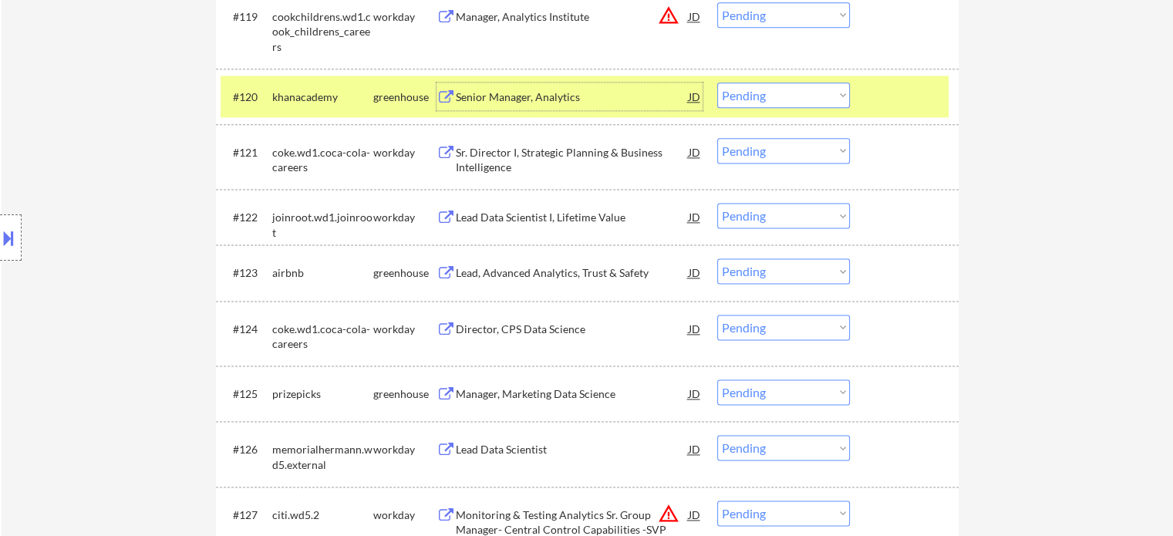
click at [760, 92] on select "Choose an option... Pending Applied Excluded (Questions) Excluded (Expired) Exc…" at bounding box center [783, 95] width 133 height 25
click at [717, 83] on select "Choose an option... Pending Applied Excluded (Questions) Excluded (Expired) Exc…" at bounding box center [783, 95] width 133 height 25
click at [903, 91] on div at bounding box center [906, 97] width 68 height 28
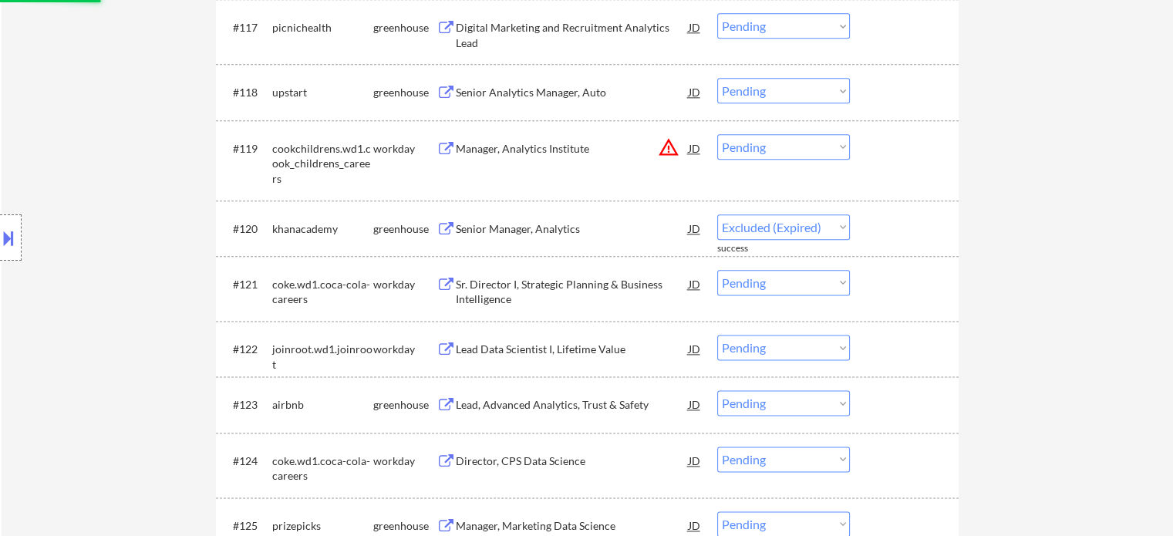
scroll to position [7751, 0]
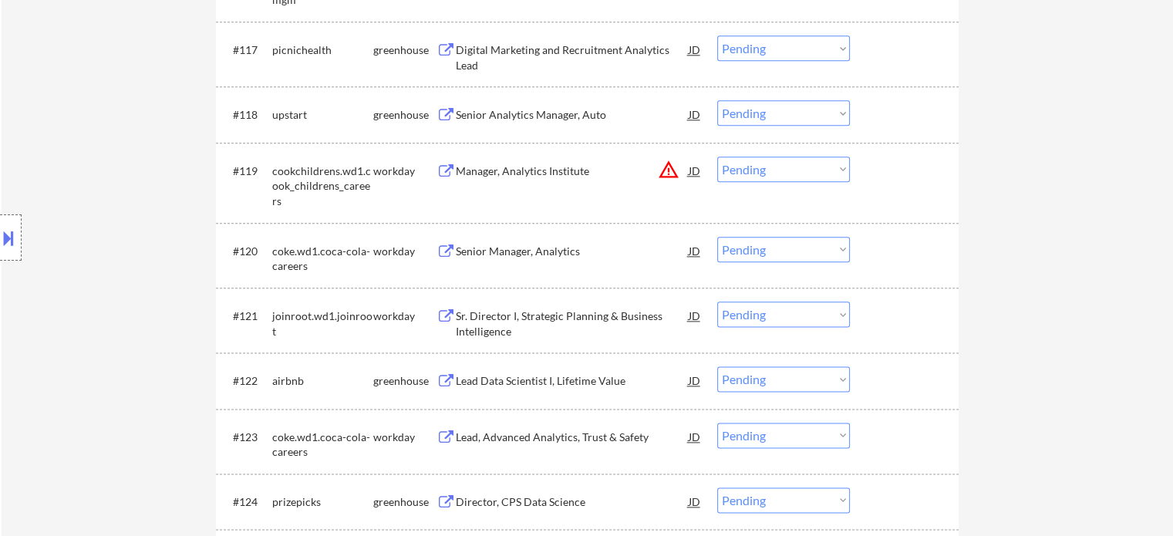
click at [547, 120] on div "Senior Analytics Manager, Auto" at bounding box center [572, 114] width 233 height 15
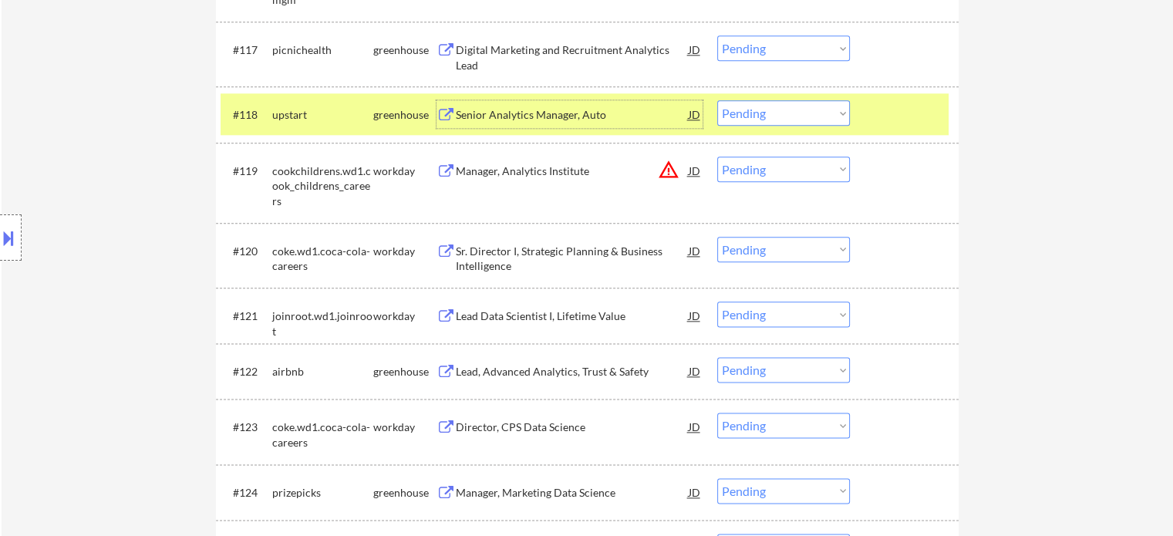
click at [737, 113] on select "Choose an option... Pending Applied Excluded (Questions) Excluded (Expired) Exc…" at bounding box center [783, 112] width 133 height 25
click at [717, 101] on select "Choose an option... Pending Applied Excluded (Questions) Excluded (Expired) Exc…" at bounding box center [783, 112] width 133 height 25
click at [886, 118] on div at bounding box center [906, 114] width 68 height 28
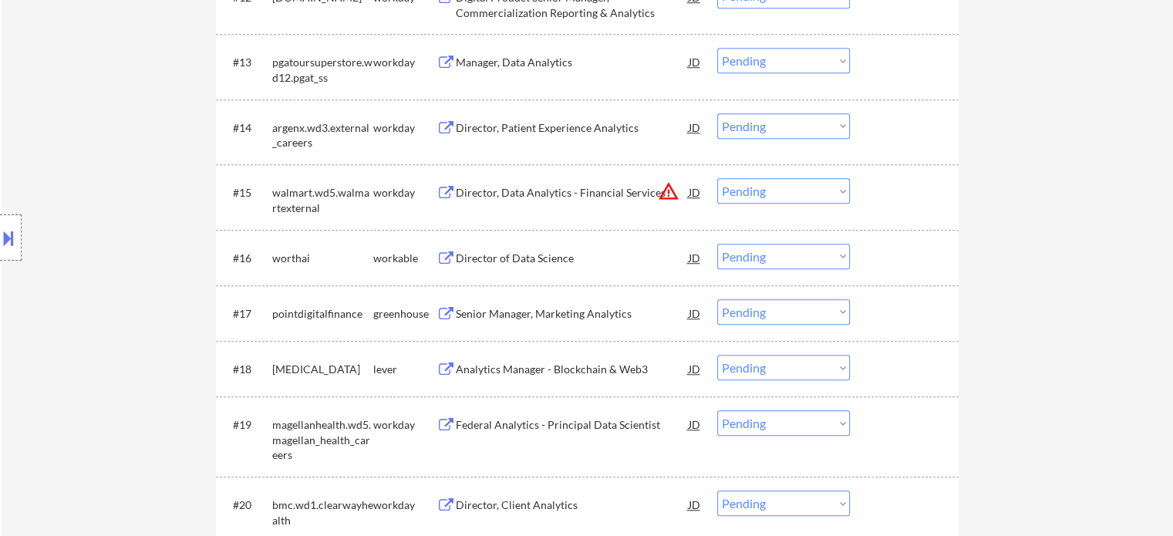
scroll to position [1389, 0]
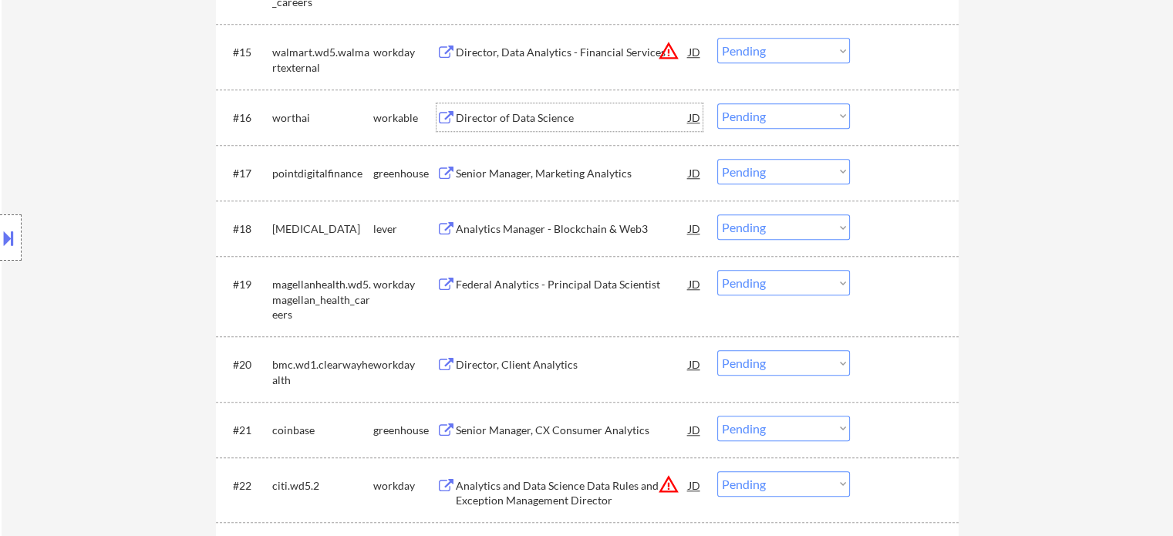
click at [509, 113] on div "Director of Data Science" at bounding box center [572, 117] width 233 height 15
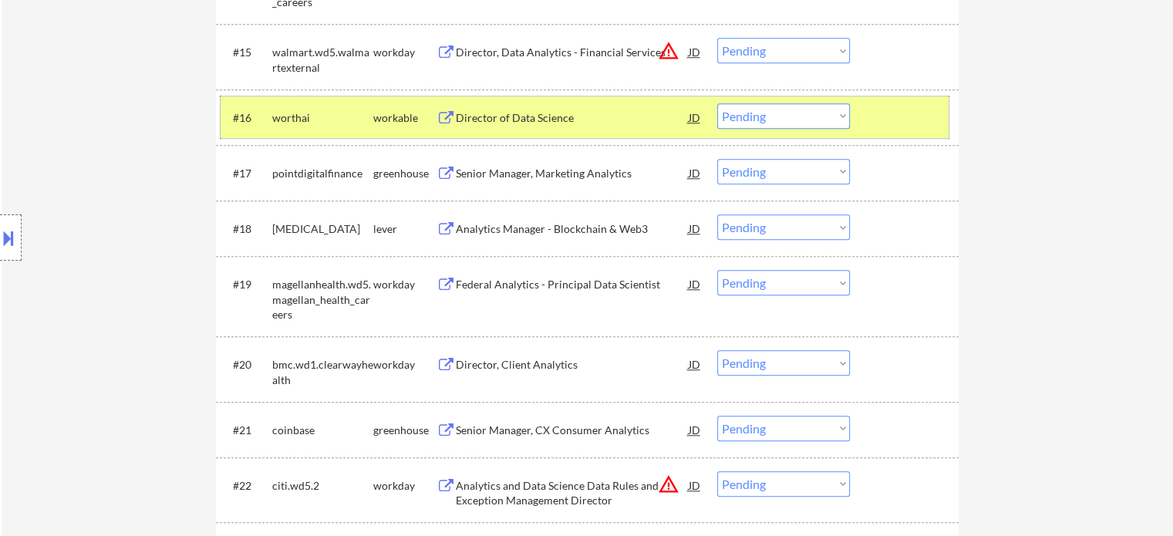
click at [893, 110] on div at bounding box center [906, 117] width 68 height 28
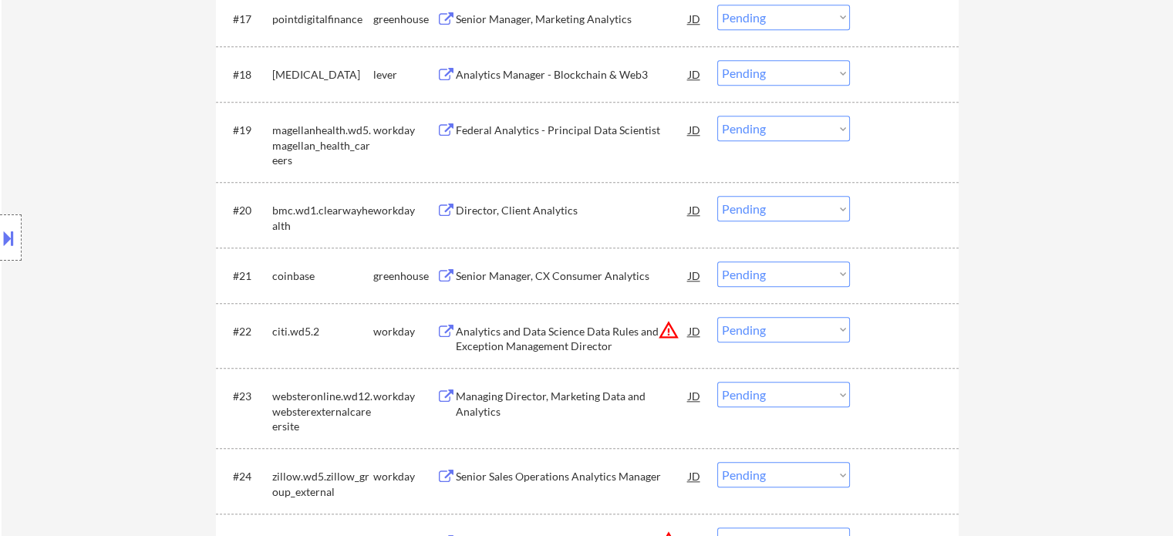
scroll to position [1620, 0]
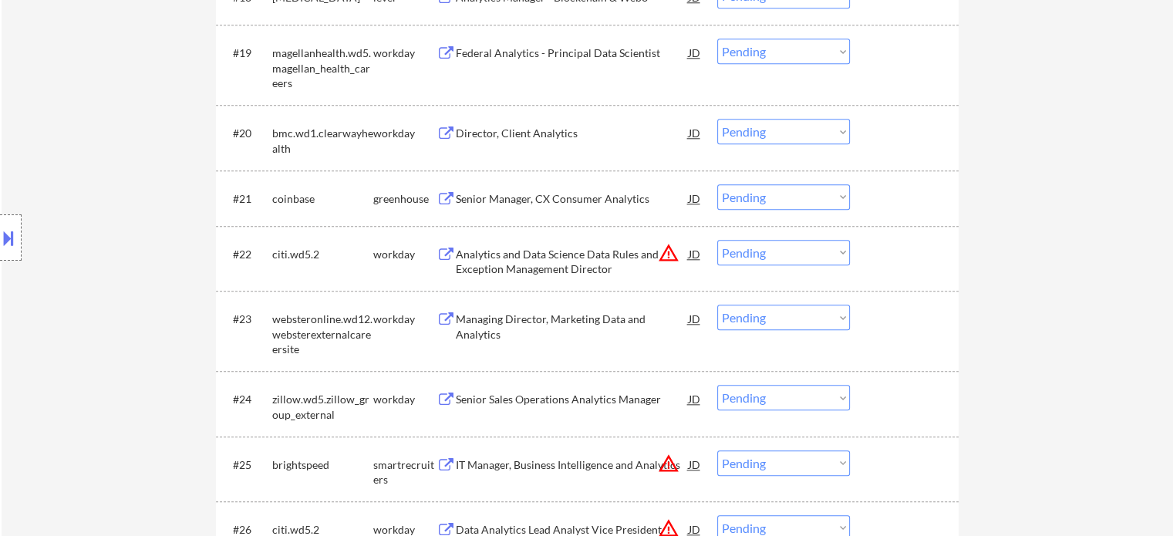
click at [562, 197] on div "Senior Manager, CX Consumer Analytics" at bounding box center [572, 198] width 233 height 15
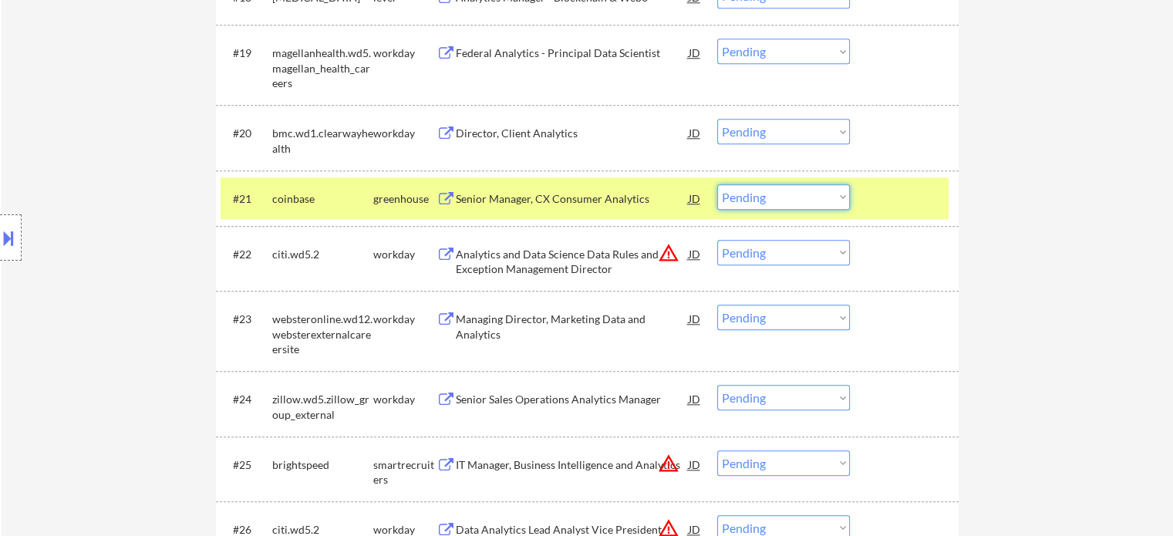
click at [759, 200] on select "Choose an option... Pending Applied Excluded (Questions) Excluded (Expired) Exc…" at bounding box center [783, 196] width 133 height 25
click at [717, 184] on select "Choose an option... Pending Applied Excluded (Questions) Excluded (Expired) Exc…" at bounding box center [783, 196] width 133 height 25
click at [893, 205] on div at bounding box center [906, 198] width 68 height 28
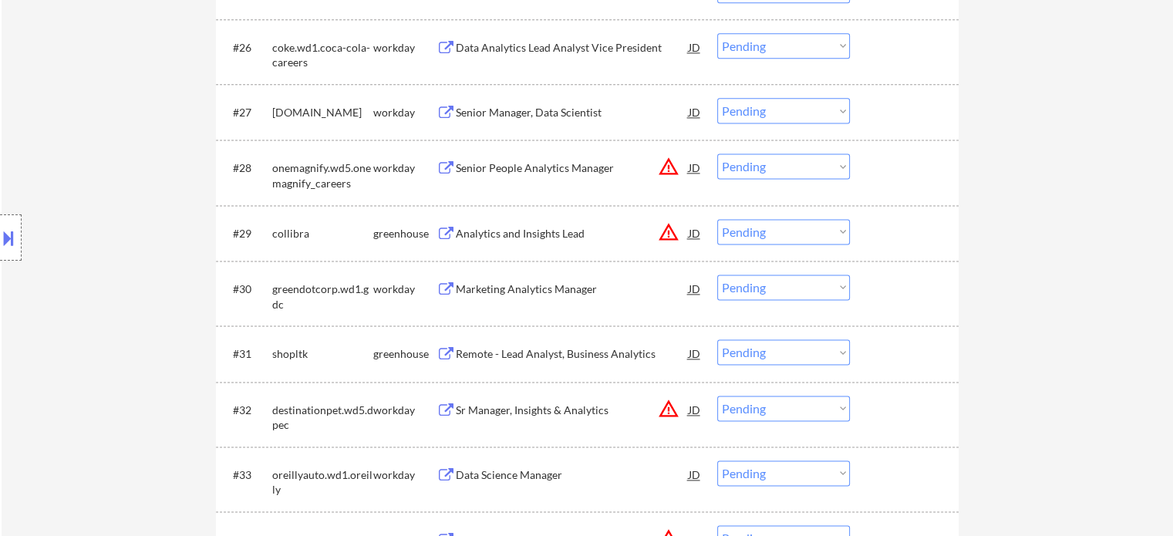
scroll to position [2237, 0]
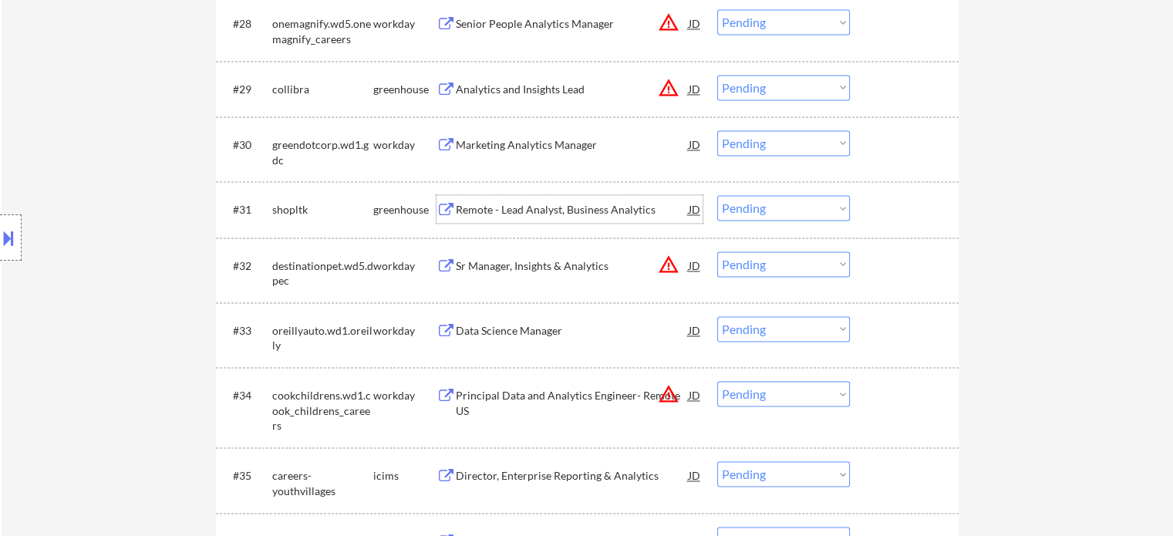
click at [567, 214] on div "Remote - Lead Analyst, Business Analytics" at bounding box center [572, 209] width 233 height 15
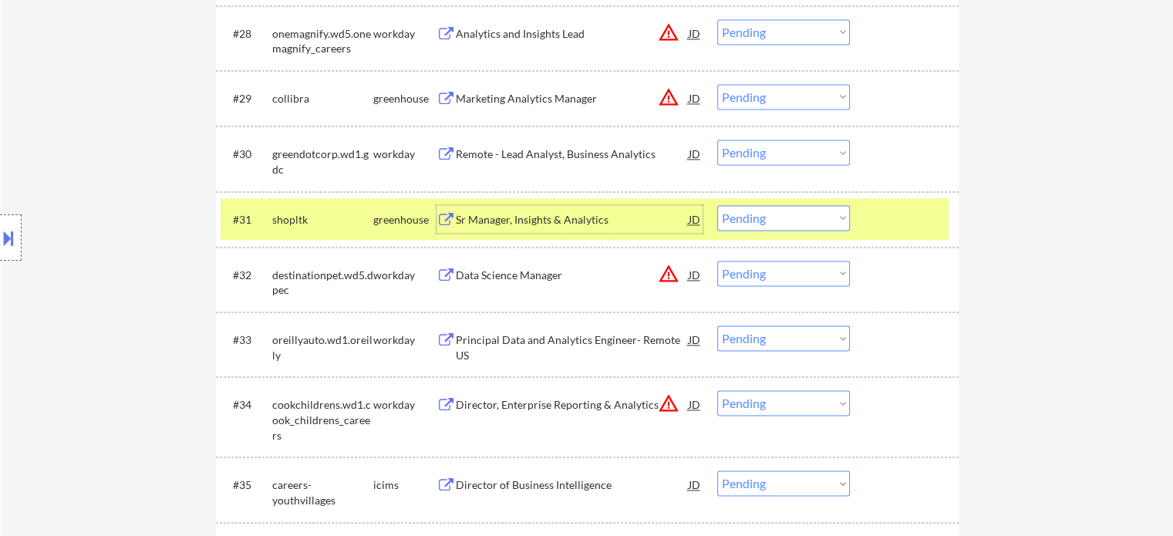
click at [899, 214] on div at bounding box center [906, 219] width 68 height 28
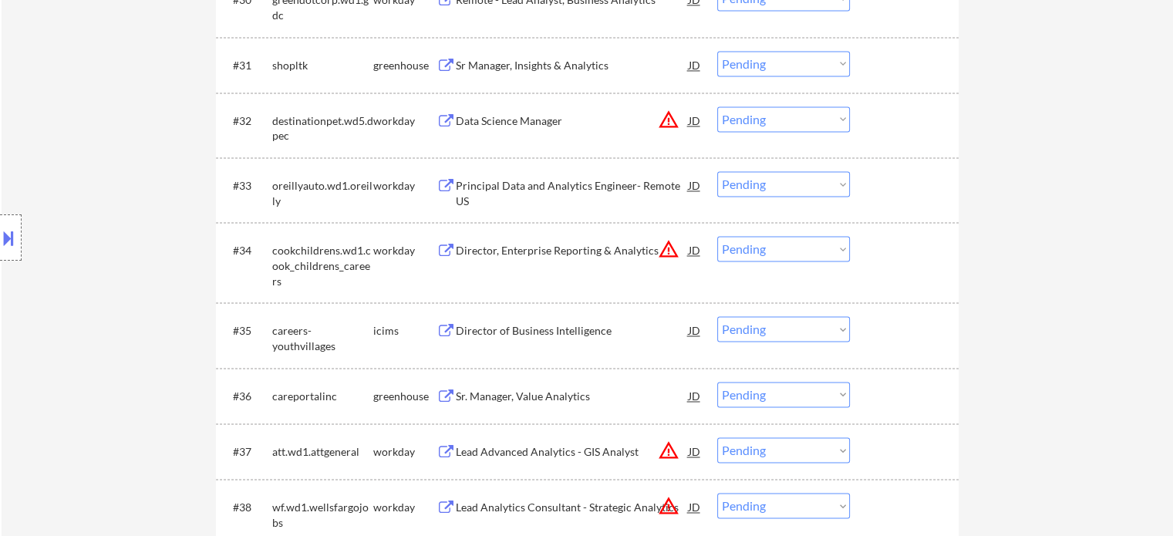
scroll to position [2546, 0]
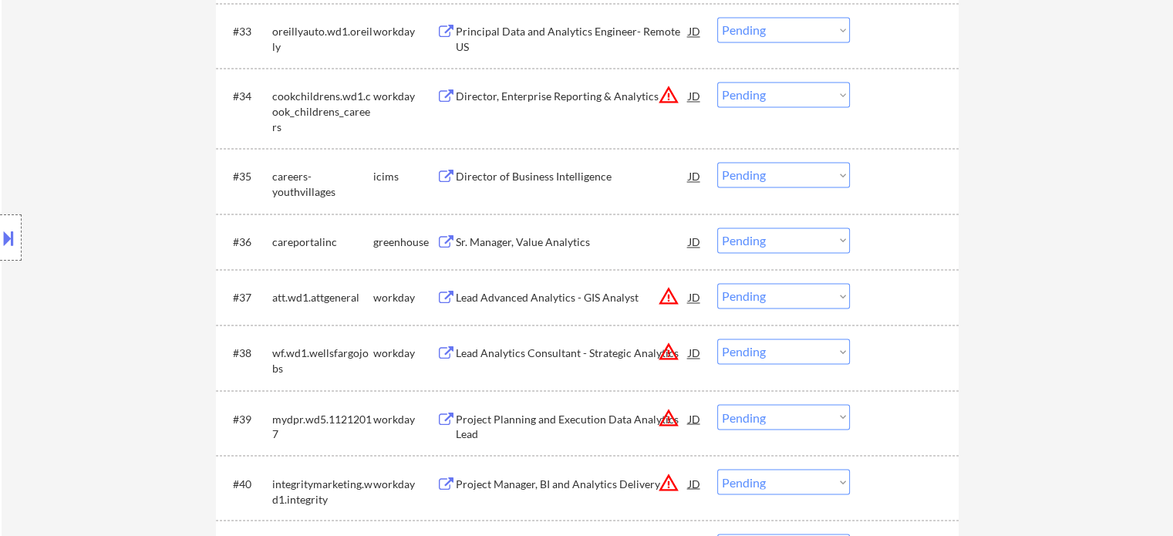
click at [477, 235] on div "Sr. Manager, Value Analytics" at bounding box center [572, 242] width 233 height 15
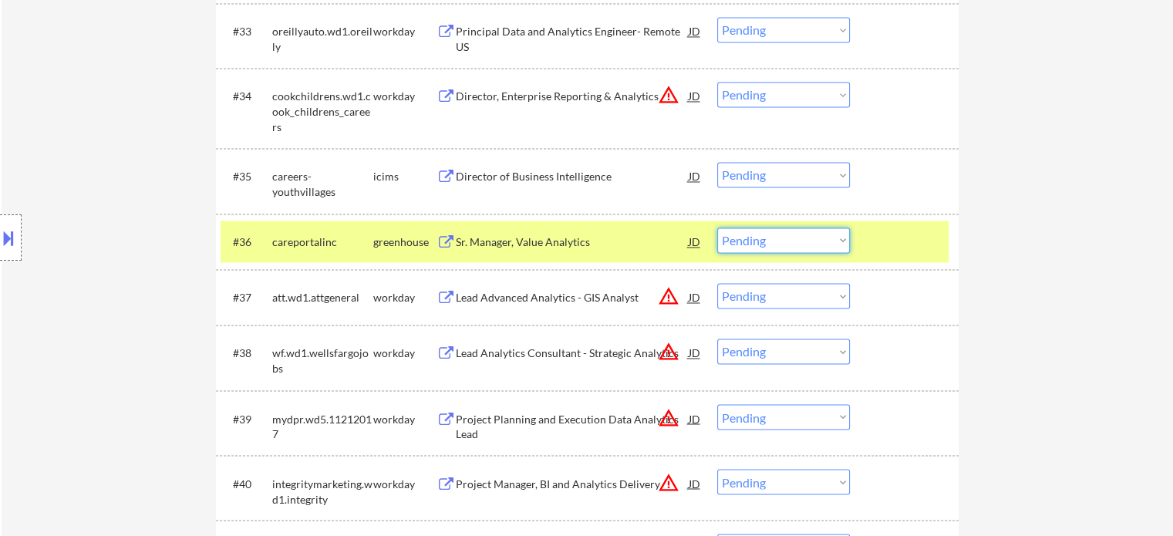
click at [770, 238] on select "Choose an option... Pending Applied Excluded (Questions) Excluded (Expired) Exc…" at bounding box center [783, 240] width 133 height 25
click at [717, 228] on select "Choose an option... Pending Applied Excluded (Questions) Excluded (Expired) Exc…" at bounding box center [783, 240] width 133 height 25
click at [879, 245] on div at bounding box center [906, 242] width 68 height 28
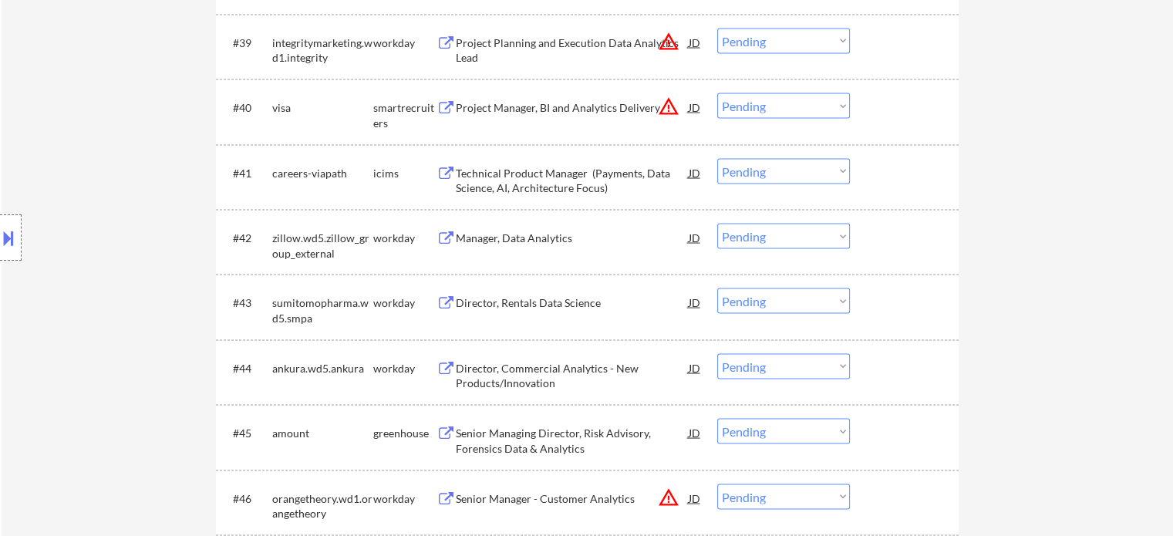
scroll to position [3086, 0]
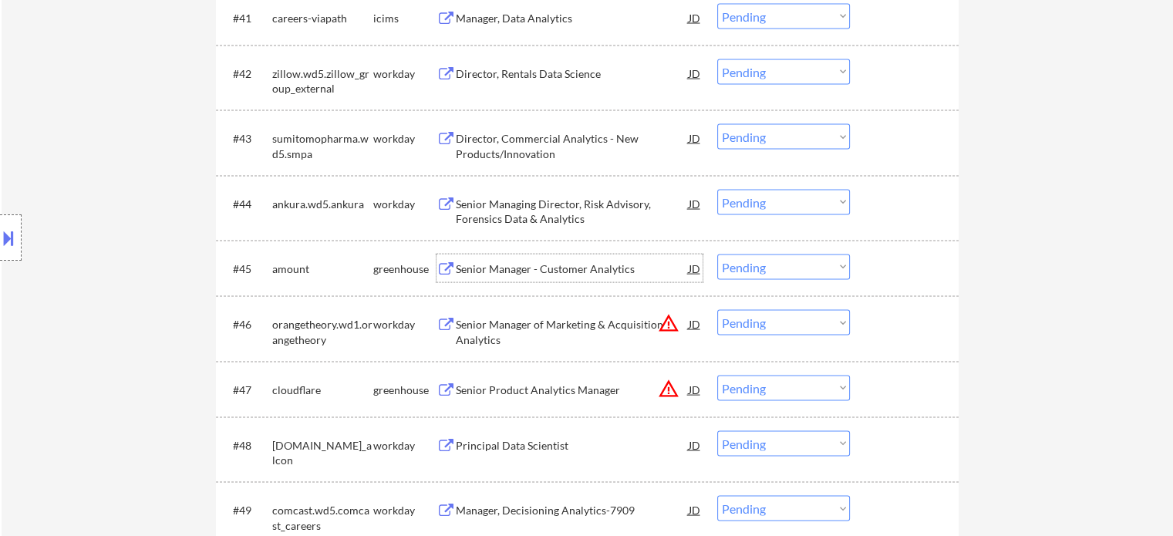
click at [527, 275] on div "Senior Manager - Customer Analytics" at bounding box center [572, 269] width 233 height 15
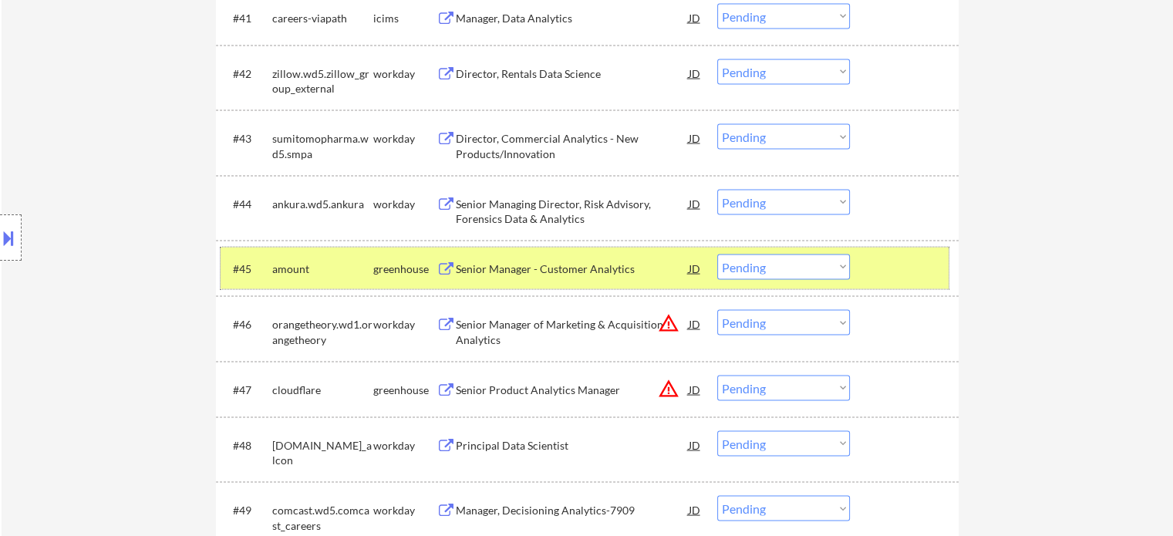
click at [931, 266] on div at bounding box center [906, 269] width 68 height 28
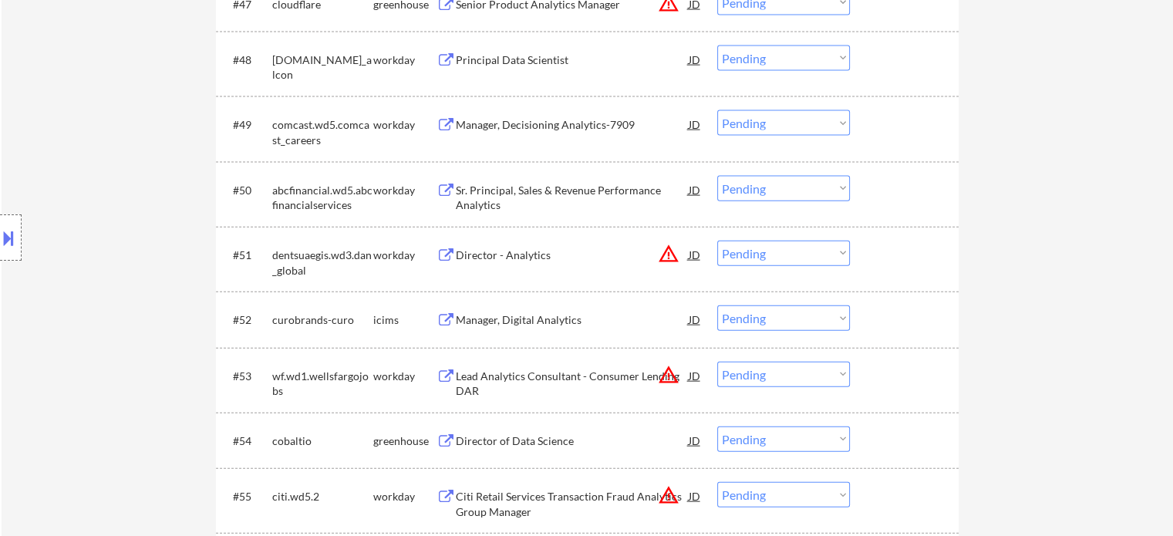
scroll to position [3548, 0]
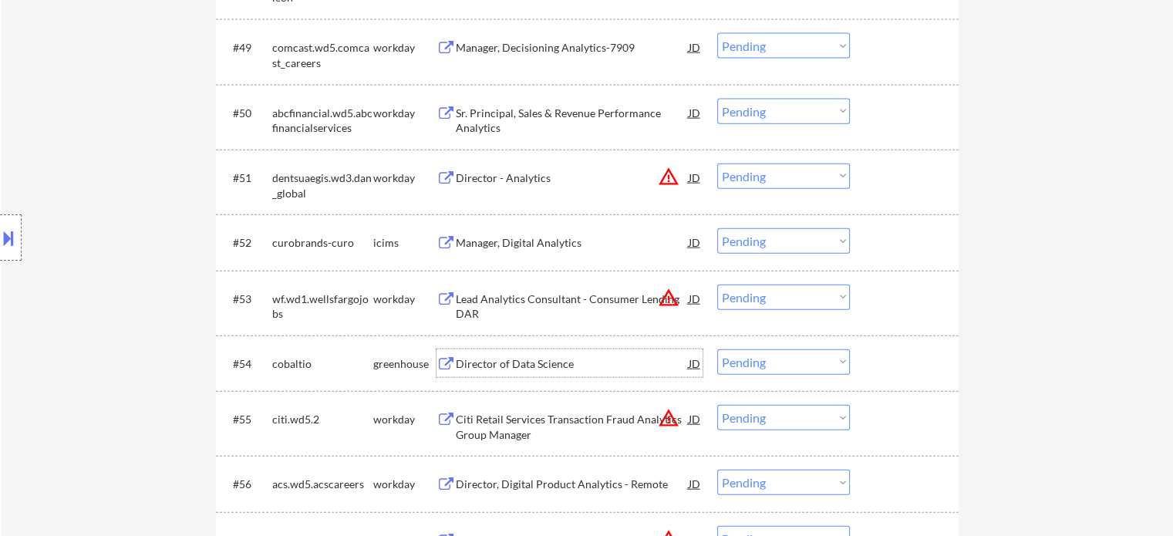
click at [518, 357] on div "Director of Data Science" at bounding box center [572, 363] width 233 height 15
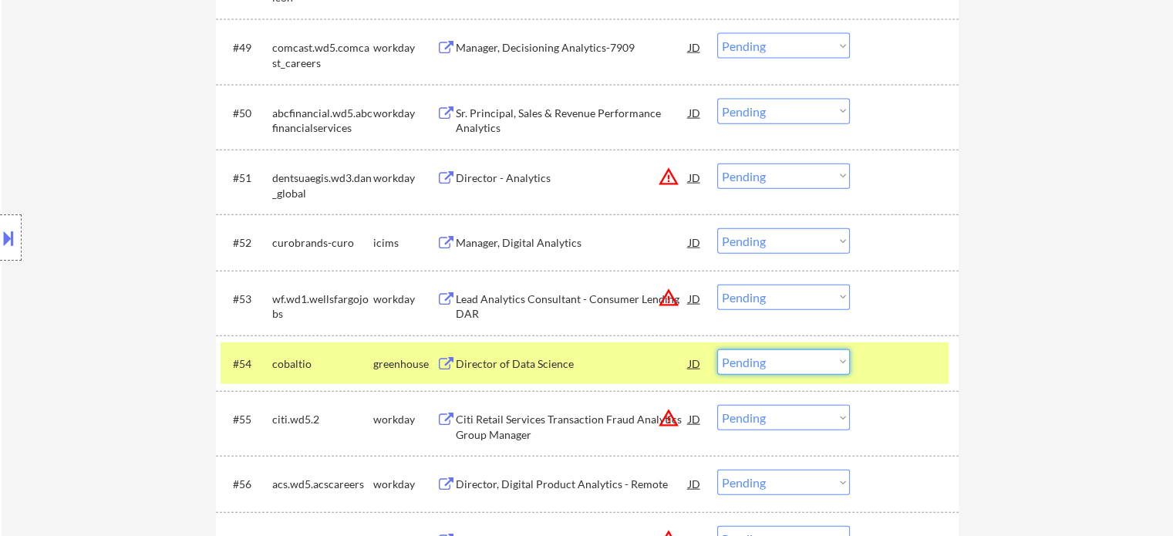
click at [772, 359] on select "Choose an option... Pending Applied Excluded (Questions) Excluded (Expired) Exc…" at bounding box center [783, 361] width 133 height 25
click at [717, 349] on select "Choose an option... Pending Applied Excluded (Questions) Excluded (Expired) Exc…" at bounding box center [783, 361] width 133 height 25
click at [880, 359] on div at bounding box center [906, 363] width 68 height 28
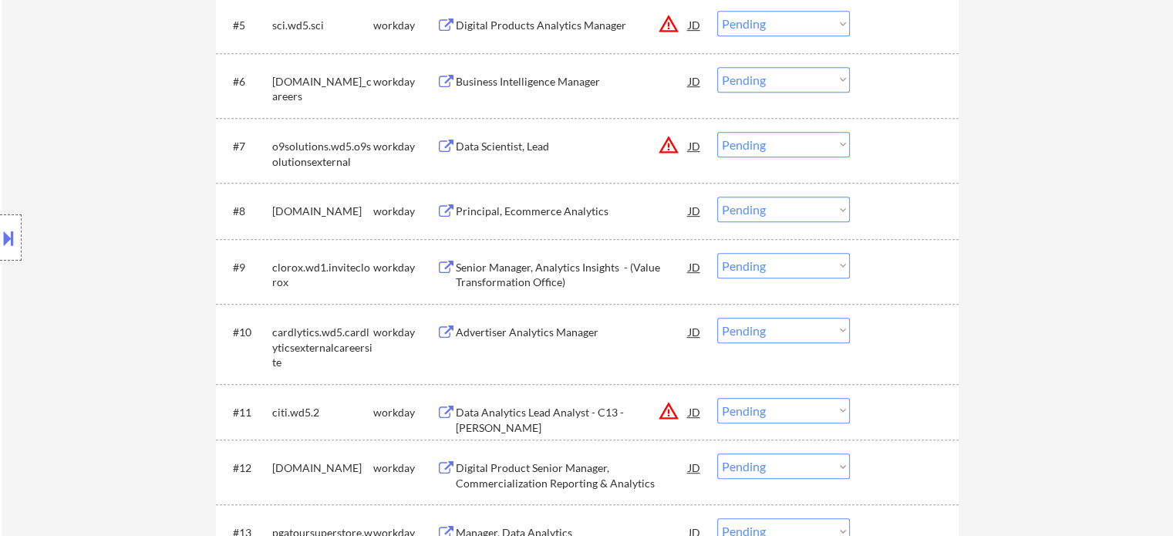
scroll to position [0, 0]
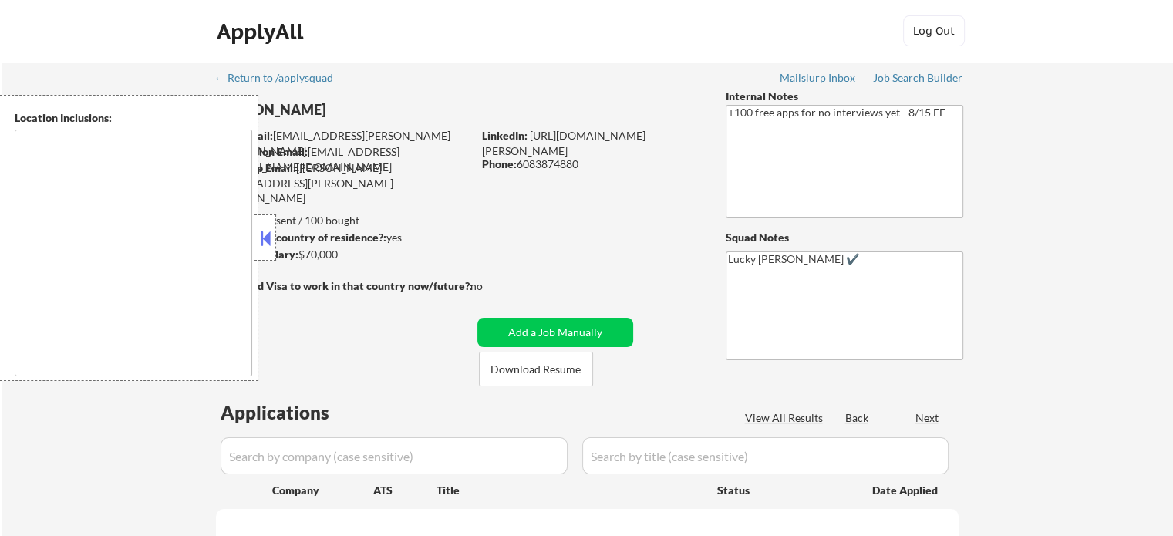
type textarea "remote"
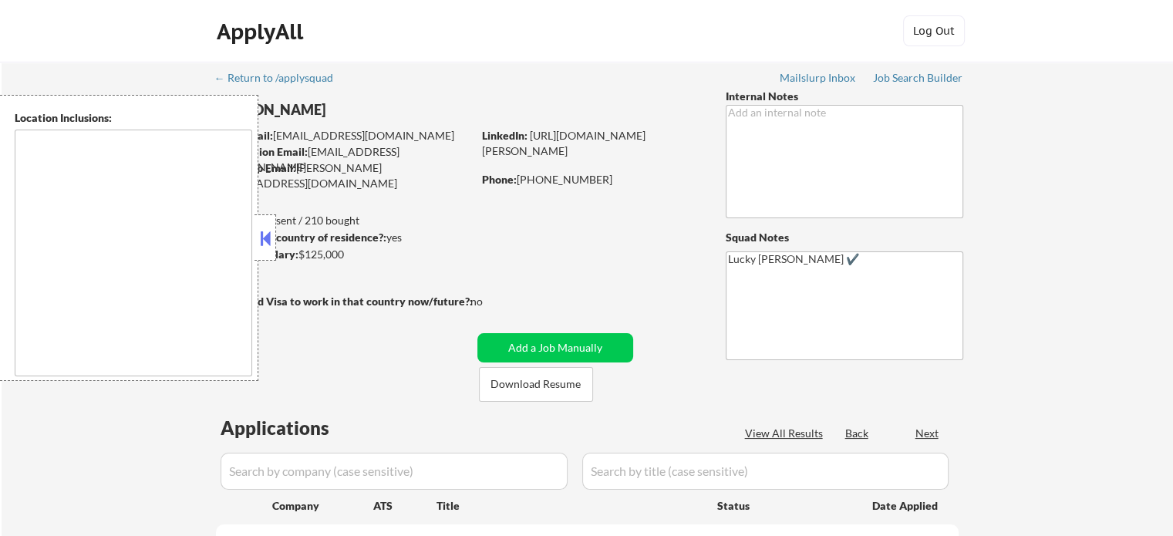
select select ""pending""
type textarea "[GEOGRAPHIC_DATA], SC Mauldin, SC [GEOGRAPHIC_DATA], [GEOGRAPHIC_DATA] [PERSON_…"
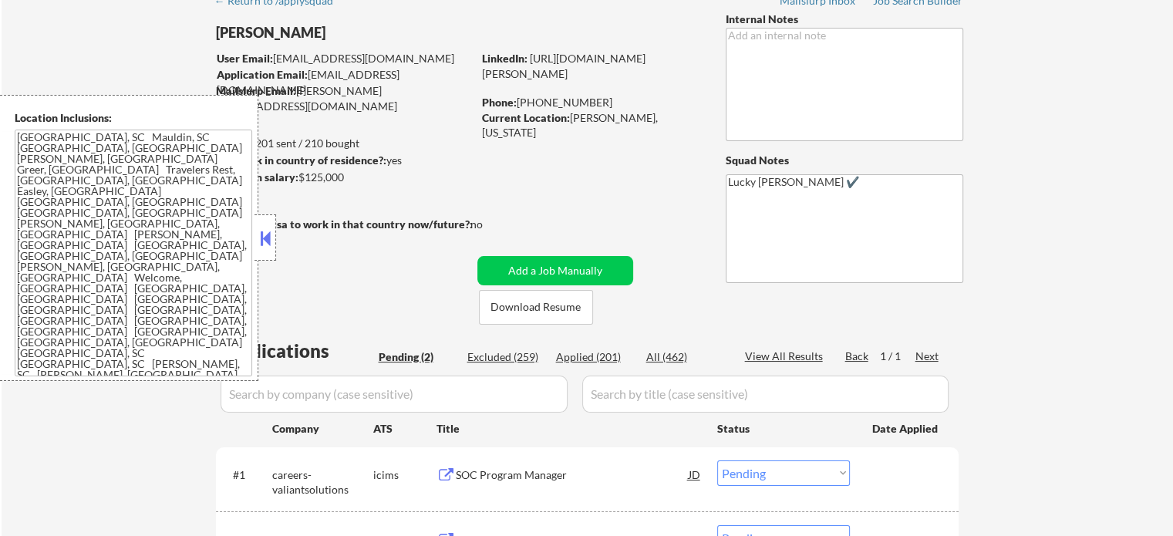
scroll to position [231, 0]
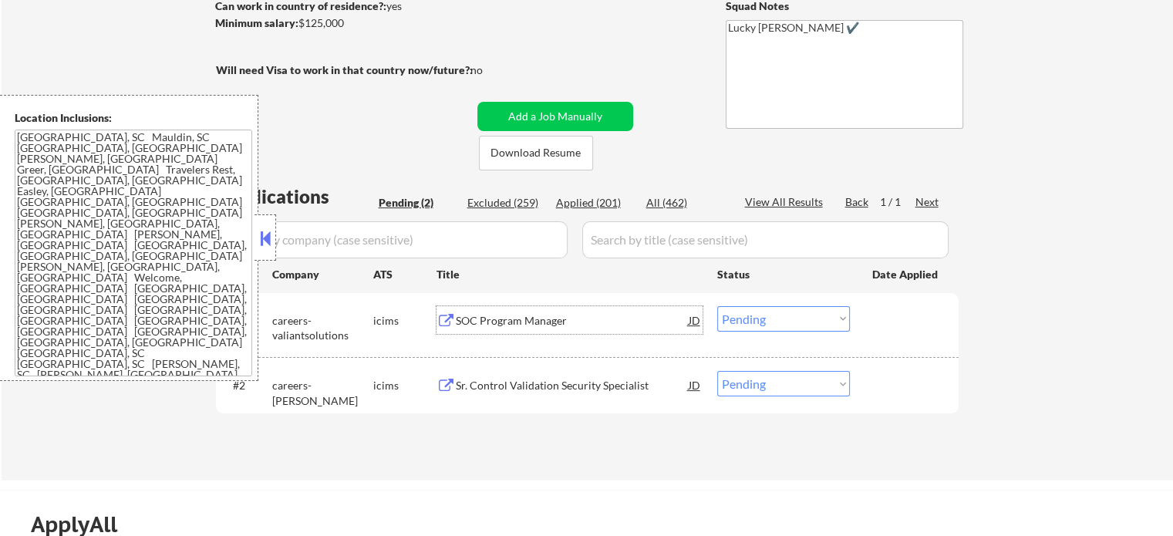
click at [546, 326] on div "SOC Program Manager" at bounding box center [572, 320] width 233 height 15
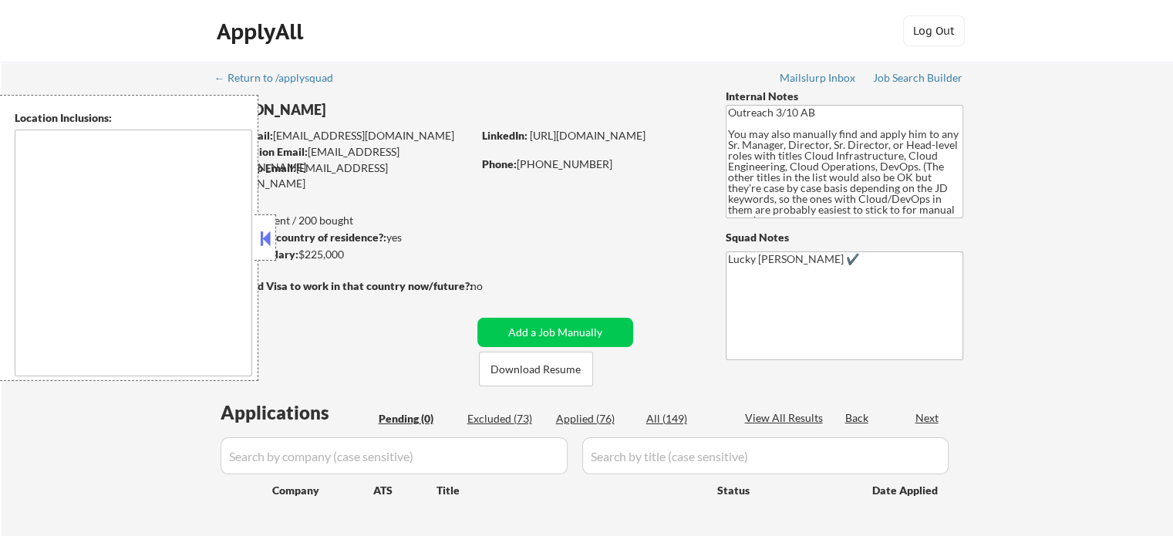
type textarea "[GEOGRAPHIC_DATA], [GEOGRAPHIC_DATA] [GEOGRAPHIC_DATA], [GEOGRAPHIC_DATA] [GEOG…"
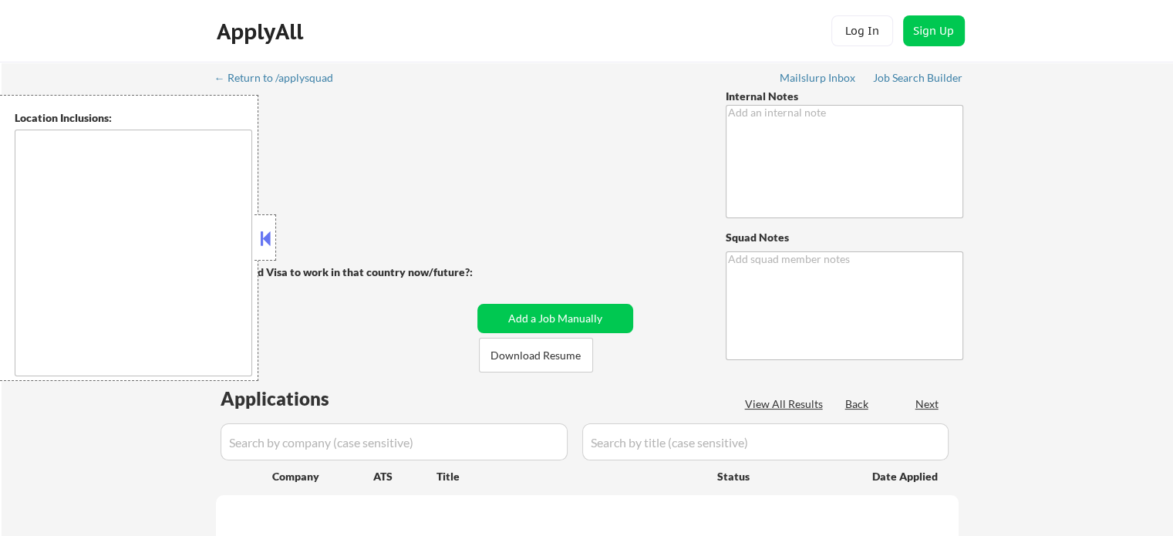
type textarea "Bought another 200 (so now 410 total!) 6/16 tf"
type textarea "Lucky [PERSON_NAME] ✔️"
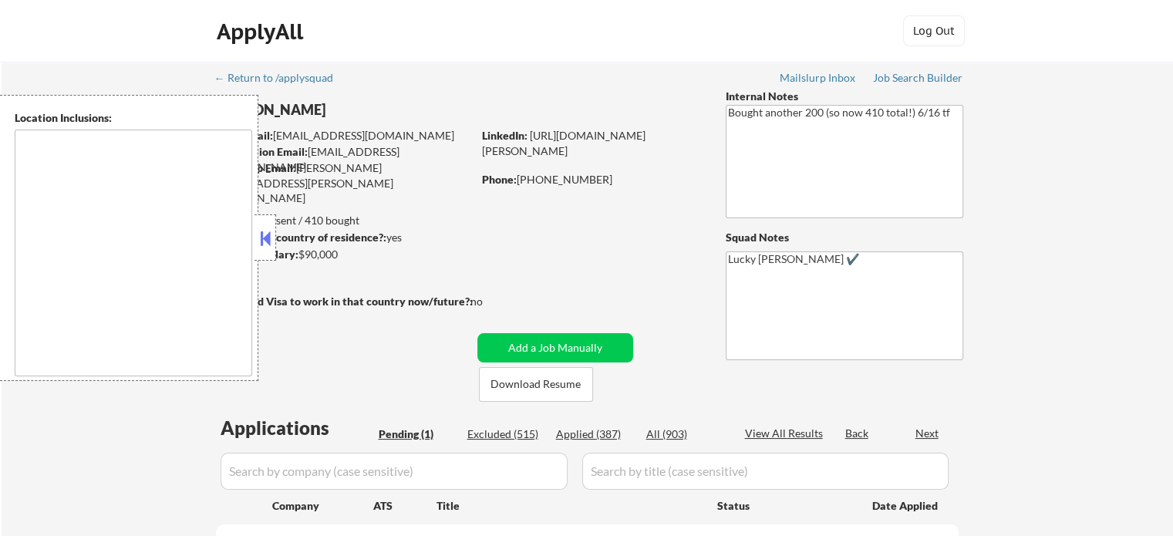
select select ""pending""
type textarea "remote"
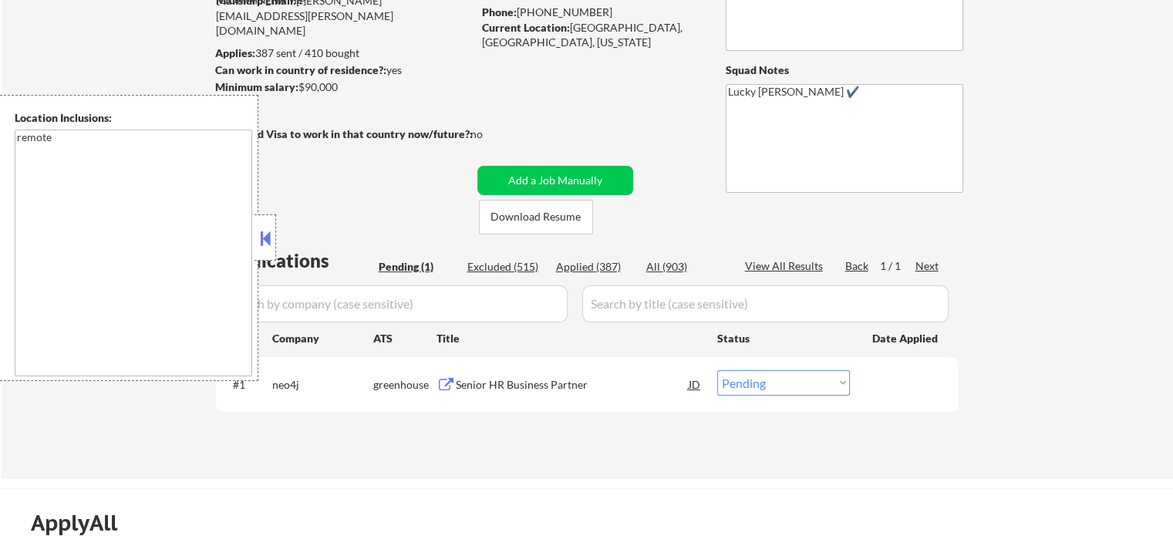
scroll to position [231, 0]
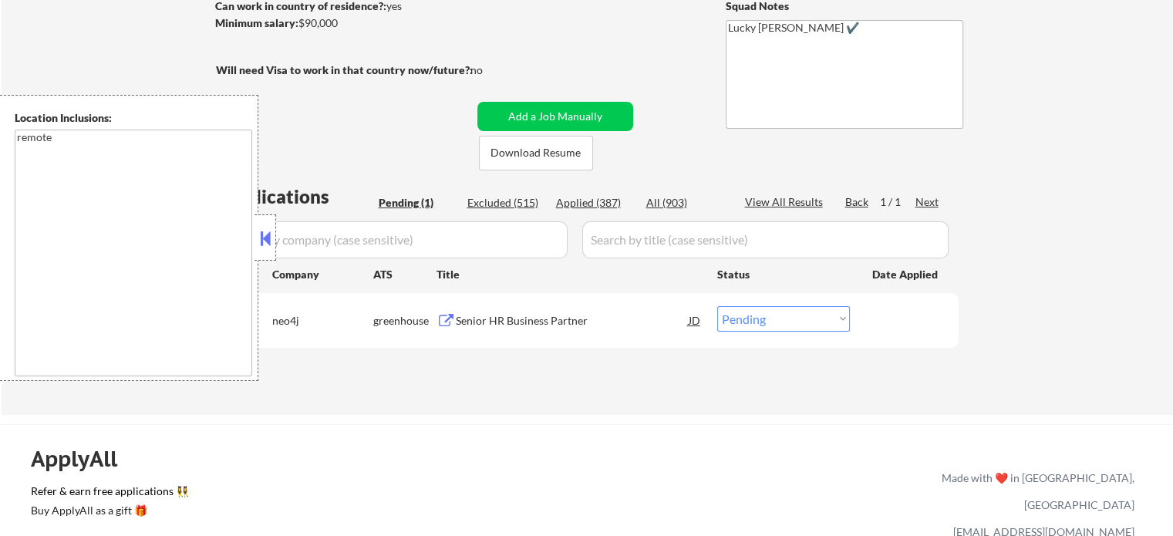
click at [521, 325] on div "Senior HR Business Partner" at bounding box center [572, 320] width 233 height 15
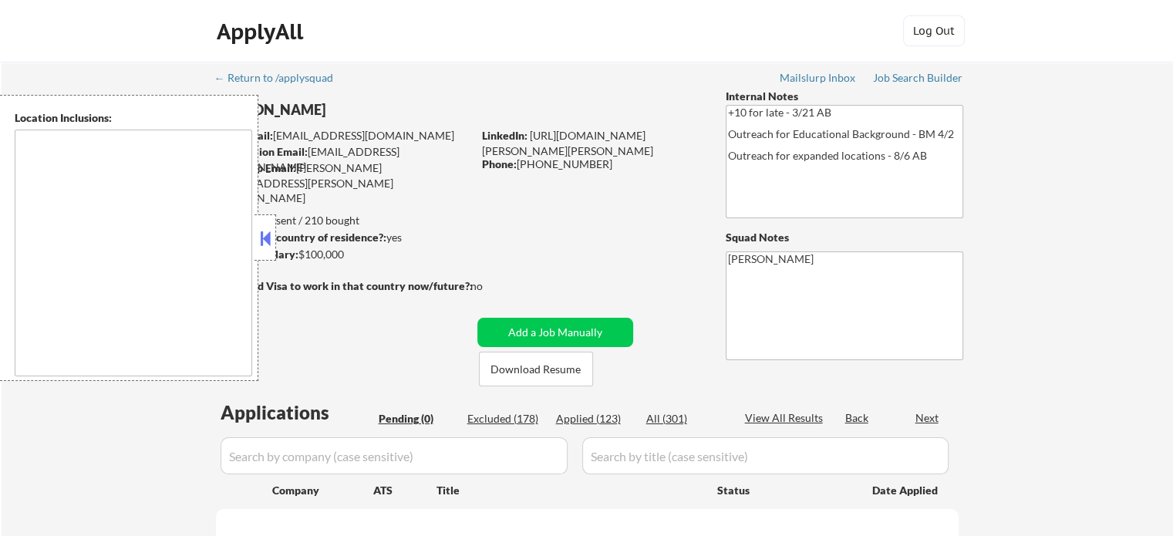
type textarea "[GEOGRAPHIC_DATA], [GEOGRAPHIC_DATA] [GEOGRAPHIC_DATA][PERSON_NAME], [GEOGRAPHI…"
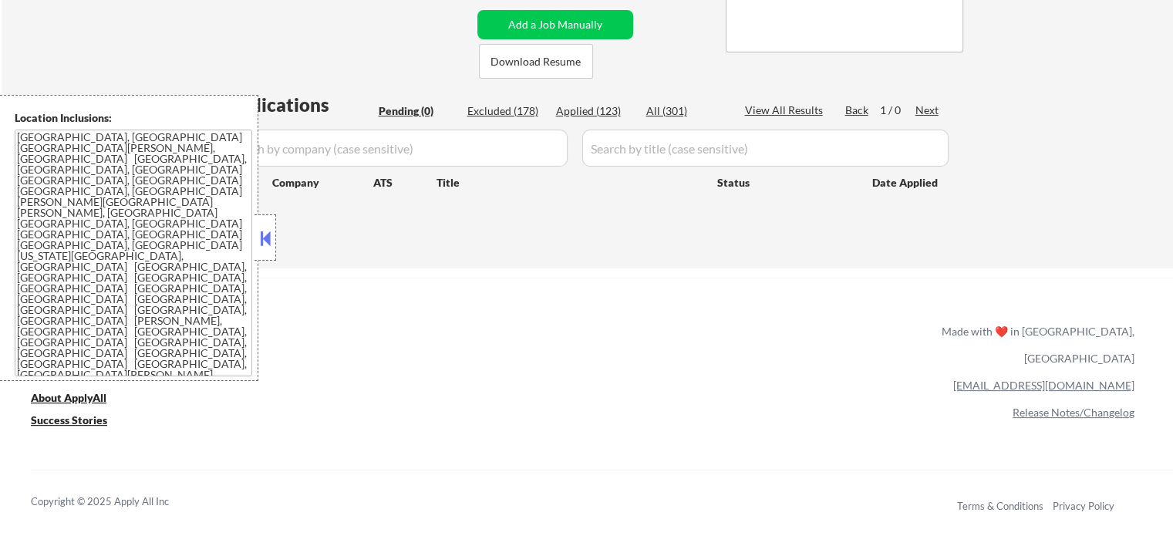
scroll to position [309, 0]
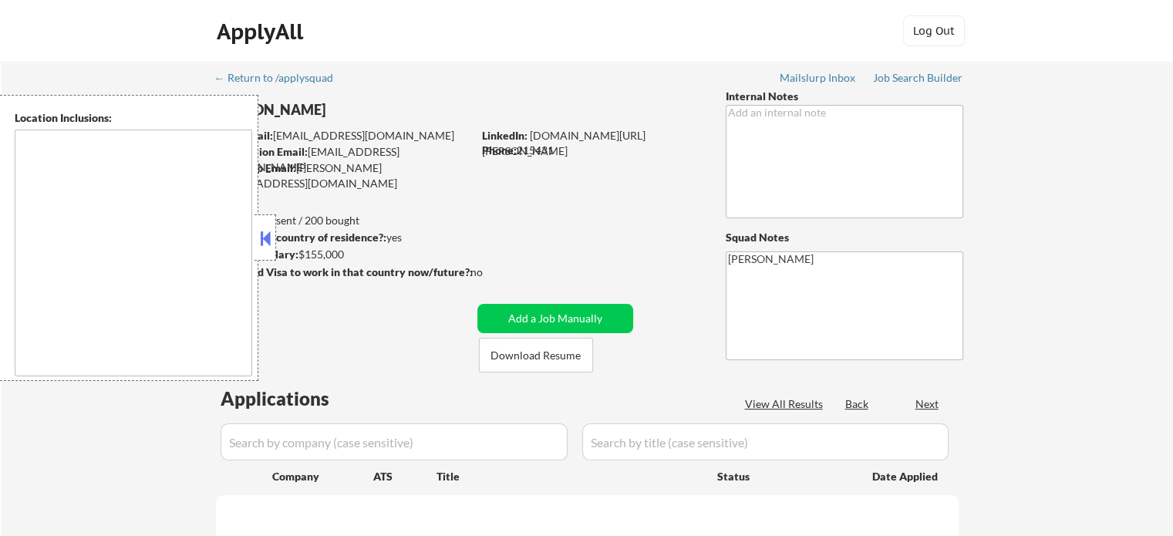
select select ""pending""
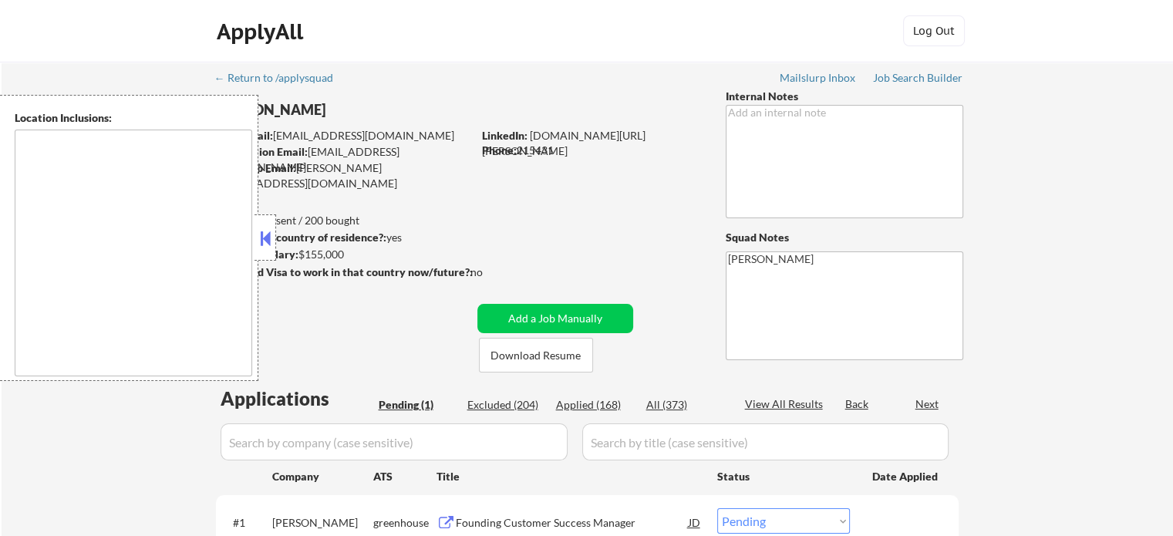
type textarea "remote"
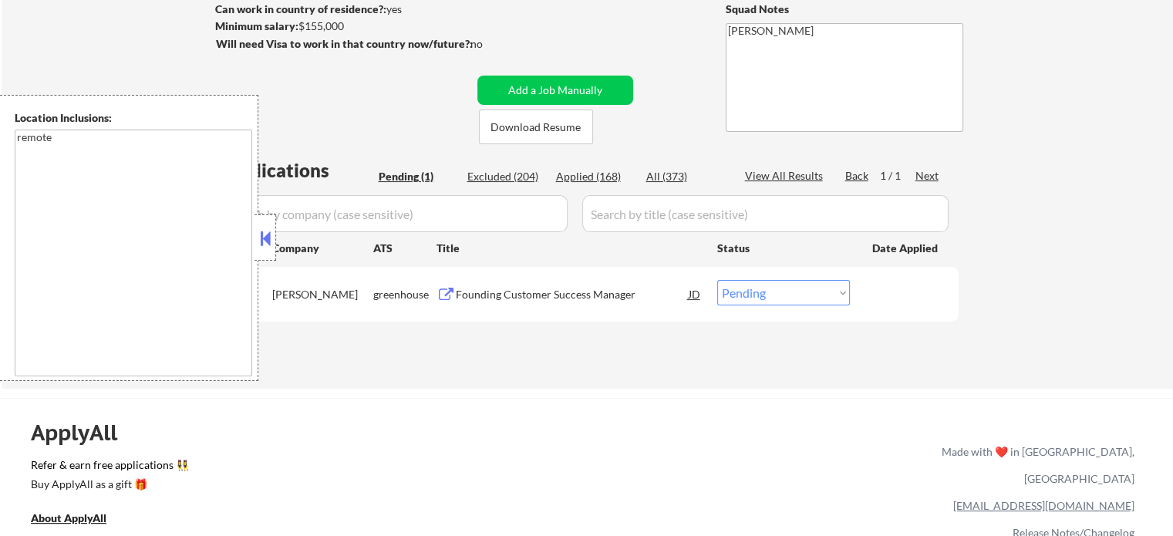
scroll to position [231, 0]
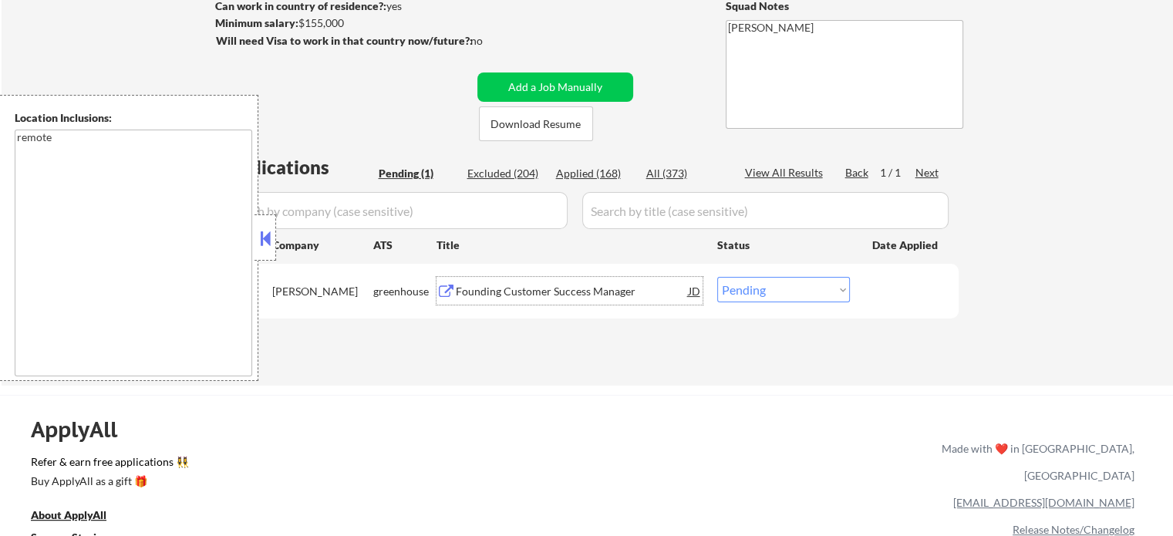
click at [558, 280] on div "Founding Customer Success Manager" at bounding box center [572, 291] width 233 height 28
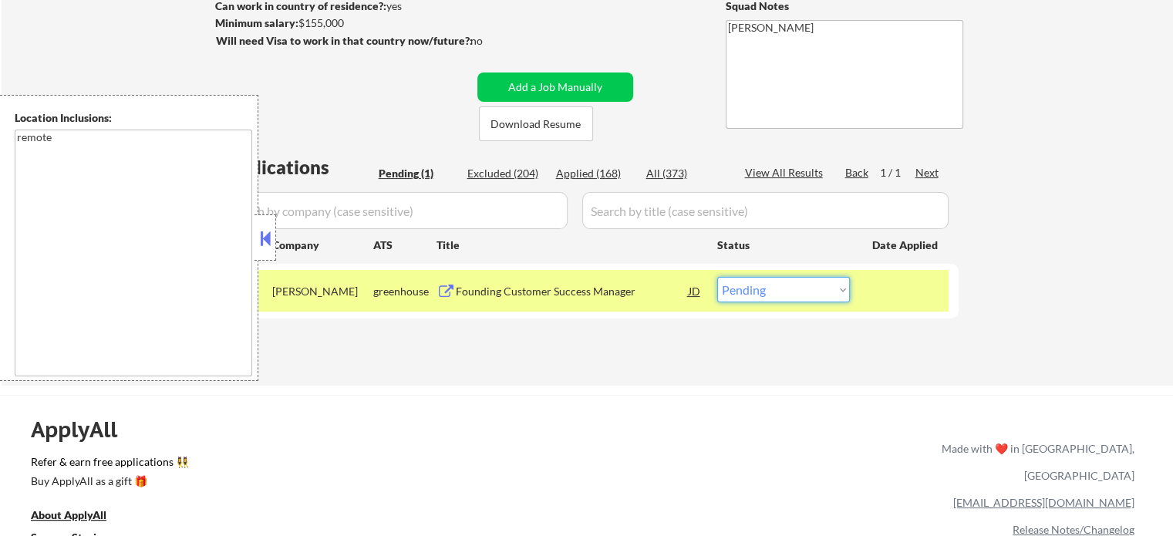
click at [772, 287] on select "Choose an option... Pending Applied Excluded (Questions) Excluded (Expired) Exc…" at bounding box center [783, 289] width 133 height 25
click at [503, 375] on div "← Return to /applysquad Mailslurp Inbox Job Search Builder Eric Harhi User Emai…" at bounding box center [588, 107] width 1172 height 555
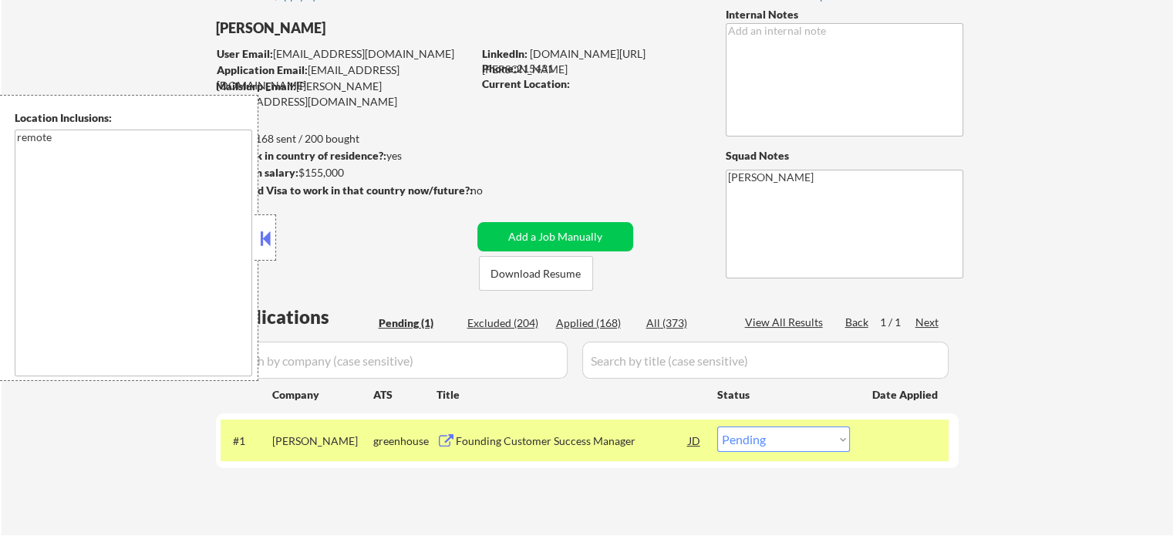
scroll to position [77, 0]
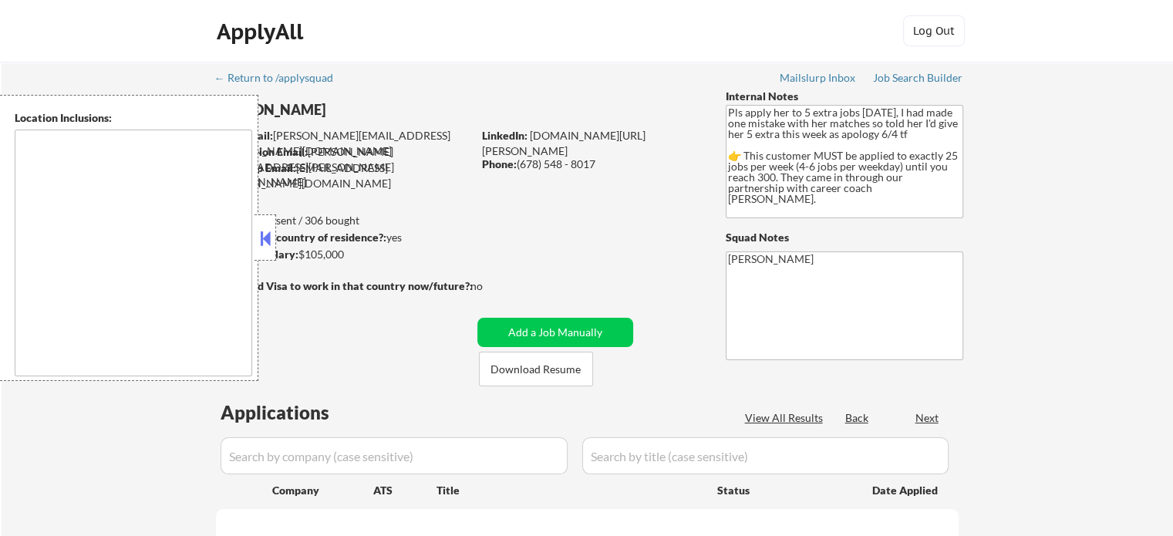
select select ""pending""
type textarea "Atlanta, GA Decatur, GA East Point, GA Brookhaven, GA Sandy Springs, GA Dunwood…"
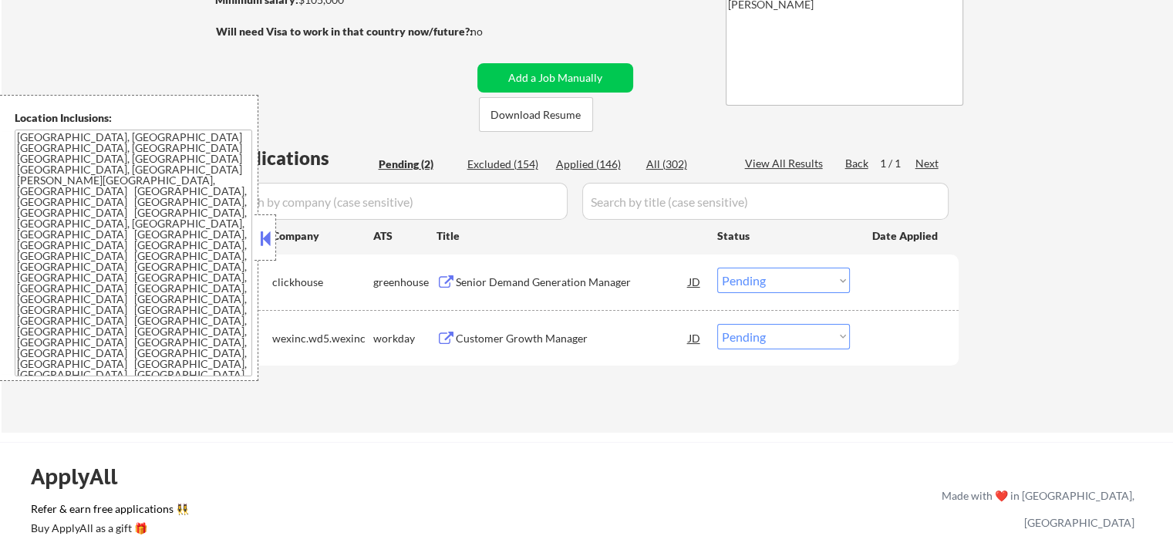
scroll to position [386, 0]
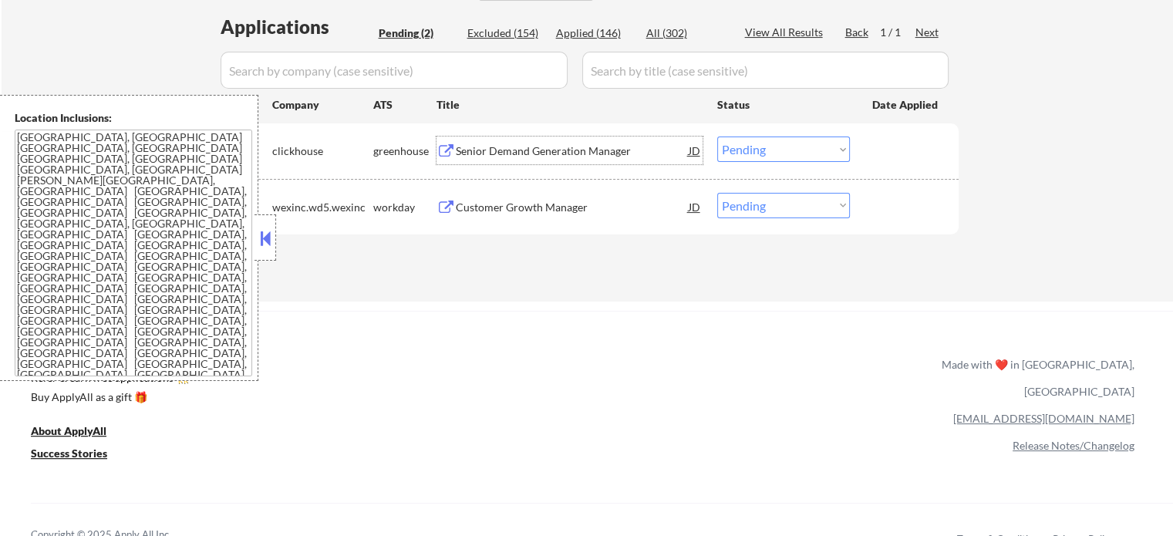
click at [541, 157] on div "Senior Demand Generation Manager" at bounding box center [572, 150] width 233 height 15
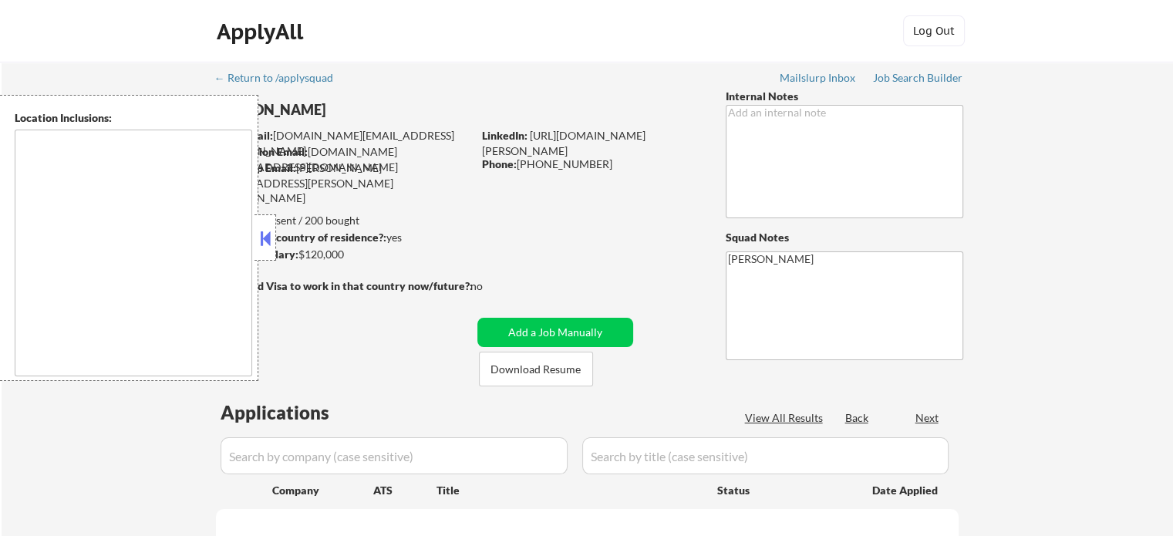
select select ""pending""
type textarea "[GEOGRAPHIC_DATA], [GEOGRAPHIC_DATA], [GEOGRAPHIC_DATA] [GEOGRAPHIC_DATA], [GEO…"
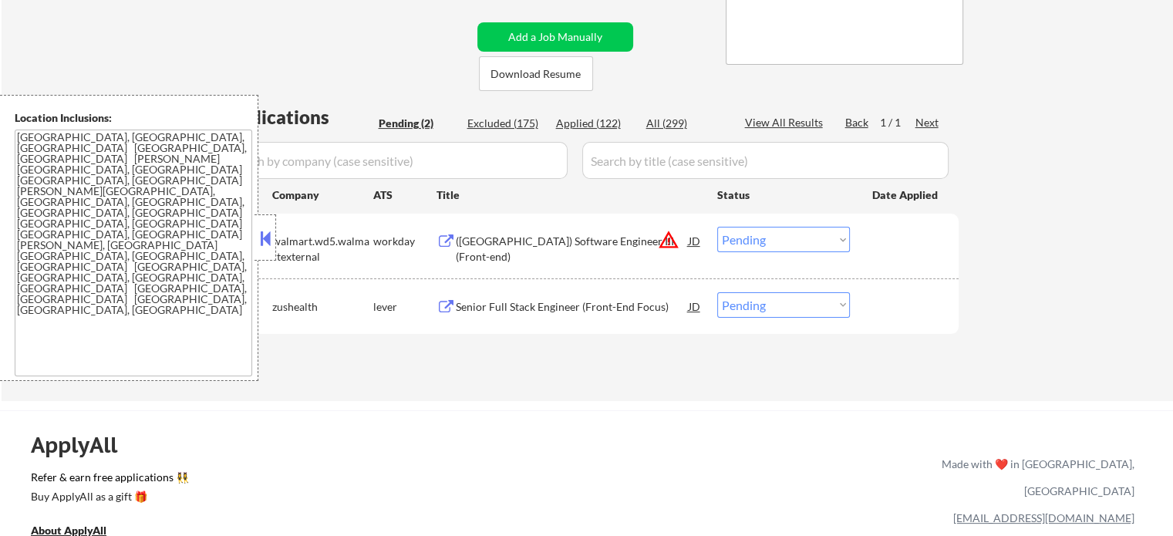
scroll to position [309, 0]
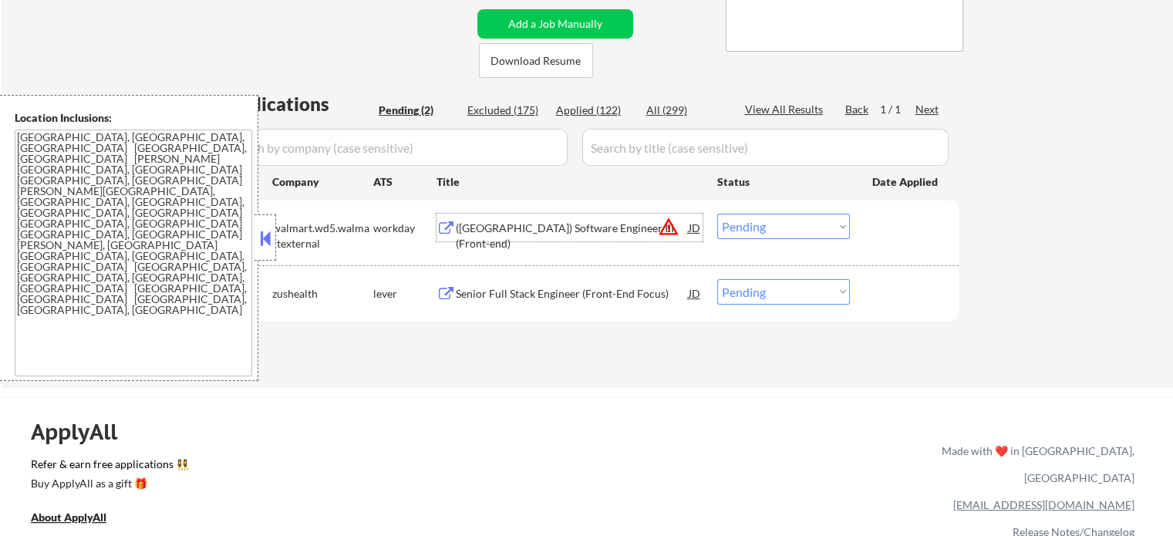
click at [526, 224] on div "([GEOGRAPHIC_DATA]) Software Engineer III (Front-end)" at bounding box center [572, 236] width 233 height 30
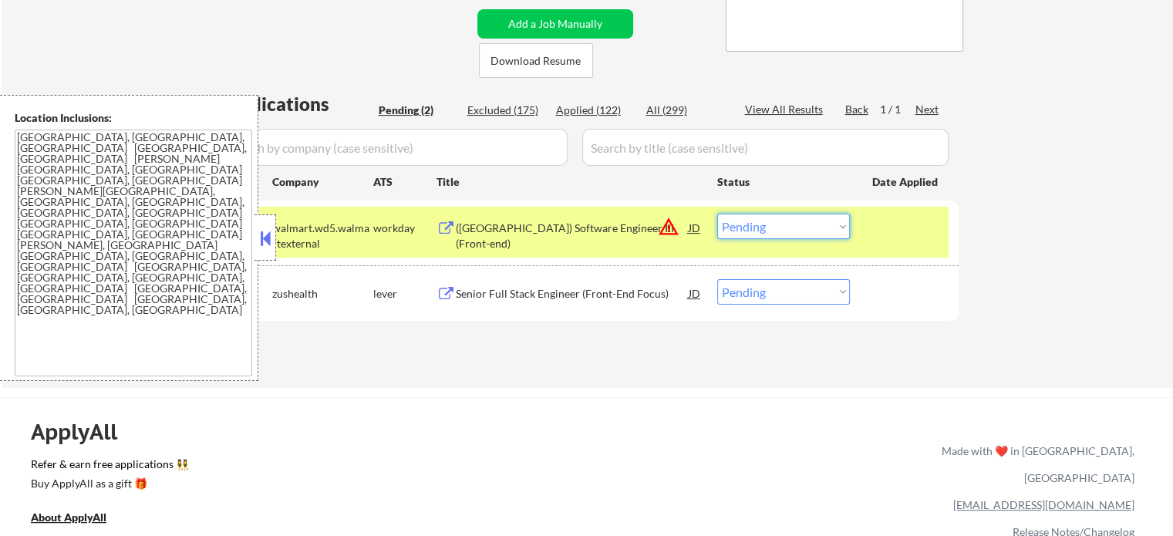
click at [765, 222] on select "Choose an option... Pending Applied Excluded (Questions) Excluded (Expired) Exc…" at bounding box center [783, 226] width 133 height 25
click at [717, 214] on select "Choose an option... Pending Applied Excluded (Questions) Excluded (Expired) Exc…" at bounding box center [783, 226] width 133 height 25
click at [882, 234] on div at bounding box center [906, 228] width 68 height 28
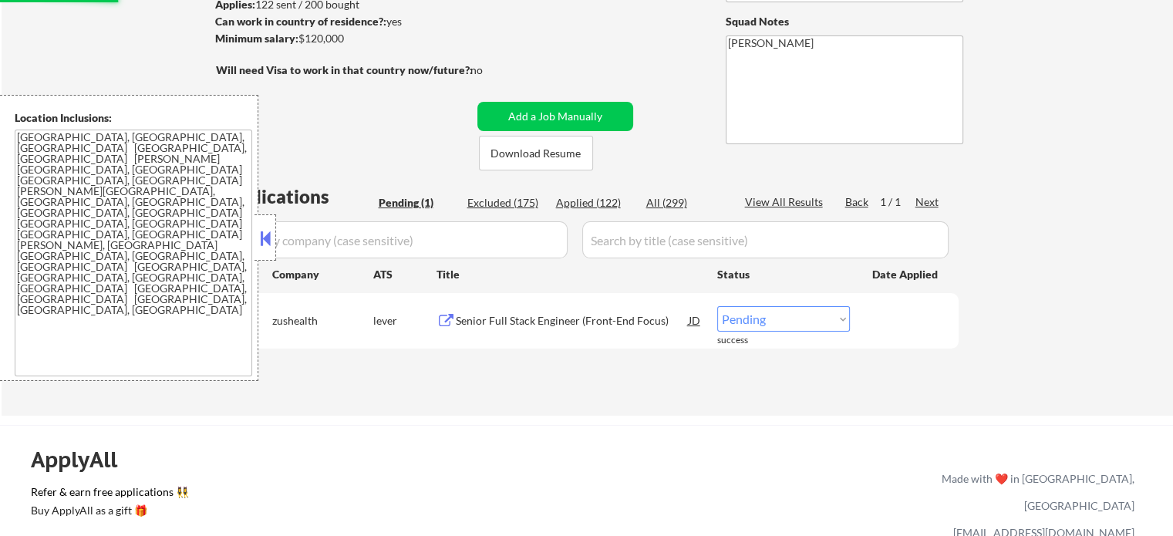
scroll to position [231, 0]
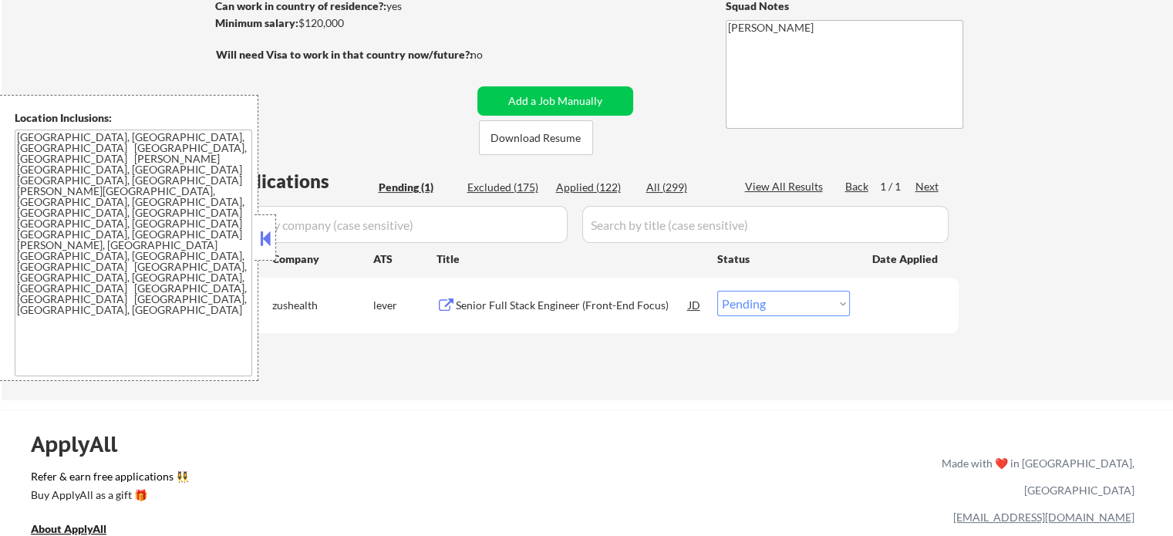
click at [587, 305] on div "Senior Full Stack Engineer (Front-End Focus)" at bounding box center [572, 305] width 233 height 15
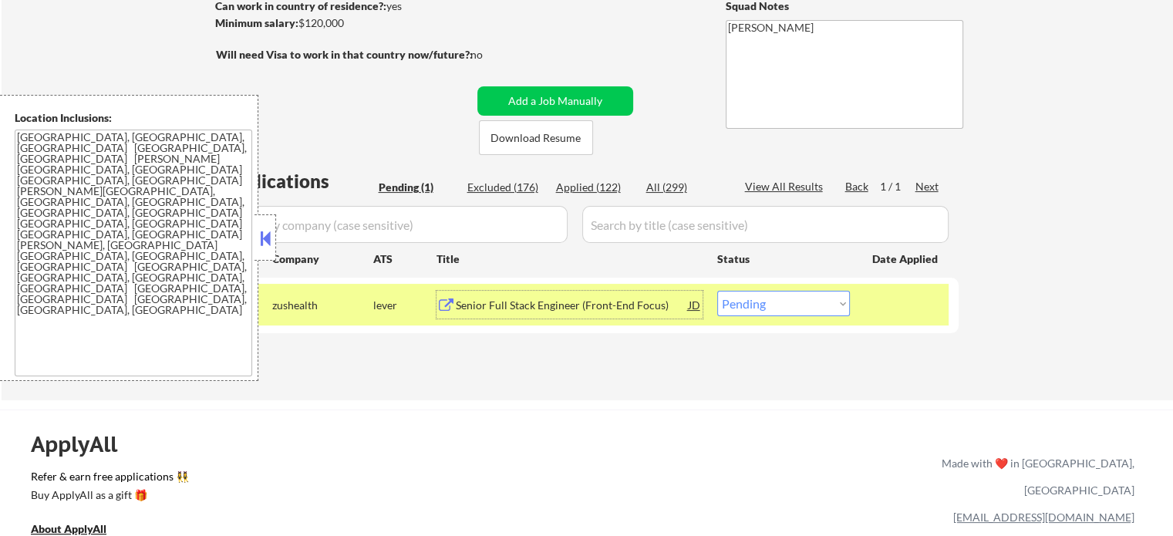
click at [768, 309] on select "Choose an option... Pending Applied Excluded (Questions) Excluded (Expired) Exc…" at bounding box center [783, 303] width 133 height 25
select select ""applied""
click at [717, 291] on select "Choose an option... Pending Applied Excluded (Questions) Excluded (Expired) Exc…" at bounding box center [783, 303] width 133 height 25
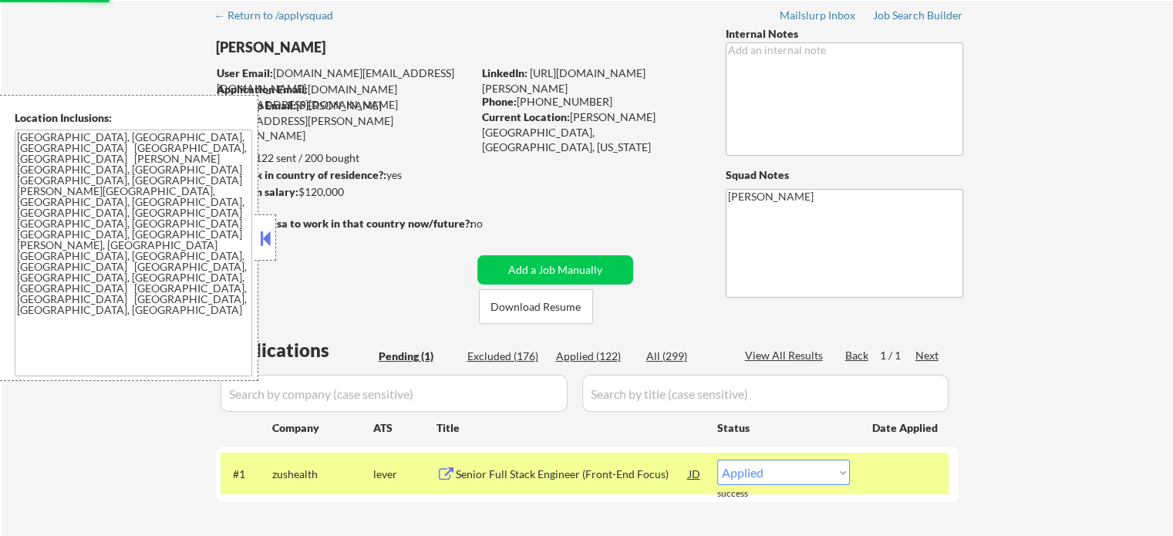
scroll to position [154, 0]
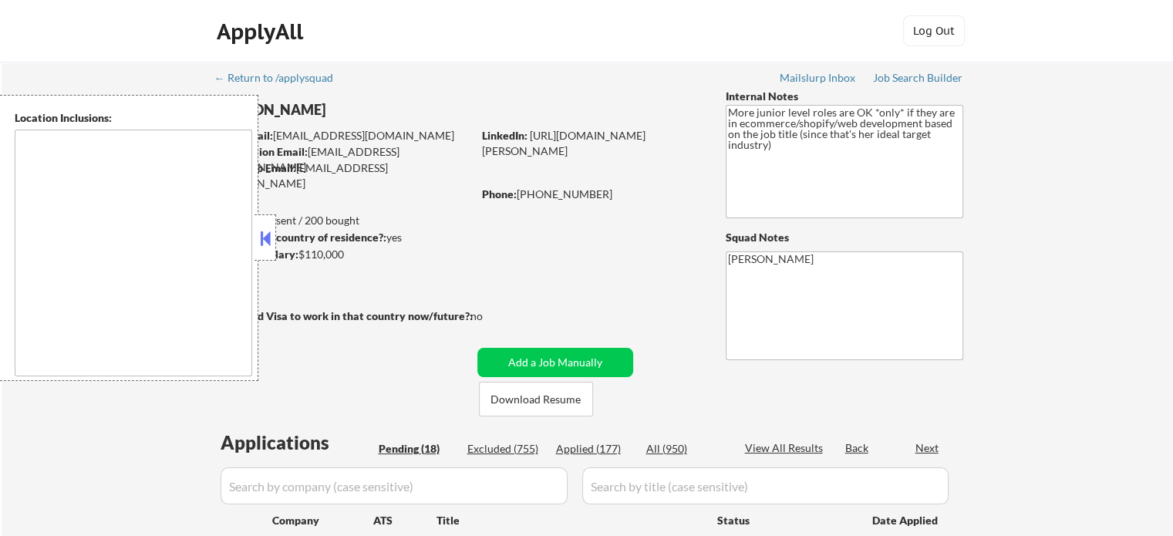
select select ""pending""
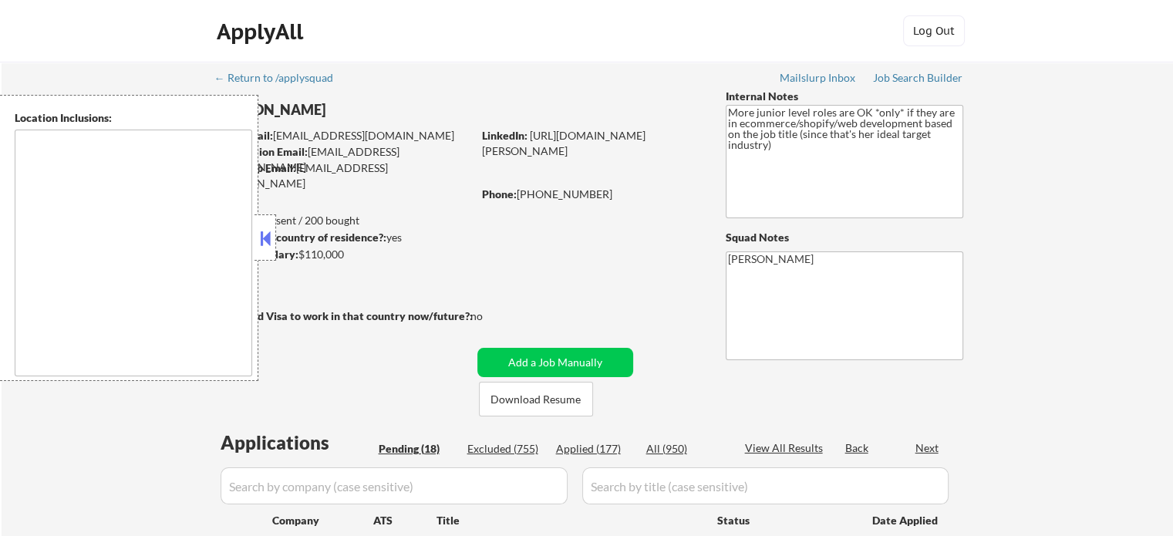
select select ""pending""
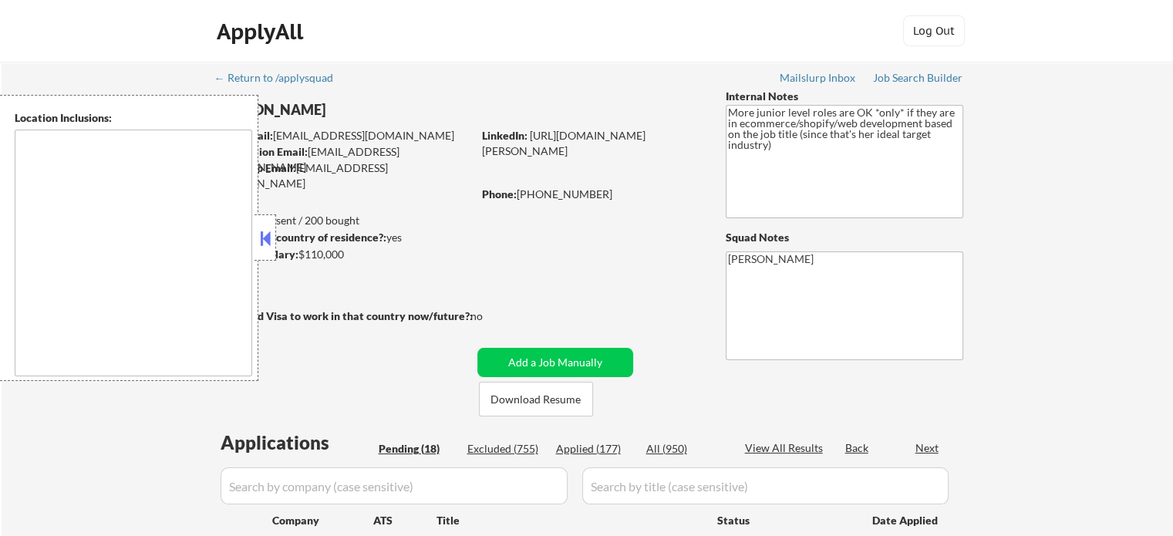
select select ""pending""
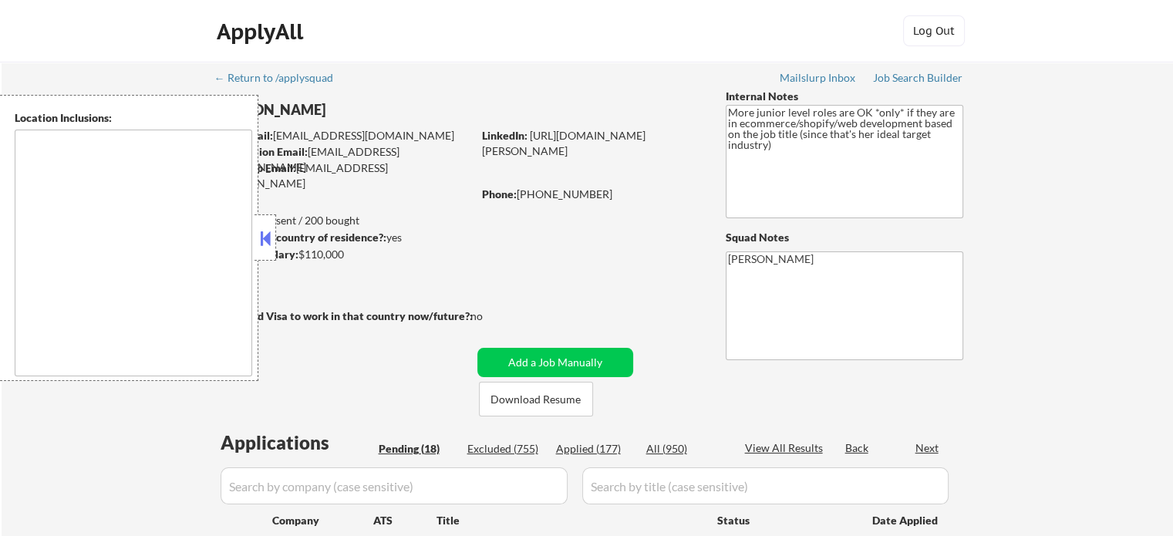
select select ""pending""
type textarea "remote"
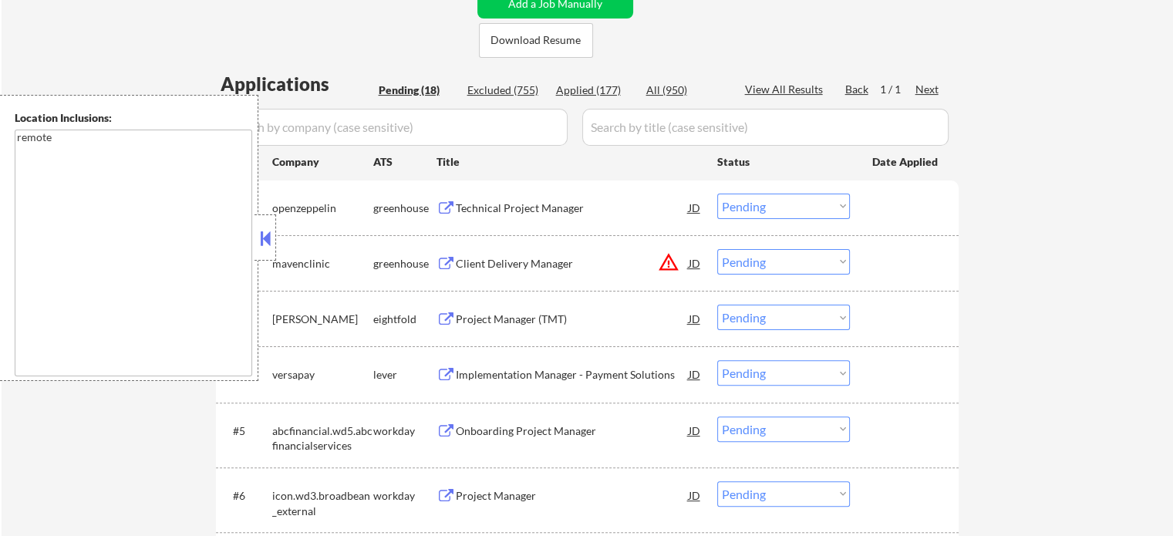
scroll to position [463, 0]
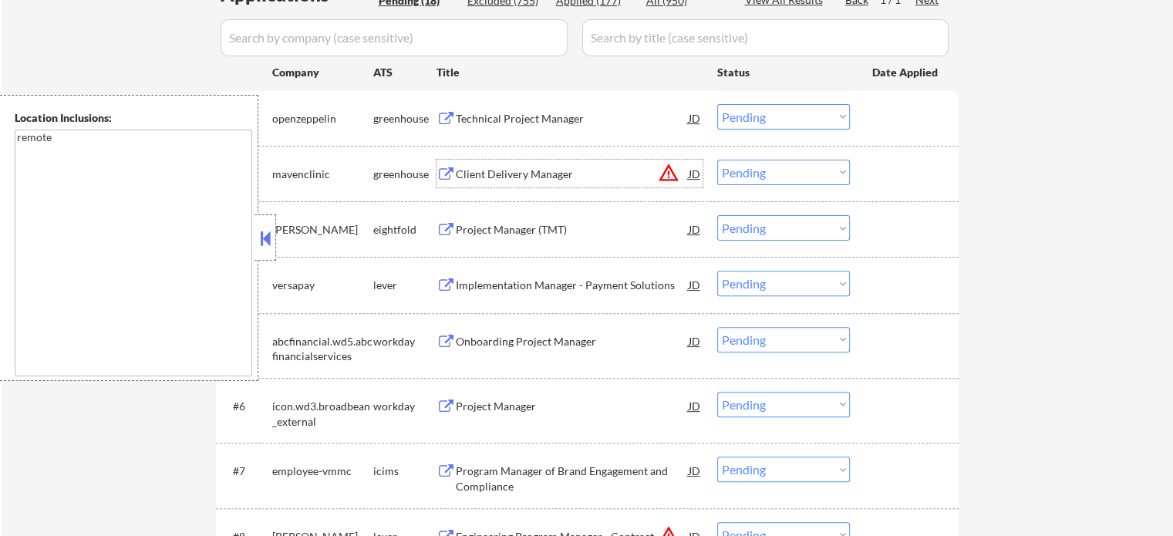
click at [511, 183] on div "Client Delivery Manager" at bounding box center [572, 174] width 233 height 28
